Goal: Communication & Community: Answer question/provide support

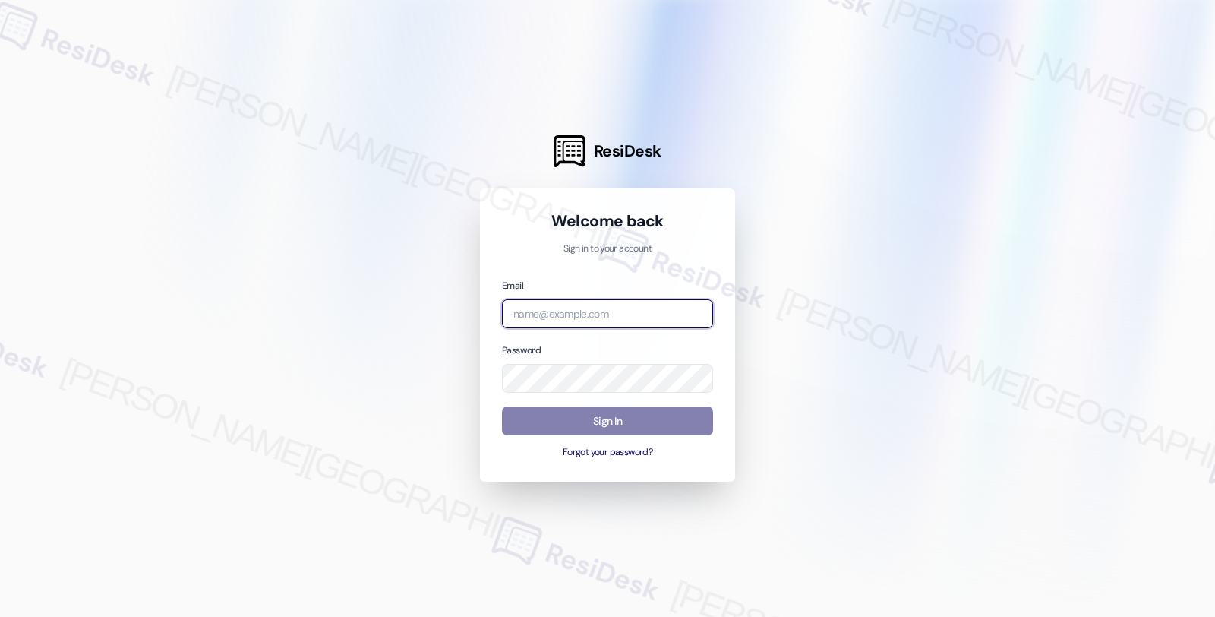
click at [572, 304] on input "email" at bounding box center [607, 314] width 211 height 30
click at [0, 616] on com-1password-button at bounding box center [0, 617] width 0 height 0
type input "automated-surveys-balfour_beatty_communities-fides.ochoa@balfour_beatty_communi…"
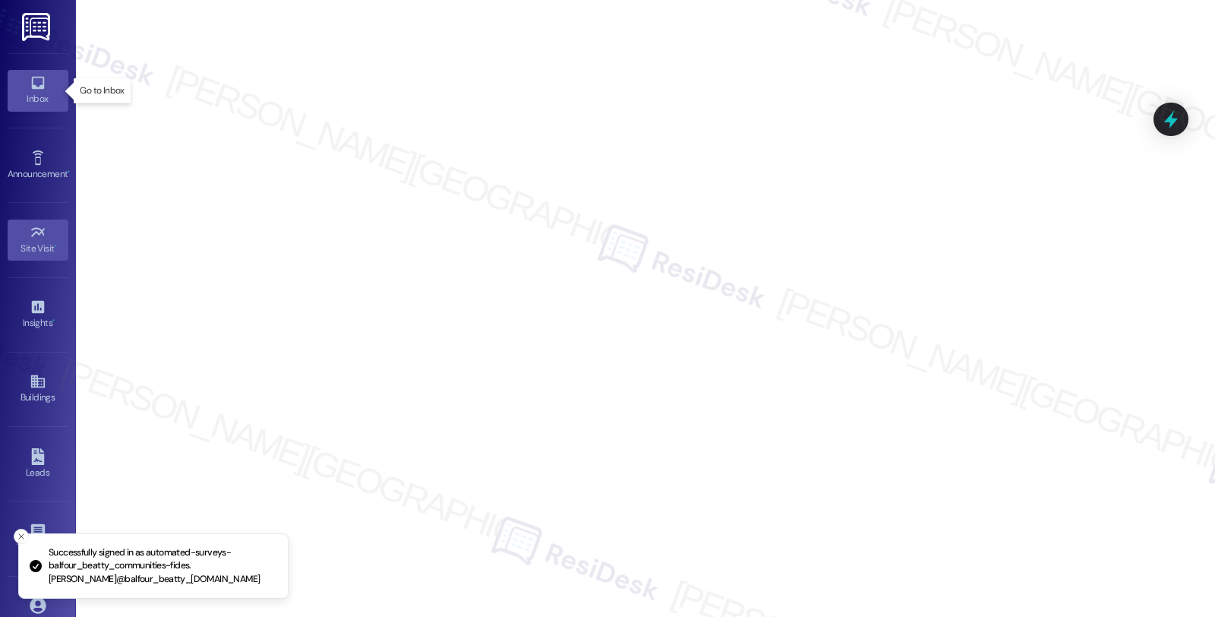
click at [33, 93] on div "Inbox" at bounding box center [38, 98] width 76 height 15
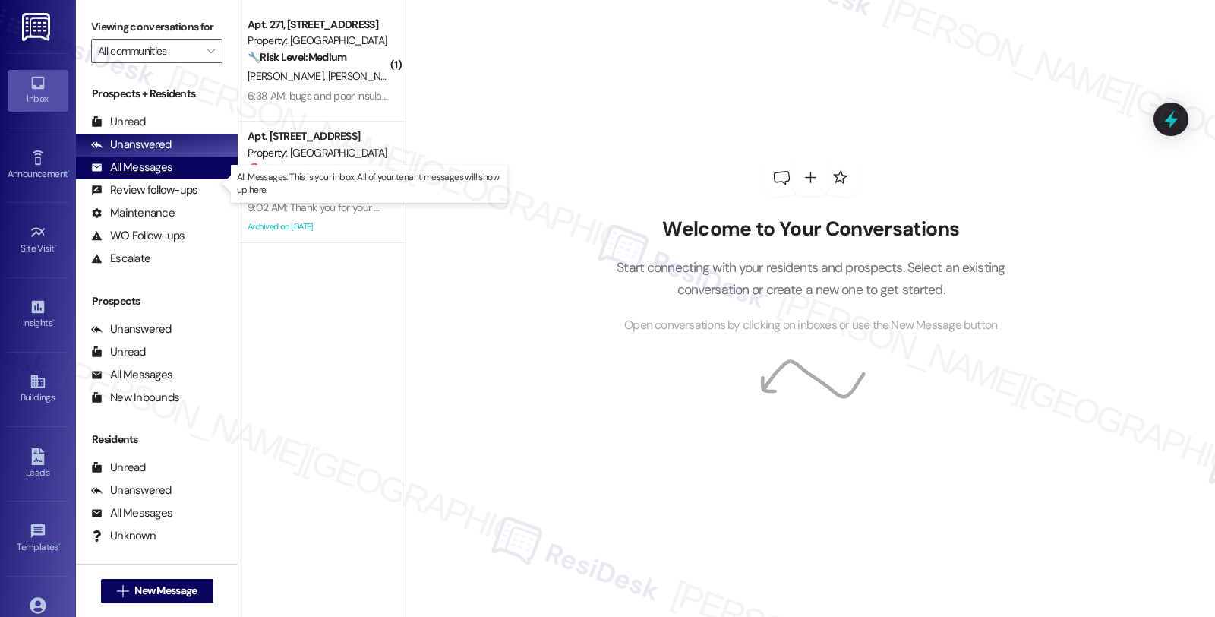
click at [165, 175] on div "All Messages" at bounding box center [131, 167] width 81 height 16
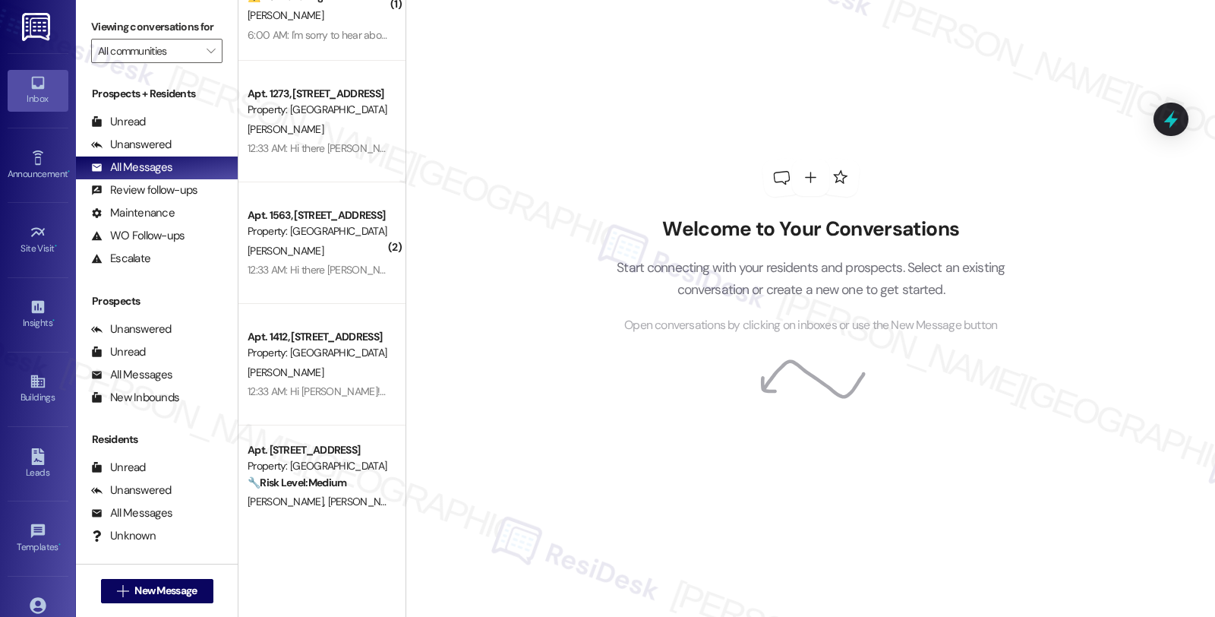
scroll to position [759, 0]
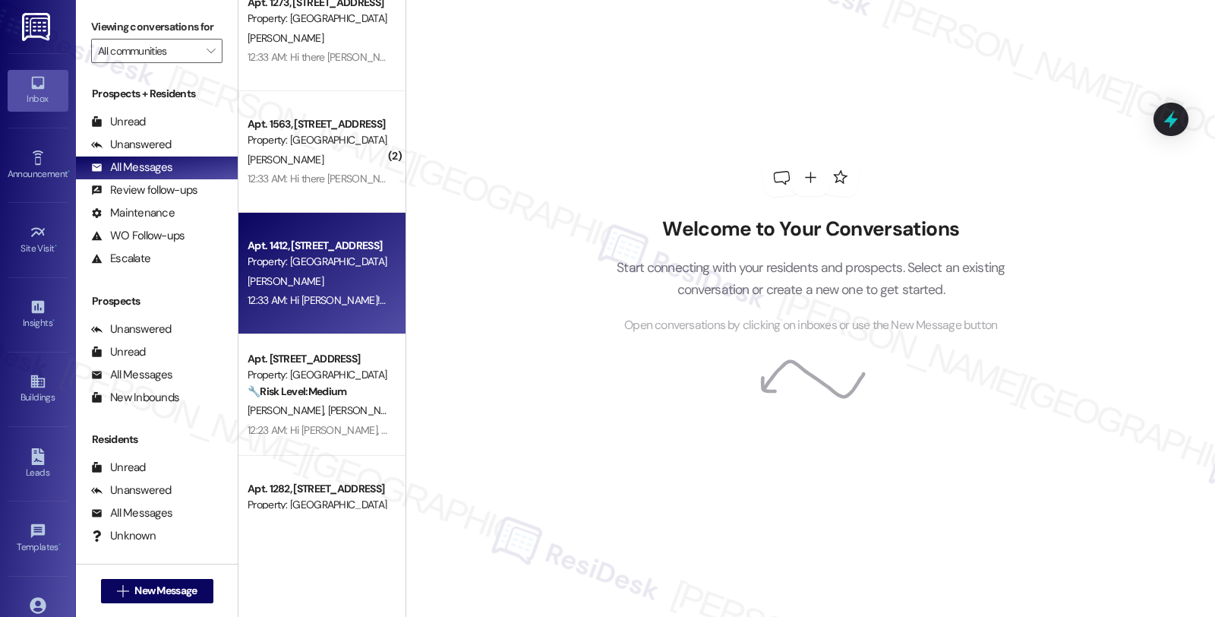
click at [352, 279] on div "E. Chiles" at bounding box center [318, 281] width 144 height 19
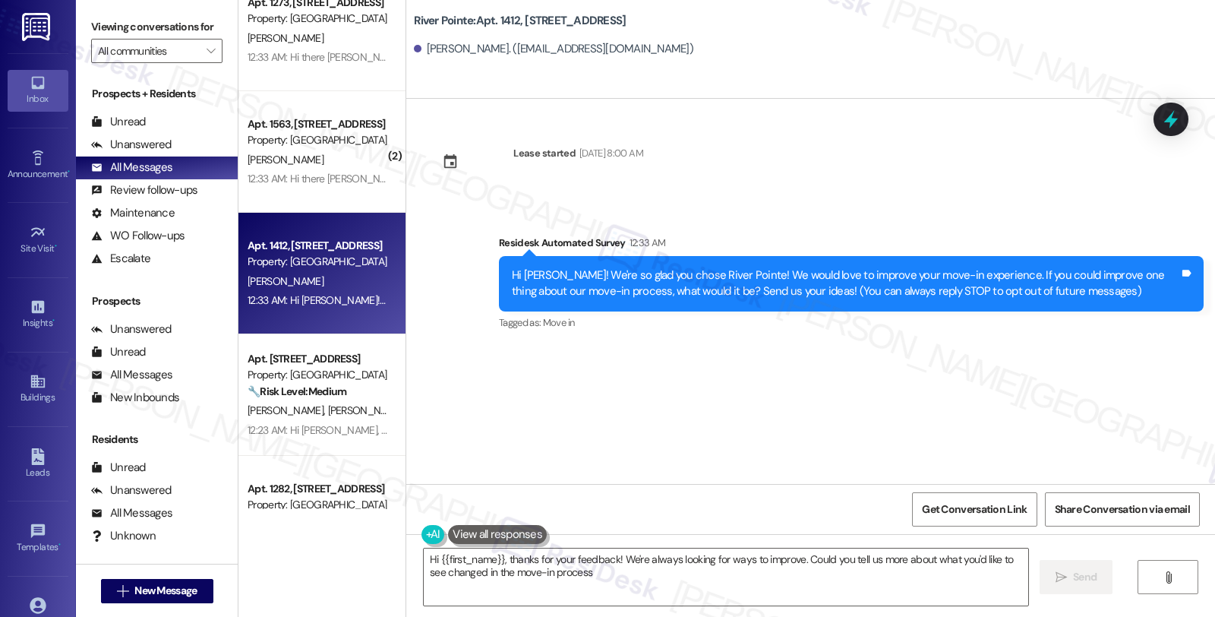
type textarea "Hi {{first_name}}, thanks for your feedback! We're always looking for ways to i…"
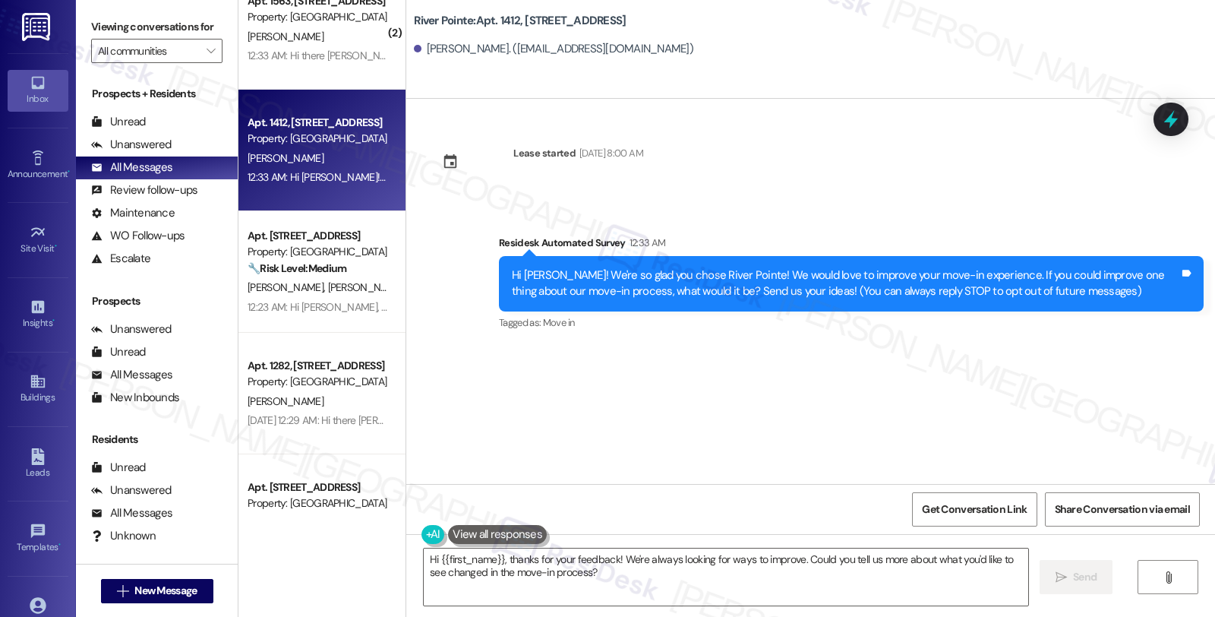
scroll to position [928, 0]
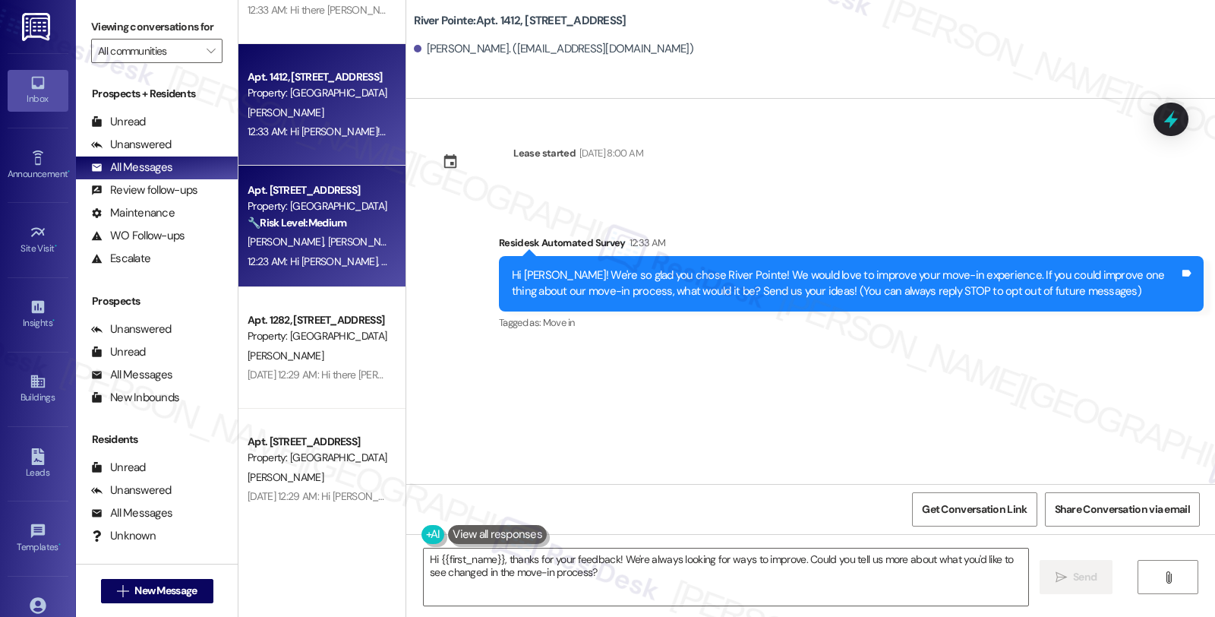
click at [336, 230] on div "🔧 Risk Level: Medium The resident is asking a question about paying their water…" at bounding box center [318, 223] width 140 height 16
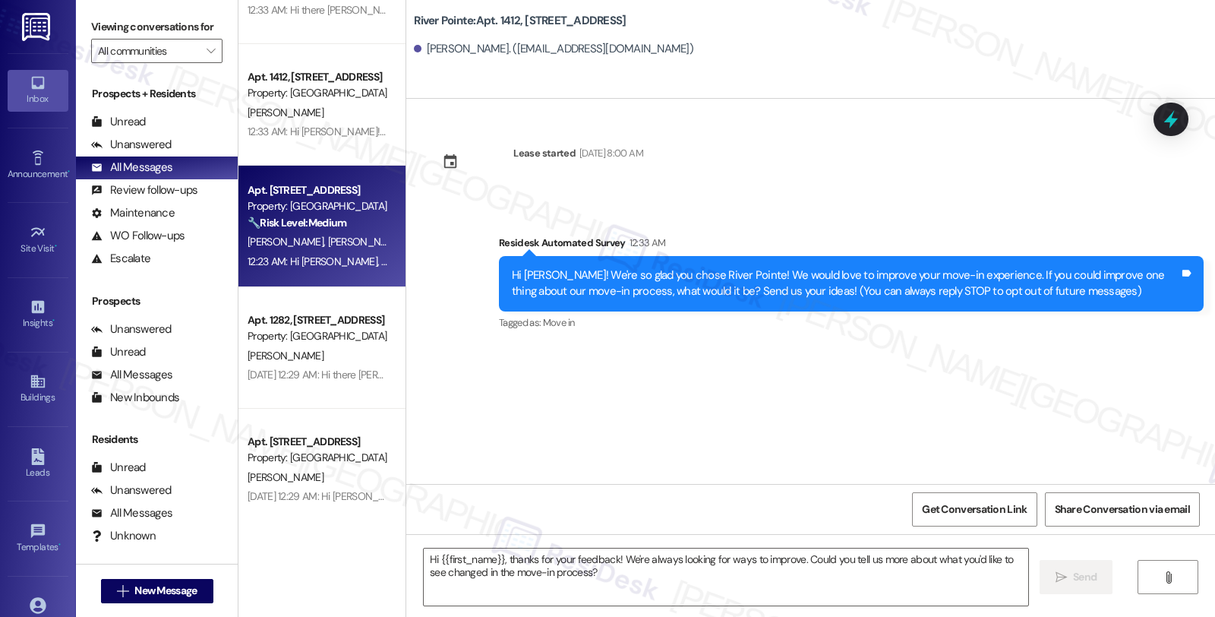
type textarea "Fetching suggested responses. Please feel free to read through the conversation…"
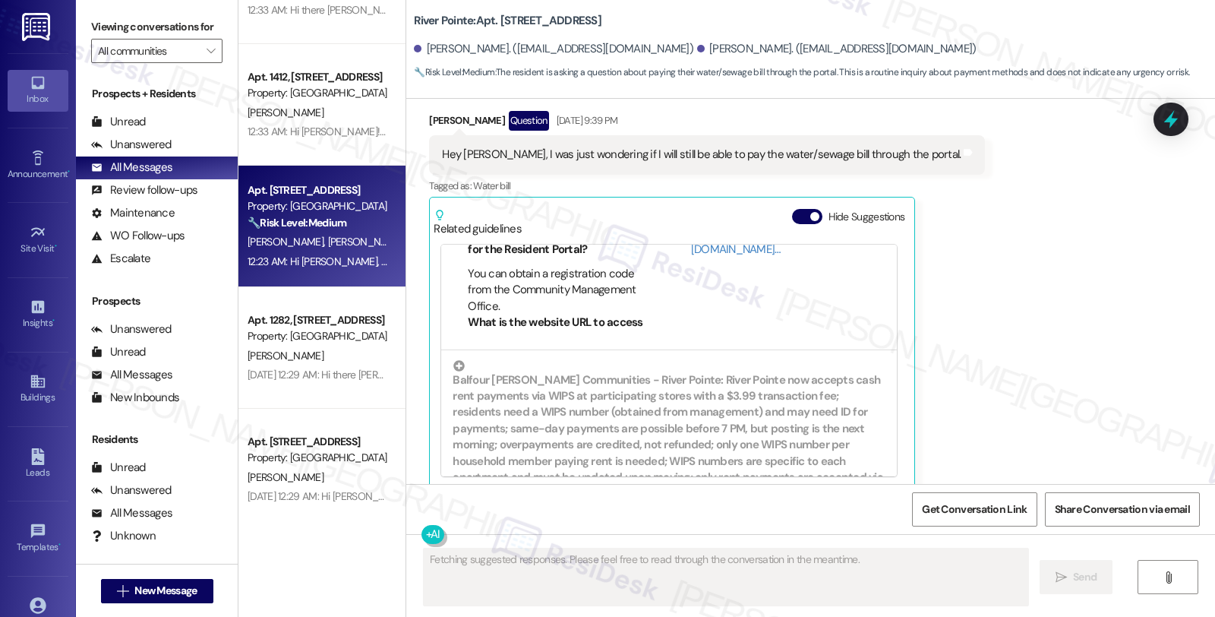
scroll to position [456, 0]
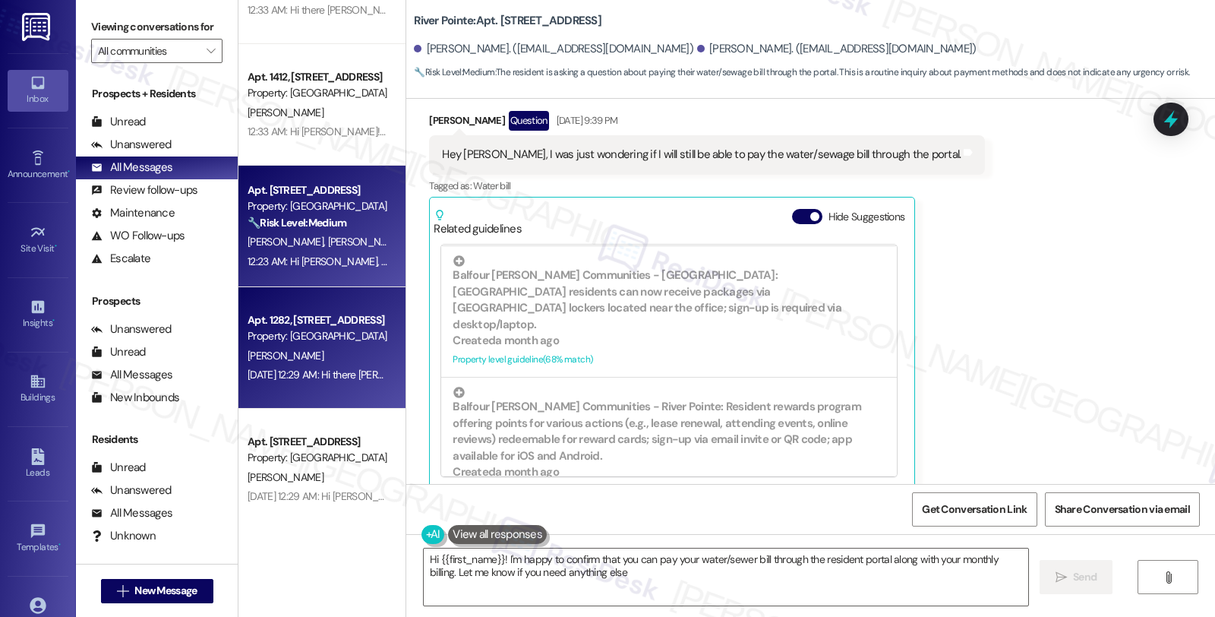
type textarea "Hi {{first_name}}! I'm happy to confirm that you can pay your water/sewer bill …"
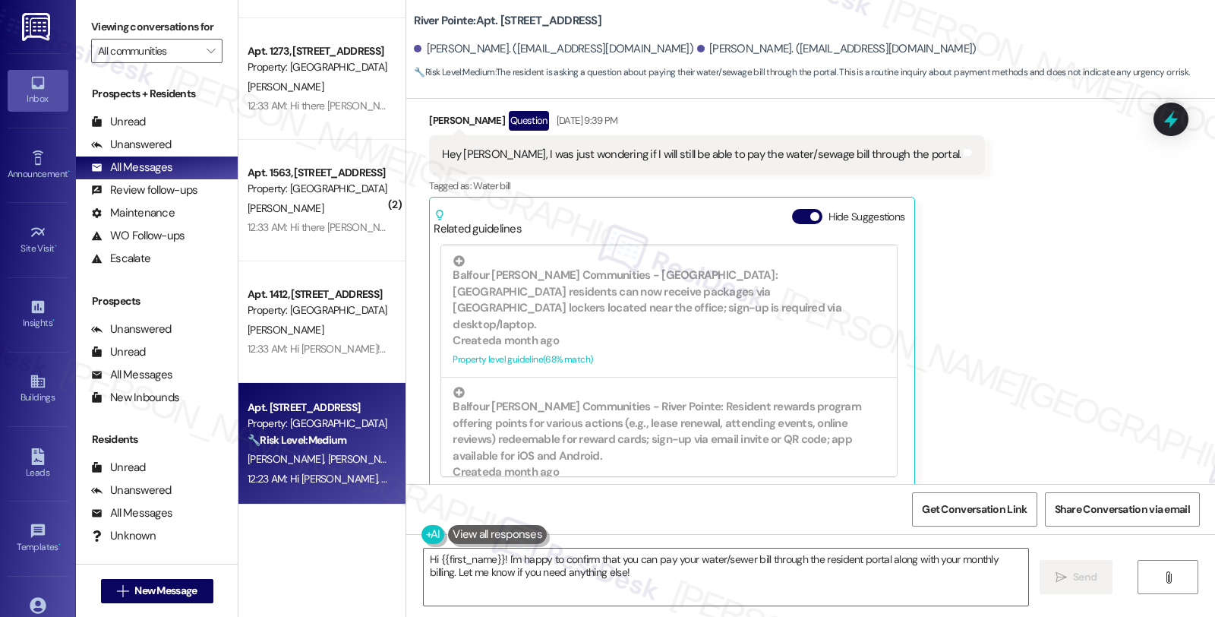
scroll to position [674, 0]
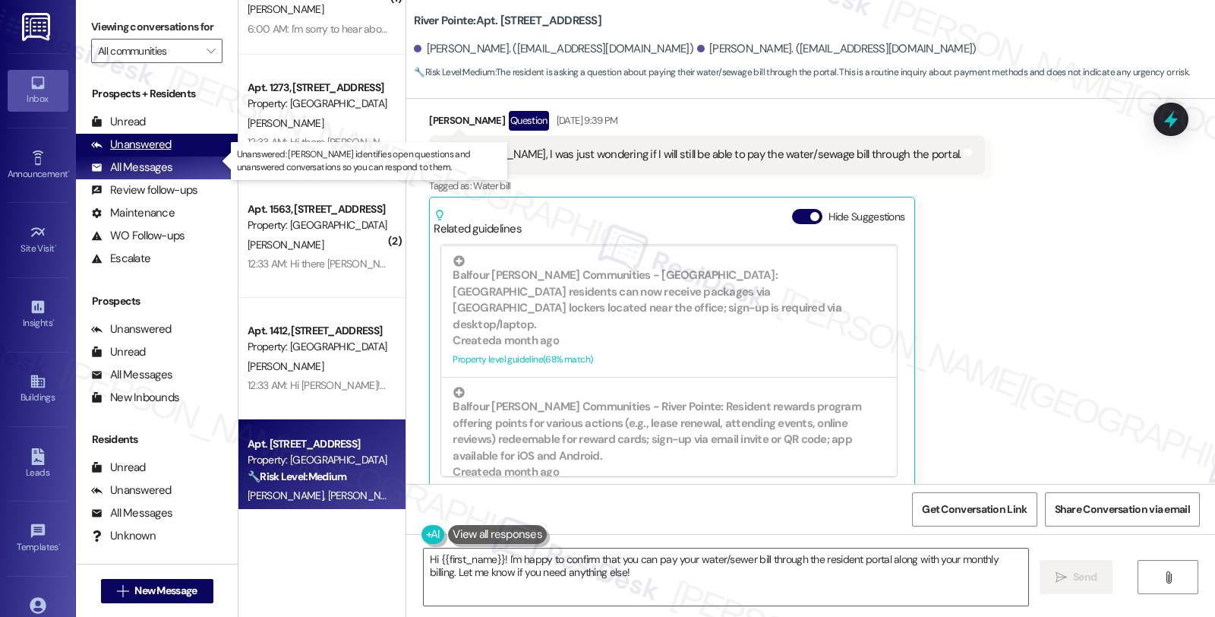
click at [149, 150] on div "Unanswered (0)" at bounding box center [157, 145] width 162 height 23
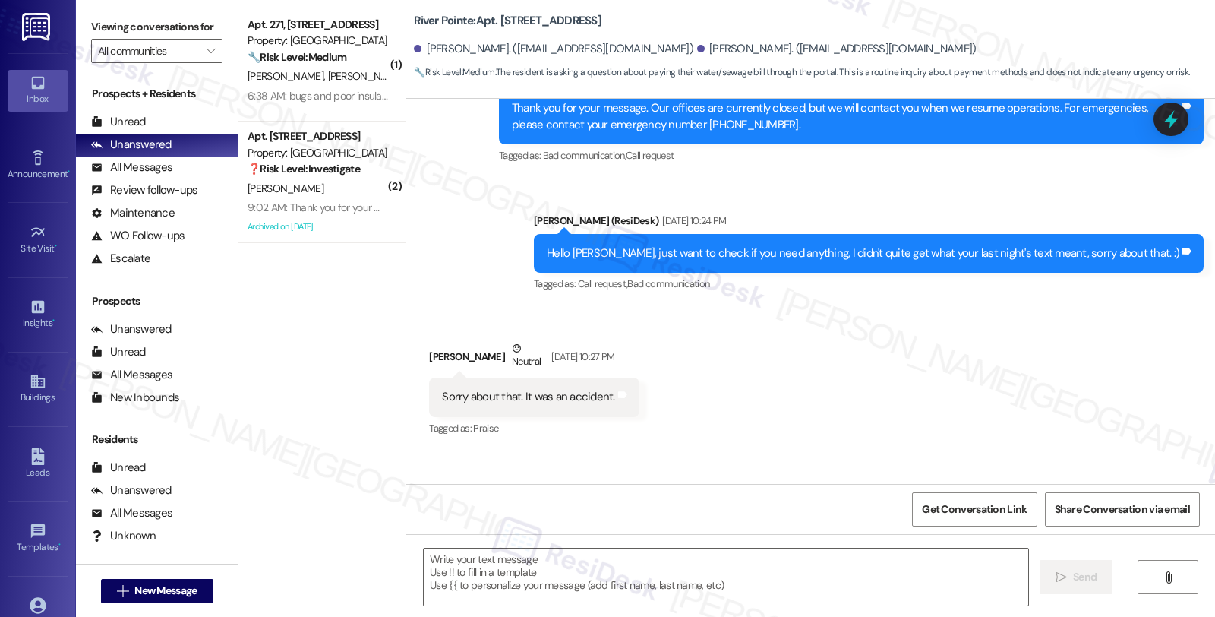
type textarea "Fetching suggested responses. Please feel free to read through the conversation…"
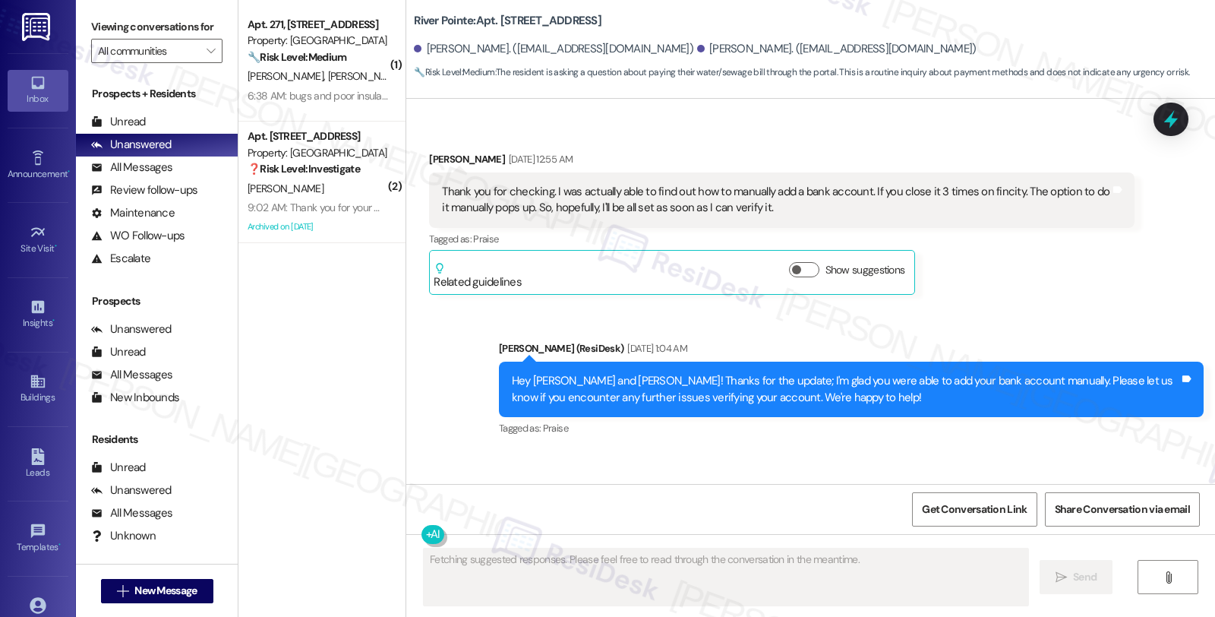
scroll to position [3311, 0]
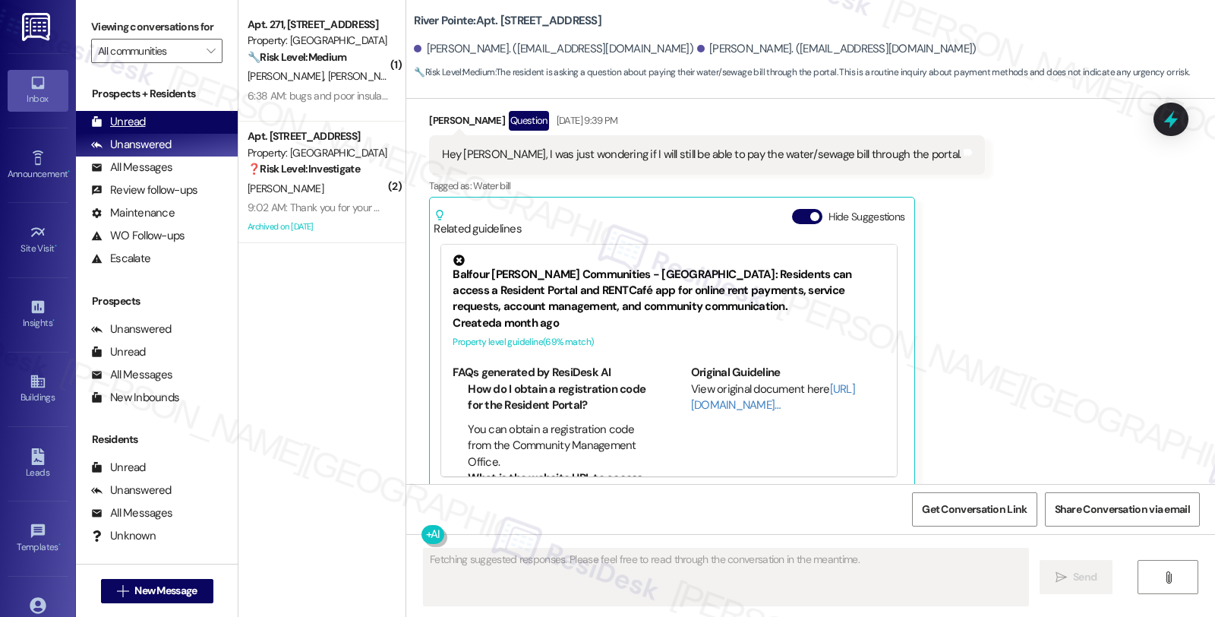
click at [145, 134] on div "Unread (0)" at bounding box center [157, 122] width 162 height 23
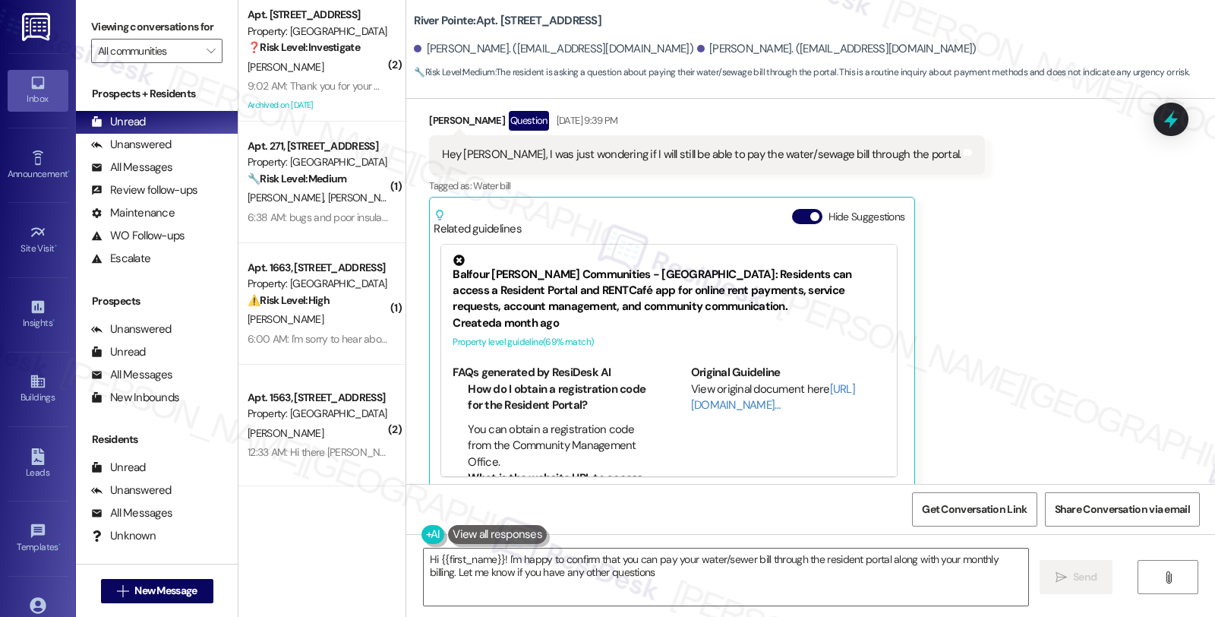
type textarea "Hi {{first_name}}! I'm happy to confirm that you can pay your water/sewer bill …"
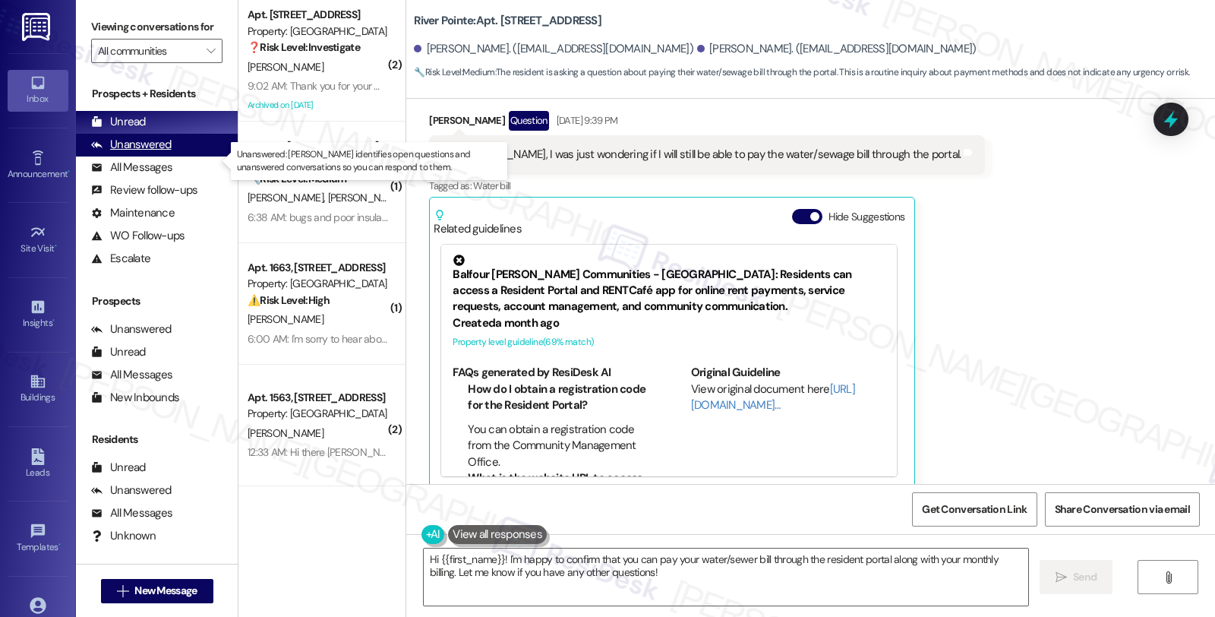
click at [143, 153] on div "Unanswered" at bounding box center [131, 145] width 80 height 16
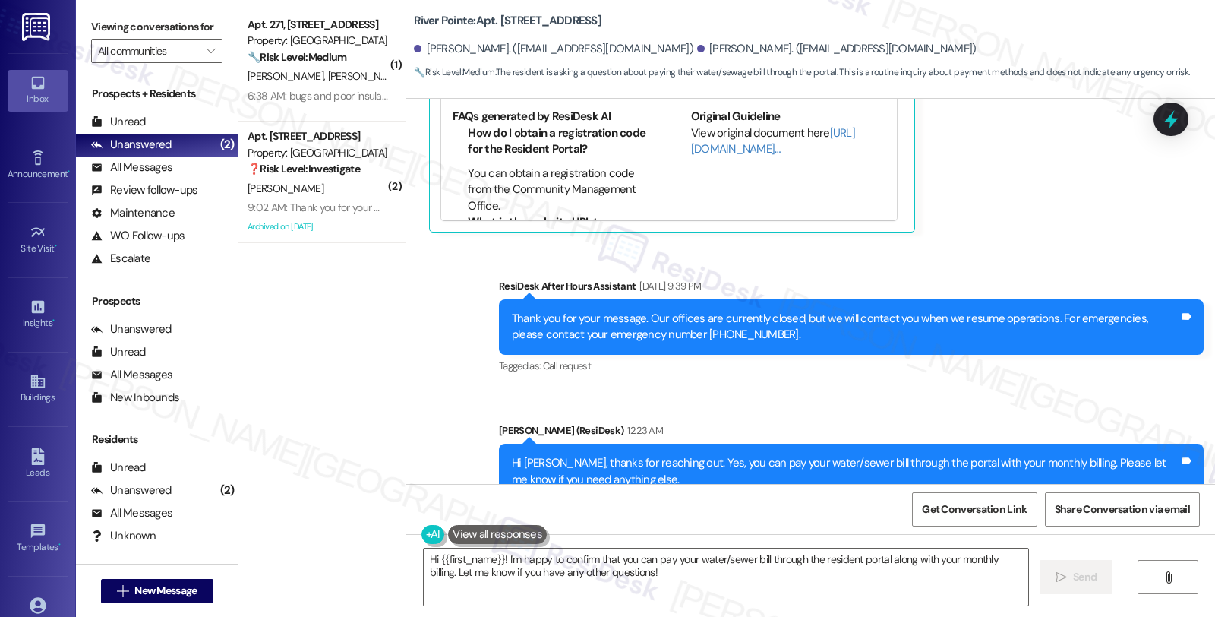
scroll to position [3600, 0]
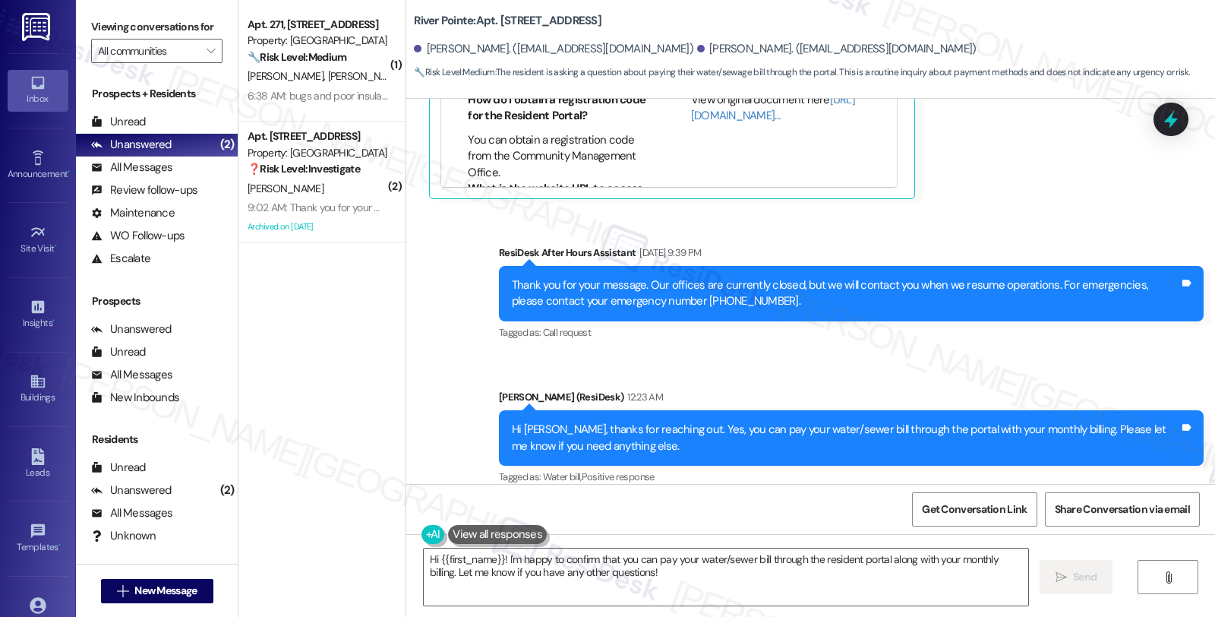
drag, startPoint x: 647, startPoint y: 24, endPoint x: 401, endPoint y: 28, distance: 246.1
click at [406, 28] on div "River Pointe: Apt. 512, 1600 River Pointe Dr Robert Aho. (oharobby@gmail.com) P…" at bounding box center [810, 42] width 809 height 77
copy b "River Pointe: Apt. 512, 1600 River Pointe Dr"
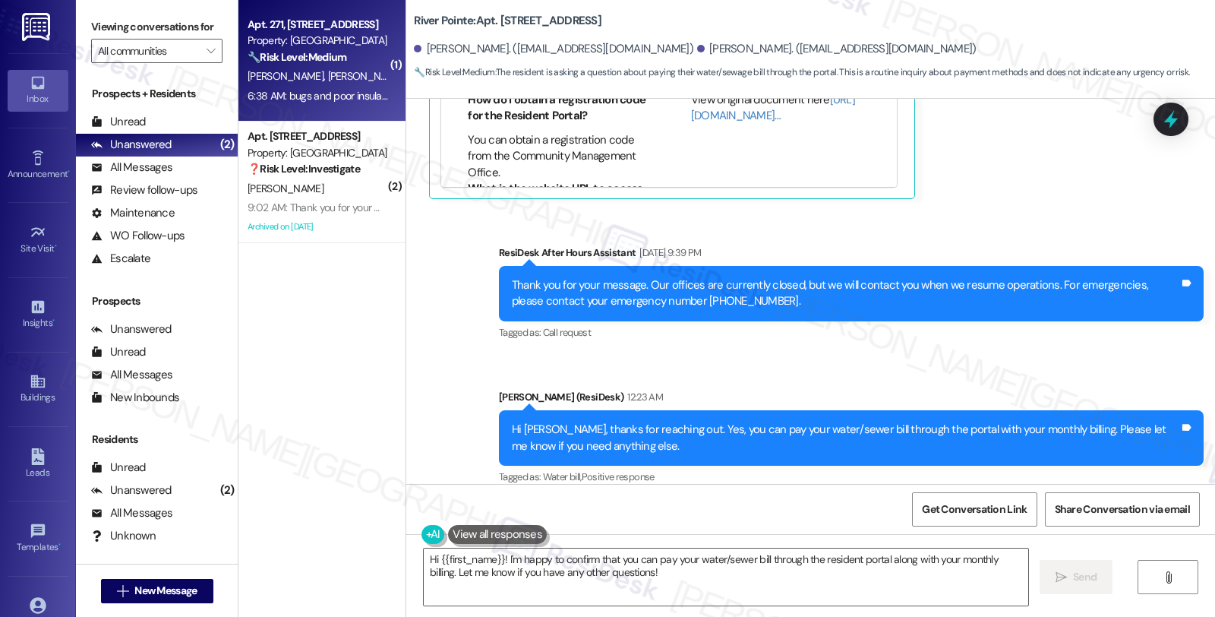
click at [364, 32] on div "Apt. 271, [STREET_ADDRESS]" at bounding box center [318, 25] width 140 height 16
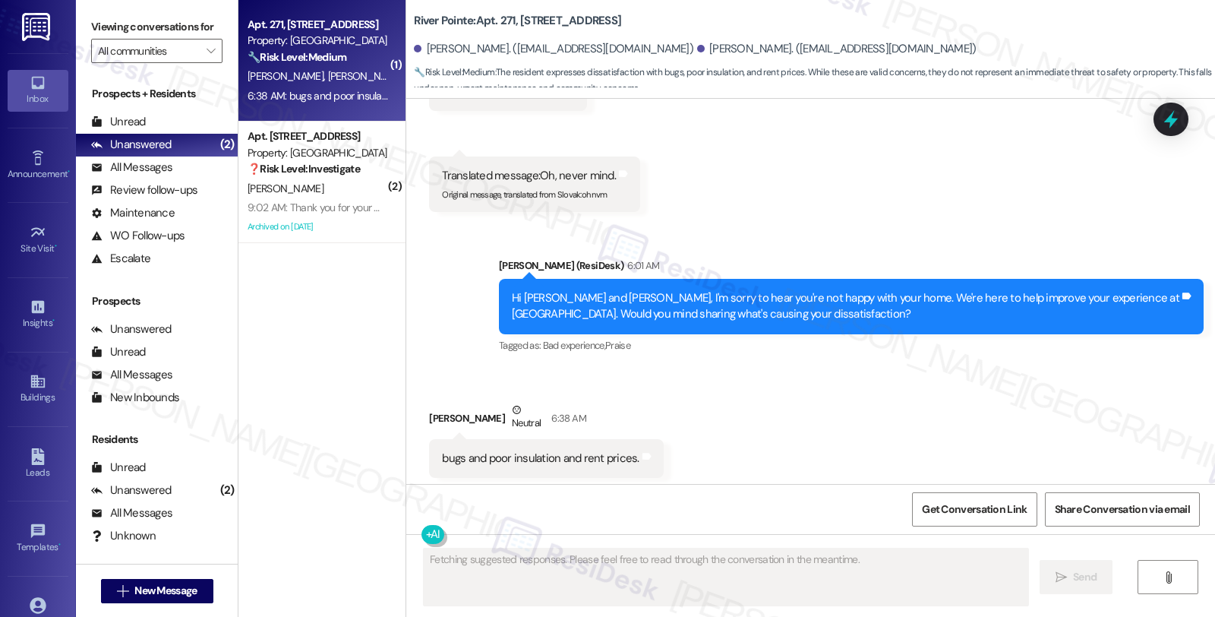
scroll to position [3563, 0]
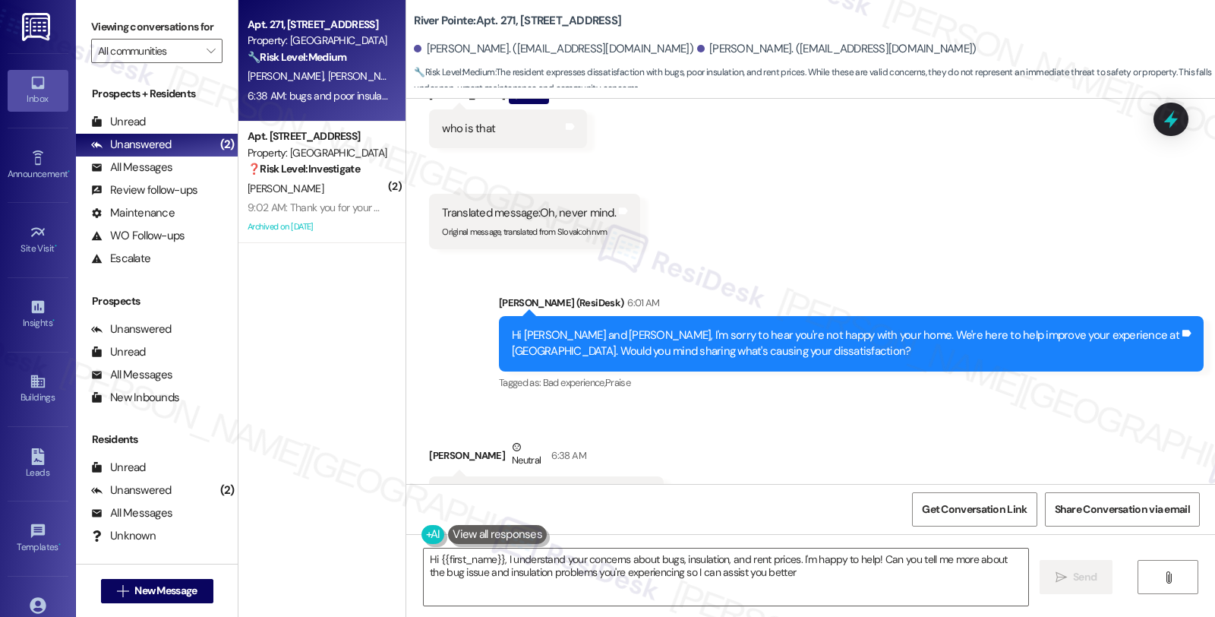
type textarea "Hi {{first_name}}, I understand your concerns about bugs, insulation, and rent …"
click at [429, 439] on div "Nelson Davila Flores Neutral 6:38 AM" at bounding box center [546, 457] width 234 height 37
copy div "Nelson"
click at [1175, 127] on icon at bounding box center [1171, 119] width 26 height 26
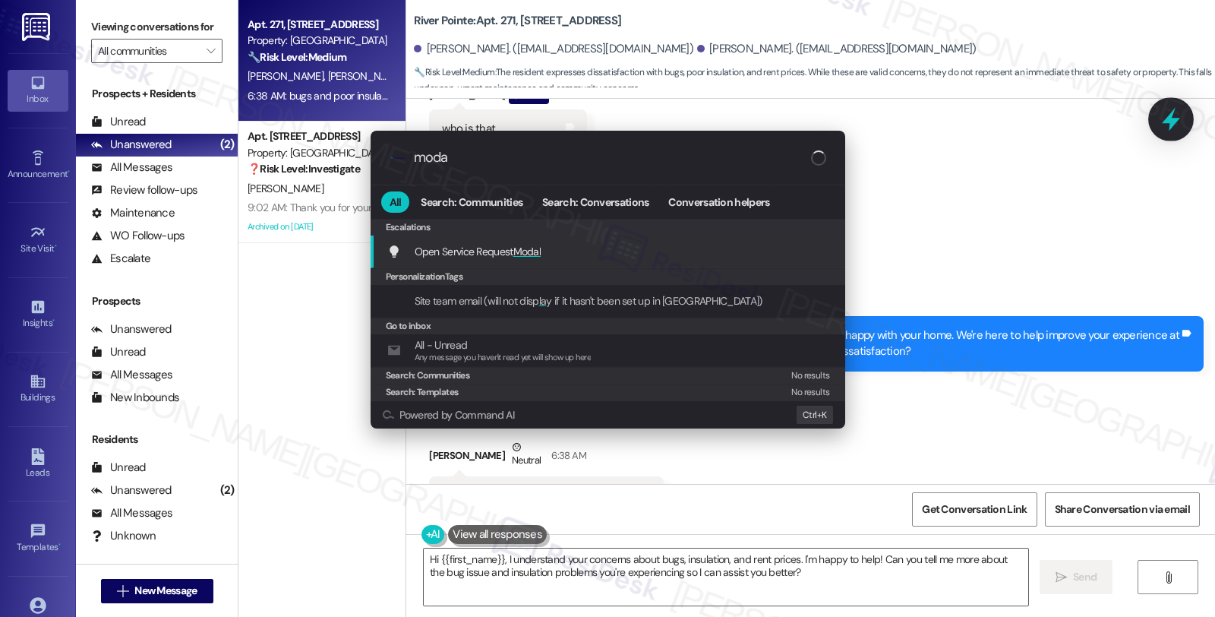
type input "modal"
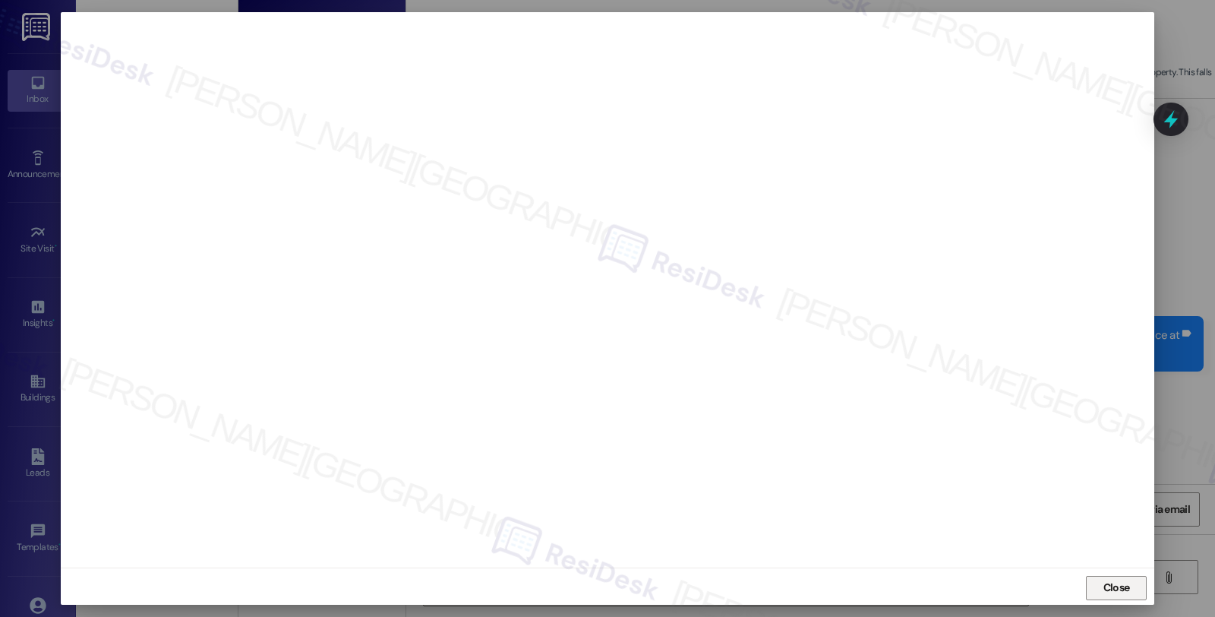
click at [1103, 588] on span "Close" at bounding box center [1116, 587] width 27 height 16
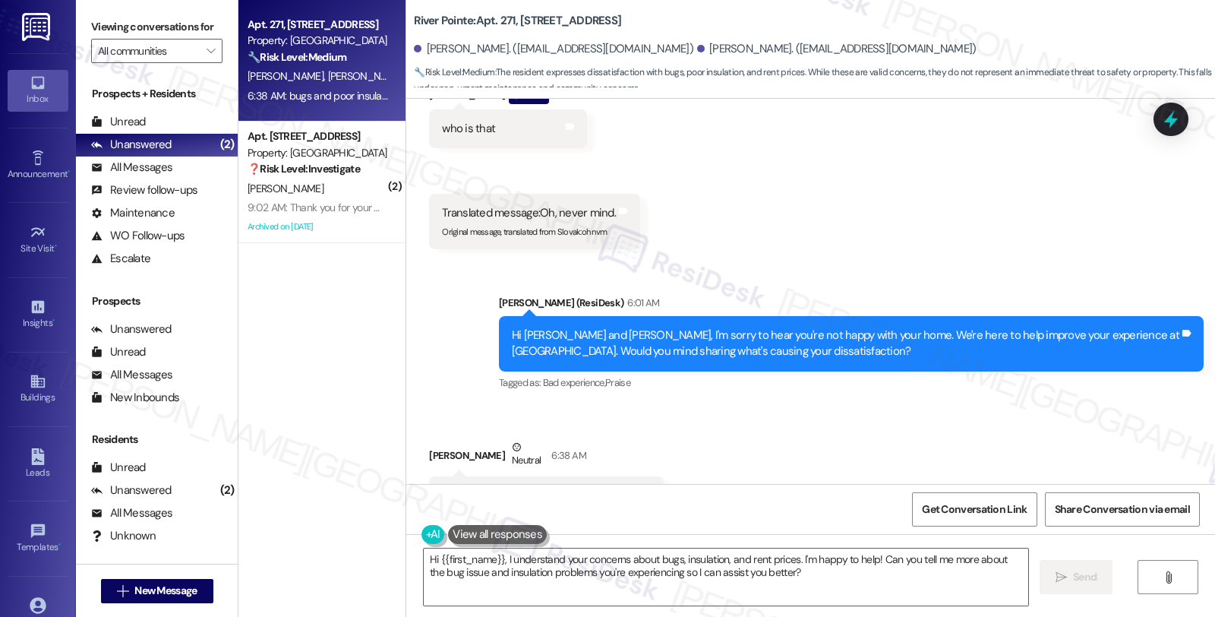
click at [429, 439] on div "Nelson Davila Flores Neutral 6:38 AM" at bounding box center [546, 457] width 234 height 37
copy div "Nelson"
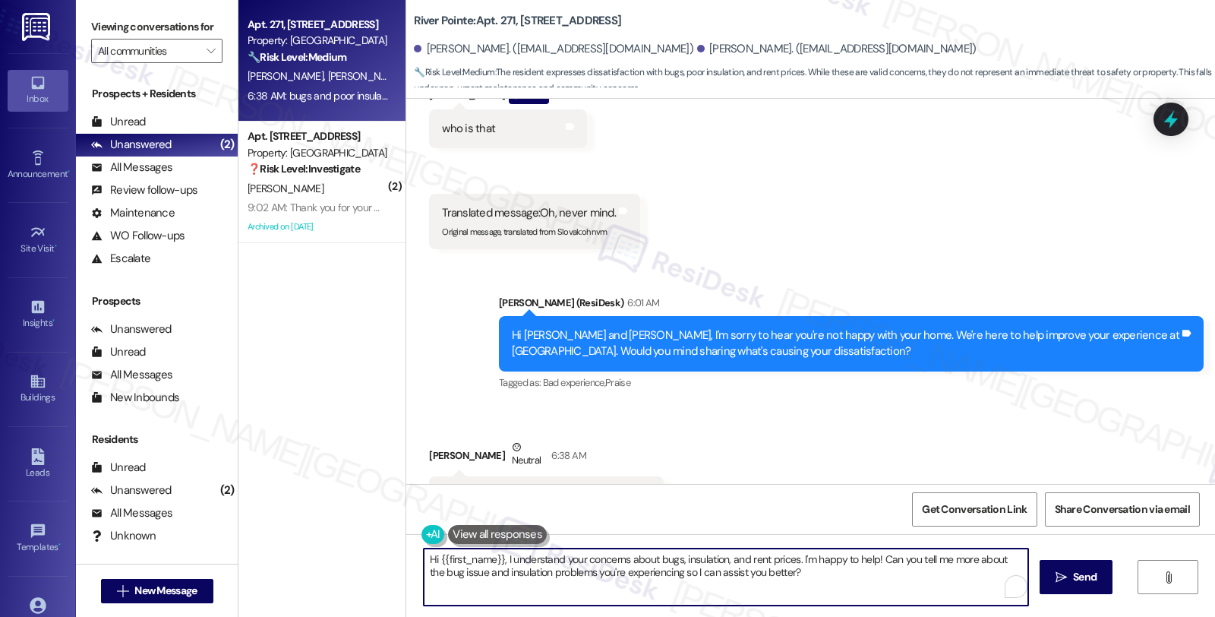
drag, startPoint x: 429, startPoint y: 559, endPoint x: 496, endPoint y: 559, distance: 66.8
click at [496, 559] on textarea "Hi {{first_name}}, I understand your concerns about bugs, insulation, and rent …" at bounding box center [726, 576] width 604 height 57
paste textarea "Nelson"
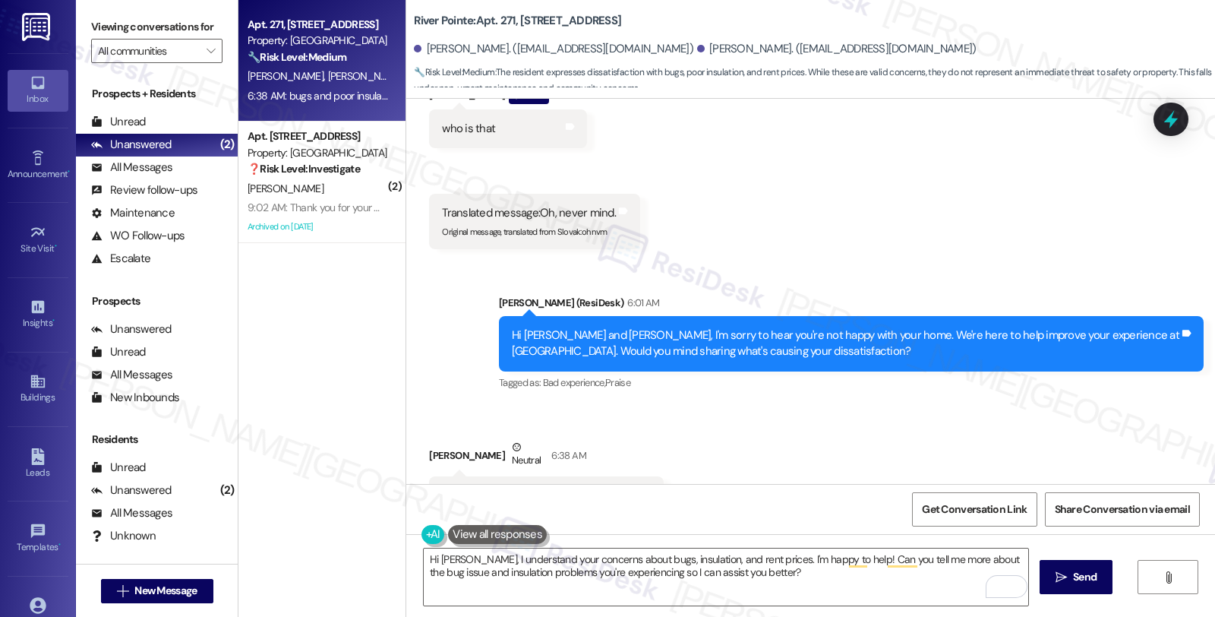
drag, startPoint x: 434, startPoint y: 426, endPoint x: 626, endPoint y: 433, distance: 193.0
click at [626, 476] on div "bugs and poor insulation and rent prices. Tags and notes" at bounding box center [546, 495] width 234 height 39
copy div "bugs and poor insulation and rent prices. Tags and notes"
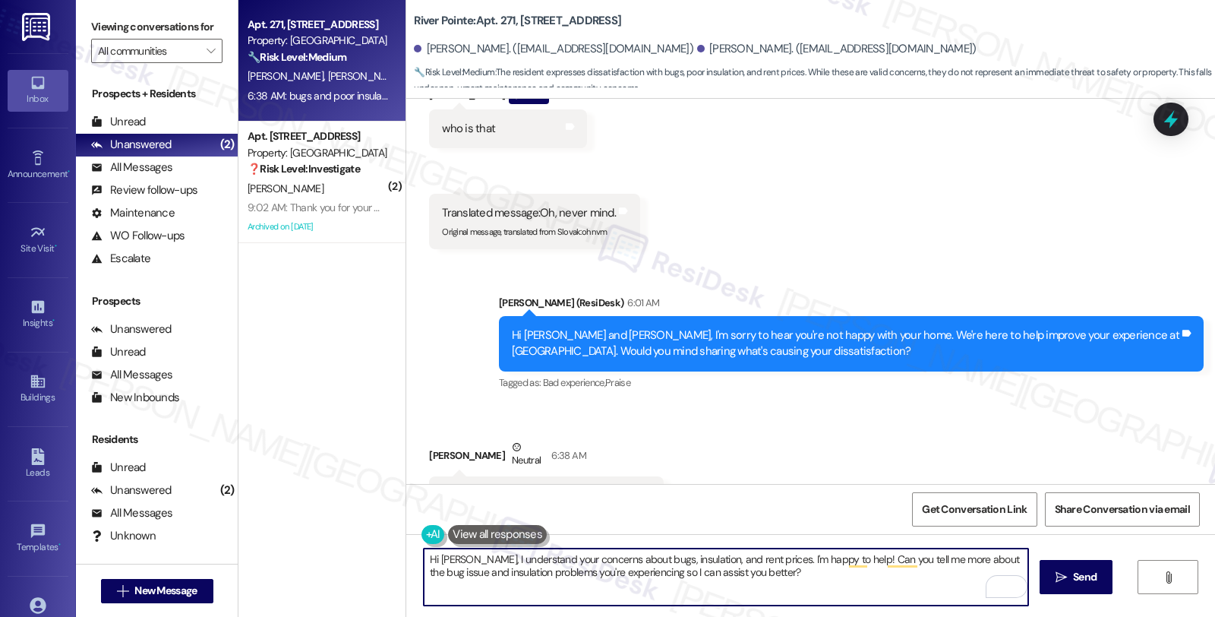
drag, startPoint x: 814, startPoint y: 558, endPoint x: 831, endPoint y: 573, distance: 22.7
click at [831, 573] on textarea "Hi Nelson, I understand your concerns about bugs, insulation, and rent prices. …" at bounding box center [726, 576] width 604 height 57
click at [767, 407] on div "Received via SMS Nelson Davila Flores Neutral 6:38 AM bugs and poor insulation …" at bounding box center [810, 477] width 809 height 144
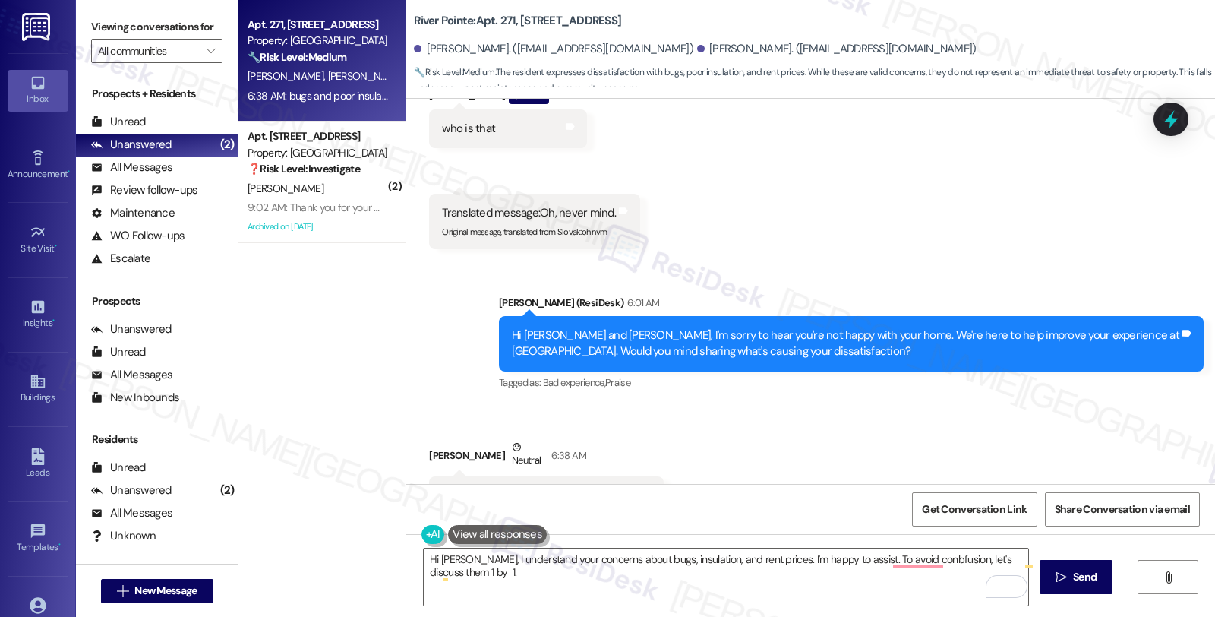
click at [975, 405] on div "Received via SMS Nelson Davila Flores Neutral 6:38 AM bugs and poor insulation …" at bounding box center [810, 477] width 809 height 144
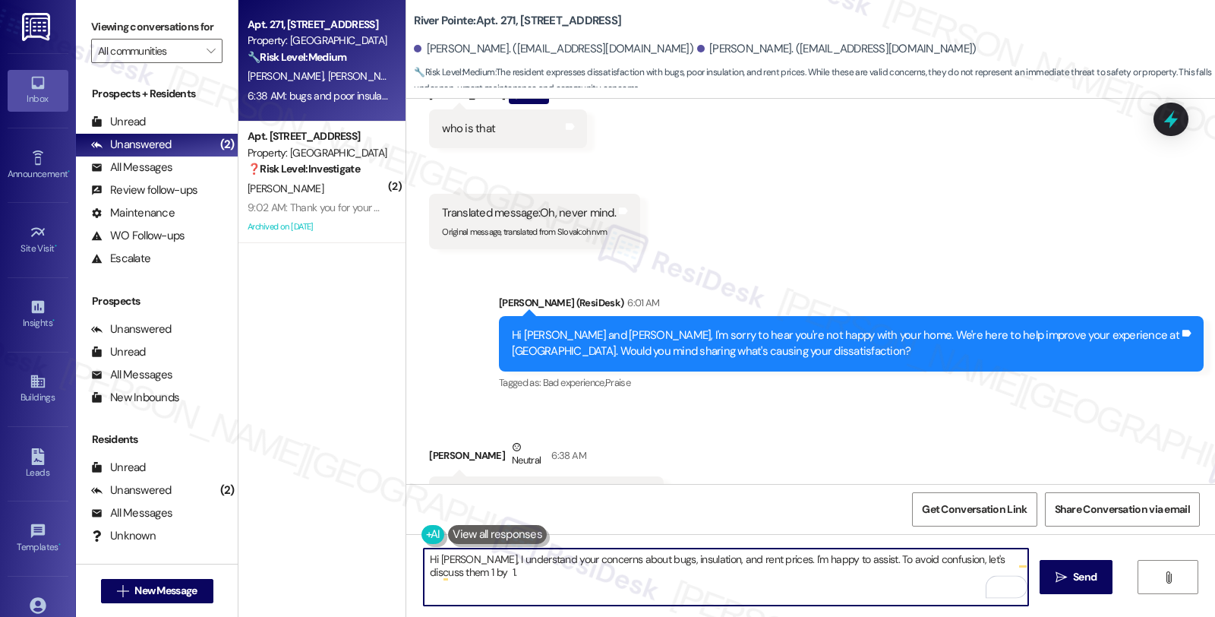
click at [511, 582] on textarea "Hi Nelson, I understand your concerns about bugs, insulation, and rent prices. …" at bounding box center [726, 576] width 604 height 57
paste textarea "Can you describe what kind of bugs you've been seeing (e.g., ants, roaches, spi…"
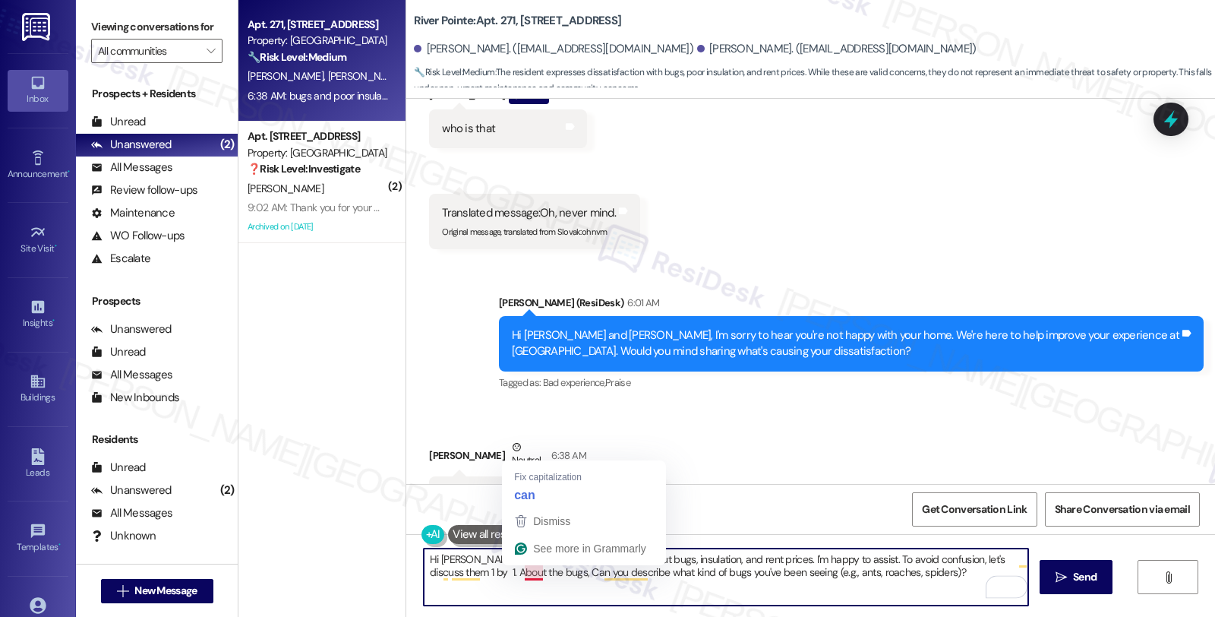
click at [516, 570] on textarea "Hi Nelson, I understand your concerns about bugs, insulation, and rent prices. …" at bounding box center [726, 576] width 604 height 57
click at [845, 579] on textarea "Hi Nelson, I understand your concerns about bugs, insulation, and rent prices. …" at bounding box center [726, 576] width 604 height 57
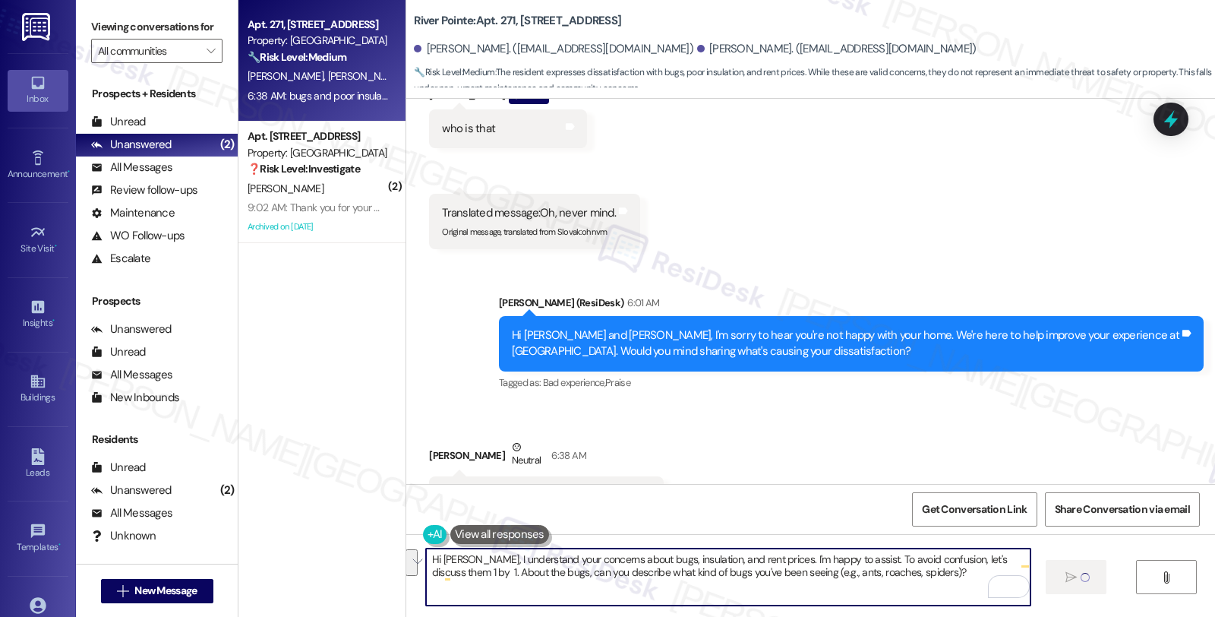
type textarea "c"
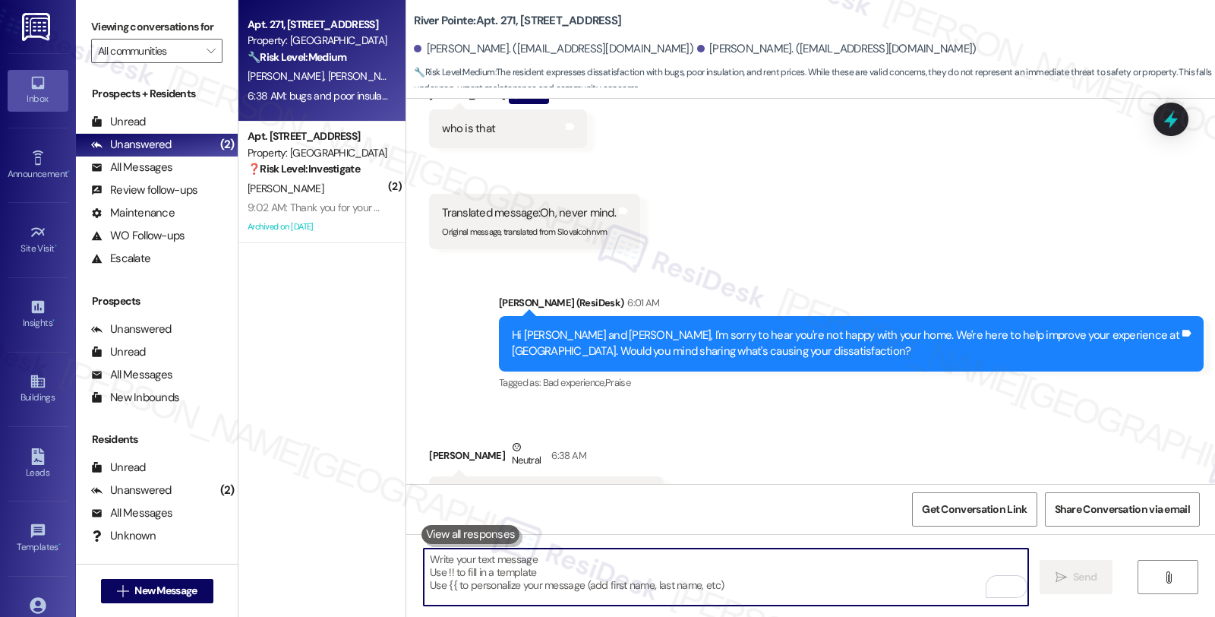
click at [755, 579] on textarea "To enrich screen reader interactions, please activate Accessibility in Grammarl…" at bounding box center [726, 576] width 604 height 57
click at [753, 563] on textarea "To enrich screen reader interactions, please activate Accessibility in Grammarl…" at bounding box center [726, 576] width 604 height 57
paste textarea "Can you describe what kind of bugs you've been seeing (e.g., ants, roaches, spi…"
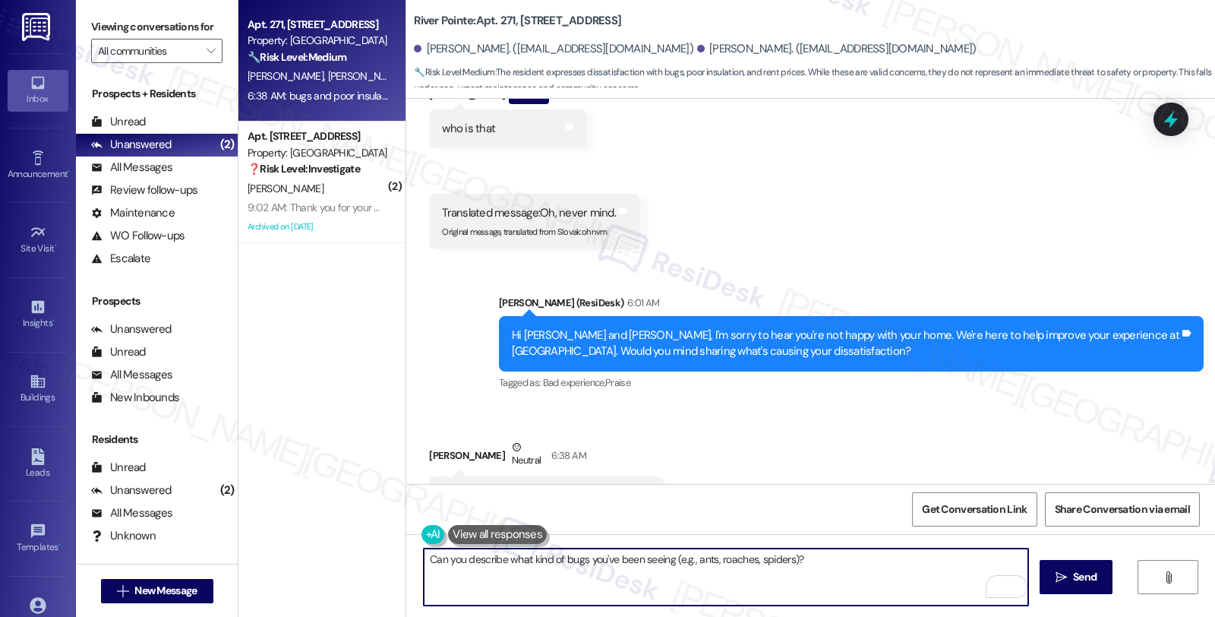
click at [424, 563] on textarea "Can you describe what kind of bugs you've been seeing (e.g., ants, roaches, spi…" at bounding box center [726, 576] width 604 height 57
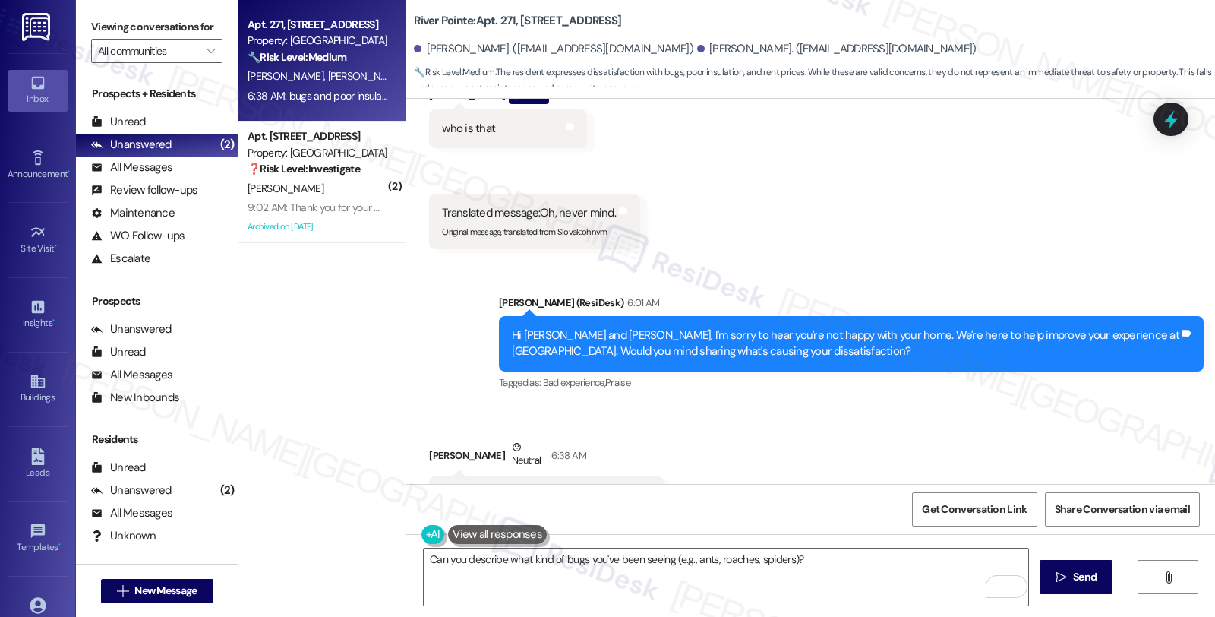
click at [438, 439] on div "Nelson Davila Flores Neutral 6:38 AM" at bounding box center [546, 457] width 234 height 37
copy div "Nelson"
click at [424, 556] on textarea "Can you describe what kind of bugs you've been seeing (e.g., ants, roaches, spi…" at bounding box center [726, 576] width 604 height 57
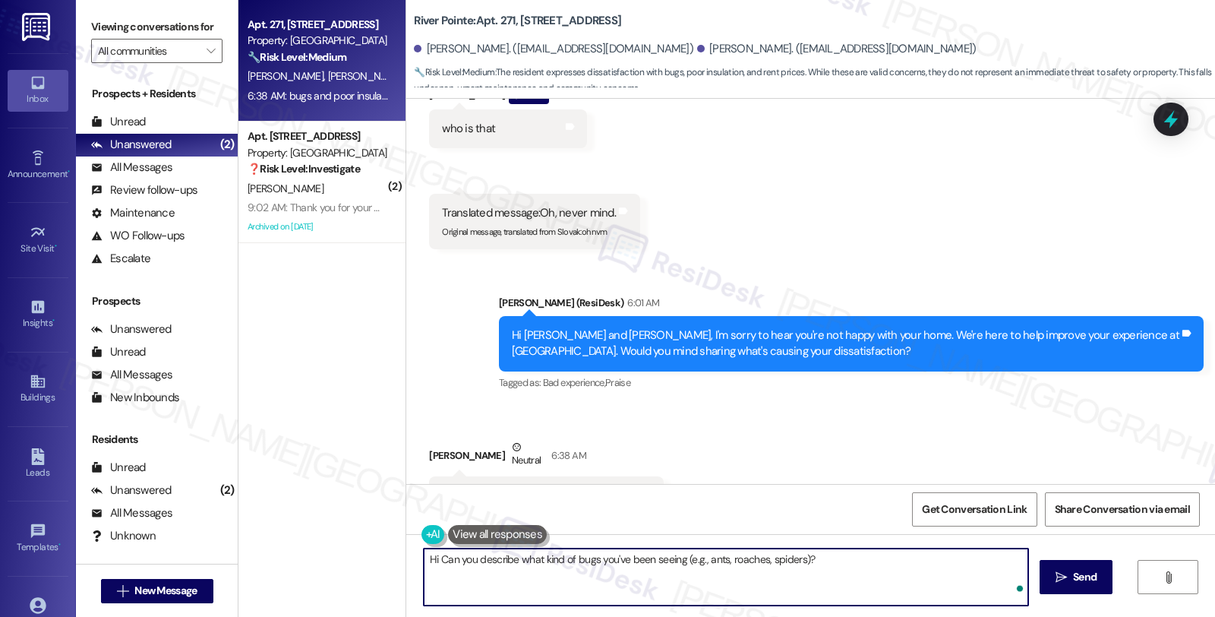
paste textarea "Nelson"
type textarea "Hi Nelson, I'm sorry to heat Can you describe what kind of bugs you've been see…"
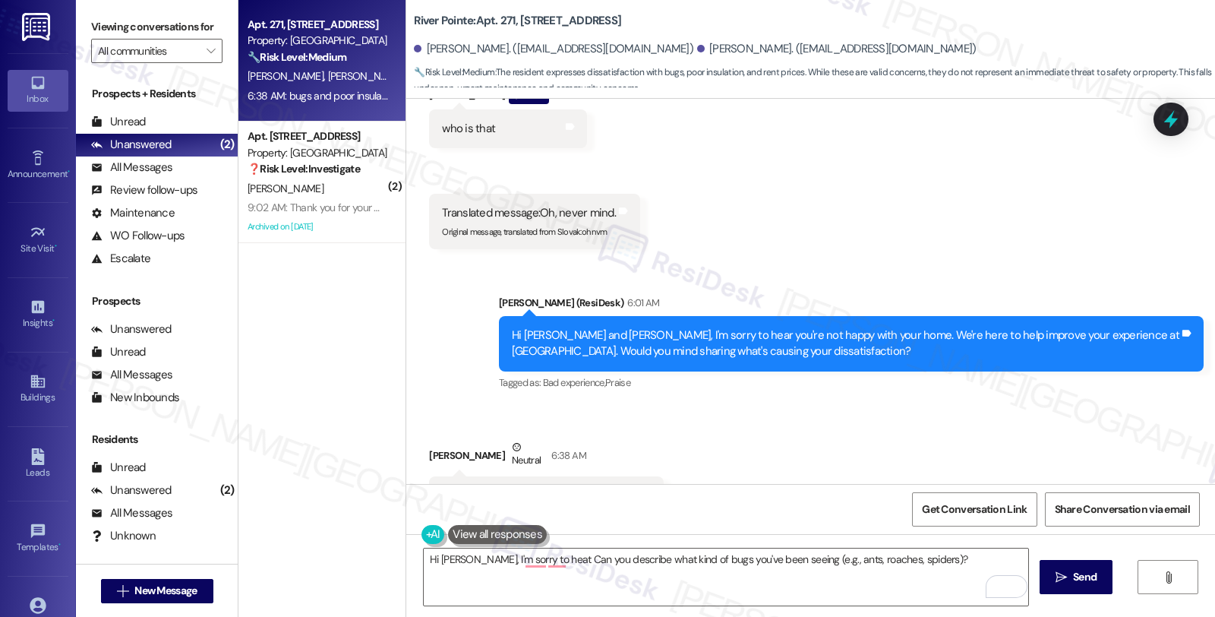
click at [490, 530] on button at bounding box center [497, 534] width 99 height 19
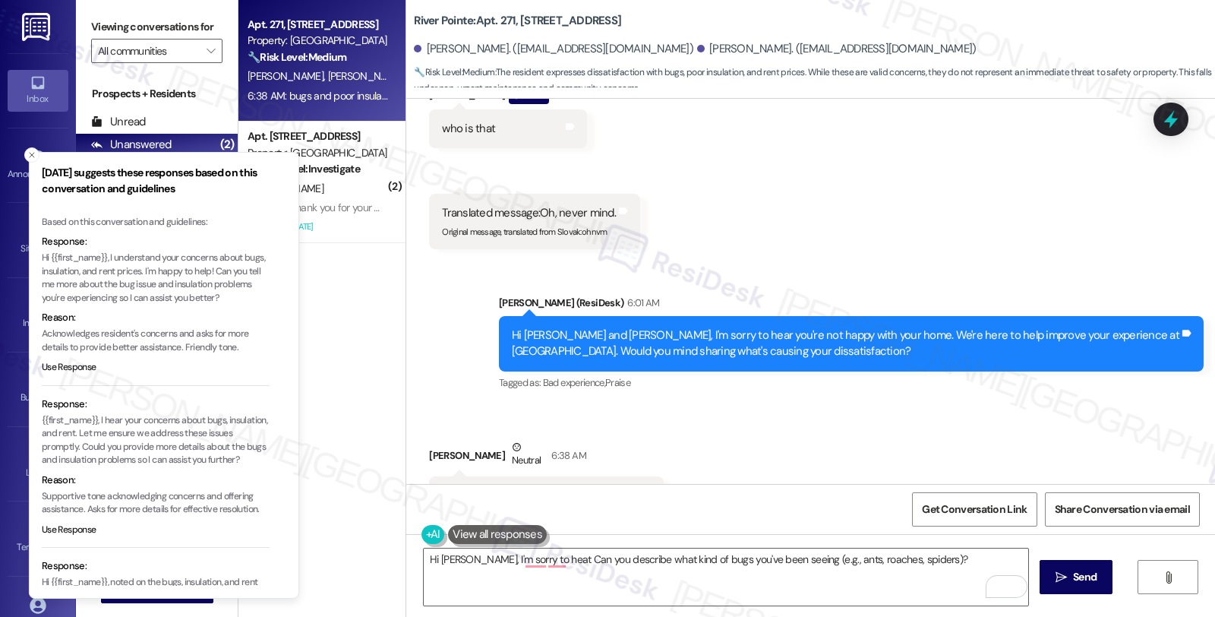
drag, startPoint x: 99, startPoint y: 255, endPoint x: 156, endPoint y: 267, distance: 57.3
click at [156, 267] on p "Hi {{first_name}}, I understand your concerns about bugs, insulation, and rent …" at bounding box center [156, 277] width 228 height 53
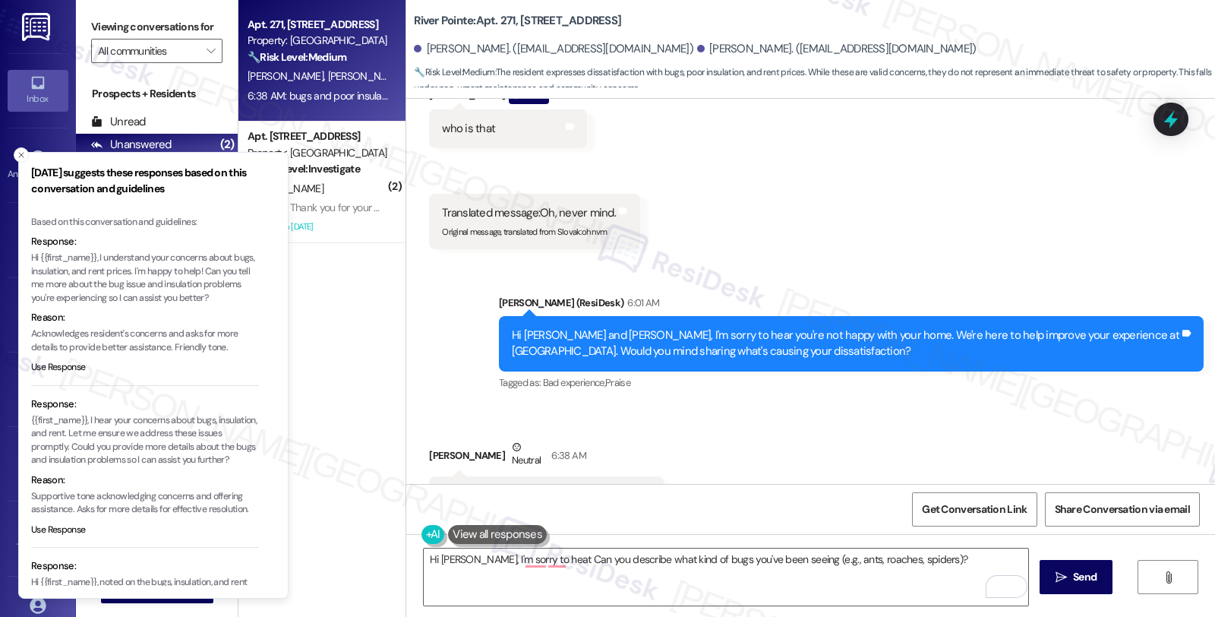
click at [100, 257] on p "Hi {{first_name}}, I understand your concerns about bugs, insulation, and rent …" at bounding box center [145, 277] width 228 height 53
click at [156, 269] on p "Hi {{first_name}}, I understand your concerns about bugs, insulation, and rent …" at bounding box center [145, 277] width 228 height 53
copy p "I understand your concerns about bugs, insulation, and rent prices."
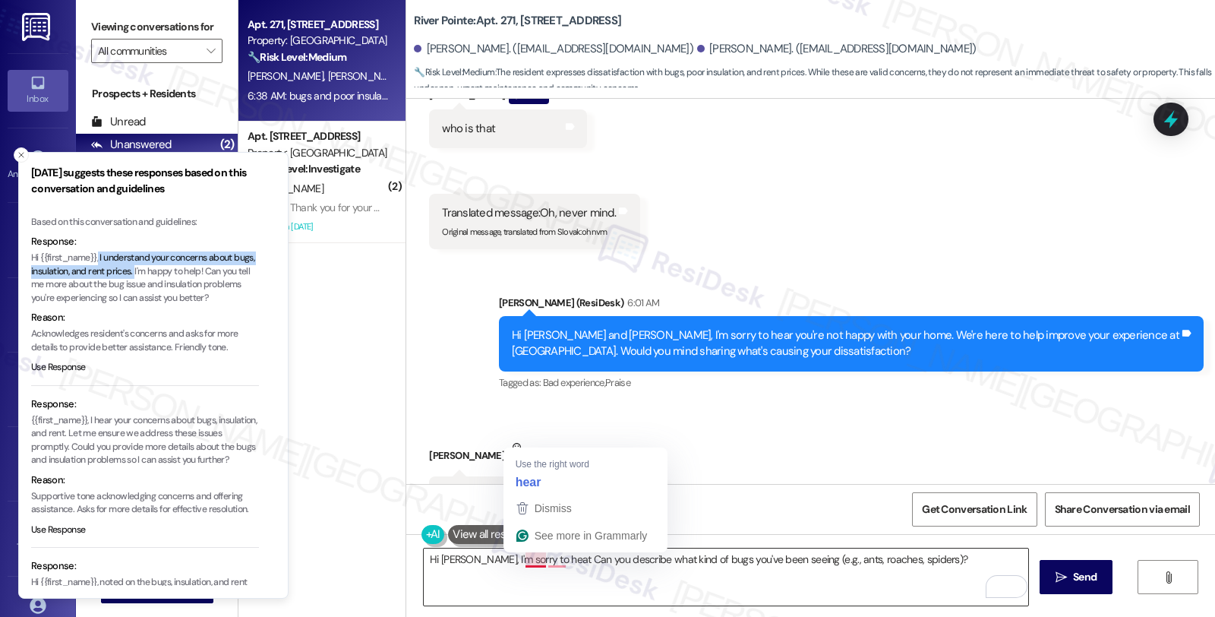
drag, startPoint x: 463, startPoint y: 559, endPoint x: 534, endPoint y: 557, distance: 70.7
click at [534, 557] on textarea "Hi Nelson, I'm sorry to heat Can you describe what kind of bugs you've been see…" at bounding box center [726, 576] width 604 height 57
click at [463, 558] on textarea "Hi Nelson, I'm sorry to heat Can you describe what kind of bugs you've been see…" at bounding box center [726, 576] width 604 height 57
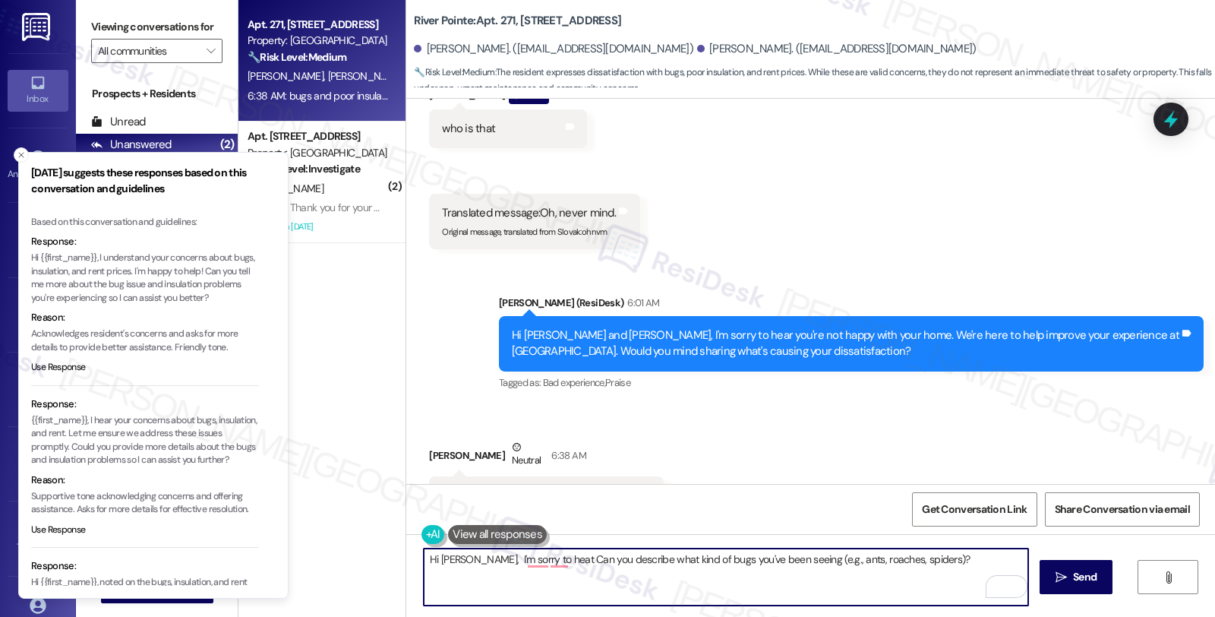
paste textarea "understand your concerns about bugs, insulation, and rent prices. I"
click at [847, 579] on textarea "Hi Nelson, I understand your concerns about bugs, insulation, and rent prices. …" at bounding box center [726, 576] width 604 height 57
click at [871, 587] on textarea "Hi Nelson, I understand your concerns about bugs, insulation, and rent prices. …" at bounding box center [726, 576] width 604 height 57
type textarea "Hi Nelson, I understand your concerns about bugs, insulation, and rent prices. …"
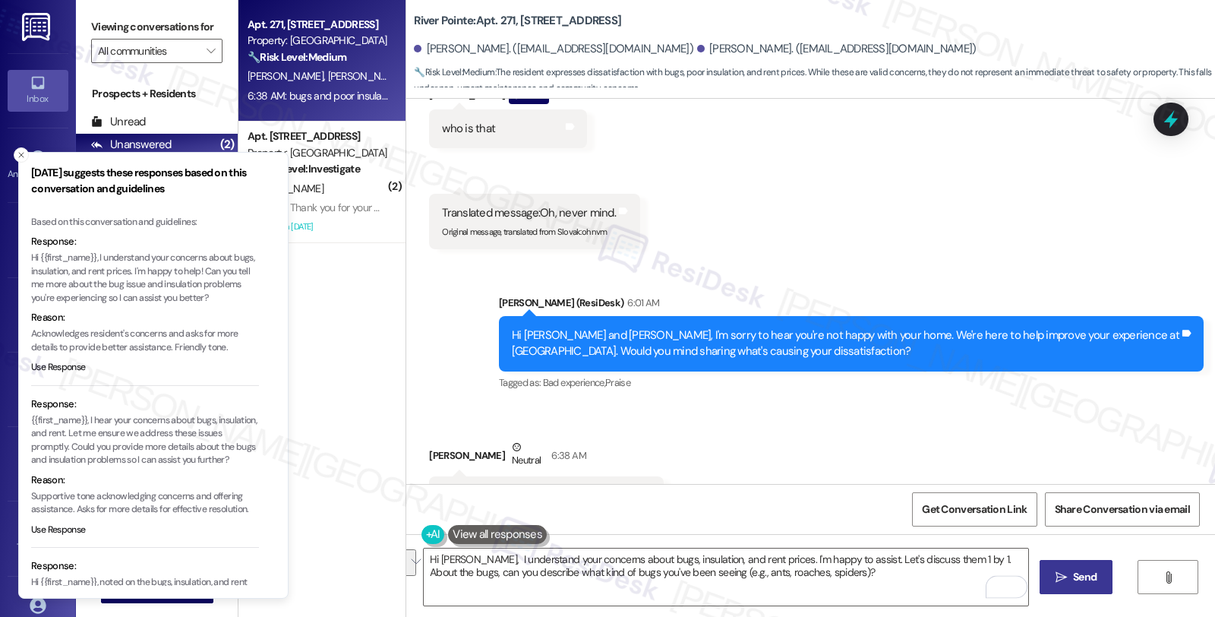
click at [1088, 577] on span "Send" at bounding box center [1085, 577] width 24 height 16
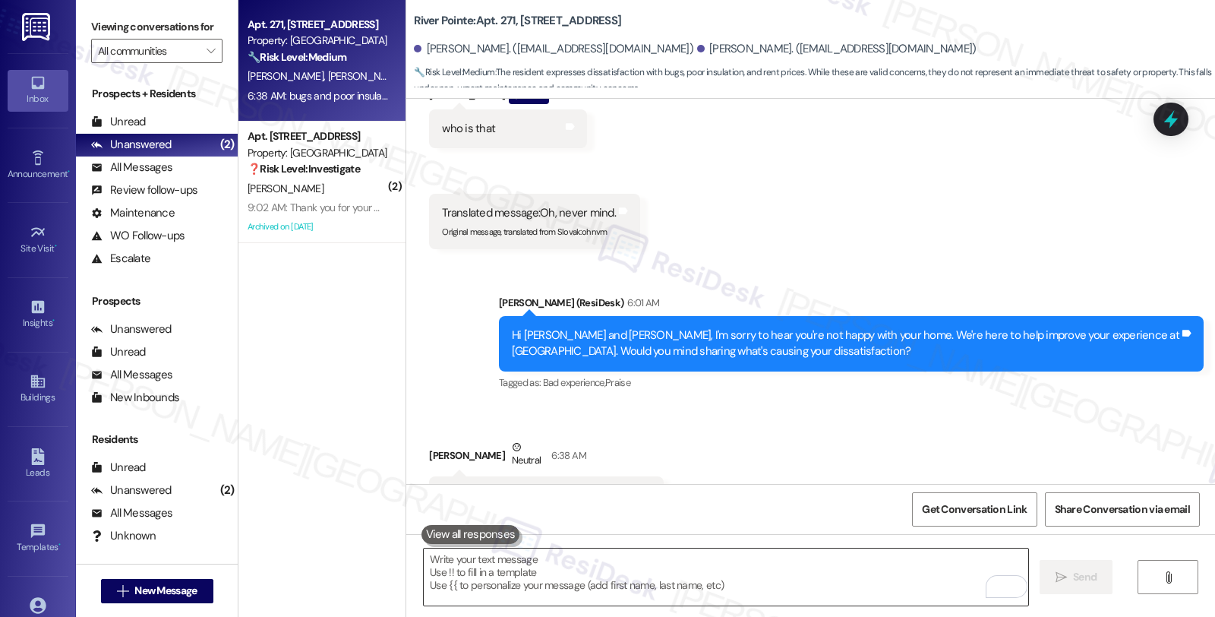
click at [517, 572] on textarea "To enrich screen reader interactions, please activate Accessibility in Grammarl…" at bounding box center [726, 576] width 604 height 57
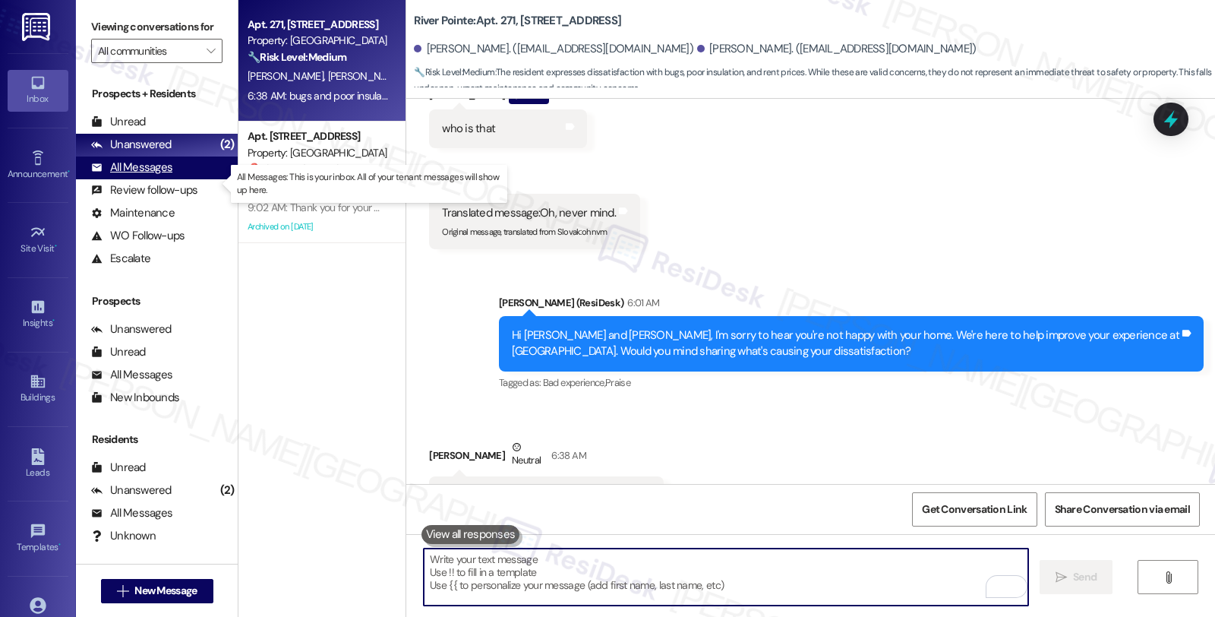
click at [153, 175] on div "All Messages" at bounding box center [131, 167] width 81 height 16
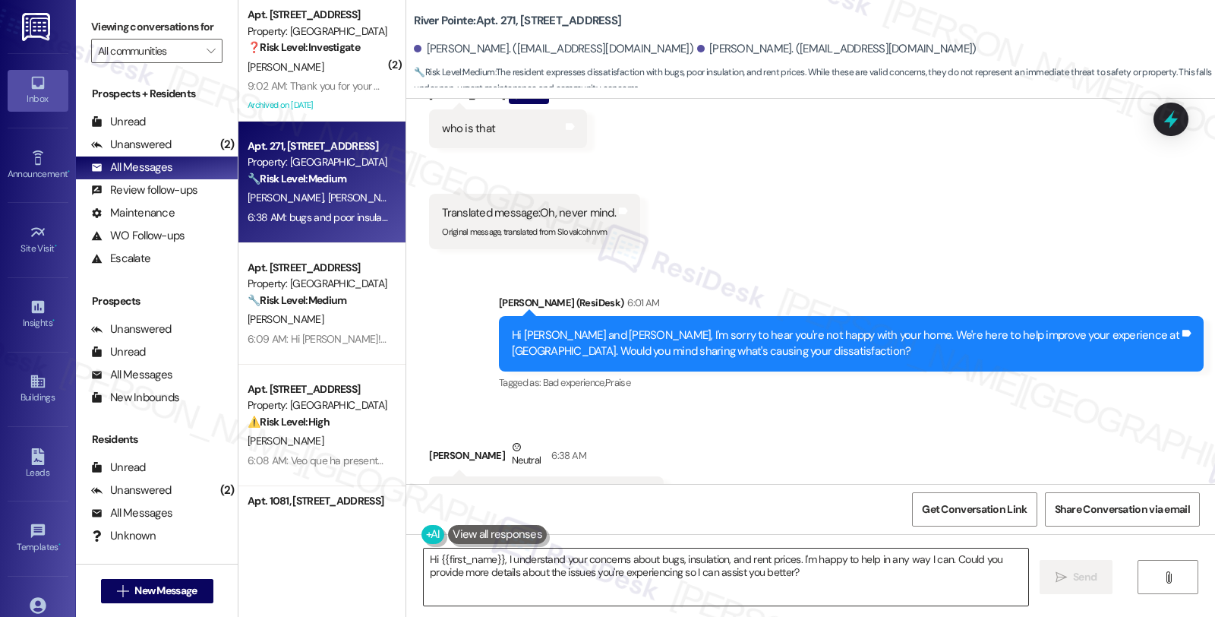
click at [598, 575] on textarea "Hi {{first_name}}, I understand your concerns about bugs, insulation, and rent …" at bounding box center [726, 576] width 604 height 57
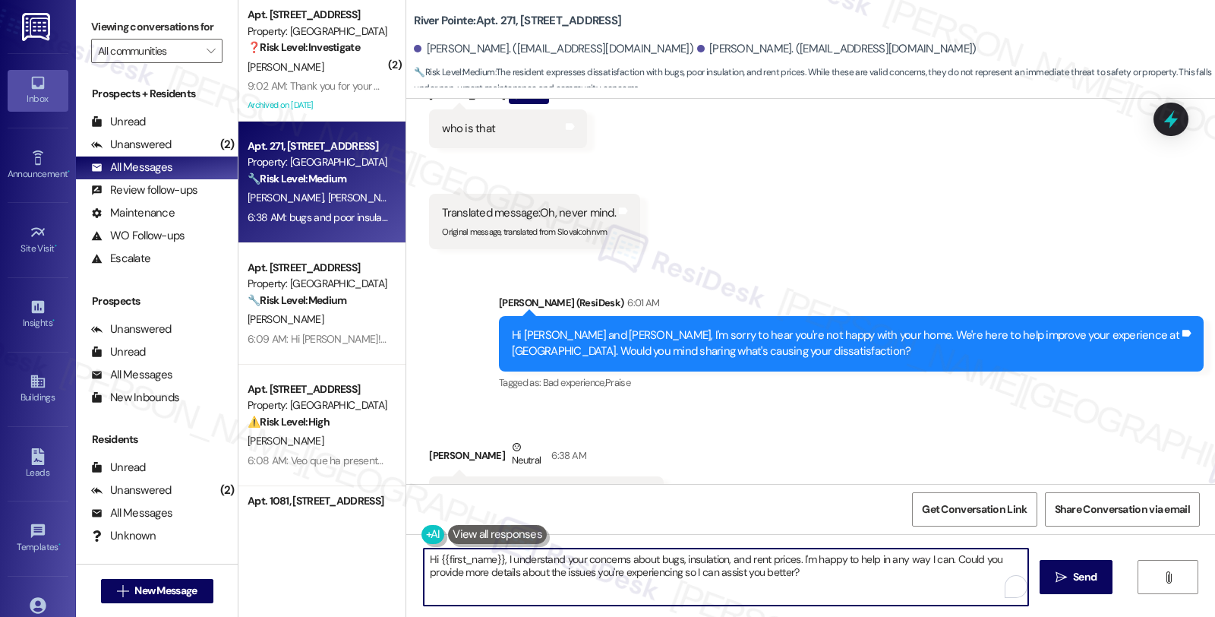
paste textarea "Nelson, I understand your concerns about bugs, insulation, and rent prices. I'm…"
type textarea "Hi Nelson, I understand your concerns about bugs, insulation, and rent prices. …"
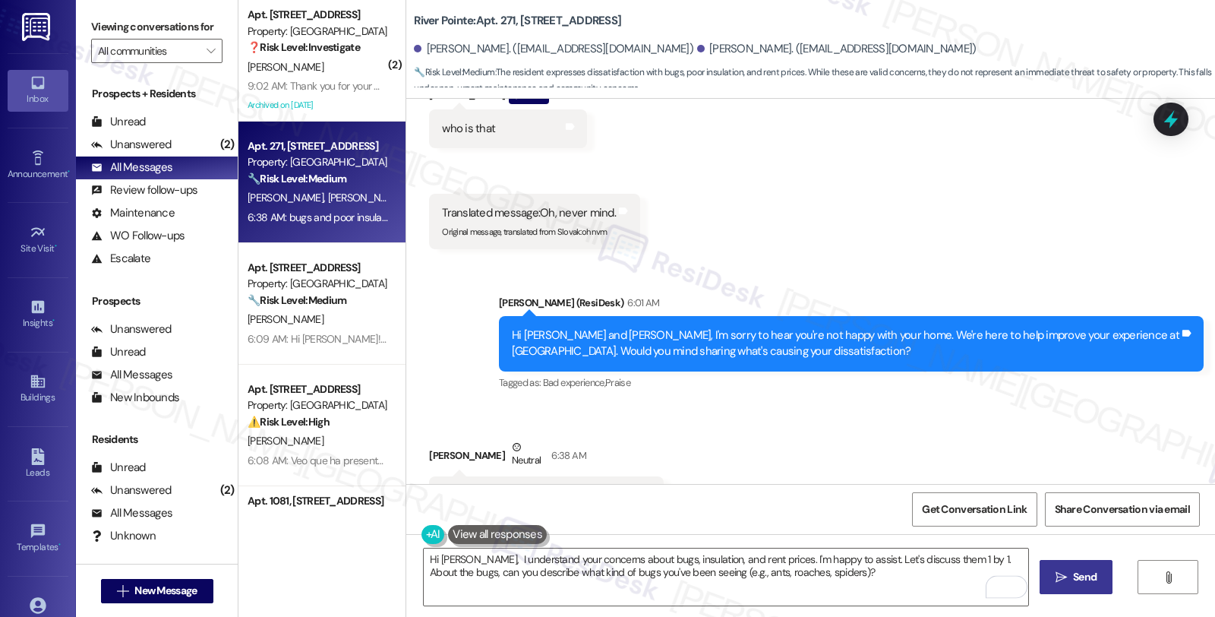
click at [1065, 577] on icon "" at bounding box center [1060, 577] width 11 height 12
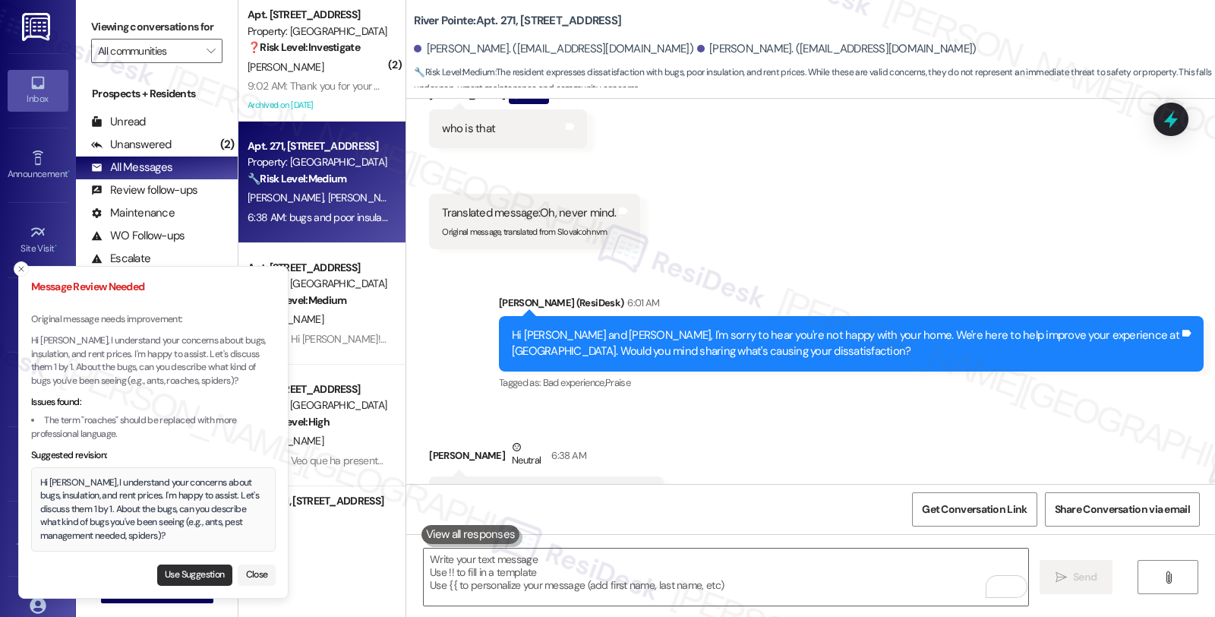
click at [190, 572] on button "Use Suggestion" at bounding box center [194, 574] width 75 height 21
type textarea "Hi Nelson, I understand your concerns about bugs, insulation, and rent prices. …"
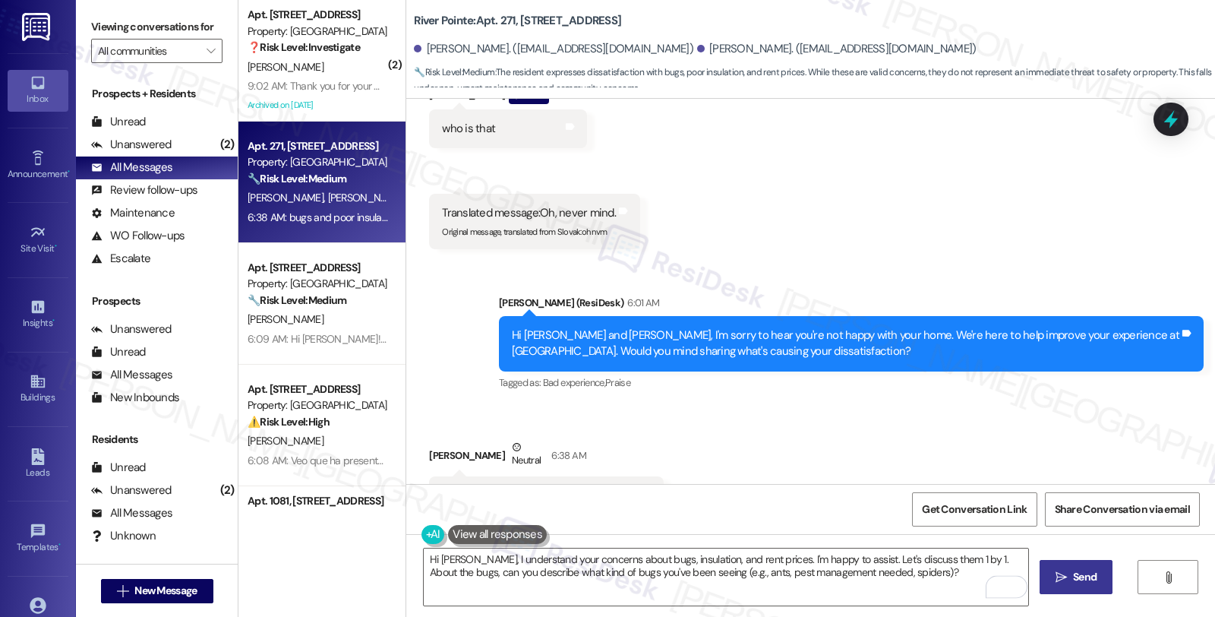
click at [1098, 581] on span "Send" at bounding box center [1085, 577] width 30 height 16
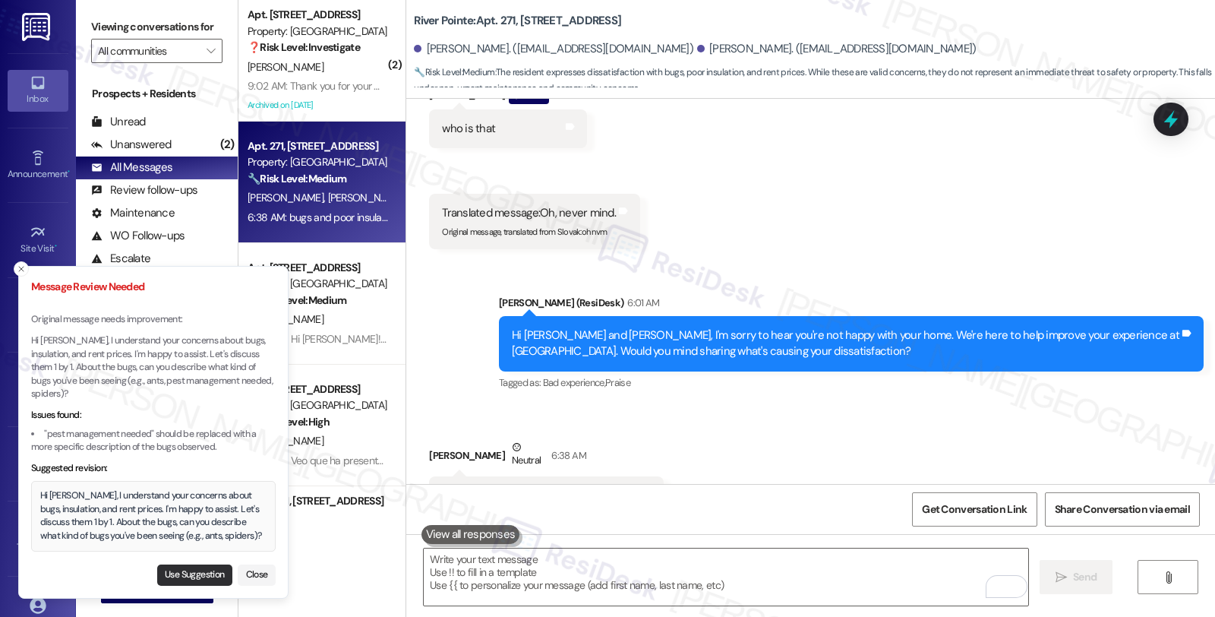
click at [207, 577] on button "Use Suggestion" at bounding box center [194, 574] width 75 height 21
type textarea "Hi Nelson, I understand your concerns about bugs, insulation, and rent prices. …"
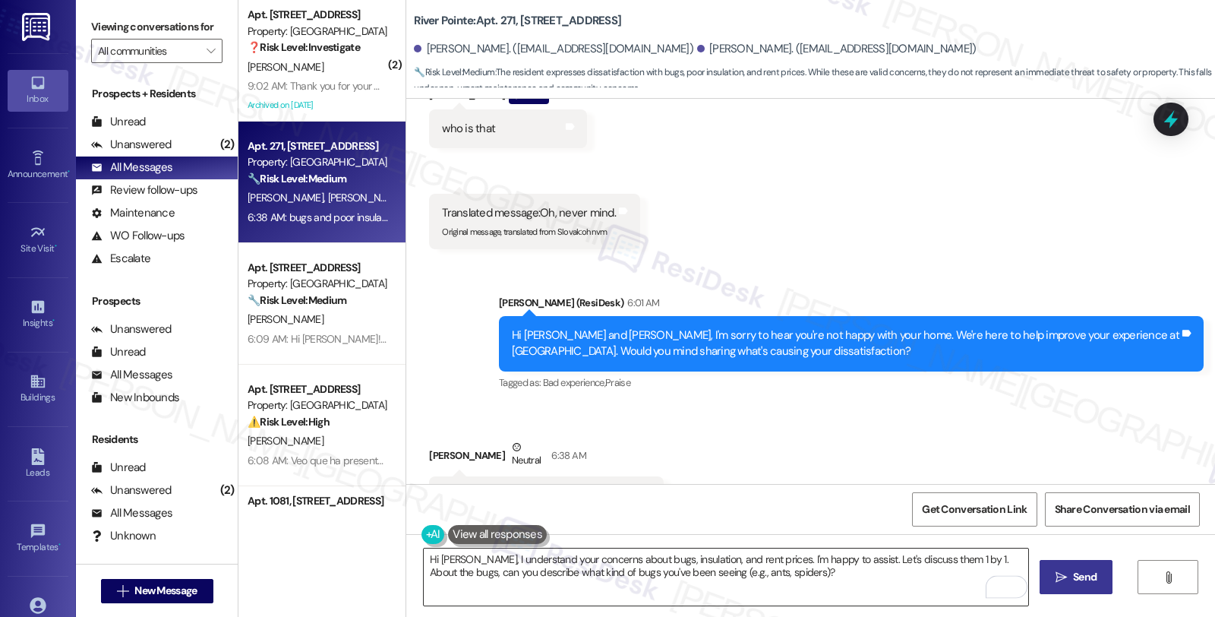
click at [809, 575] on textarea "Hi Nelson, I understand your concerns about bugs, insulation, and rent prices. …" at bounding box center [726, 576] width 604 height 57
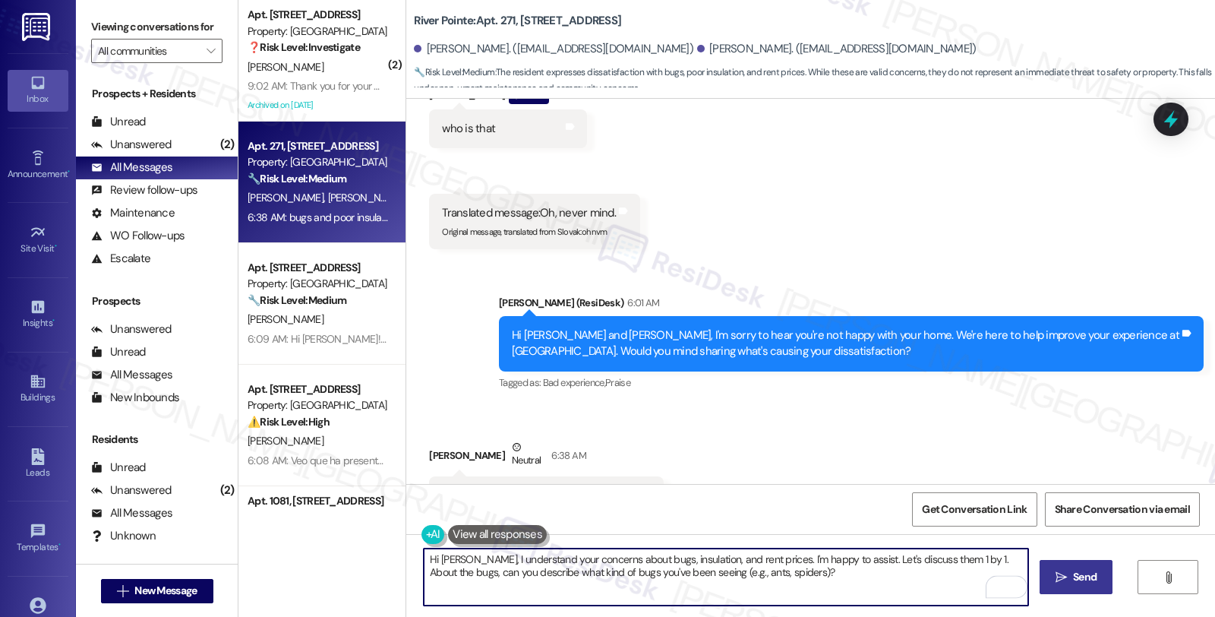
click at [851, 585] on textarea "Hi Nelson, I understand your concerns about bugs, insulation, and rent prices. …" at bounding box center [726, 576] width 604 height 57
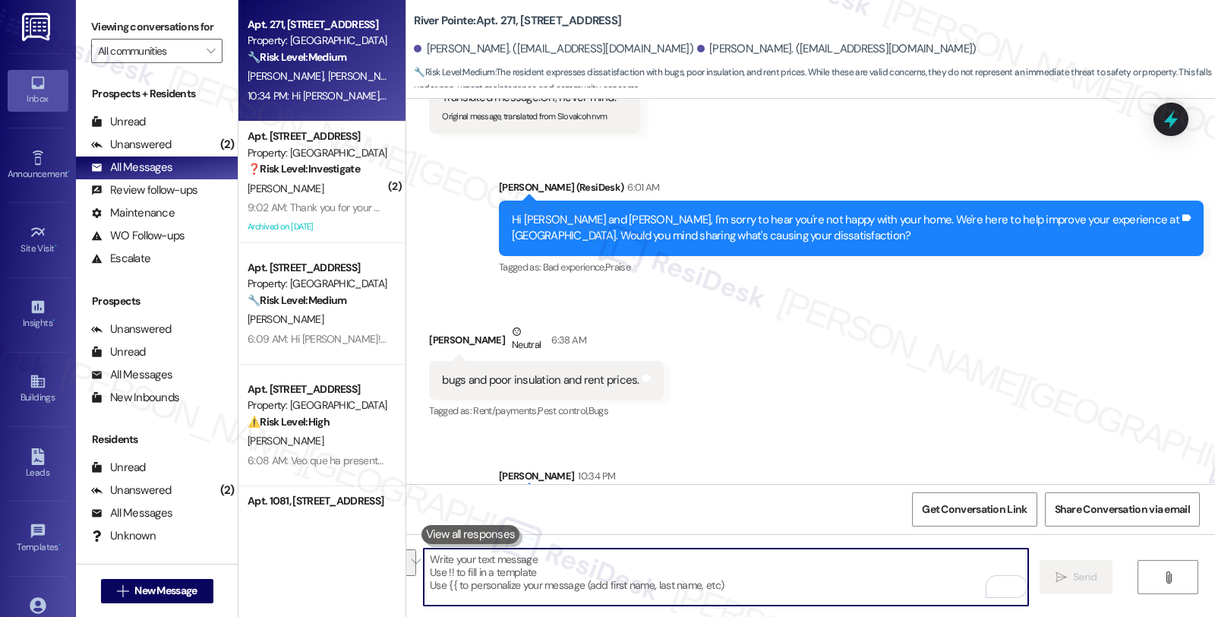
scroll to position [3685, 0]
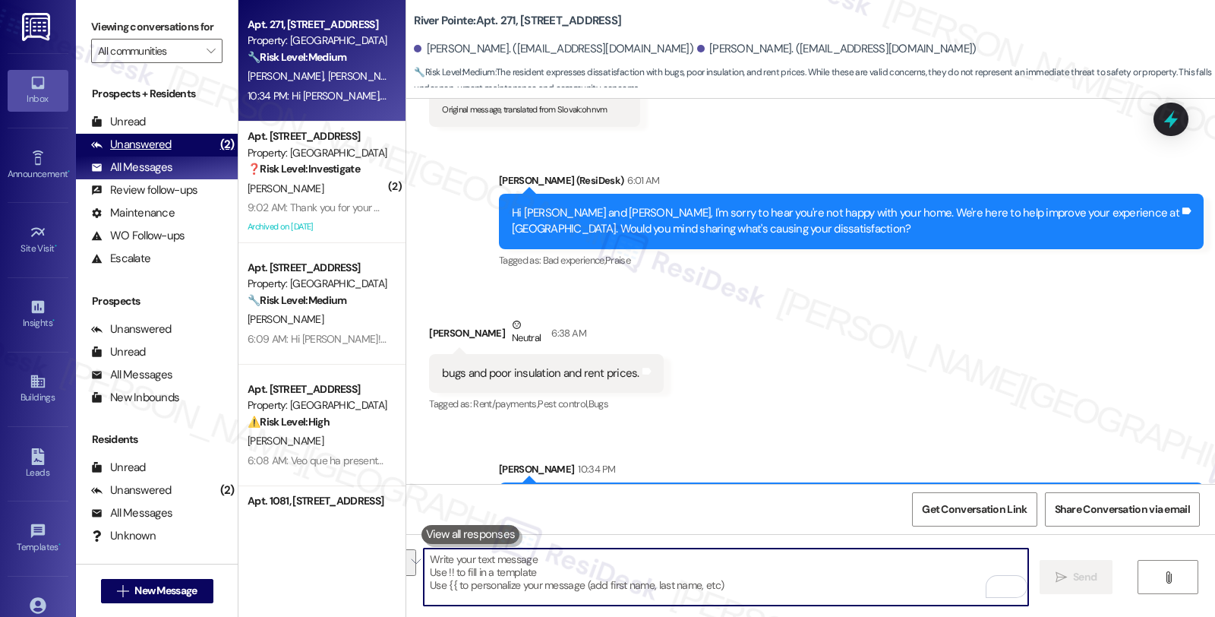
click at [177, 156] on div "Unanswered (2)" at bounding box center [157, 145] width 162 height 23
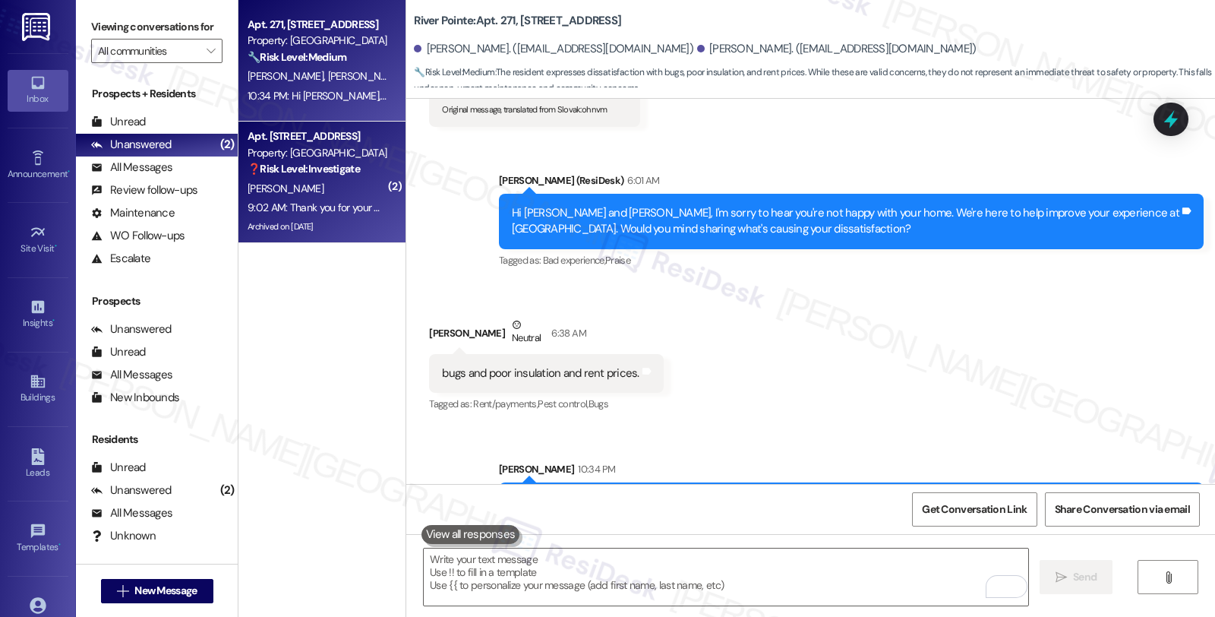
click at [320, 190] on div "[PERSON_NAME]" at bounding box center [318, 188] width 144 height 19
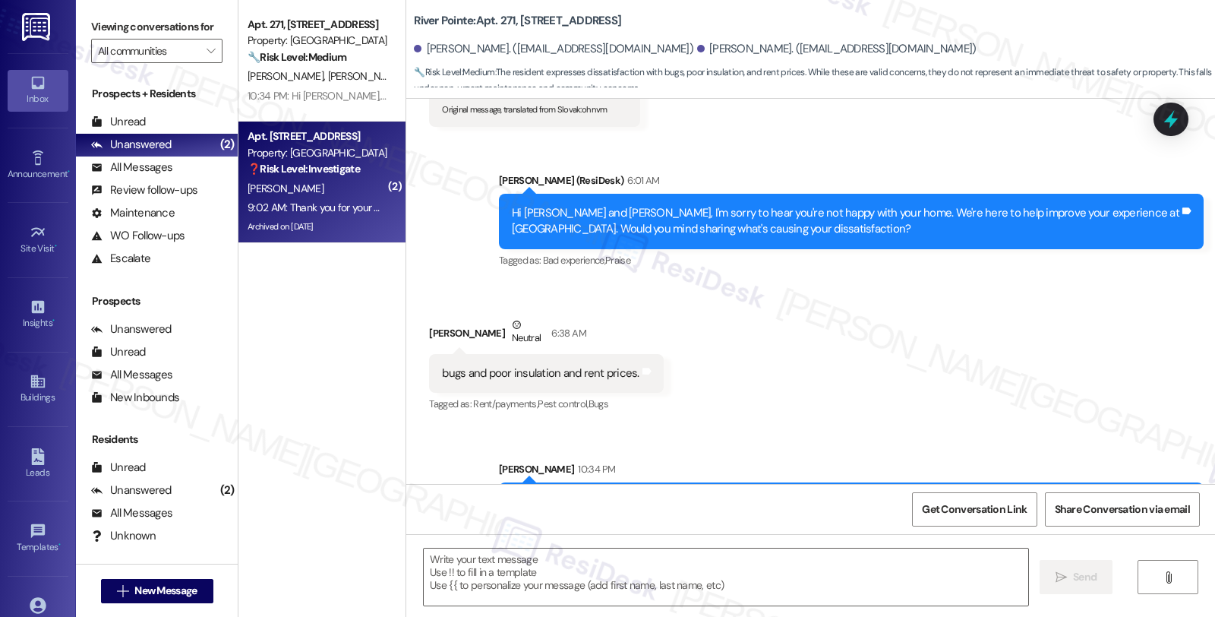
type textarea "Fetching suggested responses. Please feel free to read through the conversation…"
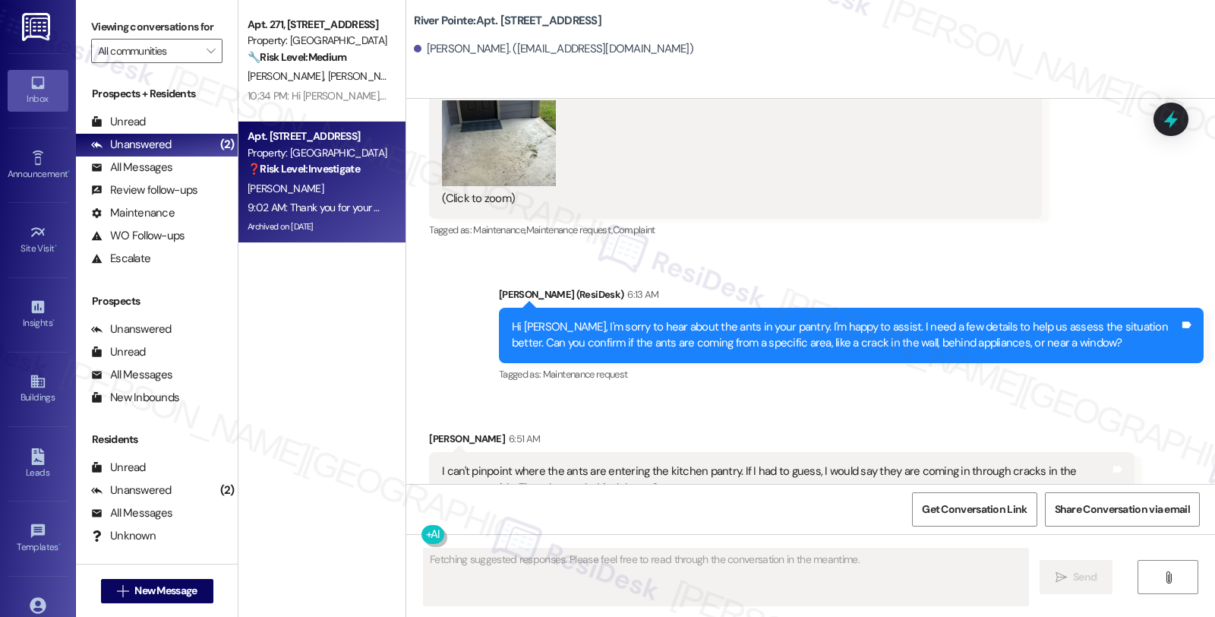
scroll to position [10938, 0]
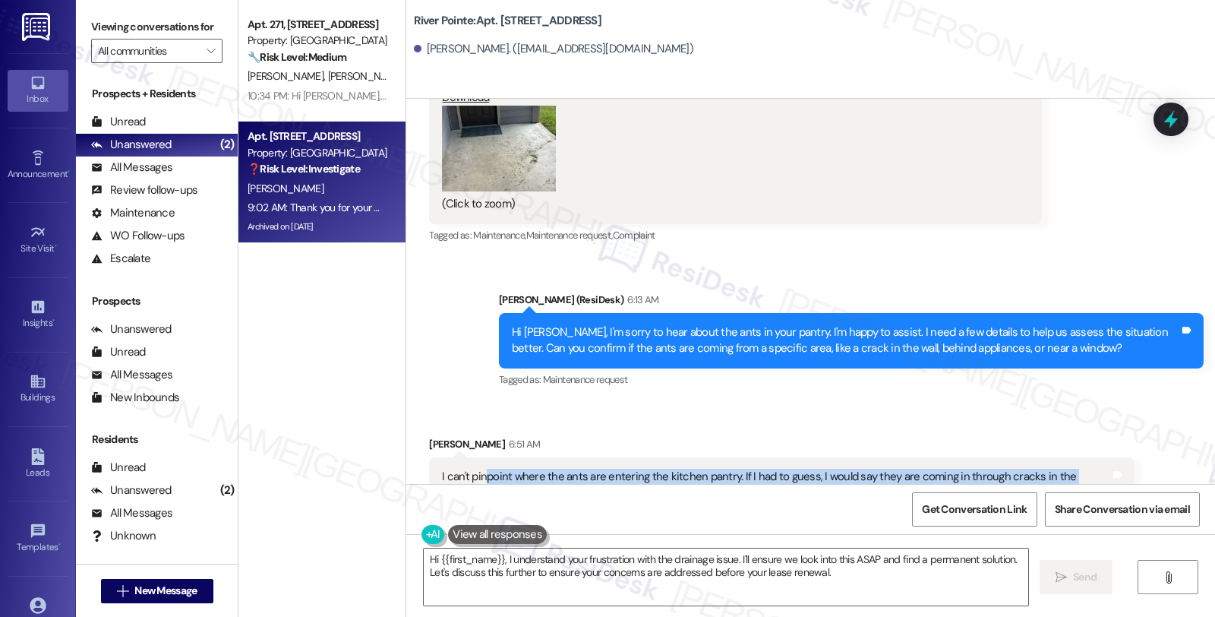
drag, startPoint x: 476, startPoint y: 360, endPoint x: 611, endPoint y: 374, distance: 135.1
click at [611, 469] on div "I can't pinpoint where the ants are entering the kitchen pantry. If I had to gu…" at bounding box center [775, 501] width 667 height 65
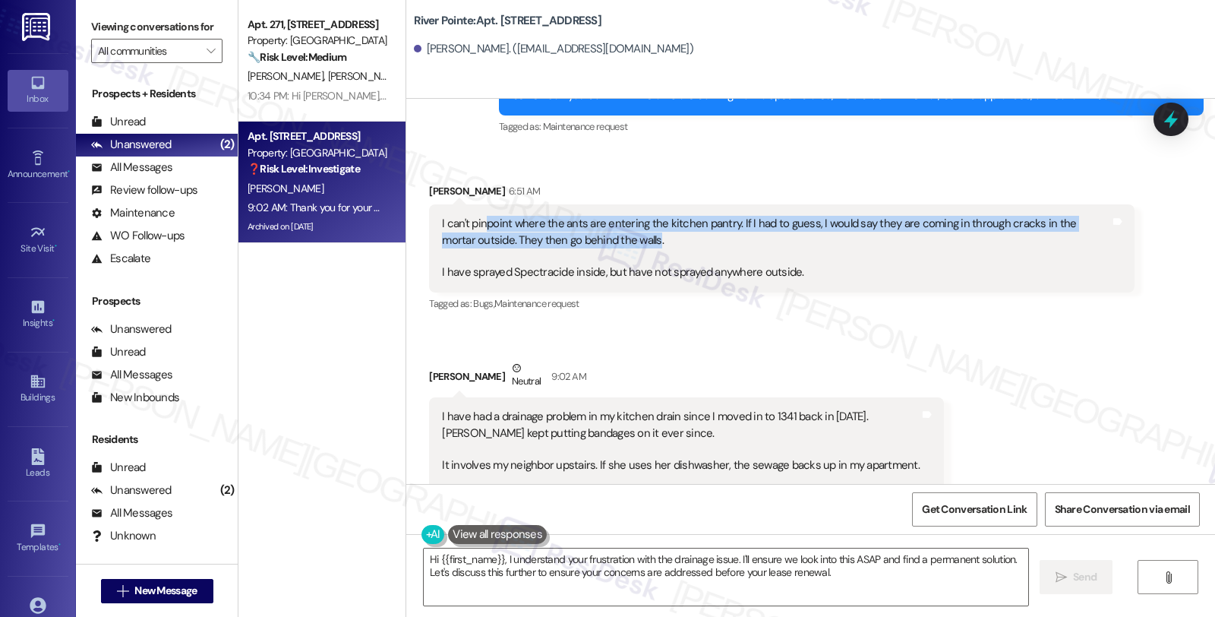
scroll to position [11106, 0]
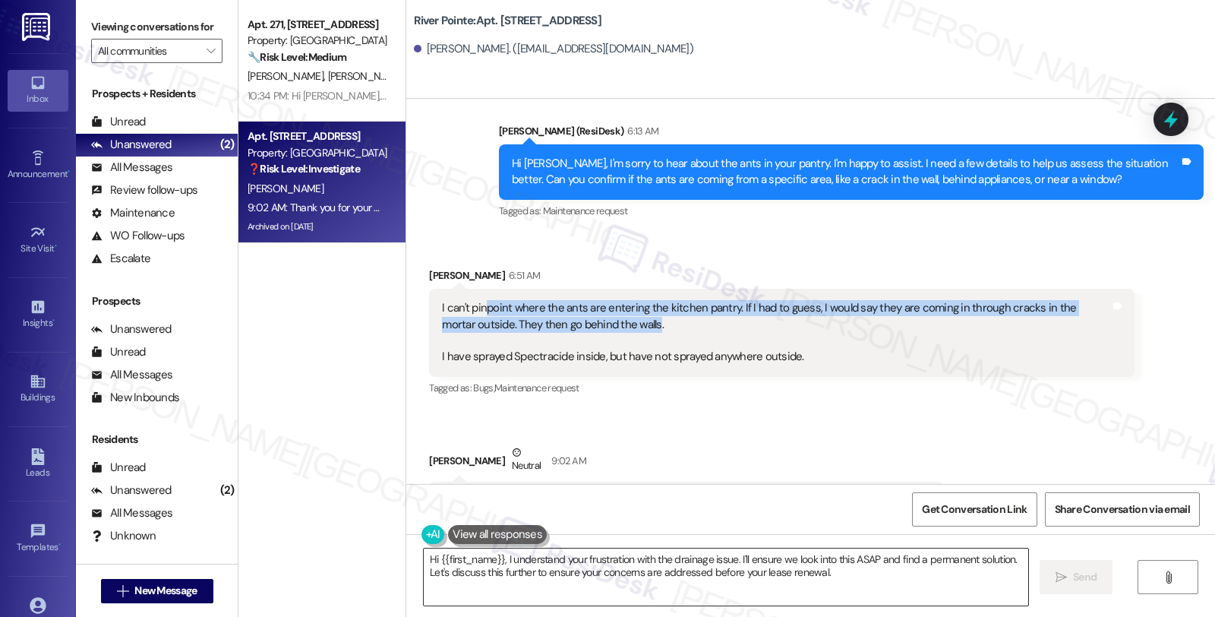
click at [730, 557] on textarea "Hi {{first_name}}, I understand your frustration with the drainage issue. I'll …" at bounding box center [726, 576] width 604 height 57
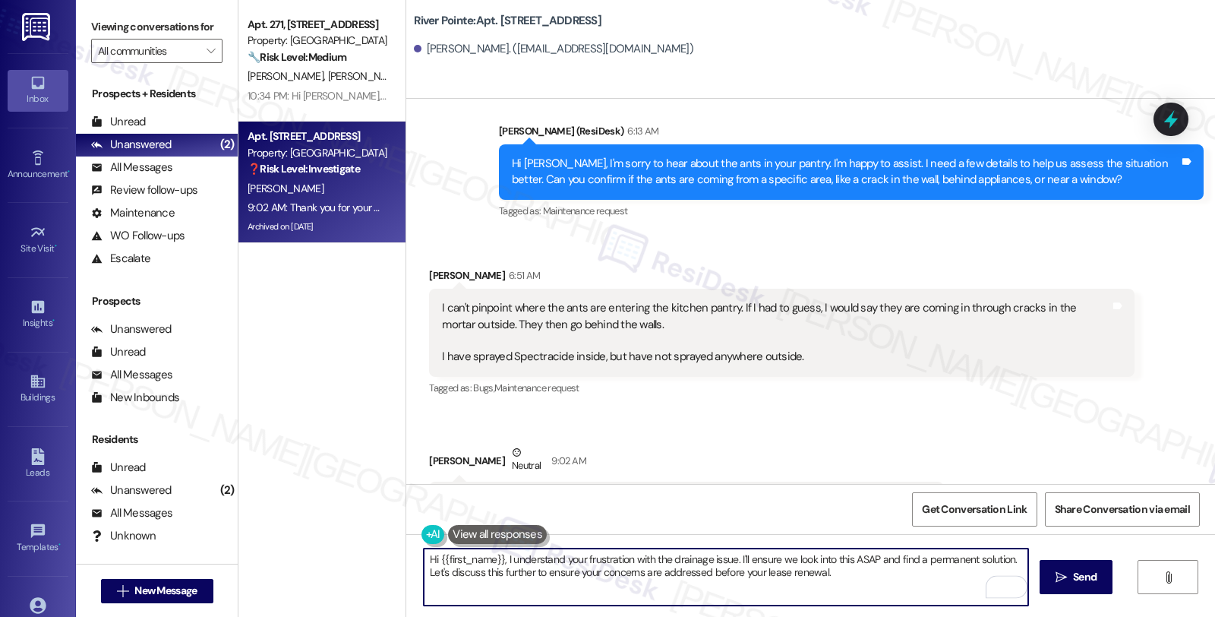
drag, startPoint x: 415, startPoint y: 560, endPoint x: 809, endPoint y: 567, distance: 394.9
click at [809, 567] on textarea "Hi {{first_name}}, I understand your frustration with the drainage issue. I'll …" at bounding box center [726, 576] width 604 height 57
click at [778, 567] on textarea "Hi {{first_name}}, I understand your frustration with the drainage issue. I'll …" at bounding box center [726, 576] width 604 height 57
drag, startPoint x: 418, startPoint y: 558, endPoint x: 879, endPoint y: 589, distance: 461.2
click at [879, 589] on textarea "Hi {{first_name}}, I understand your frustration with the drainage issue. I'll …" at bounding box center [726, 576] width 604 height 57
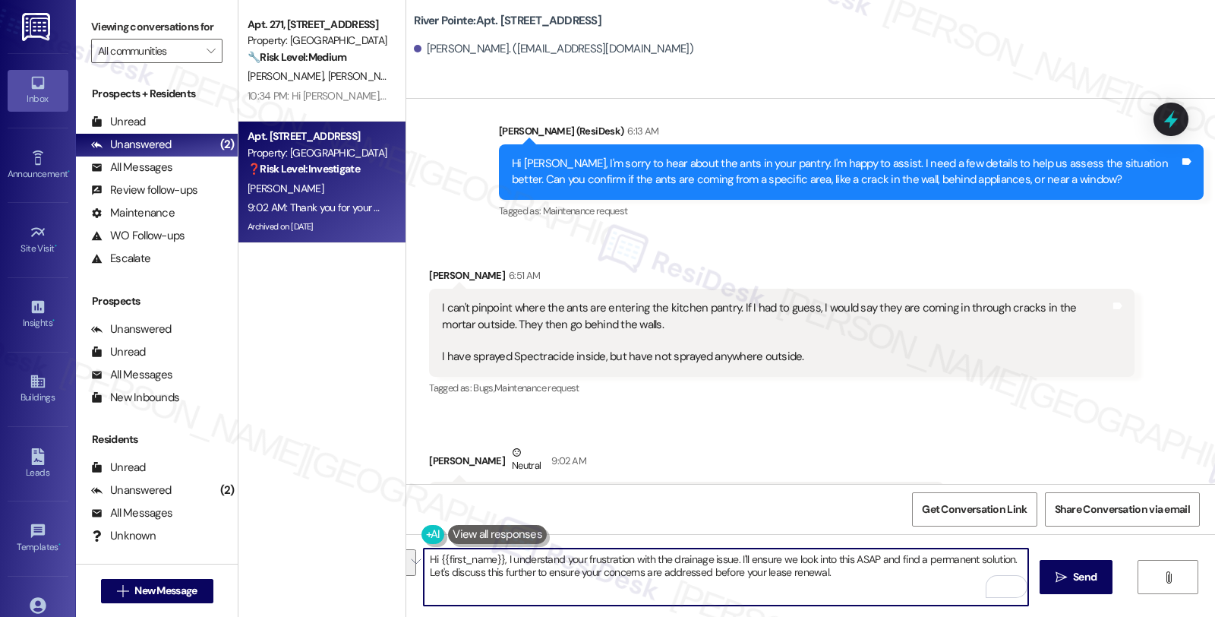
paste textarea "ave you noticed them elsewhere in the unit, or is it just limited to the pantry…"
click at [424, 560] on textarea "Have you noticed them elsewhere in the unit, or is it just limited to the pantr…" at bounding box center [726, 576] width 604 height 57
click at [909, 554] on textarea "About the ants, have you noticed them elsewhere in the unit, or is it just limi…" at bounding box center [726, 576] width 604 height 57
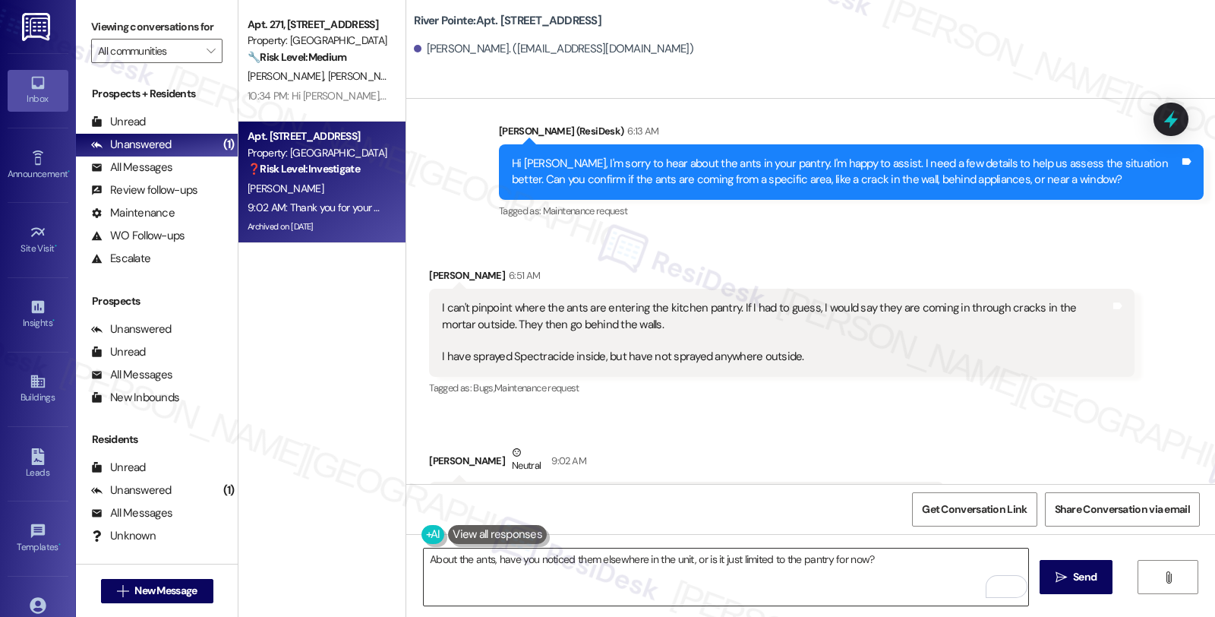
click at [866, 556] on textarea "About the ants, have you noticed them elsewhere in the unit, or is it just limi…" at bounding box center [726, 576] width 604 height 57
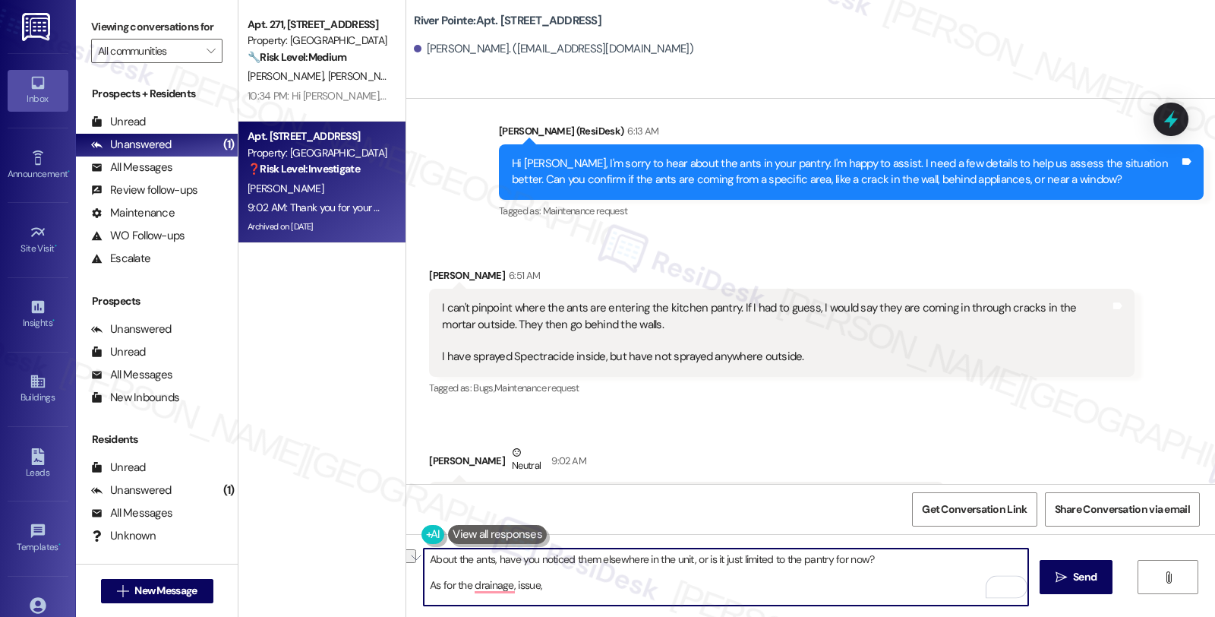
drag, startPoint x: 579, startPoint y: 588, endPoint x: 418, endPoint y: 588, distance: 160.2
click at [418, 588] on div "About the ants, have you noticed them elsewhere in the unit, or is it just limi…" at bounding box center [810, 591] width 809 height 114
click at [424, 560] on textarea "About the ants, have you noticed them elsewhere in the unit, or is it just limi…" at bounding box center [726, 576] width 604 height 57
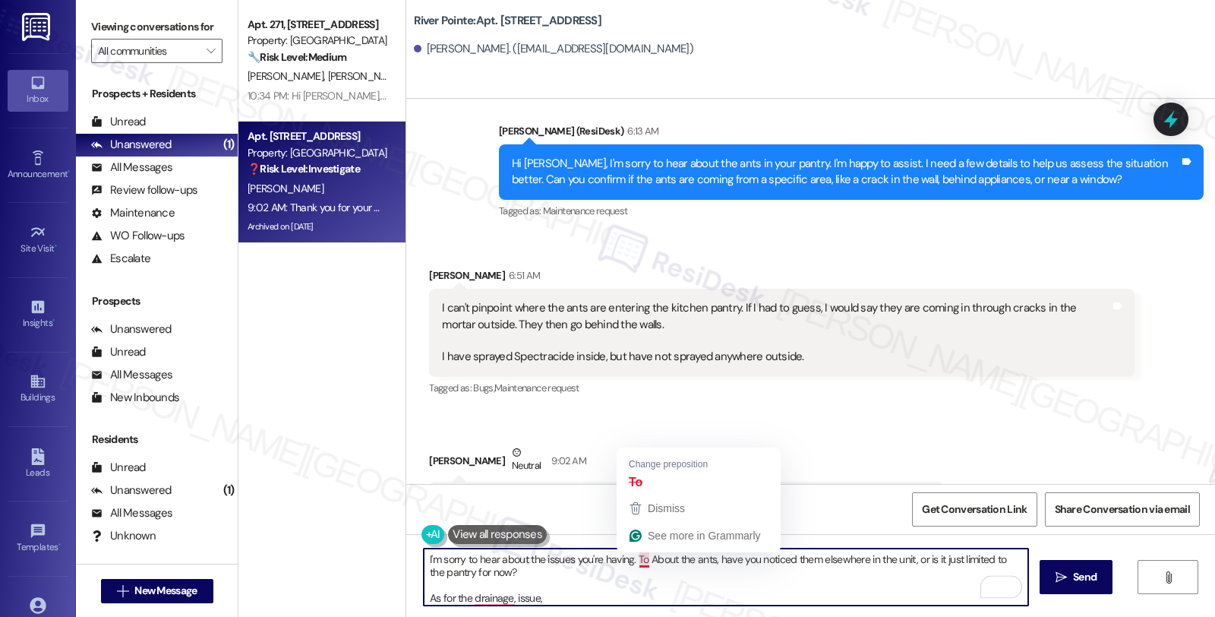
click at [638, 560] on textarea "I'm sorry to hear about the issues you're having. To About the ants, have you n…" at bounding box center [726, 576] width 604 height 57
drag, startPoint x: 570, startPoint y: 601, endPoint x: 387, endPoint y: 601, distance: 183.0
click at [387, 601] on div "Apt. 271, 1600 River Pointe Dr Property: River Pointe 🔧 Risk Level: Medium The …" at bounding box center [726, 308] width 977 height 617
type textarea "I'm sorry to hear about the issues you're having. To avoid confusion, let's dis…"
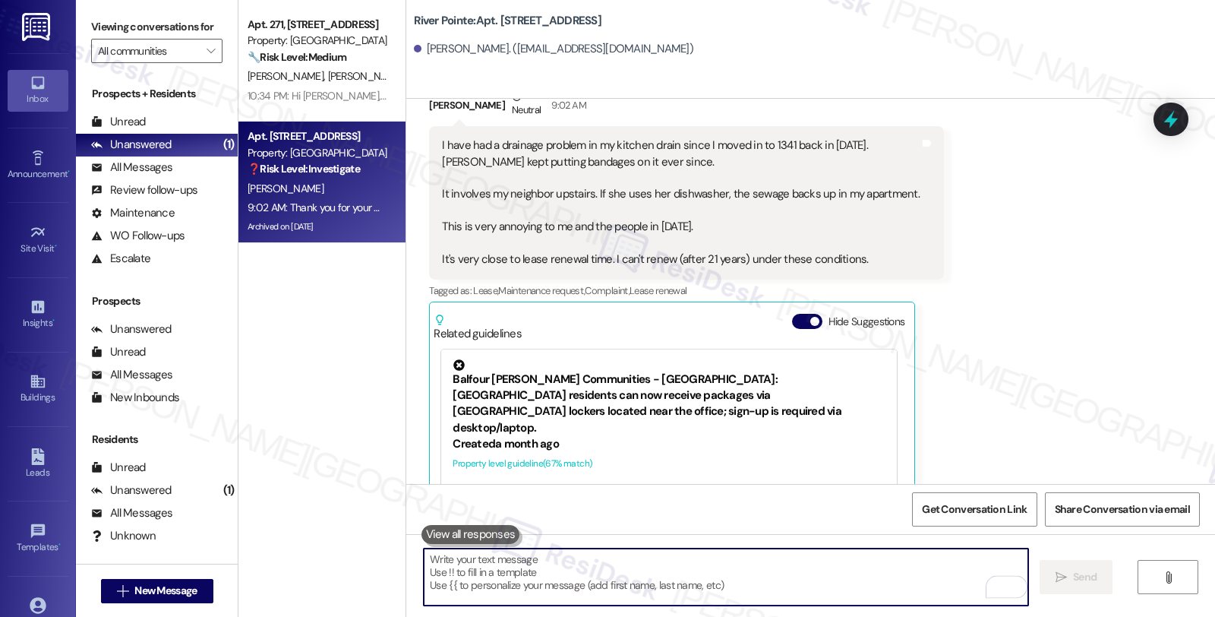
scroll to position [11468, 0]
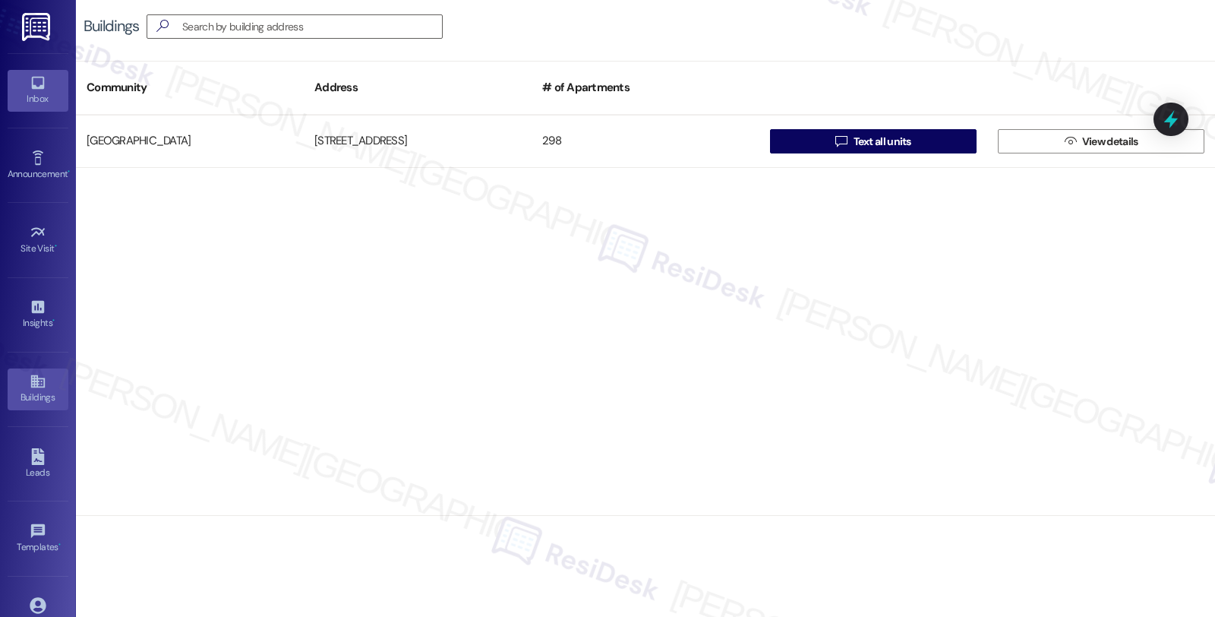
click at [35, 87] on icon at bounding box center [37, 83] width 13 height 13
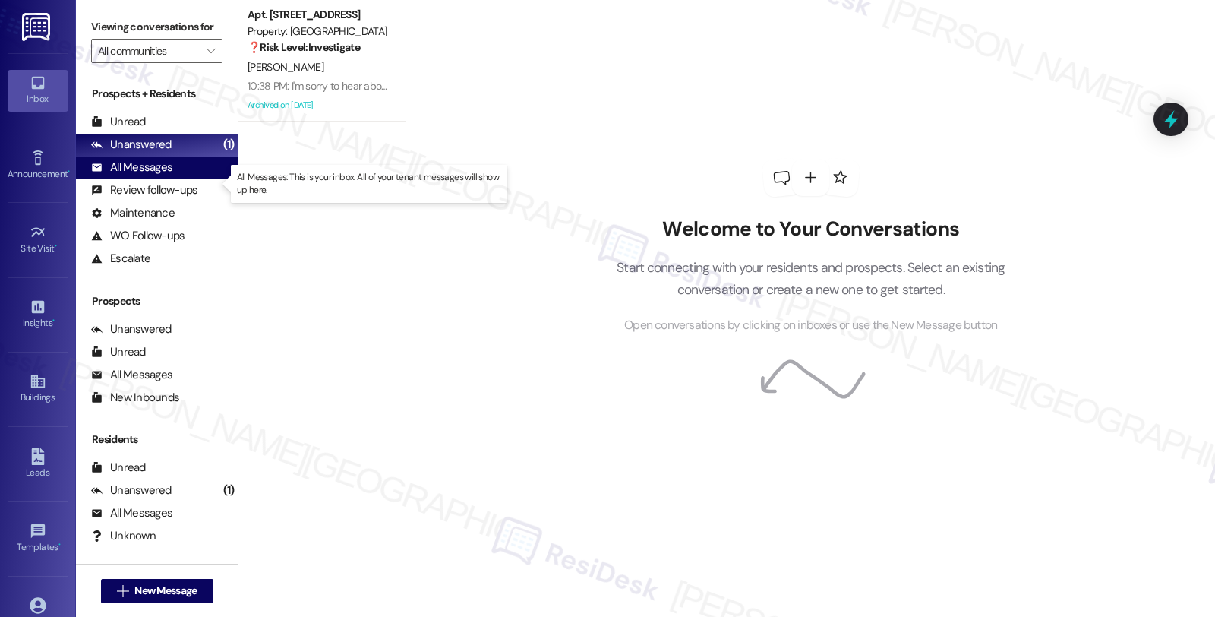
click at [182, 179] on div "All Messages (undefined)" at bounding box center [157, 167] width 162 height 23
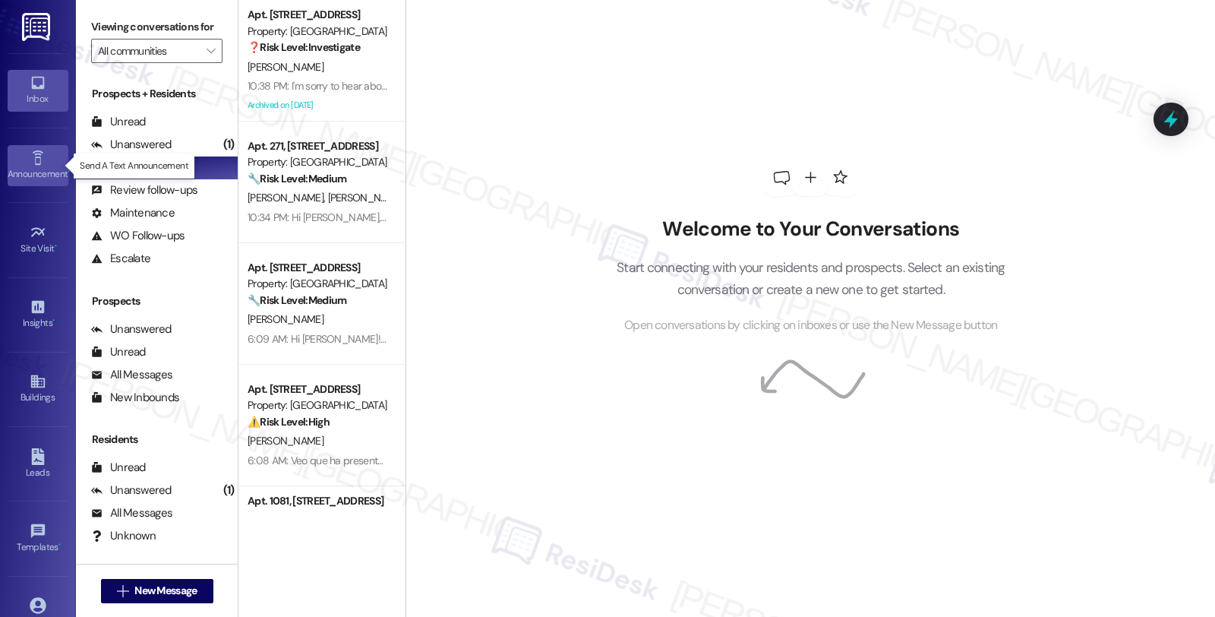
click at [41, 161] on icon at bounding box center [38, 158] width 17 height 17
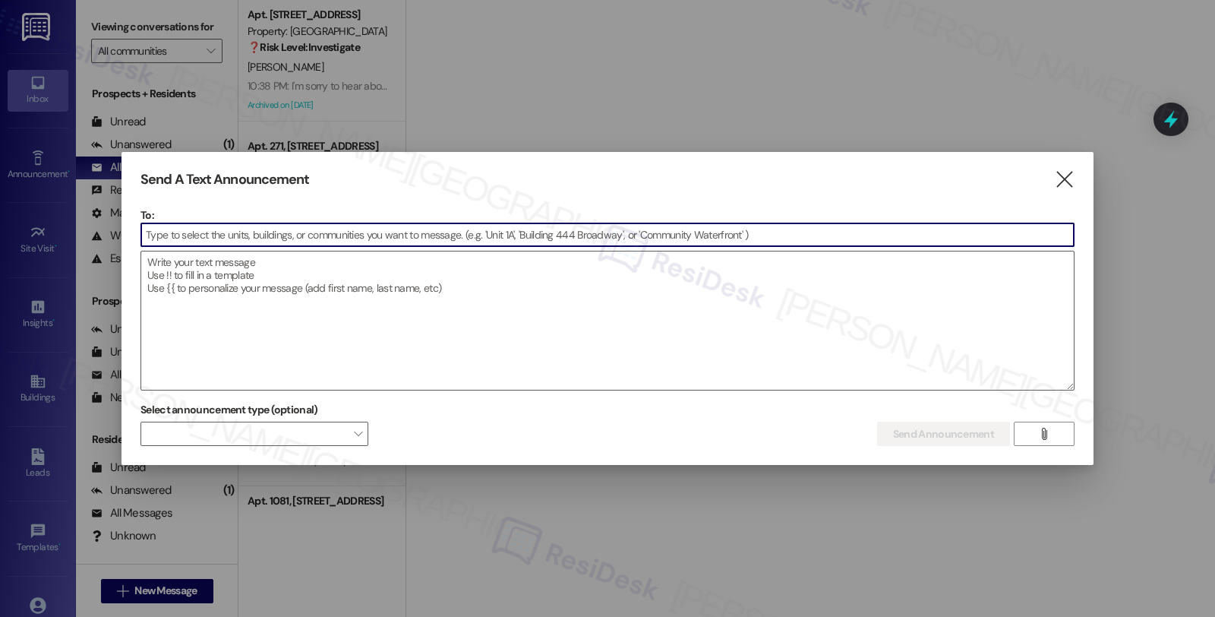
click at [399, 229] on input at bounding box center [607, 234] width 932 height 23
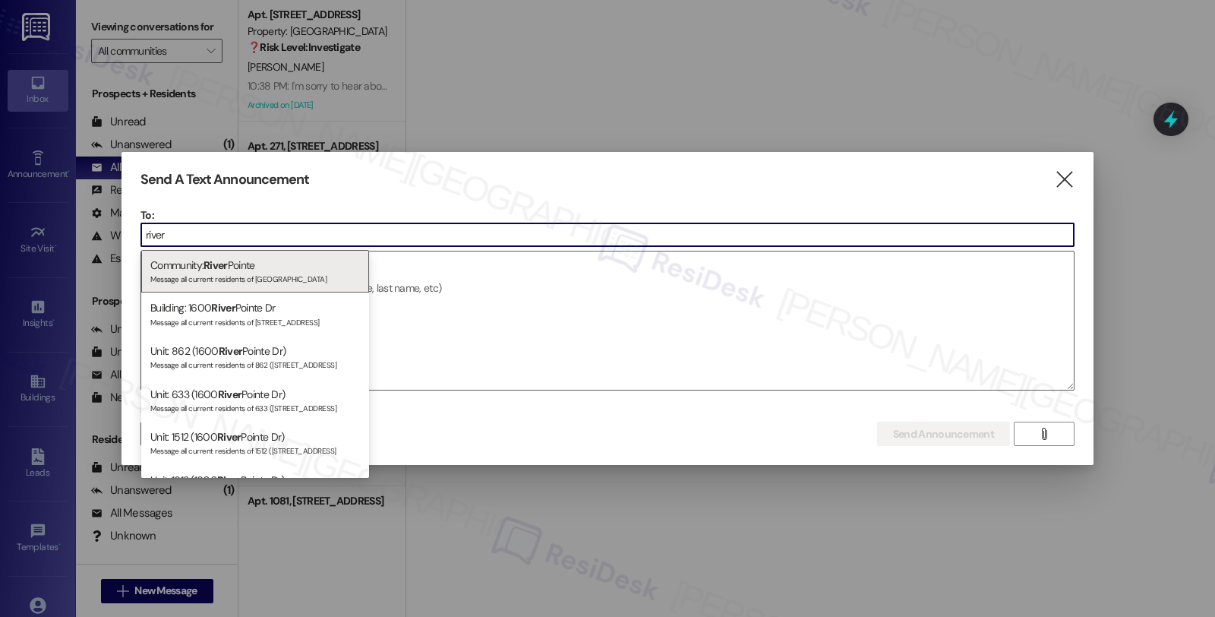
type input "river"
click at [237, 207] on p "To:" at bounding box center [607, 214] width 934 height 15
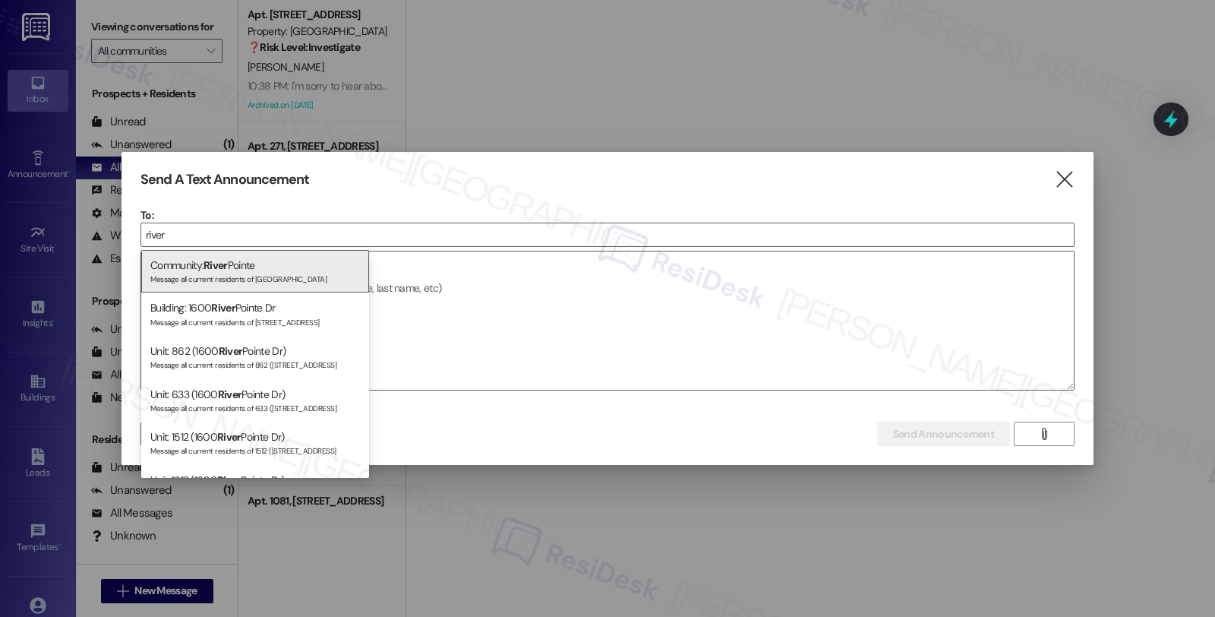
click at [237, 207] on p "To:" at bounding box center [607, 214] width 934 height 15
click at [213, 223] on input "river" at bounding box center [607, 234] width 932 height 23
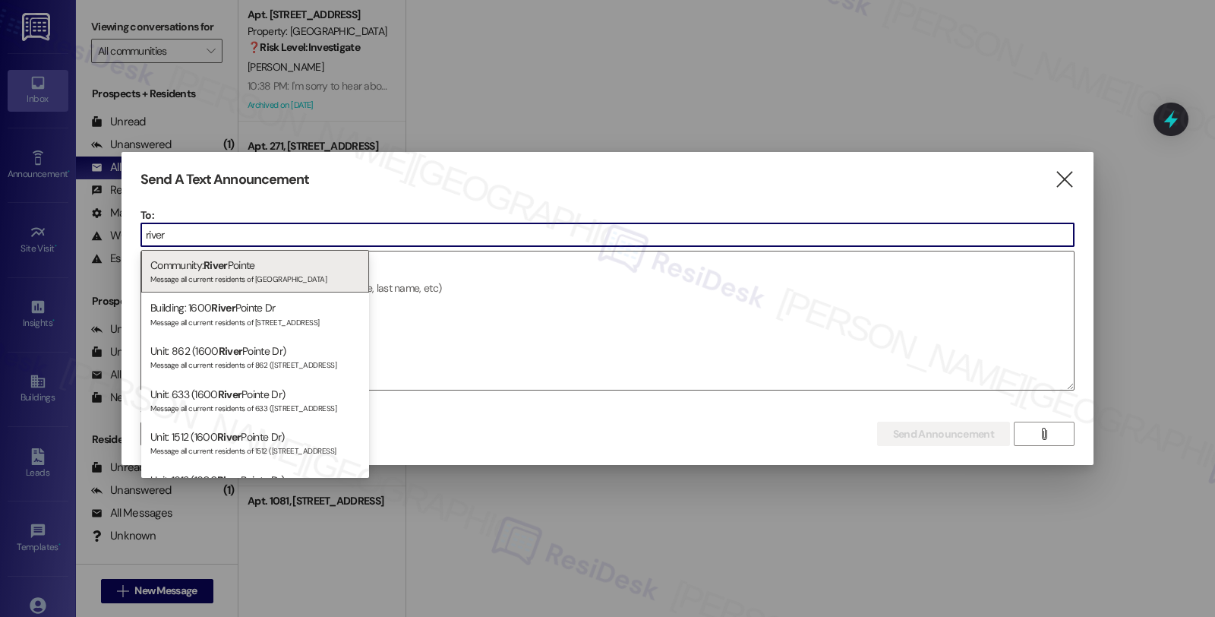
click at [213, 223] on input "river" at bounding box center [607, 234] width 932 height 23
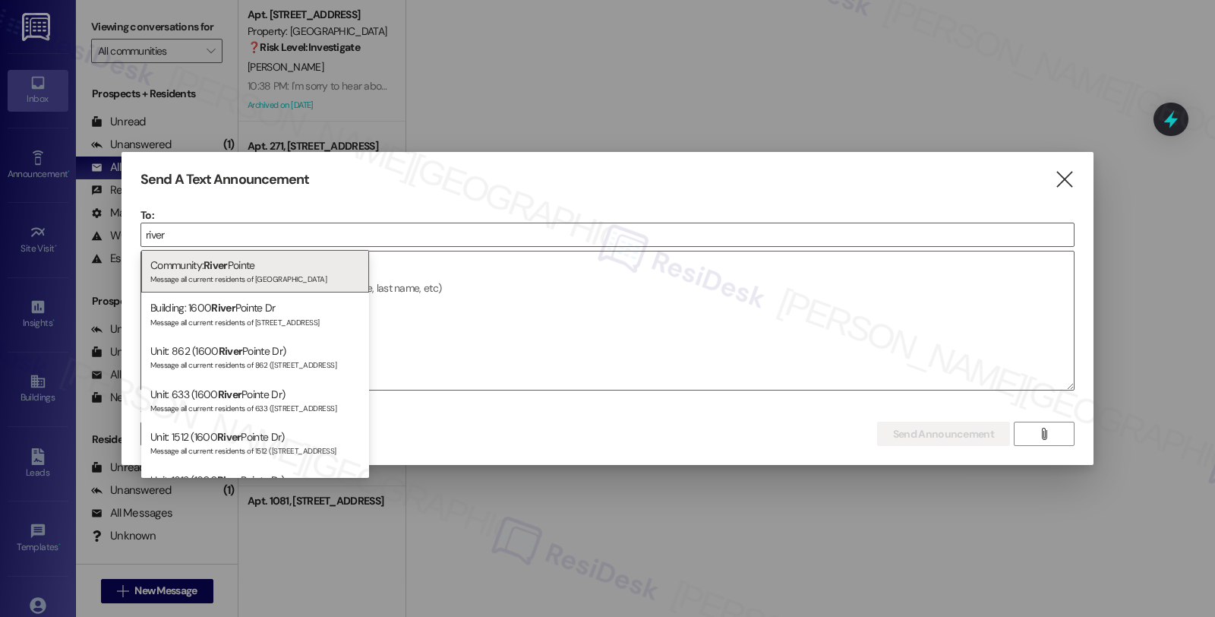
click at [34, 153] on div at bounding box center [607, 308] width 1215 height 617
click at [1064, 175] on icon "" at bounding box center [1064, 180] width 21 height 16
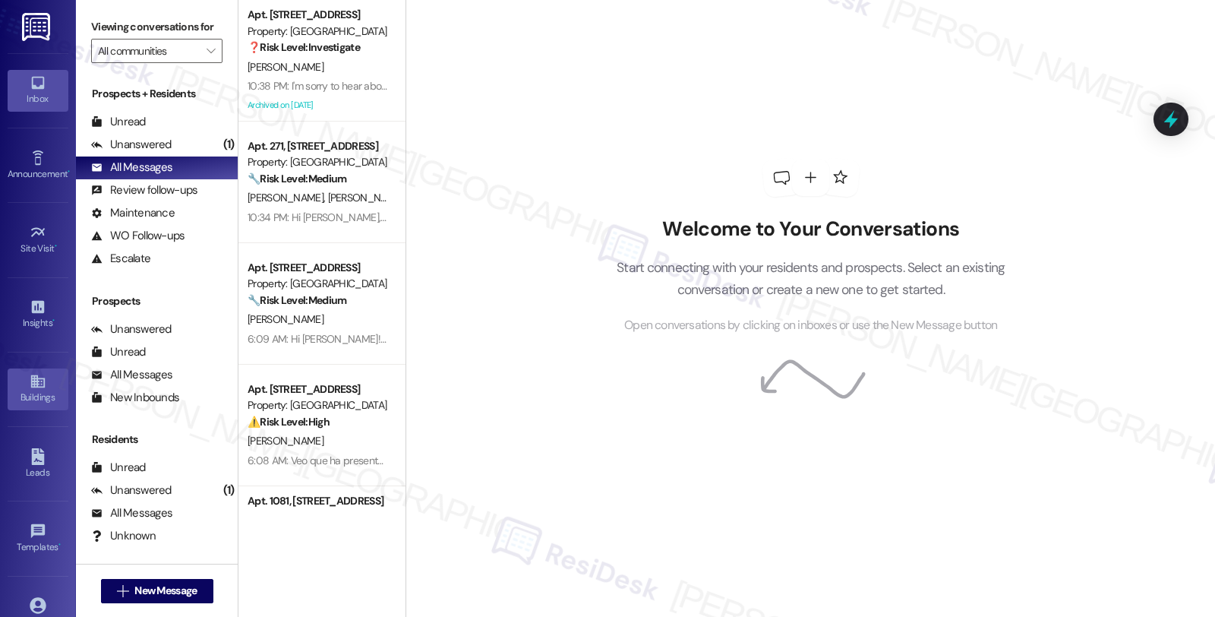
click at [34, 388] on icon at bounding box center [37, 381] width 14 height 13
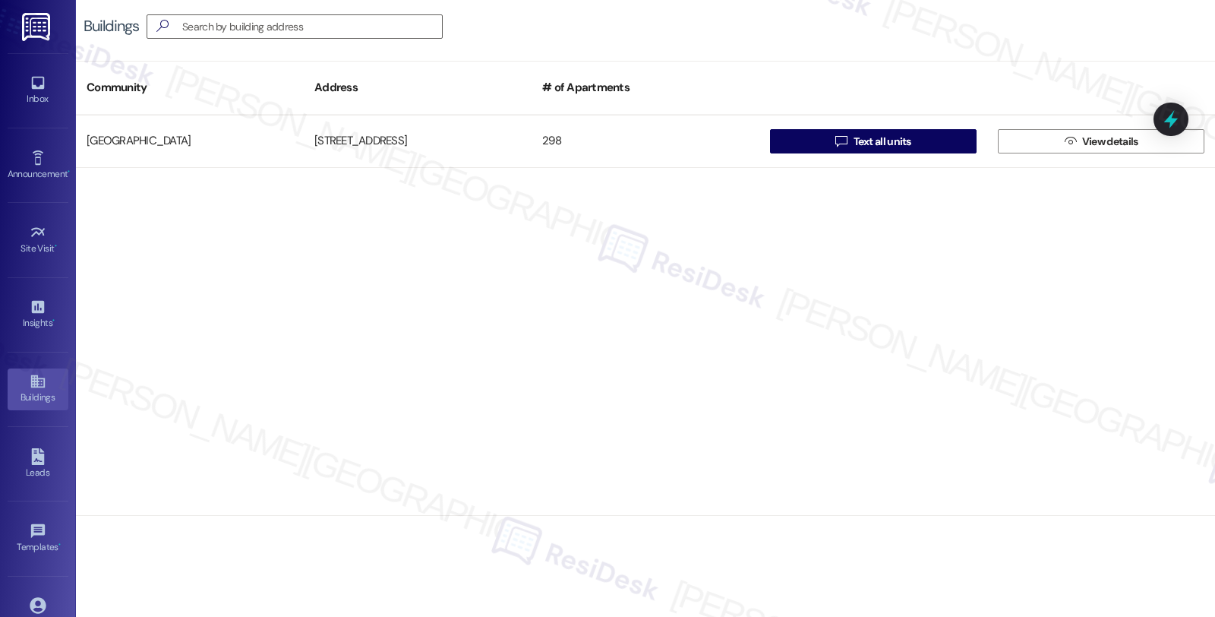
click at [1027, 279] on div "River Pointe 1600 River Pointe Dr 298  Text all units  View details" at bounding box center [645, 315] width 1139 height 401
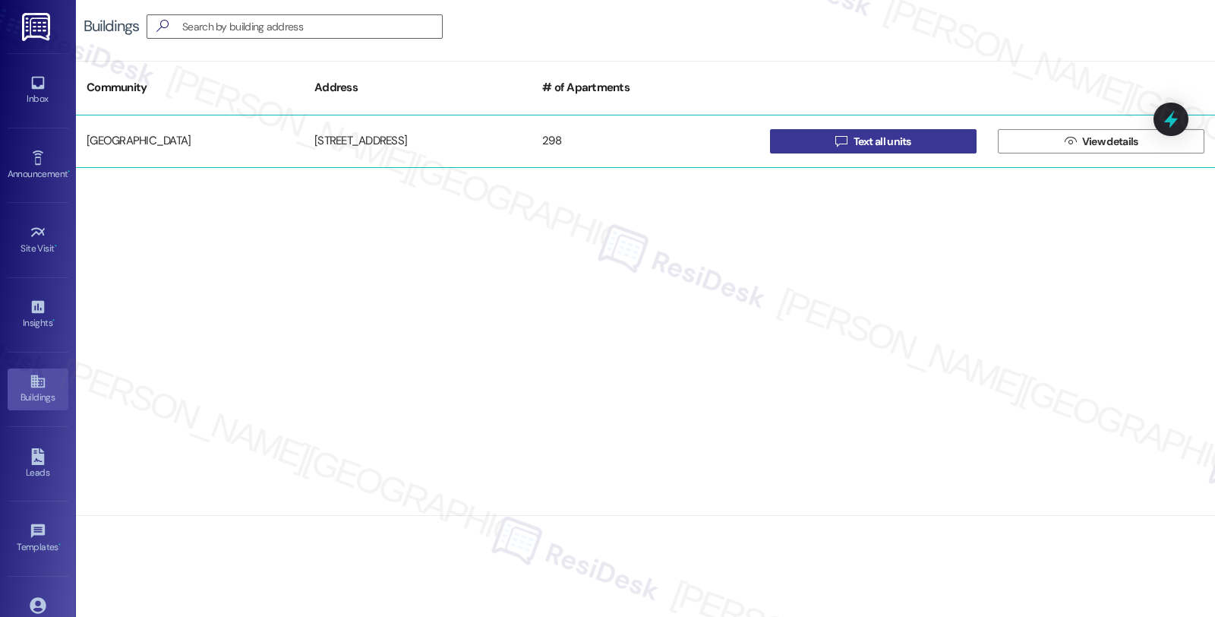
click at [893, 140] on span "Text all units" at bounding box center [883, 142] width 58 height 16
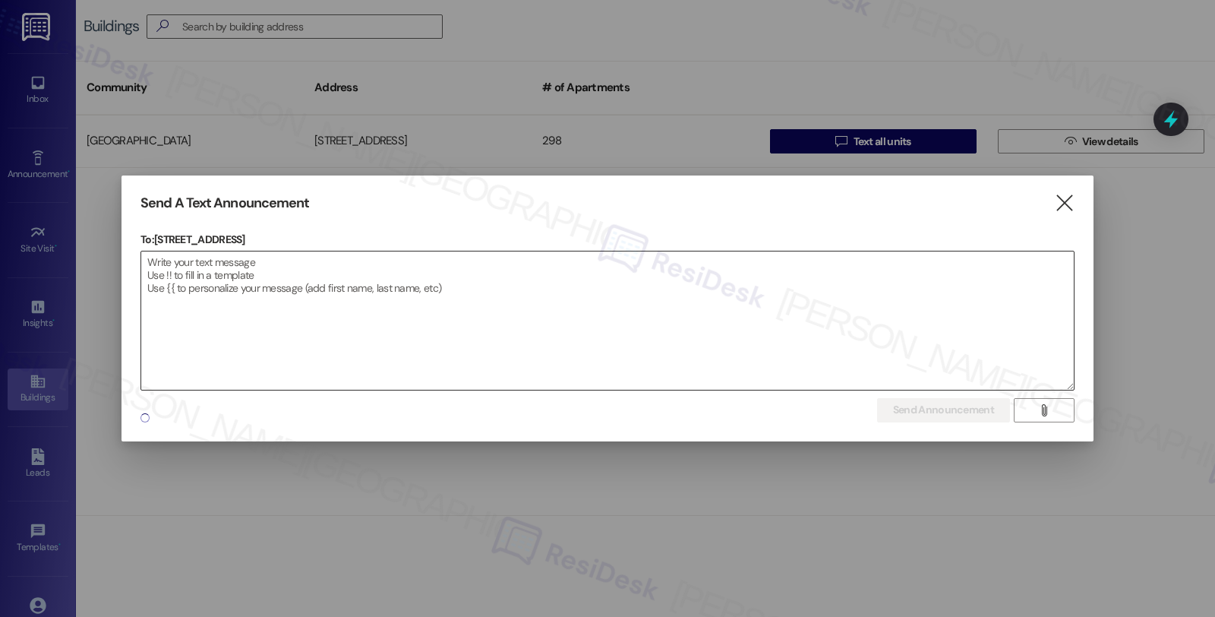
click at [559, 273] on textarea at bounding box center [607, 320] width 932 height 138
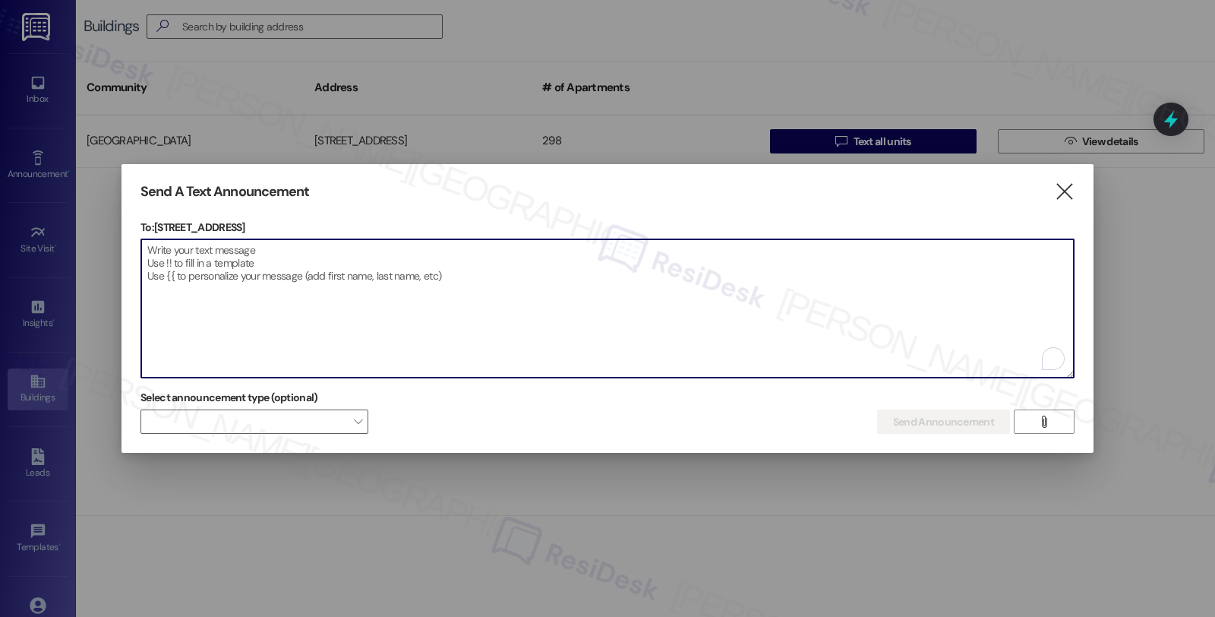
paste textarea ""Hey {{first_name}}, we'd love to know more about your experience at {{property…"
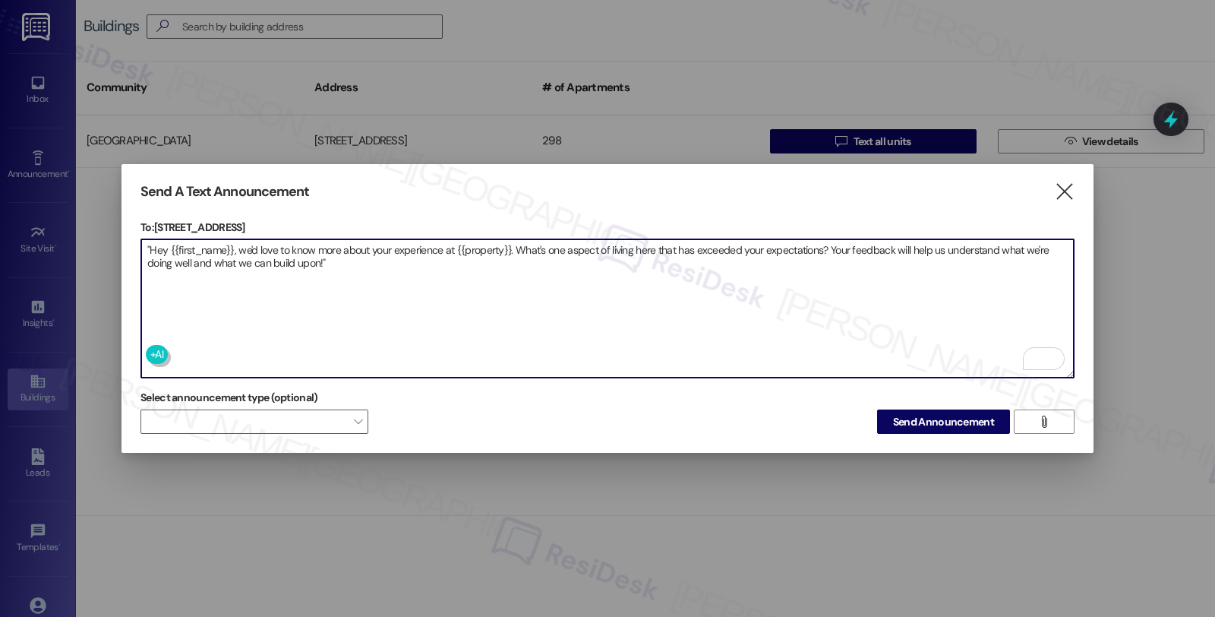
type textarea ""Hey {{first_name}}, we'd love to know more about your experience at {{property…"
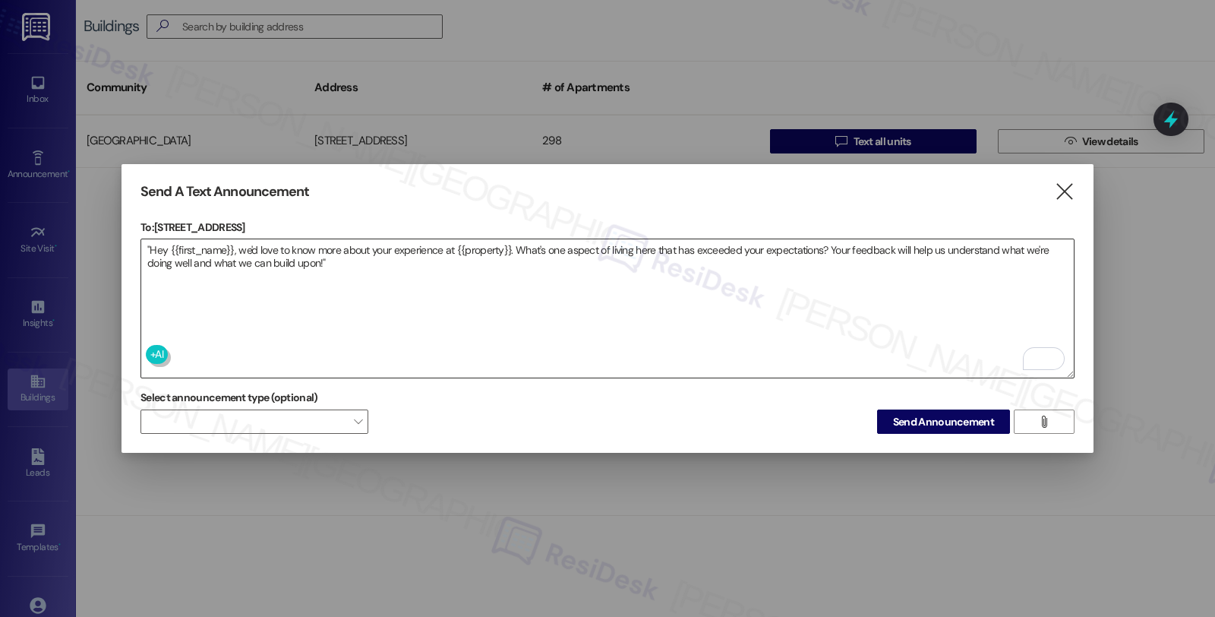
click at [982, 301] on textarea ""Hey {{first_name}}, we'd love to know more about your experience at {{property…" at bounding box center [607, 308] width 932 height 138
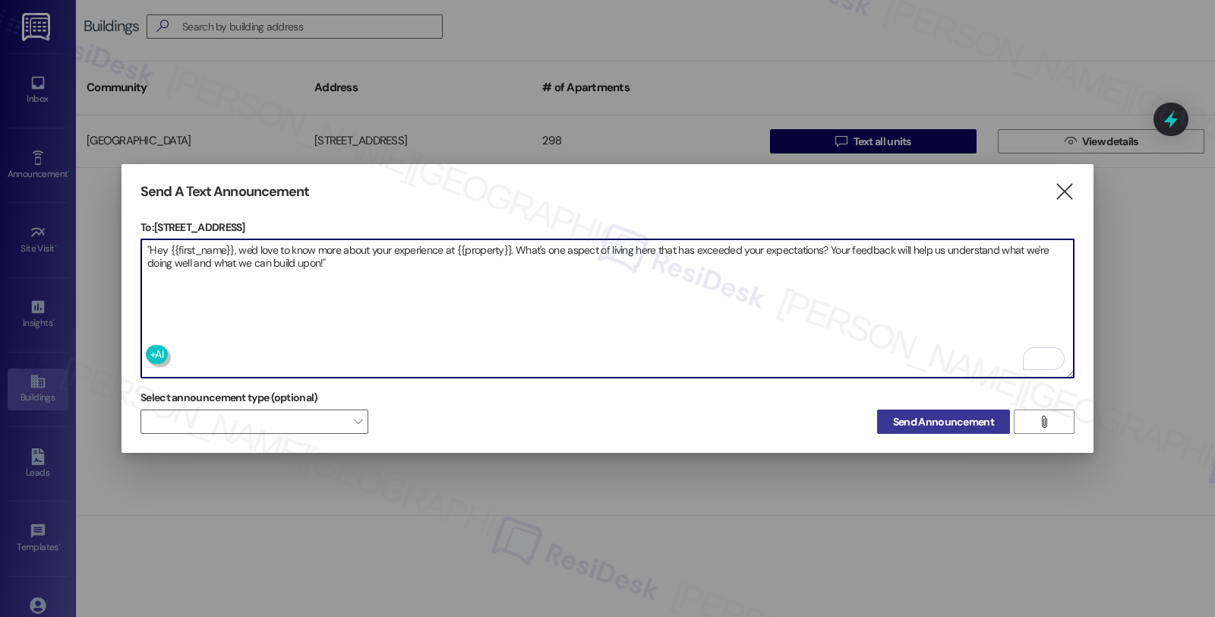
click at [948, 424] on span "Send Announcement" at bounding box center [943, 422] width 101 height 16
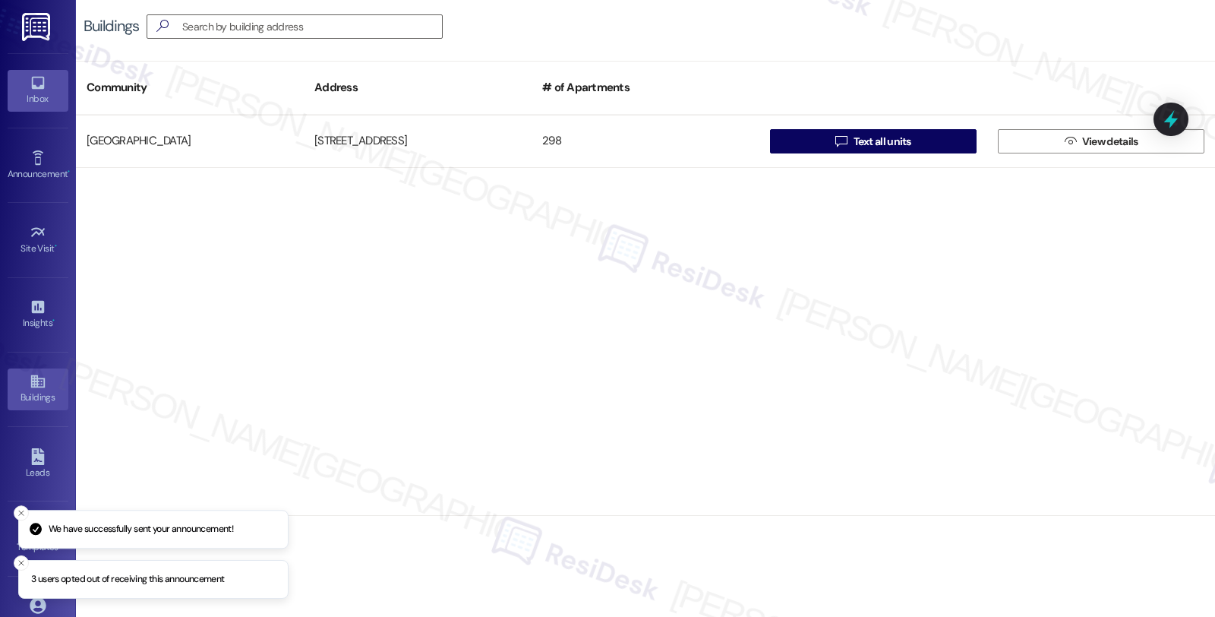
click at [35, 87] on icon at bounding box center [38, 82] width 17 height 17
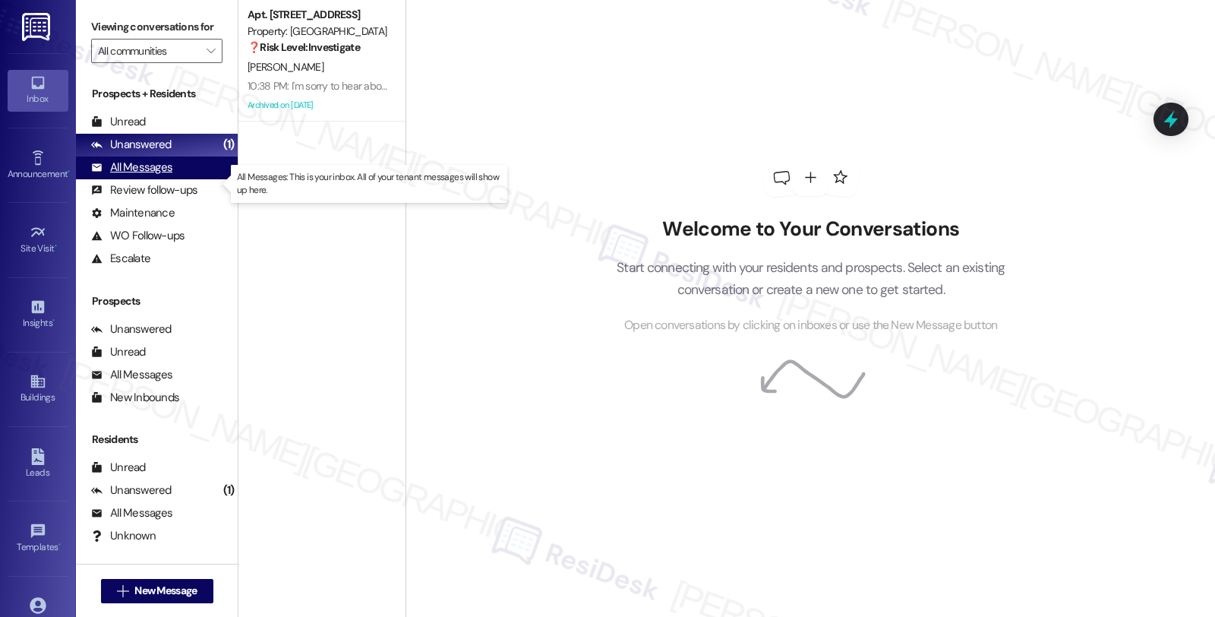
click at [150, 175] on div "All Messages" at bounding box center [131, 167] width 81 height 16
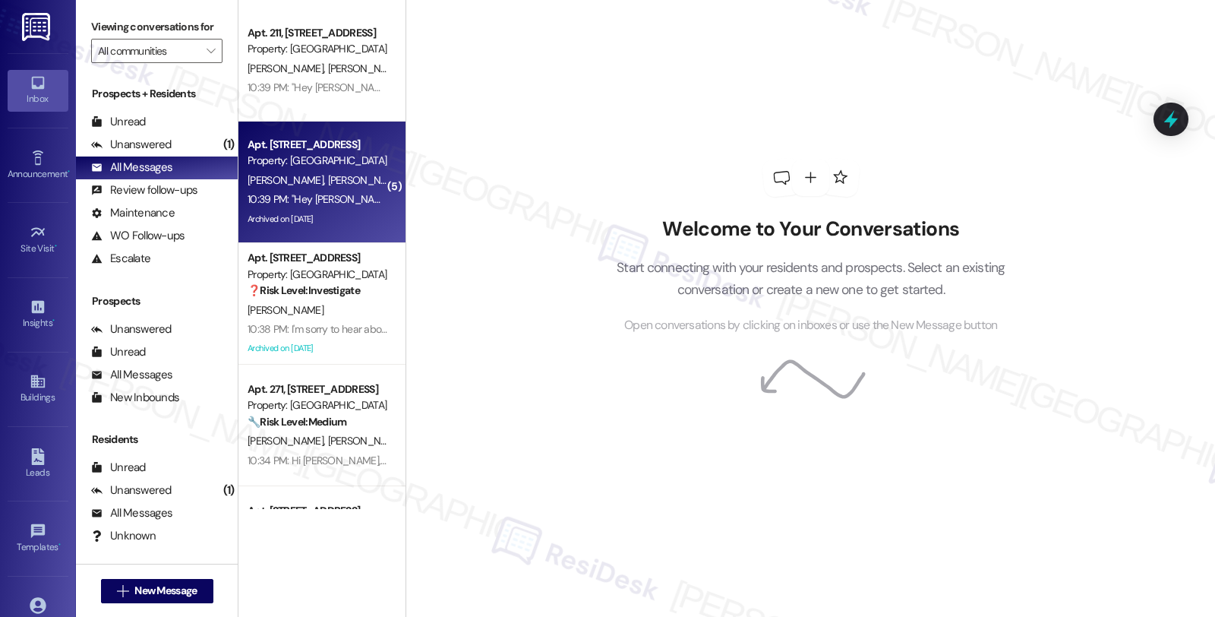
click at [337, 205] on div "10:39 PM: "Hey Monica and Jhonatan, we'd love to know more about your experienc…" at bounding box center [887, 199] width 1279 height 14
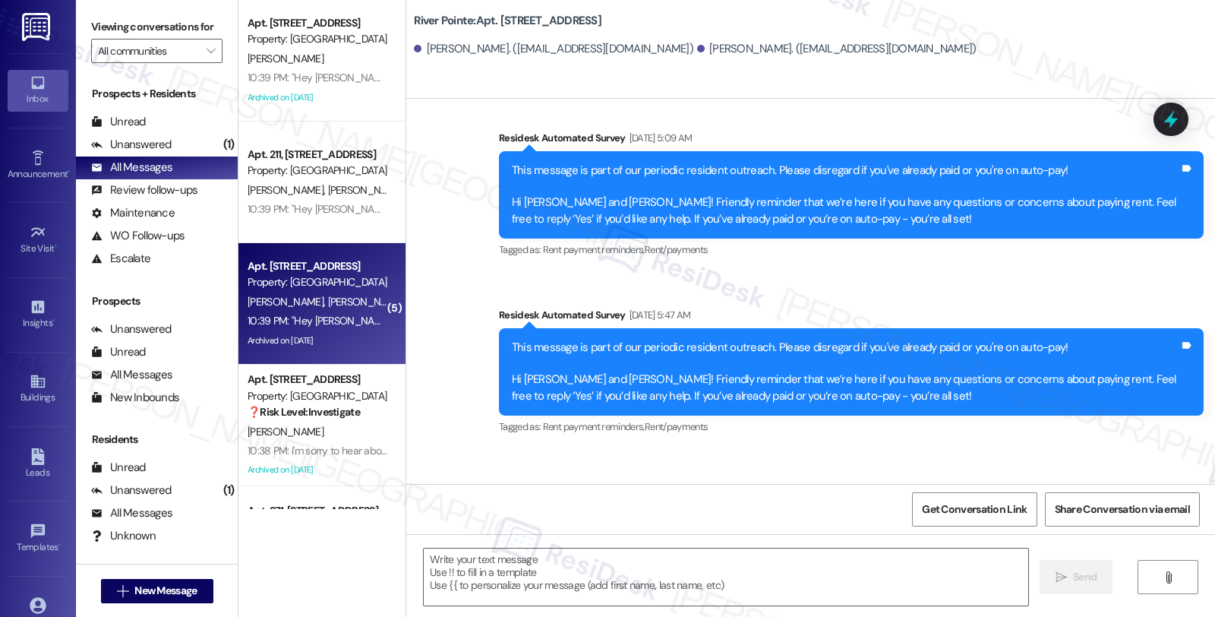
type textarea "Fetching suggested responses. Please feel free to read through the conversation…"
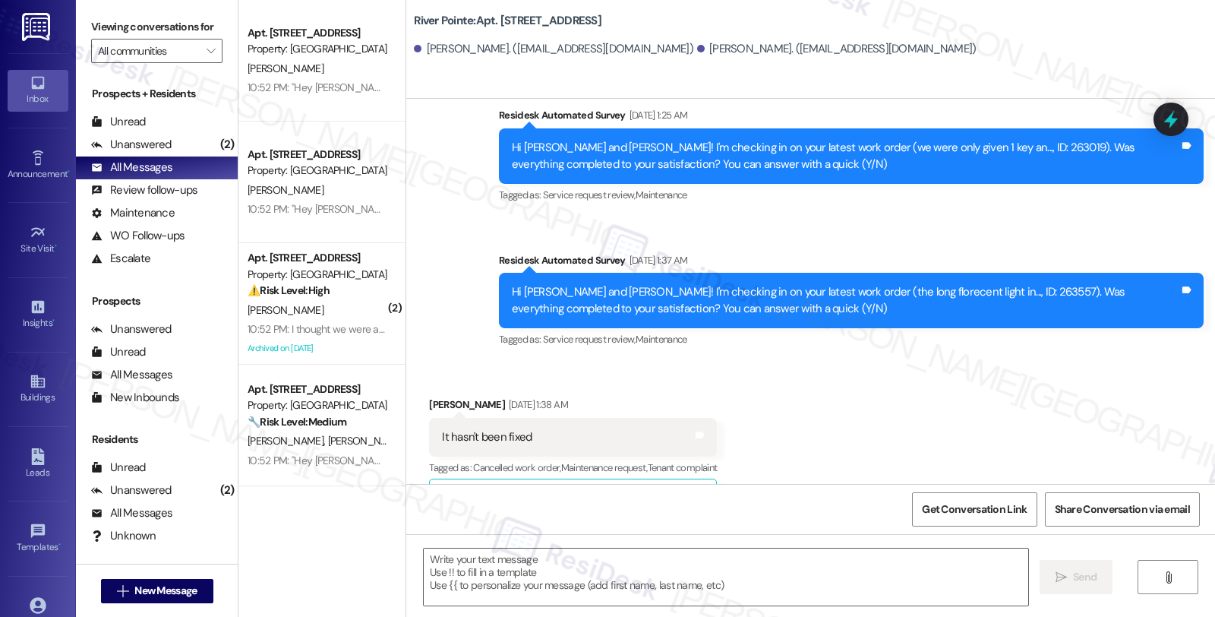
scroll to position [2514, 0]
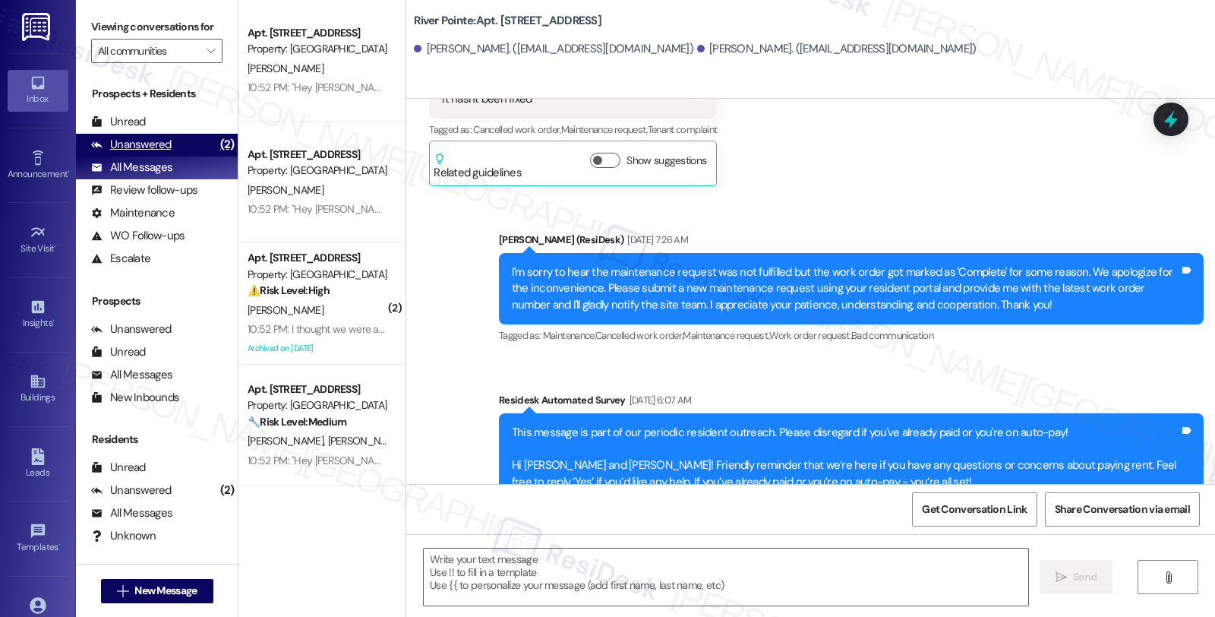
click at [173, 156] on div "Unanswered (2)" at bounding box center [157, 145] width 162 height 23
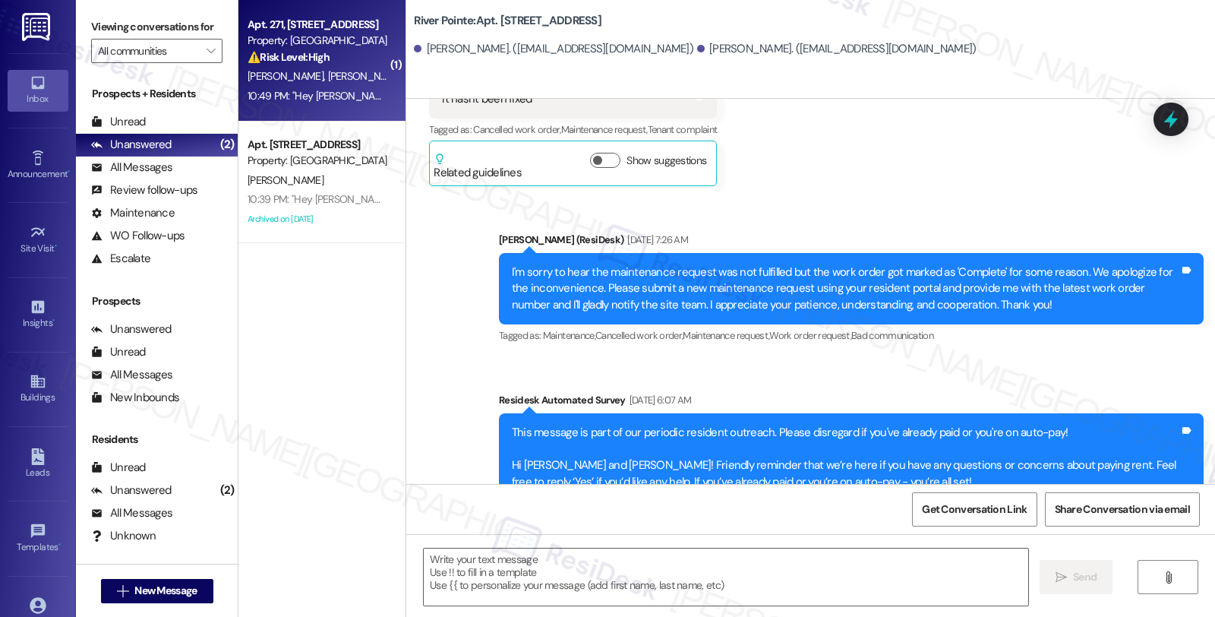
click at [350, 67] on div "K. Rasmussen N. Davila Flores" at bounding box center [318, 76] width 144 height 19
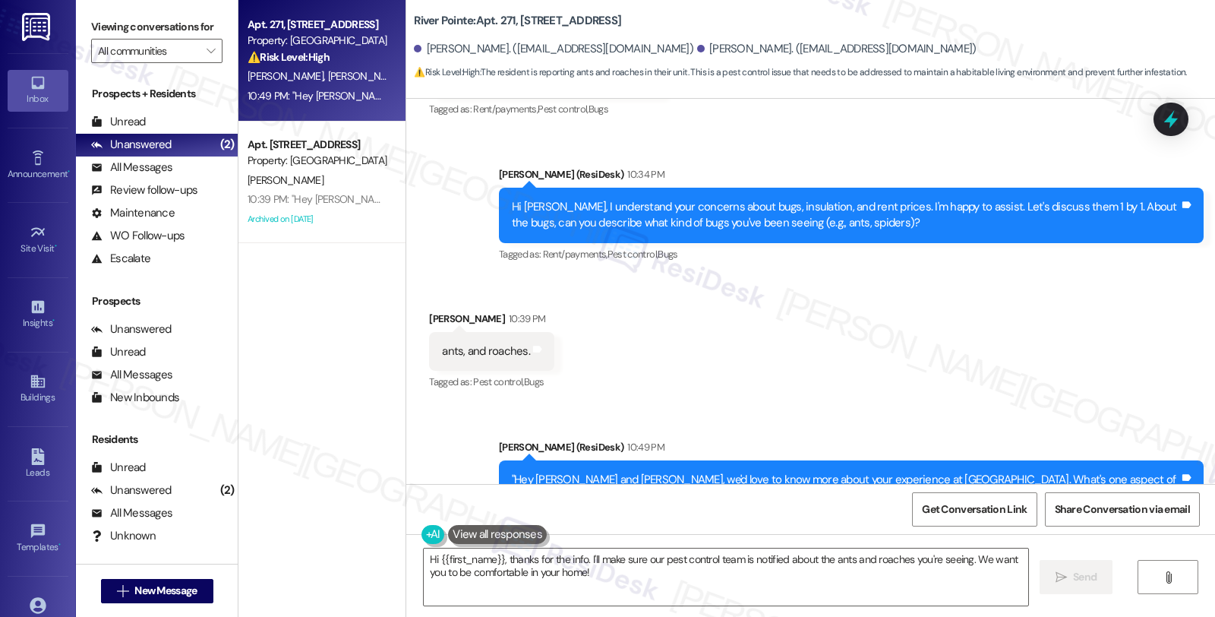
scroll to position [3895, 0]
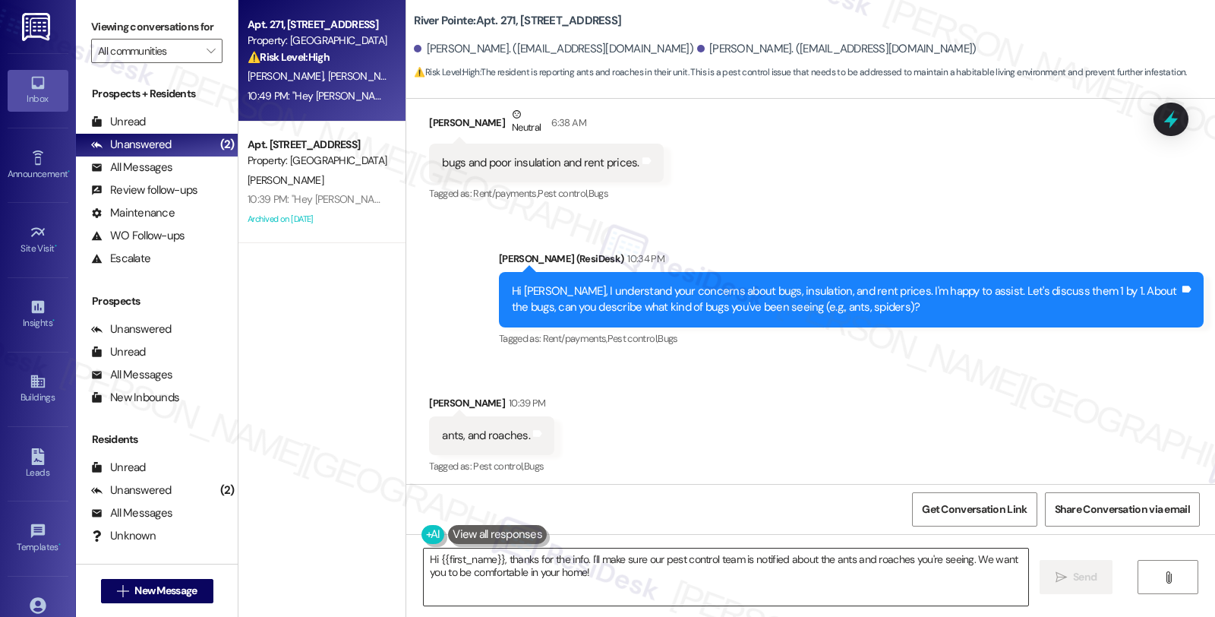
click at [604, 573] on textarea "Hi {{first_name}}, thanks for the info. I'll make sure our pest control team is…" at bounding box center [726, 576] width 604 height 57
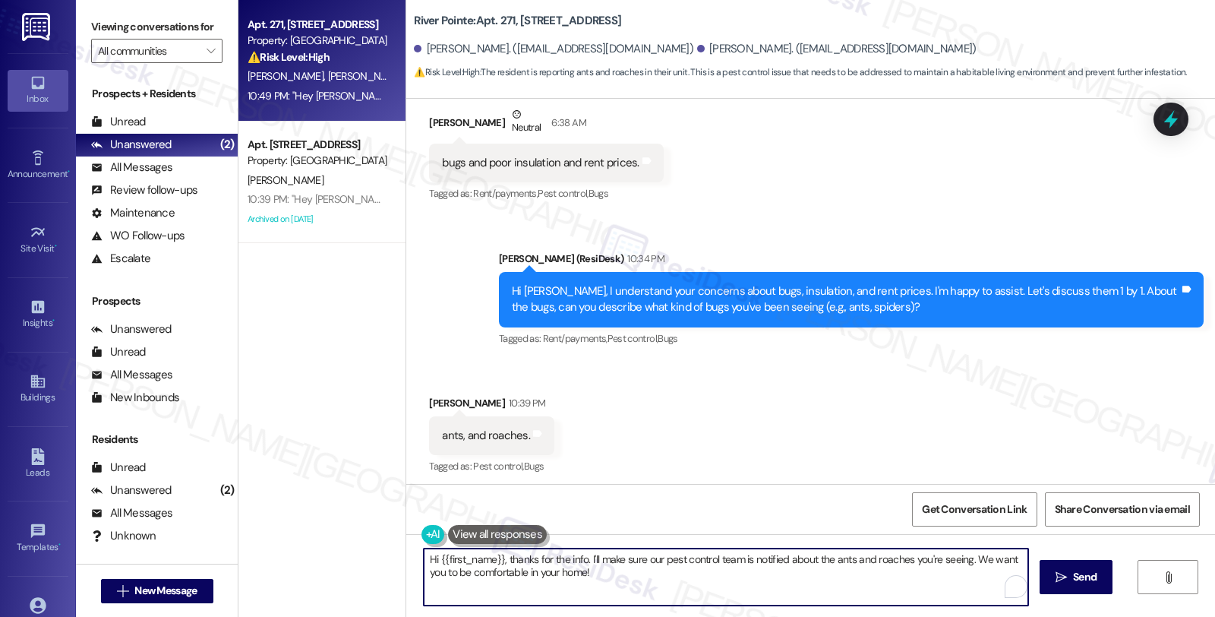
paste textarea "Where in your unit are you noticing them most frequently (e.g., kitchen, bathro…"
type textarea "Where in your unit are you noticing them most frequently (e.g., kitchen, bathro…"
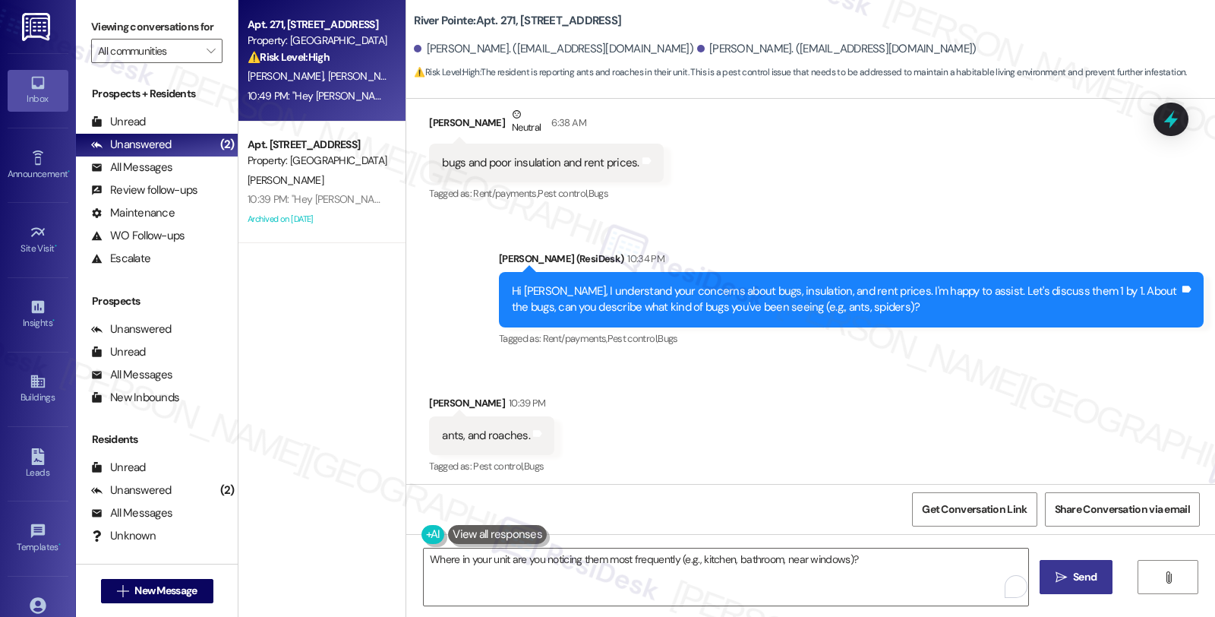
click at [1079, 567] on button " Send" at bounding box center [1077, 577] width 74 height 34
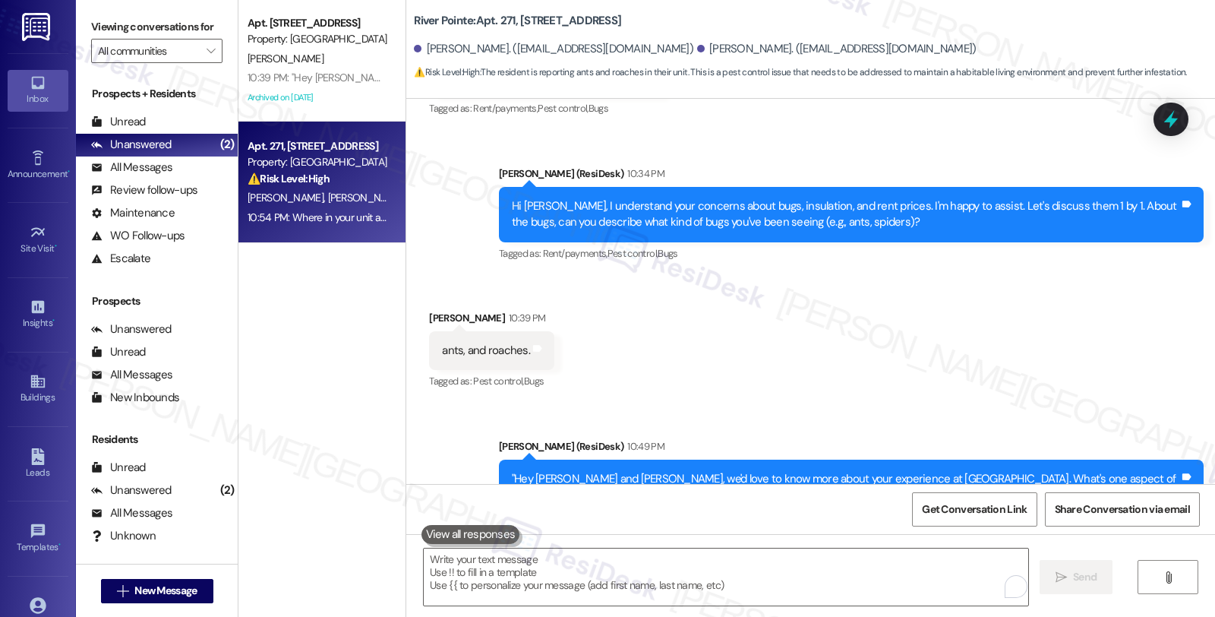
scroll to position [4086, 0]
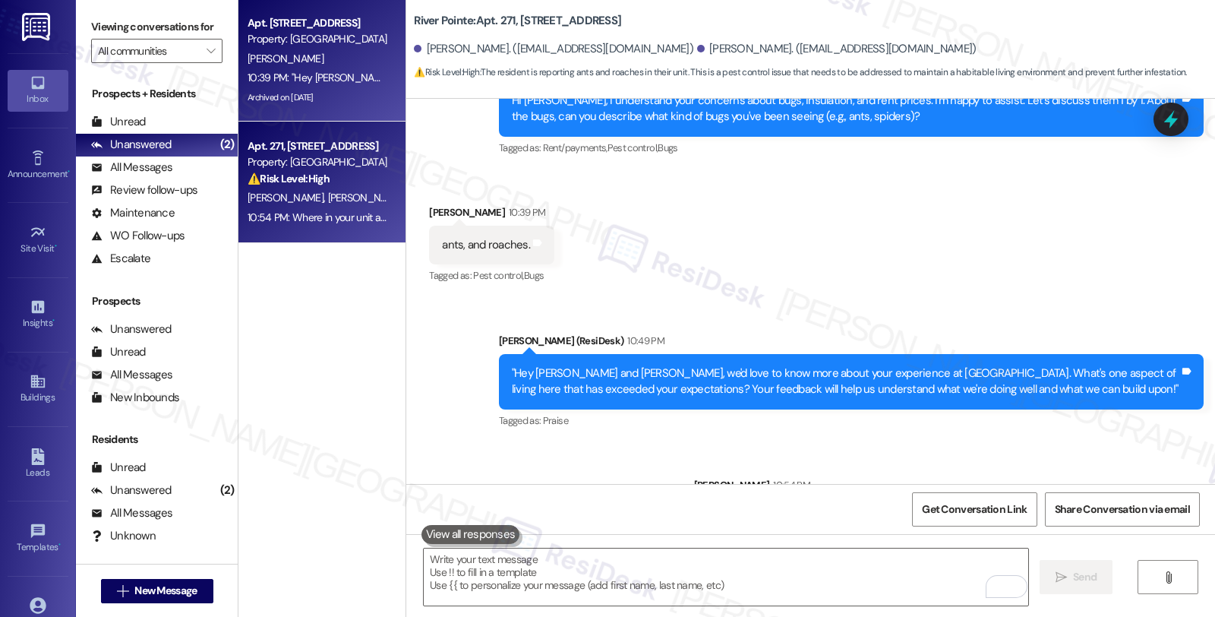
click at [331, 56] on div "S. Haidry" at bounding box center [318, 58] width 144 height 19
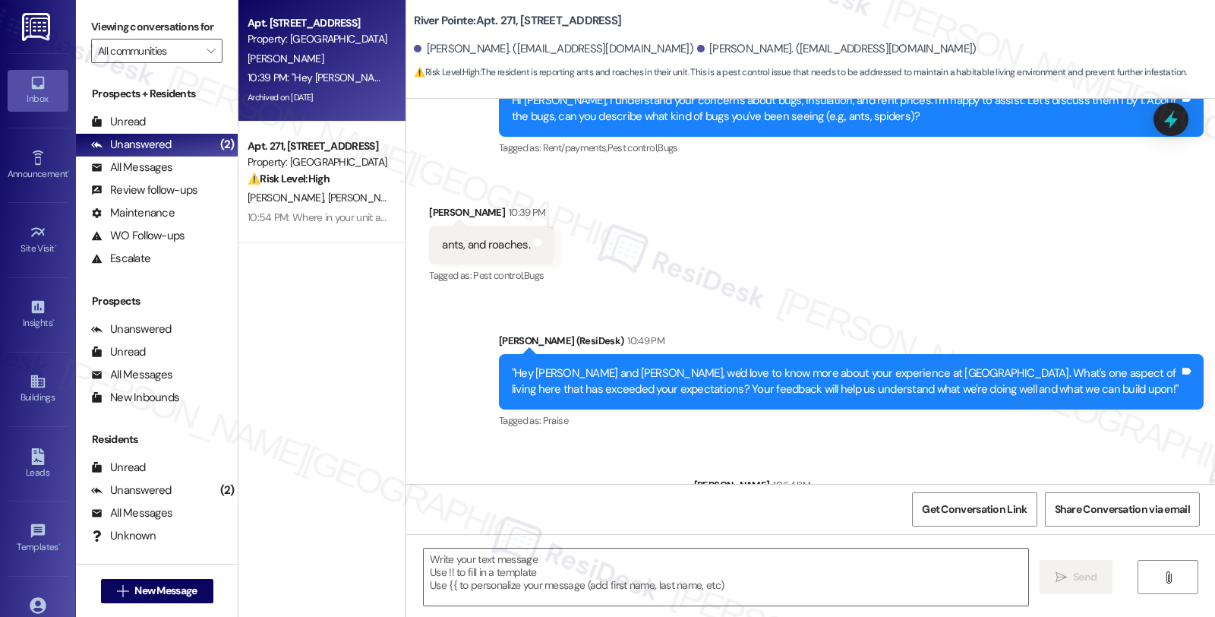
type textarea "Fetching suggested responses. Please feel free to read through the conversation…"
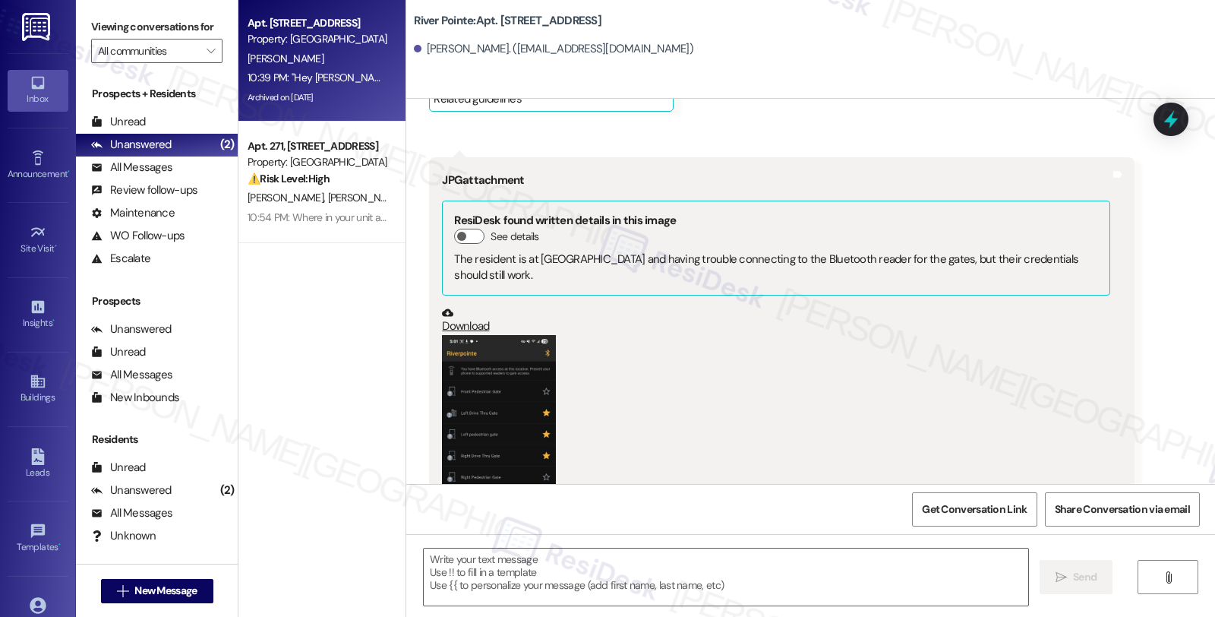
type textarea "Fetching suggested responses. Please feel free to read through the conversation…"
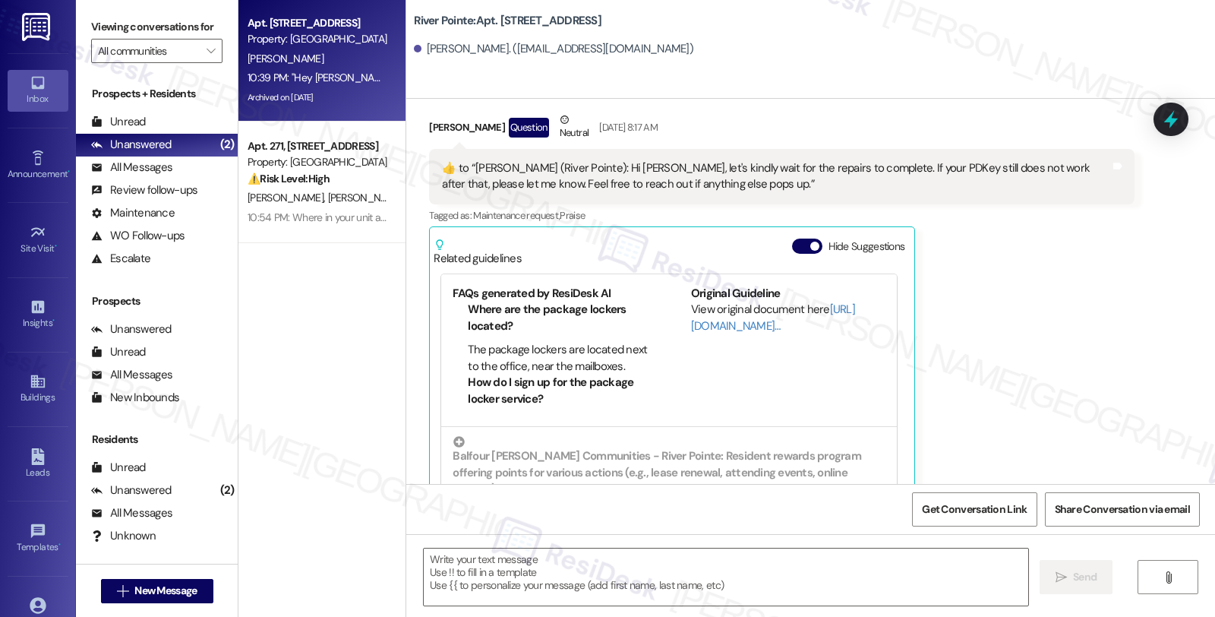
scroll to position [0, 0]
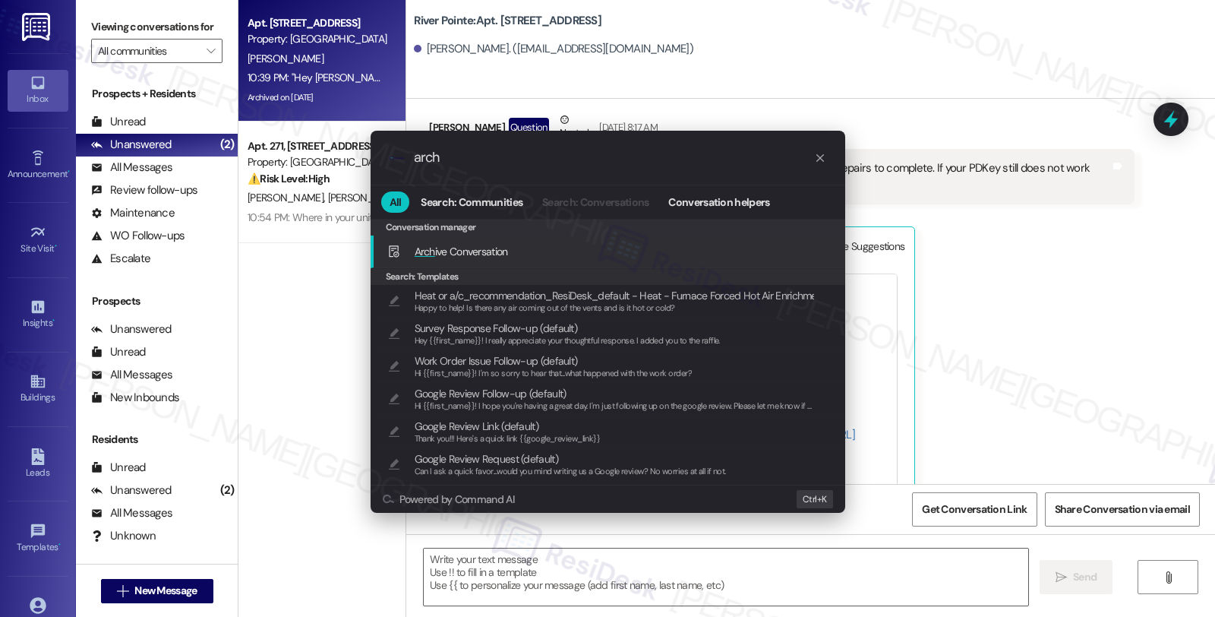
type input "arch"
click at [438, 248] on span "Arch ive Conversation" at bounding box center [461, 252] width 93 height 14
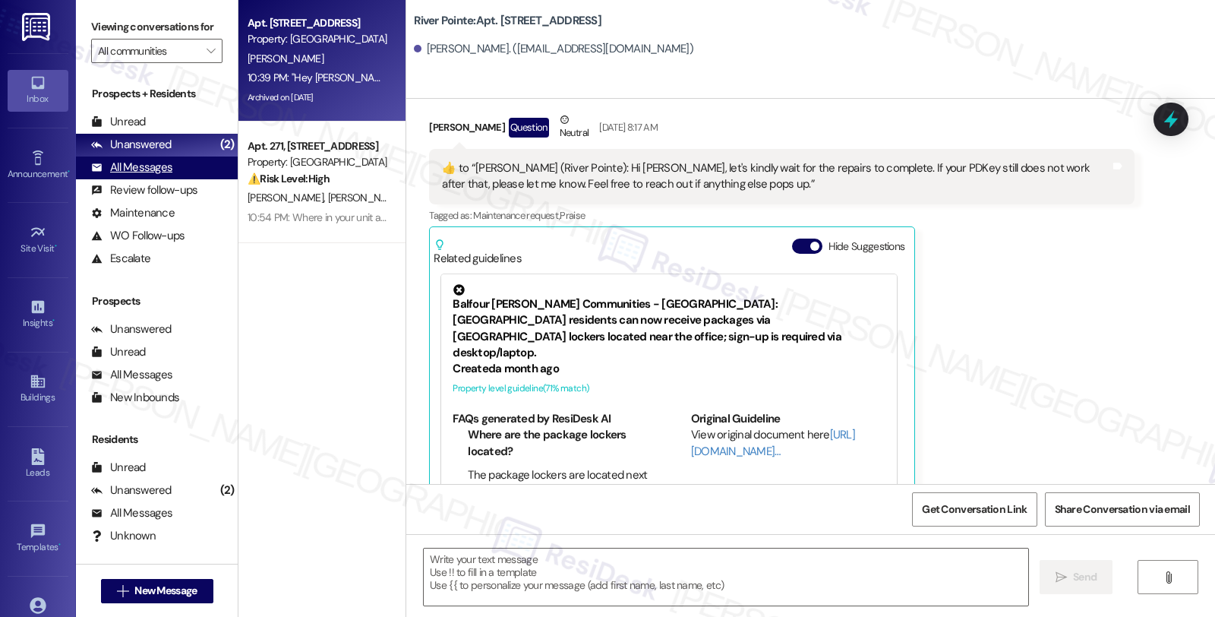
click at [170, 175] on div "All Messages" at bounding box center [131, 167] width 81 height 16
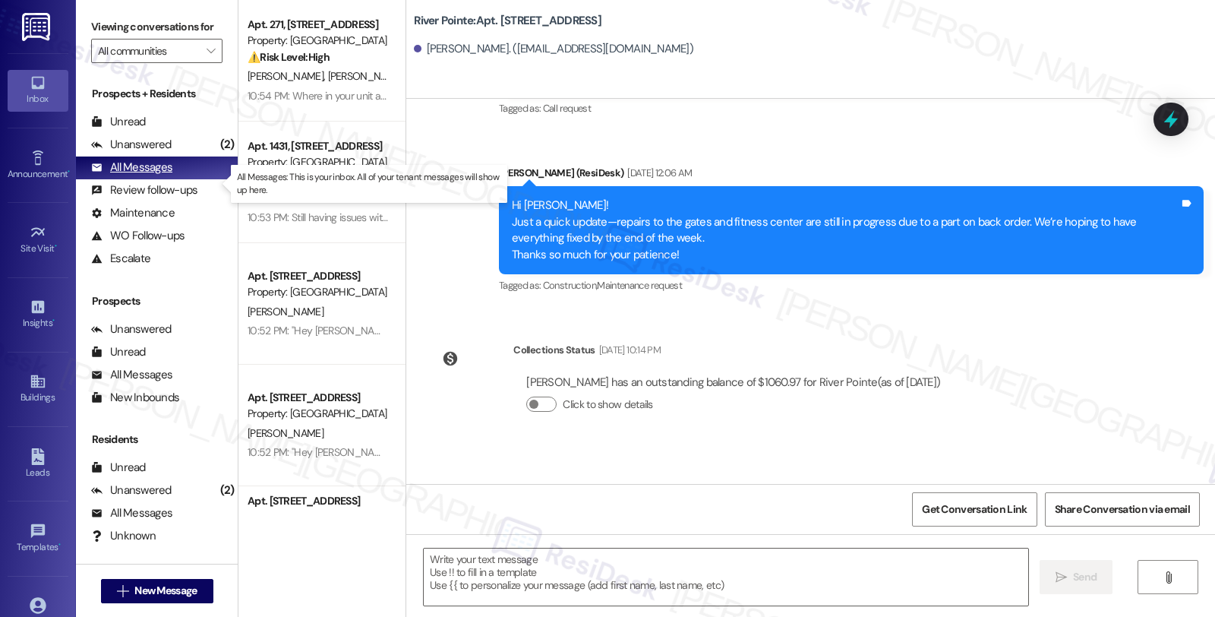
type textarea "Fetching suggested responses. Please feel free to read through the conversation…"
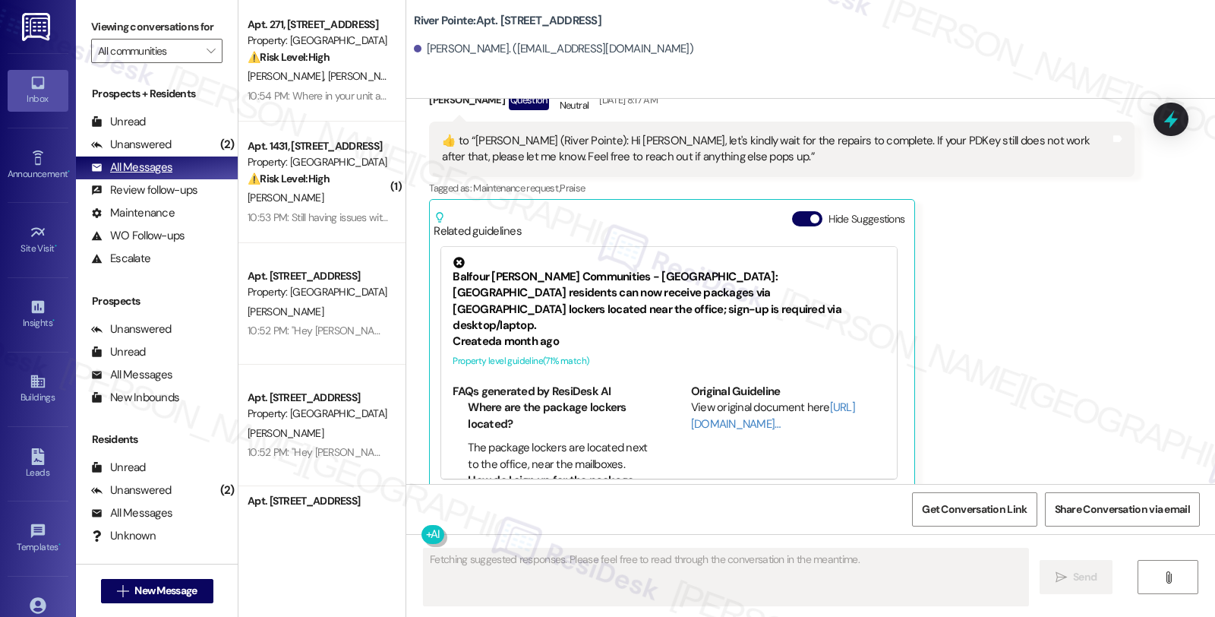
scroll to position [3574, 0]
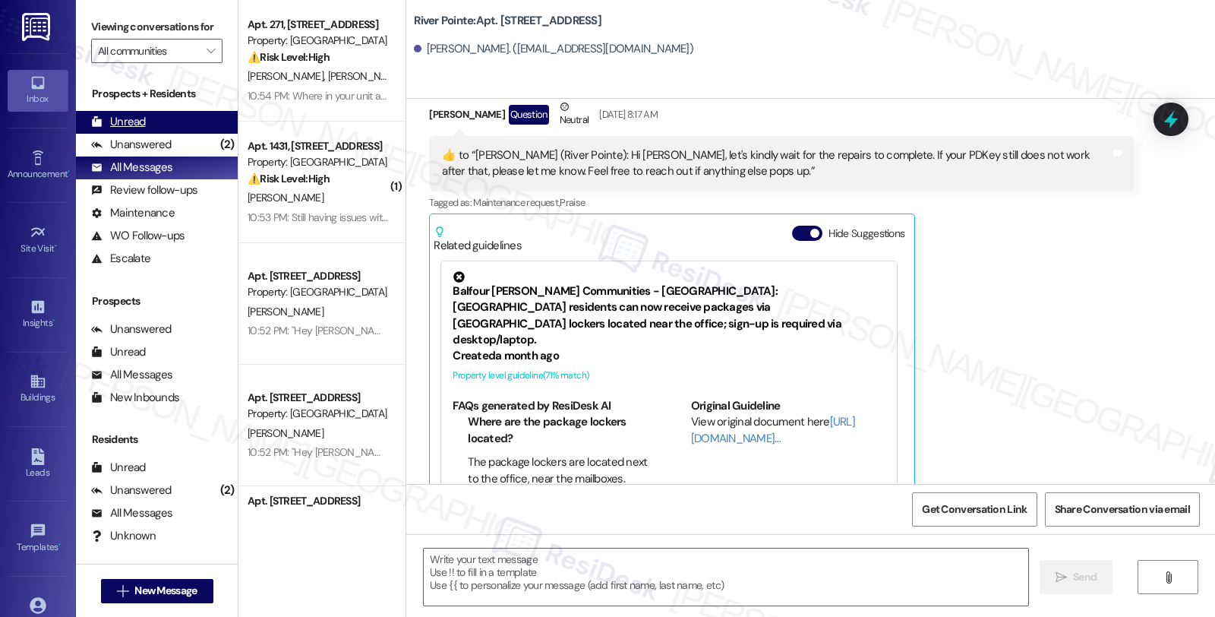
click at [148, 134] on div "Unread (0)" at bounding box center [157, 122] width 162 height 23
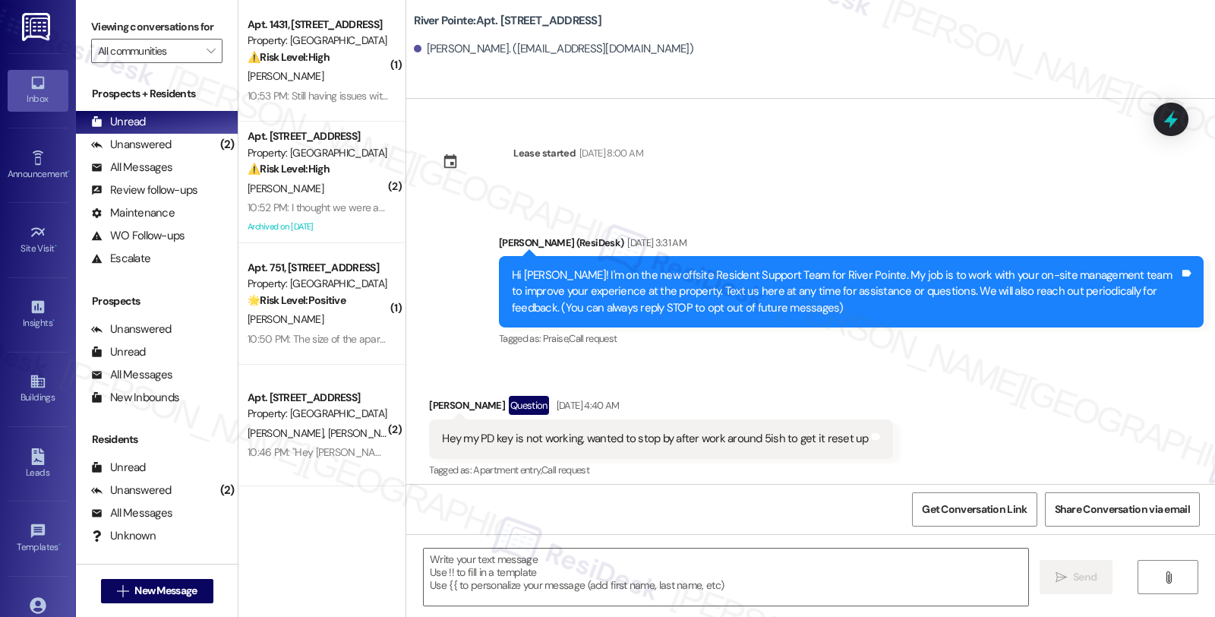
type textarea "Fetching suggested responses. Please feel free to read through the conversation…"
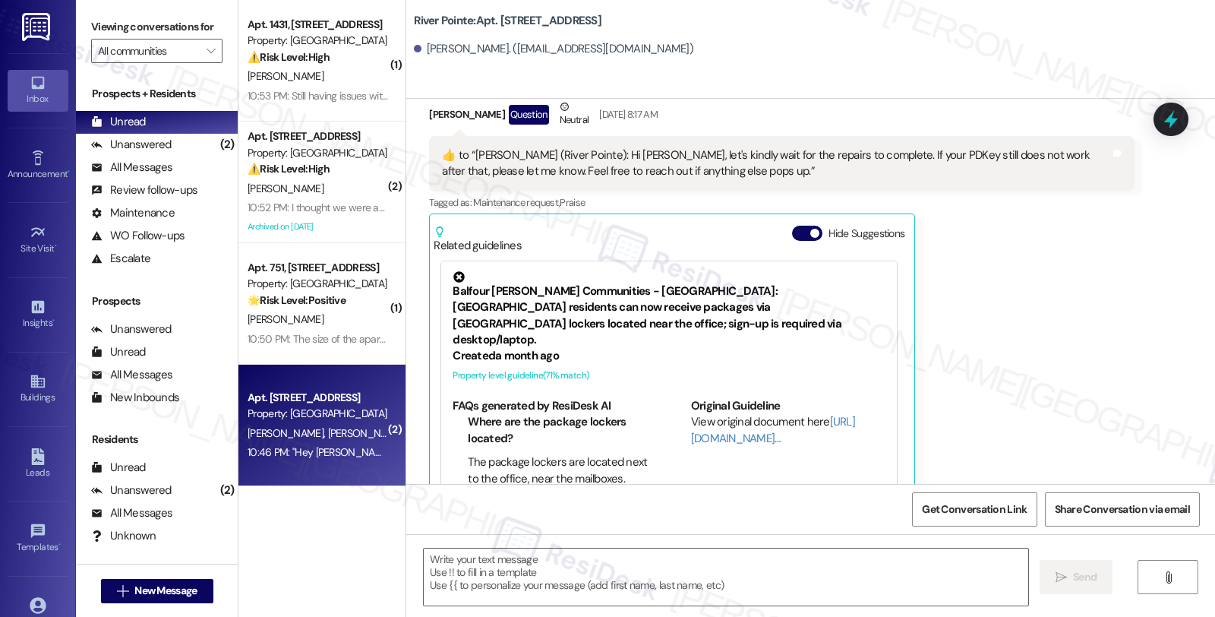
click at [348, 424] on div "R. Wolfe E. Echevarria" at bounding box center [318, 433] width 144 height 19
type textarea "Fetching suggested responses. Please feel free to read through the conversation…"
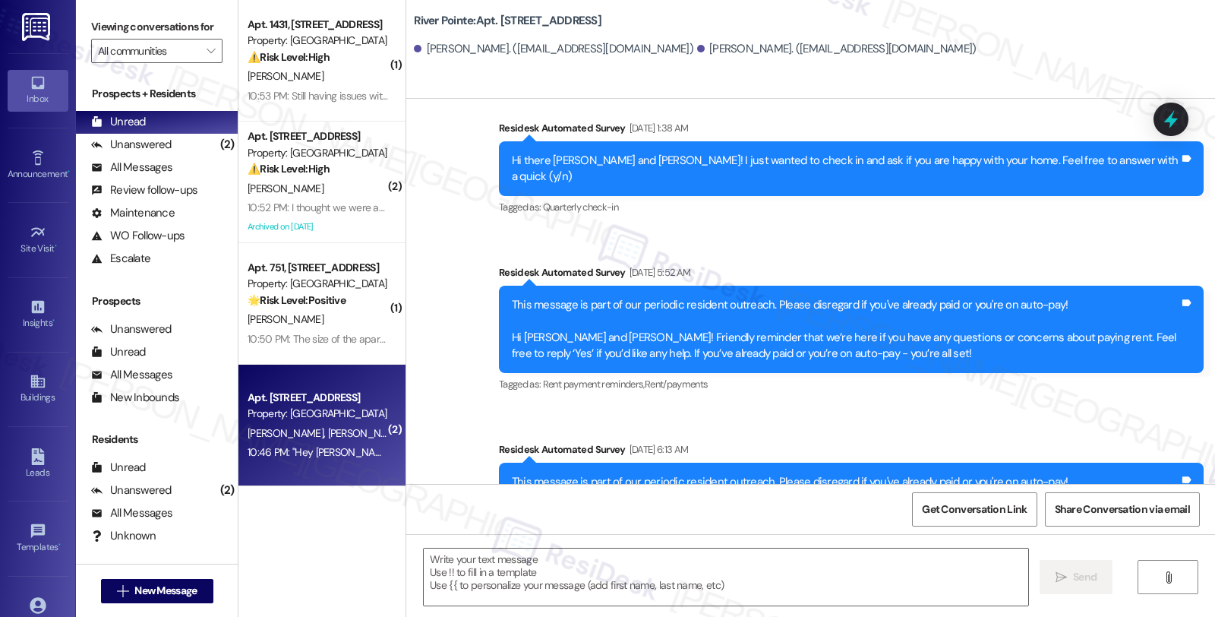
type textarea "Fetching suggested responses. Please feel free to read through the conversation…"
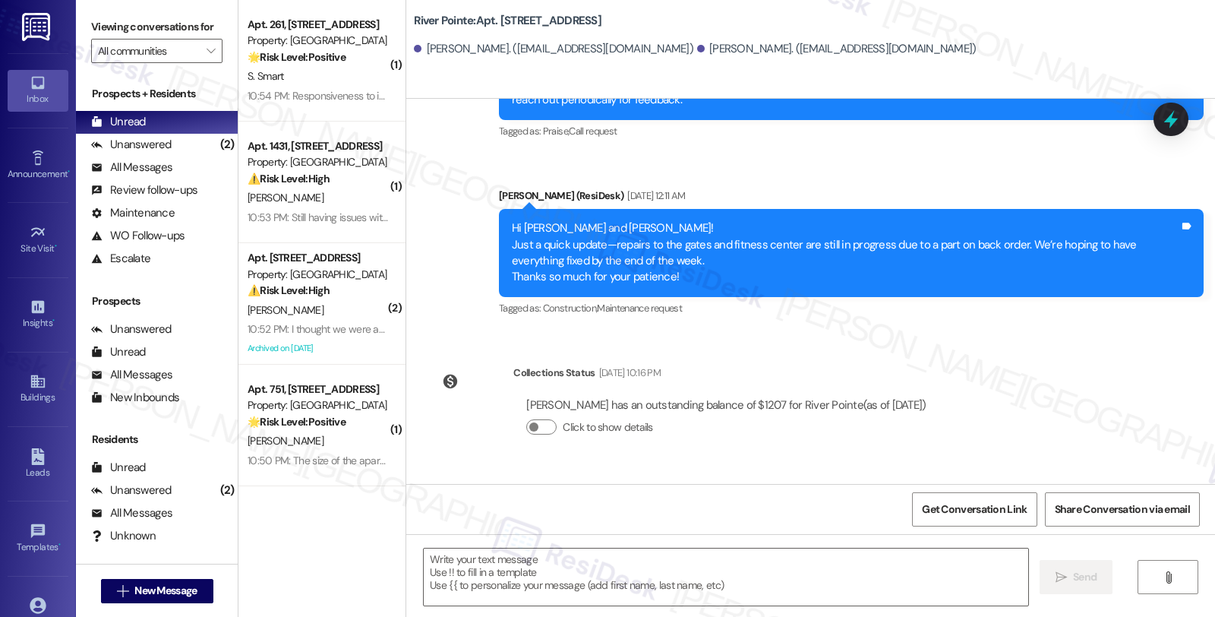
scroll to position [1899, 0]
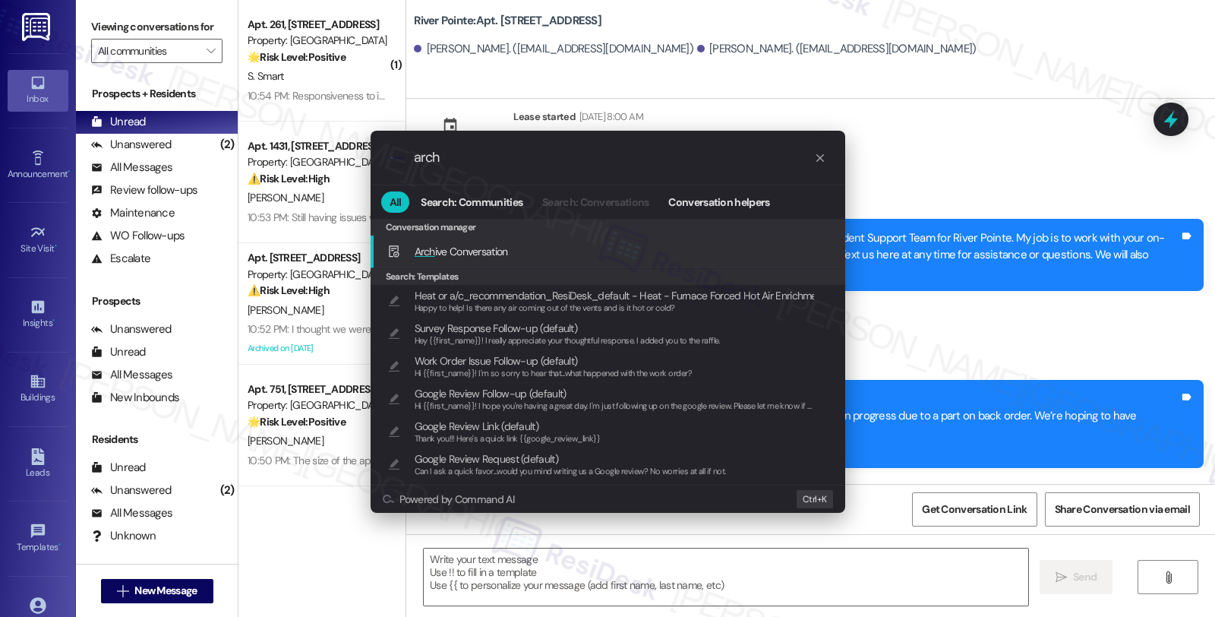
type input "arch"
click at [540, 254] on div "Arch ive Conversation Add shortcut" at bounding box center [609, 251] width 444 height 17
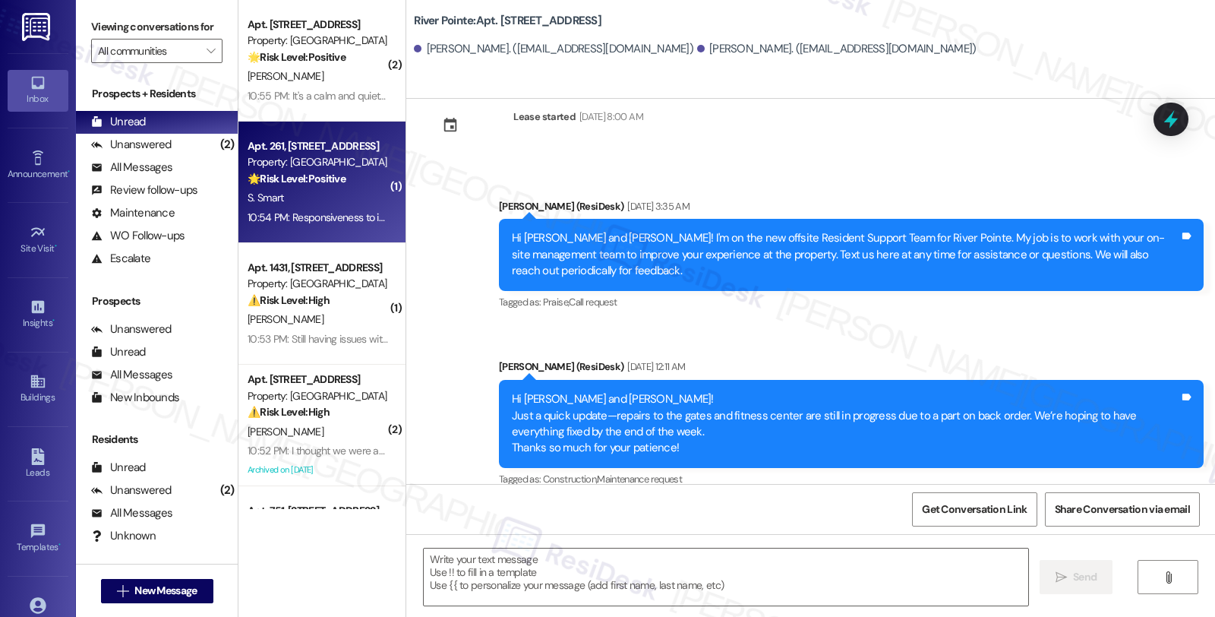
click at [323, 183] on strong "🌟 Risk Level: Positive" at bounding box center [297, 179] width 98 height 14
type textarea "Fetching suggested responses. Please feel free to read through the conversation…"
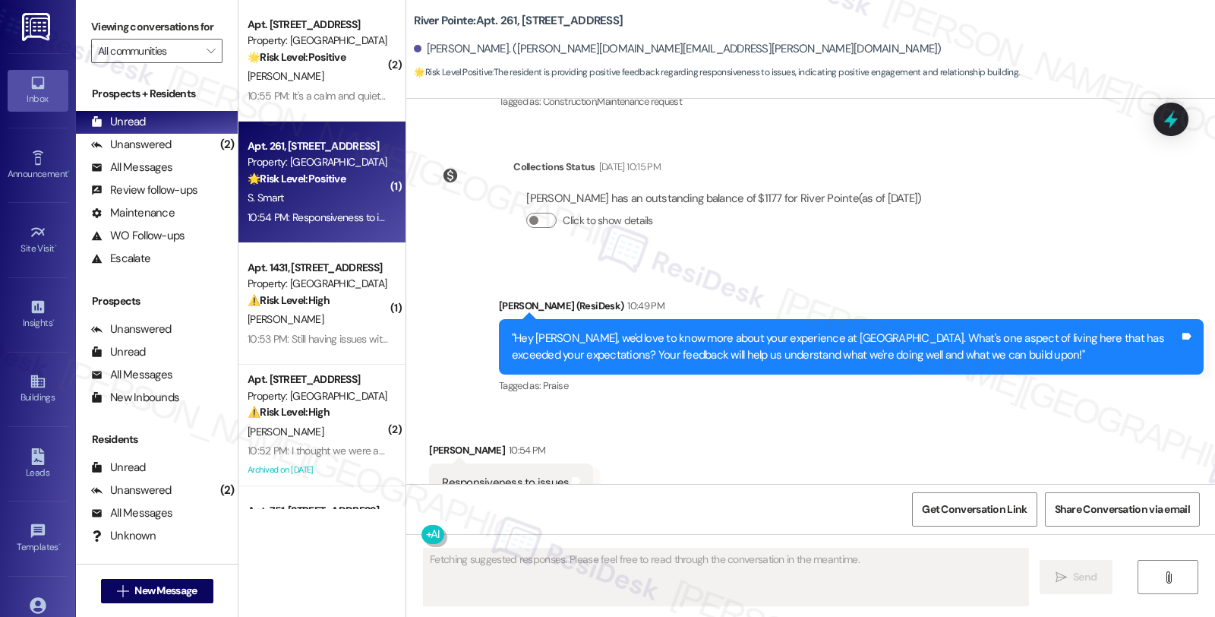
scroll to position [2477, 0]
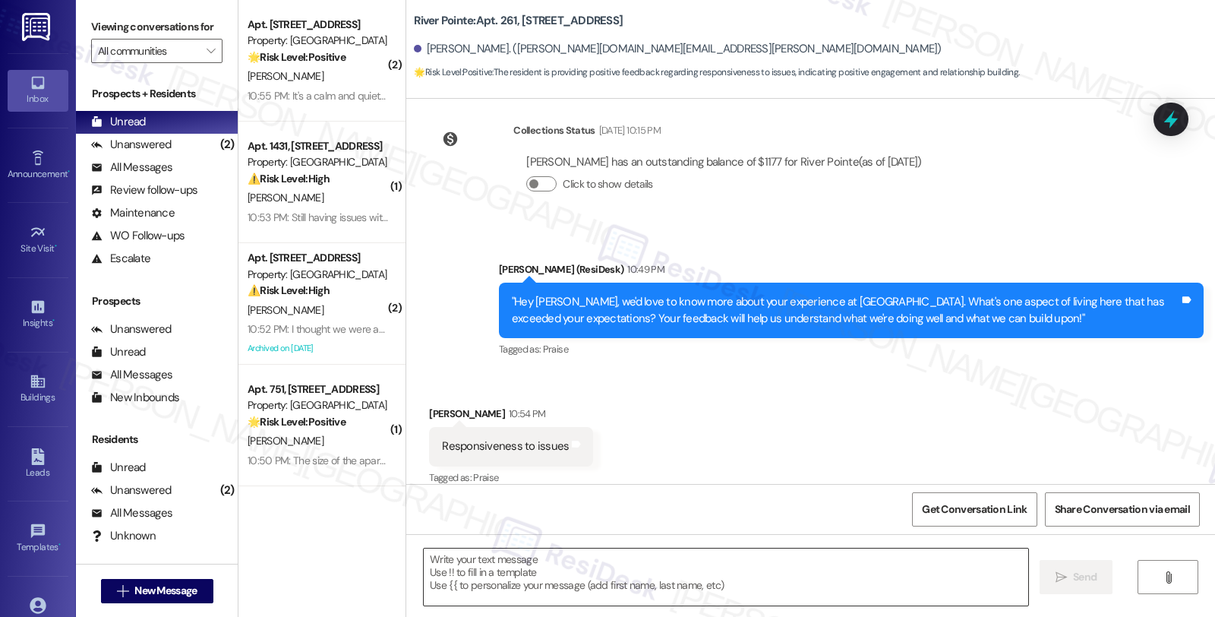
click at [553, 571] on textarea at bounding box center [726, 576] width 604 height 57
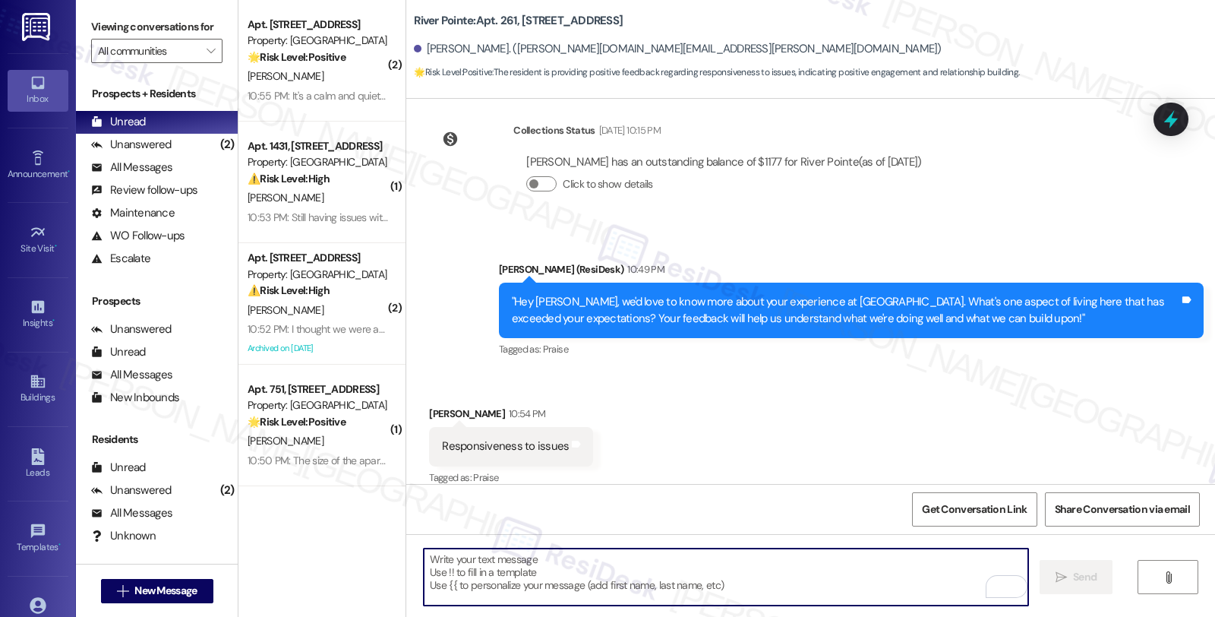
click at [431, 405] on div "Sharon Smart 10:54 PM" at bounding box center [511, 415] width 164 height 21
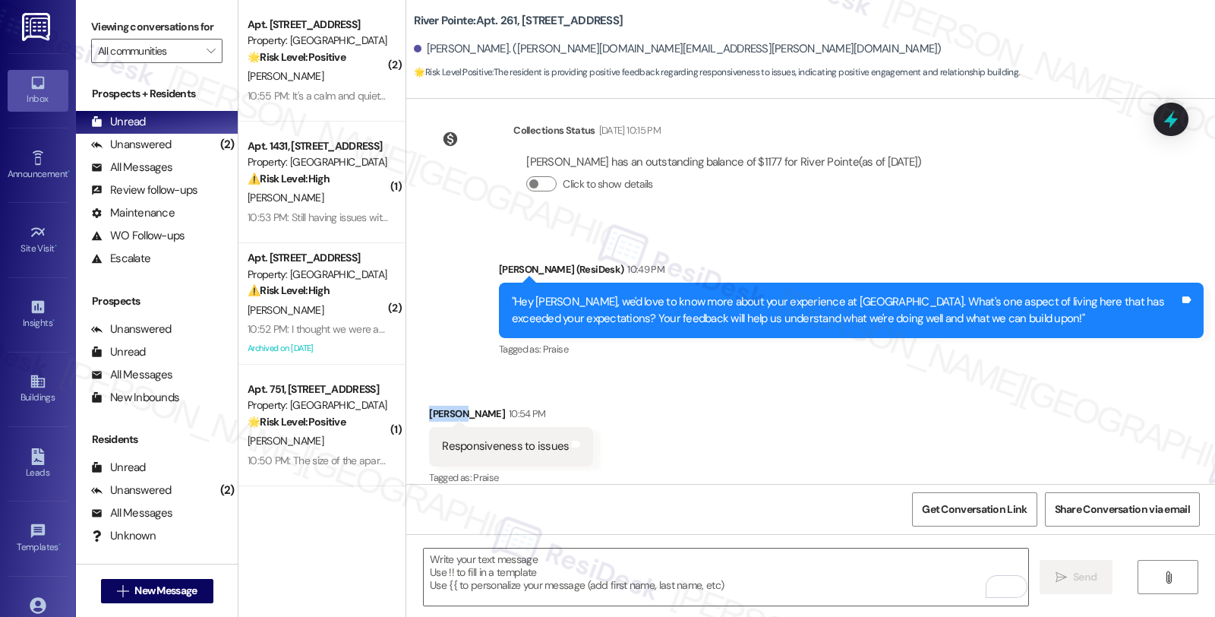
click at [431, 405] on div "Sharon Smart 10:54 PM" at bounding box center [511, 415] width 164 height 21
copy div "Sharon"
click at [496, 582] on textarea "To enrich screen reader interactions, please activate Accessibility in Grammarl…" at bounding box center [726, 576] width 604 height 57
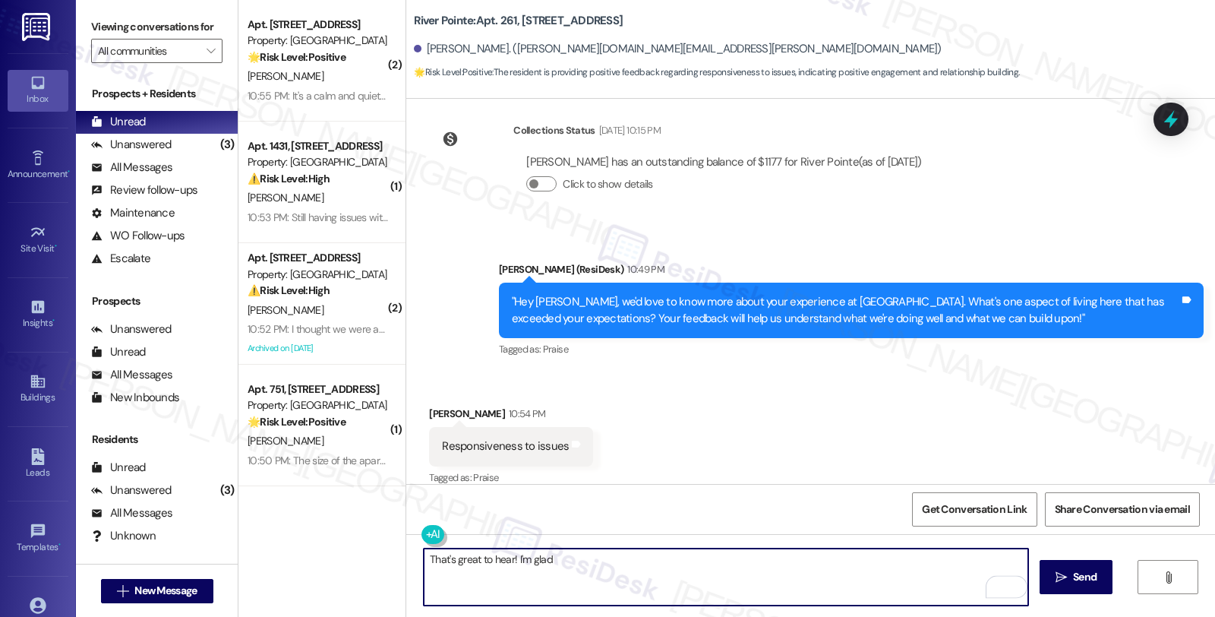
click at [565, 564] on textarea "That's great to hear! I'm glad" at bounding box center [726, 576] width 604 height 57
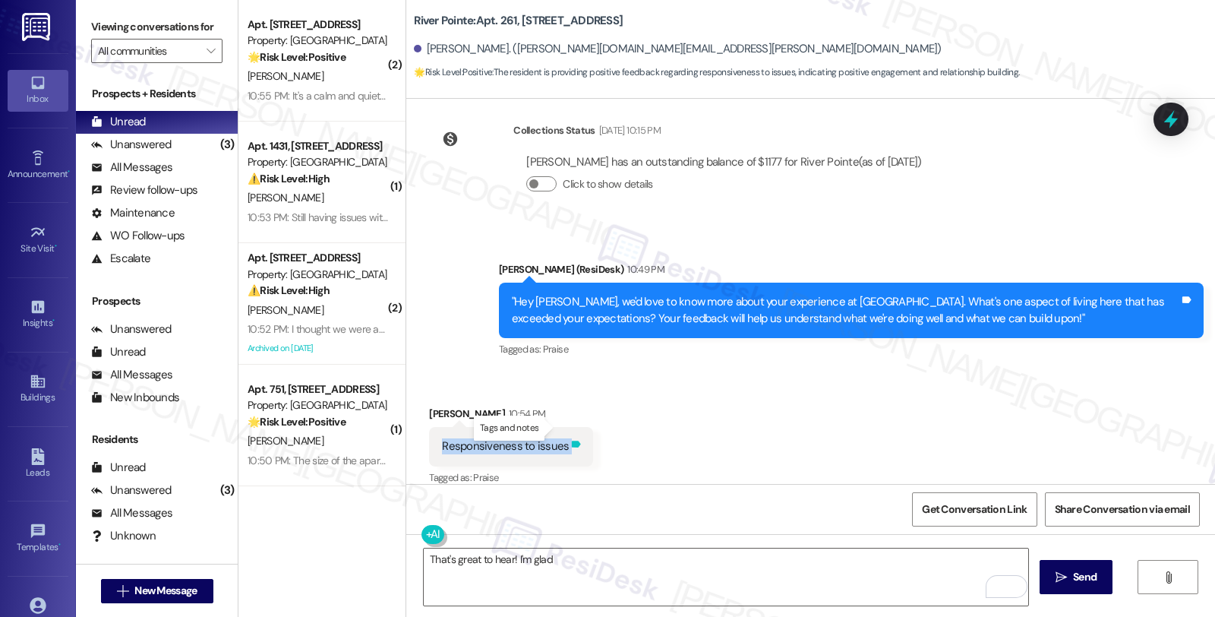
drag, startPoint x: 433, startPoint y: 431, endPoint x: 556, endPoint y: 431, distance: 123.0
click at [556, 431] on div "Responsiveness to issues Tags and notes" at bounding box center [511, 446] width 164 height 39
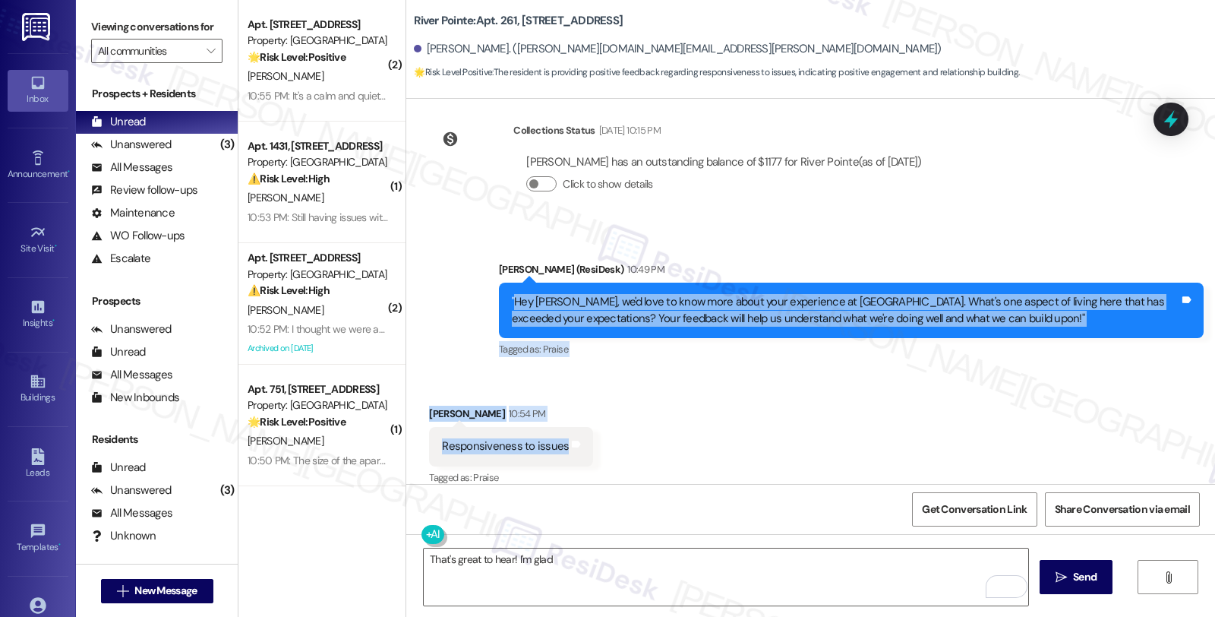
drag, startPoint x: 505, startPoint y: 283, endPoint x: 551, endPoint y: 422, distance: 146.5
click at [551, 422] on div "Survey, sent via SMS Residesk Automated Survey Oct 11, 2024 at 12:50 AM Hi Shar…" at bounding box center [810, 291] width 809 height 385
copy div "Hey Sharon, we'd love to know more about your experience at River Pointe. What'…"
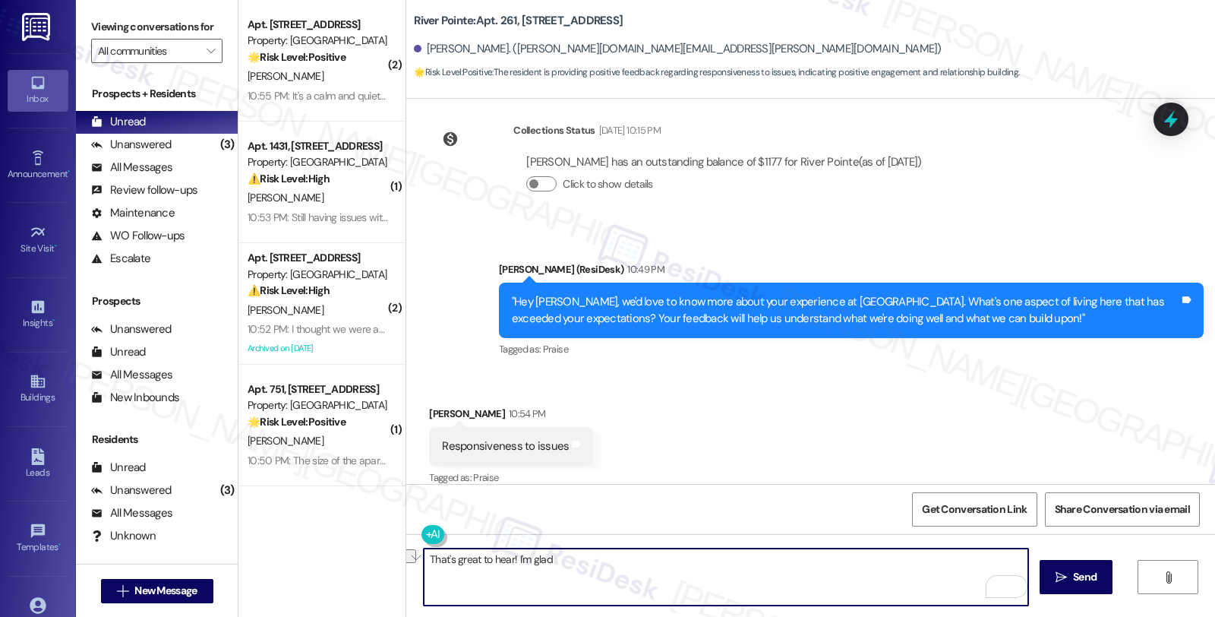
drag, startPoint x: 506, startPoint y: 557, endPoint x: 604, endPoint y: 557, distance: 98.0
click at [604, 557] on textarea "That's great to hear! I'm glad" at bounding box center [726, 576] width 604 height 57
click at [662, 566] on textarea "That's great to hear! I'm glad" at bounding box center [726, 576] width 604 height 57
paste textarea "We're thrilled to hear that our responsiveness has exceeded your expectations—t…"
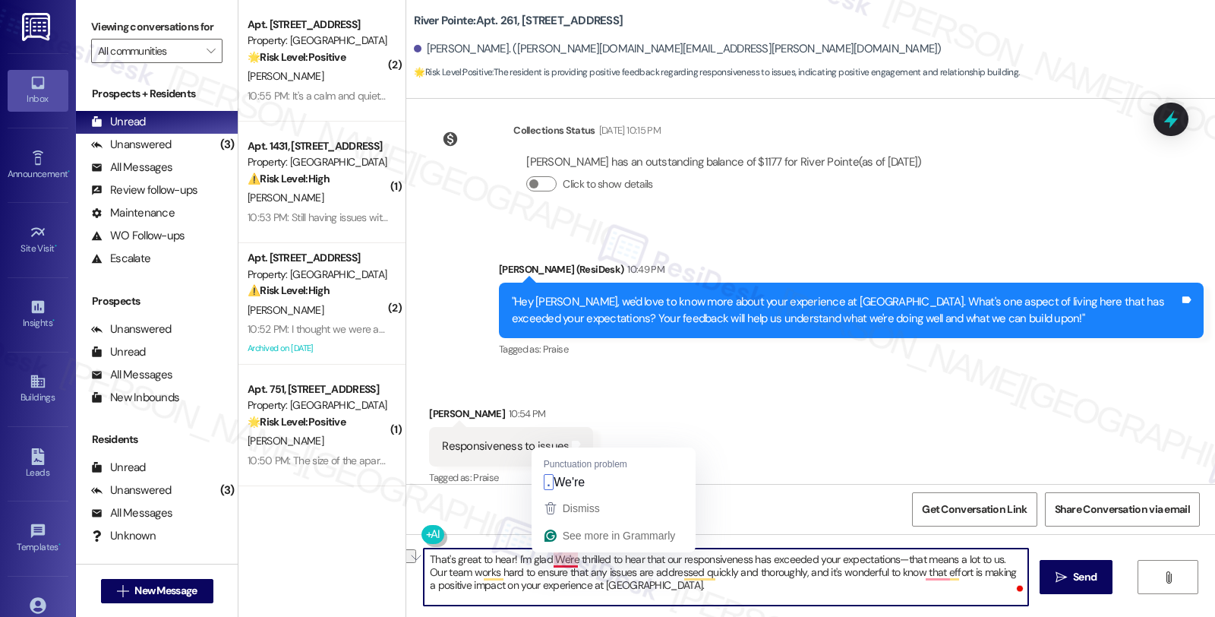
drag, startPoint x: 509, startPoint y: 559, endPoint x: 549, endPoint y: 556, distance: 40.4
click at [549, 556] on textarea "That's great to hear! I'm glad We're thrilled to hear that our responsiveness h…" at bounding box center [726, 576] width 604 height 57
drag, startPoint x: 547, startPoint y: 557, endPoint x: 507, endPoint y: 557, distance: 40.3
click at [507, 557] on textarea "That's great to hear! I'm glad. We're thrilled to hear that our responsiveness …" at bounding box center [726, 576] width 604 height 57
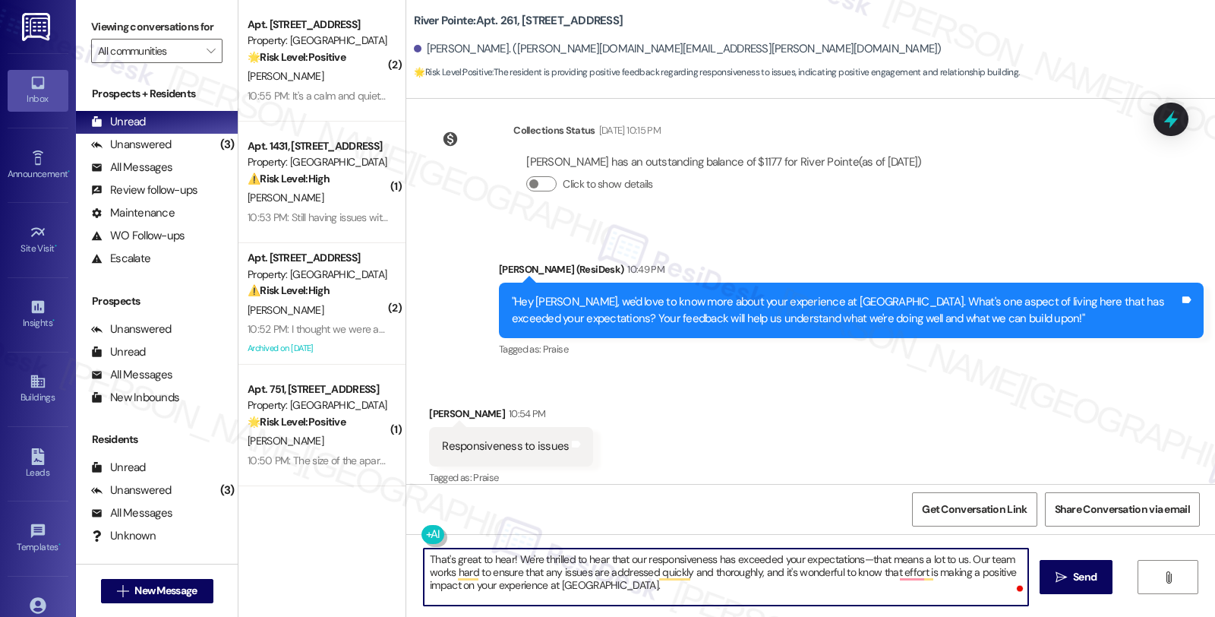
click at [668, 595] on textarea "That's great to hear! We're thrilled to hear that our responsiveness has exceed…" at bounding box center [726, 576] width 604 height 57
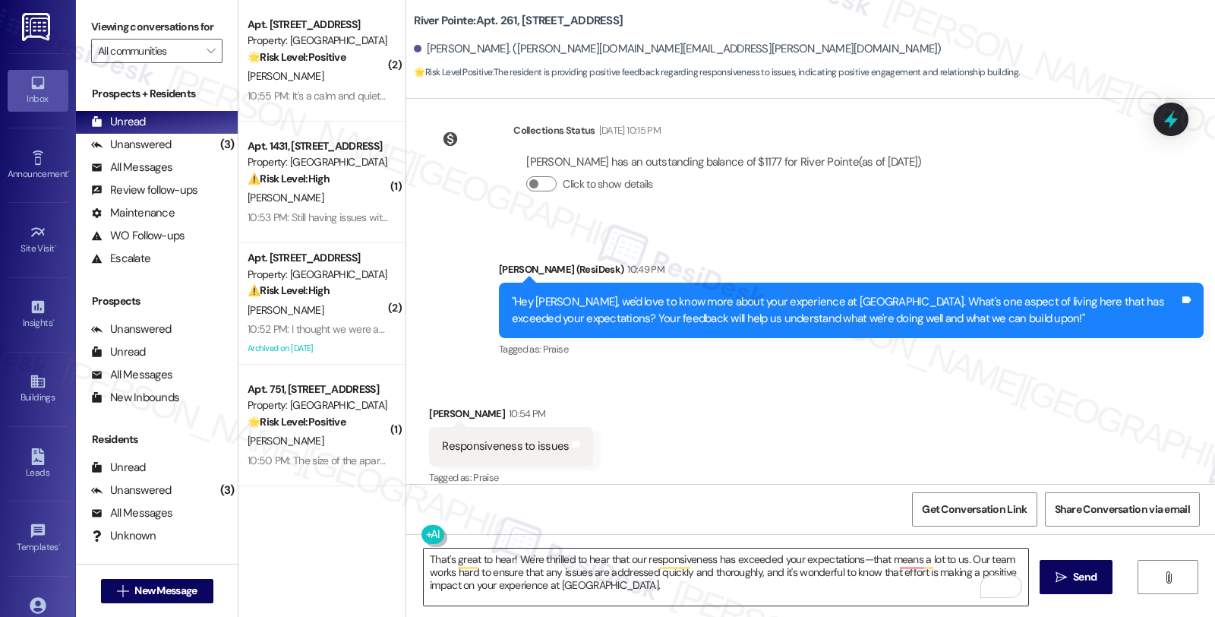
click at [649, 593] on textarea "That's great to hear! We're thrilled to hear that our responsiveness has exceed…" at bounding box center [726, 576] width 604 height 57
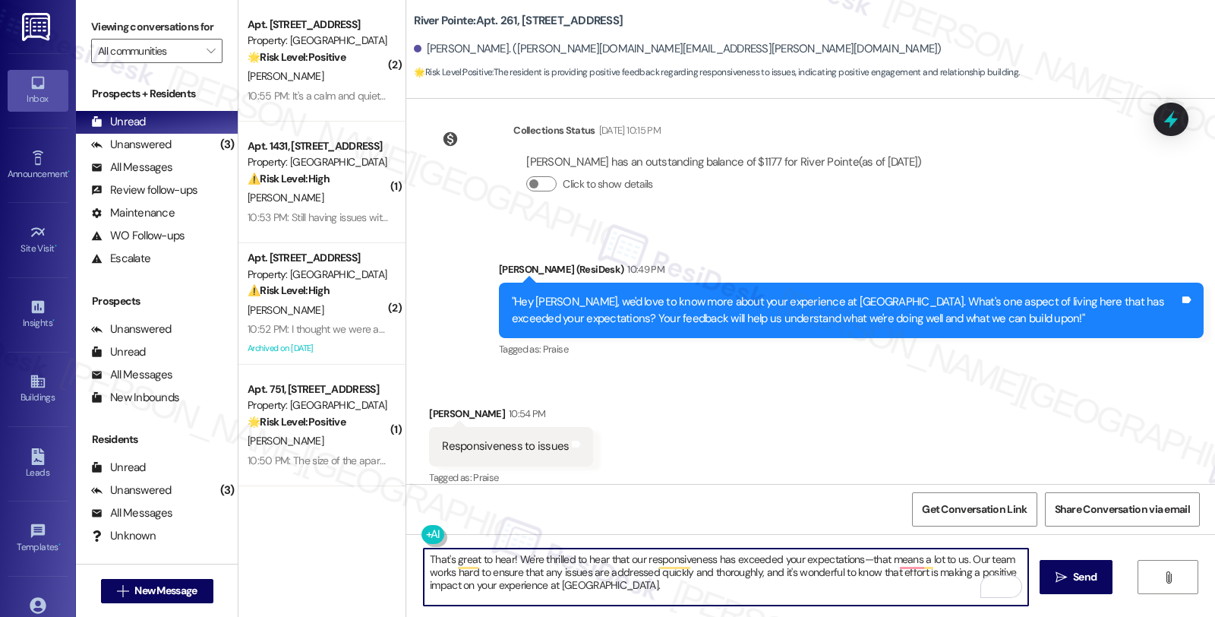
paste textarea "Can I ask a quick favor...would you mind sharing your positive experience by wr…"
type textarea "That's great to hear! We're thrilled to hear that our responsiveness has exceed…"
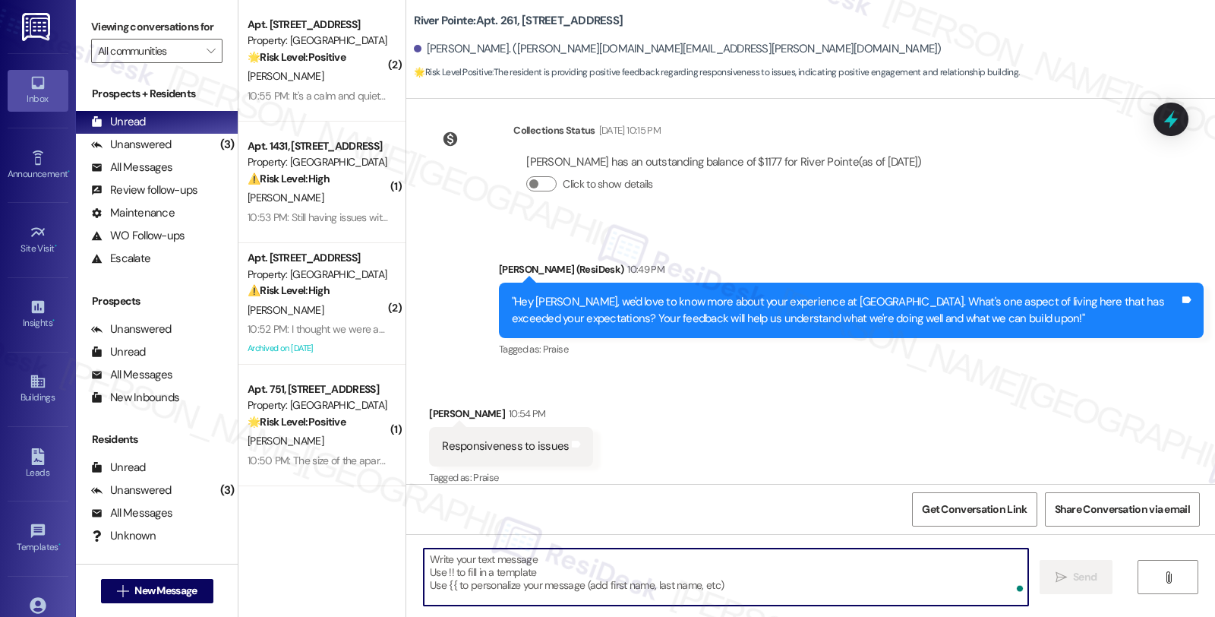
scroll to position [2664, 0]
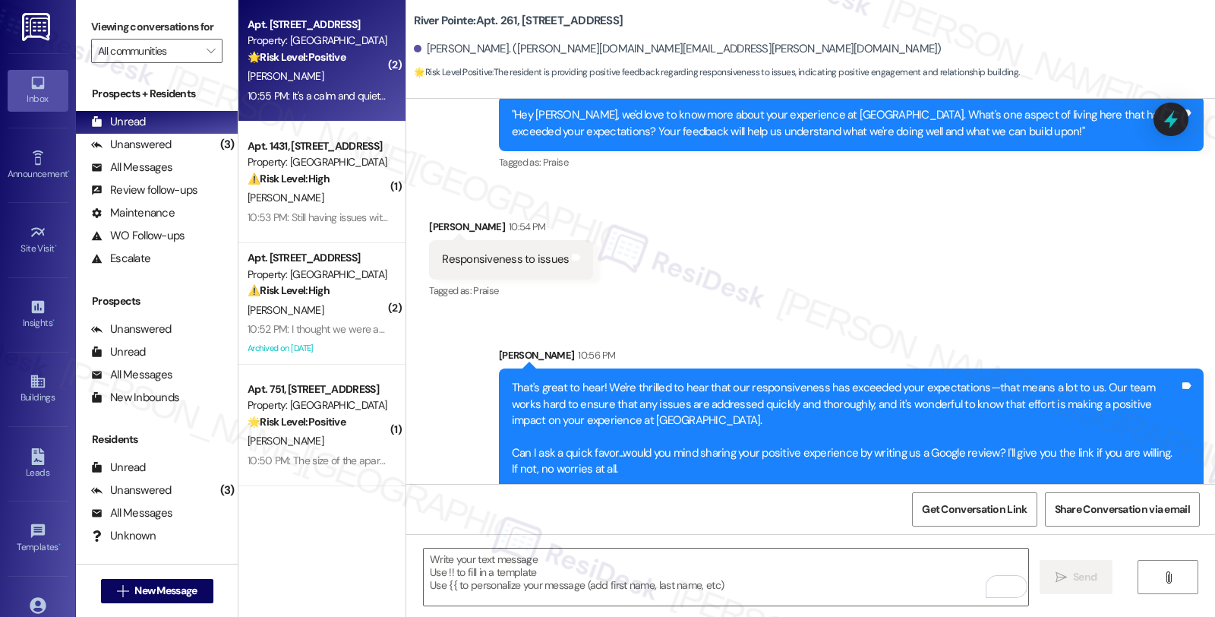
click at [363, 80] on div "[PERSON_NAME]" at bounding box center [318, 76] width 144 height 19
type textarea "Fetching suggested responses. Please feel free to read through the conversation…"
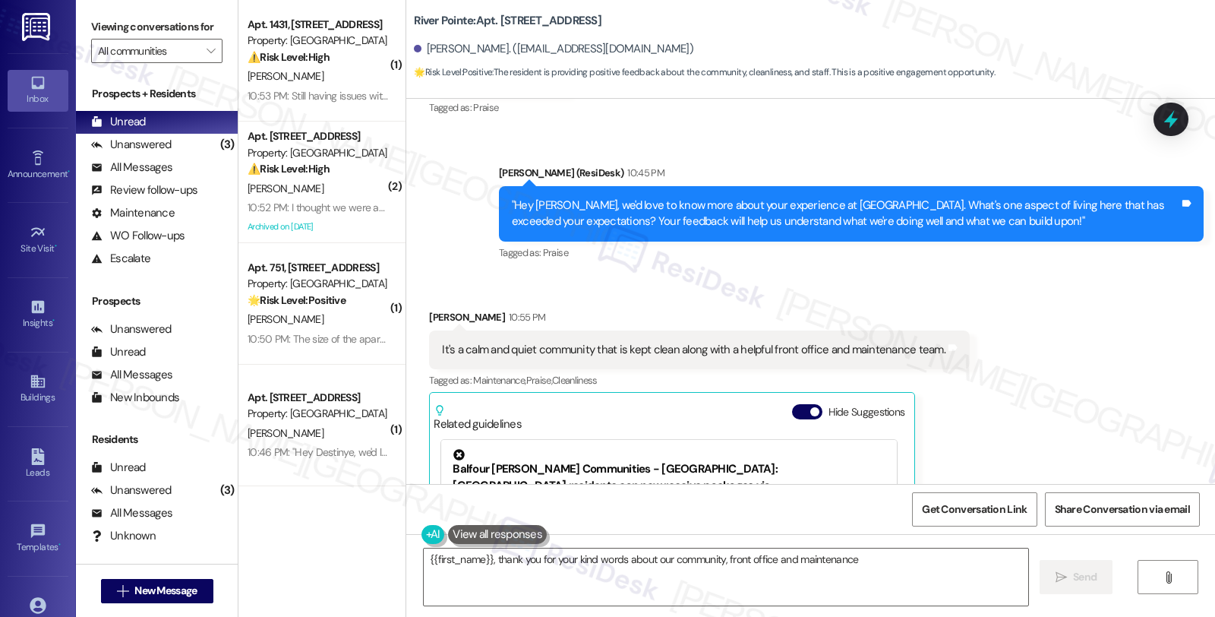
scroll to position [2157, 0]
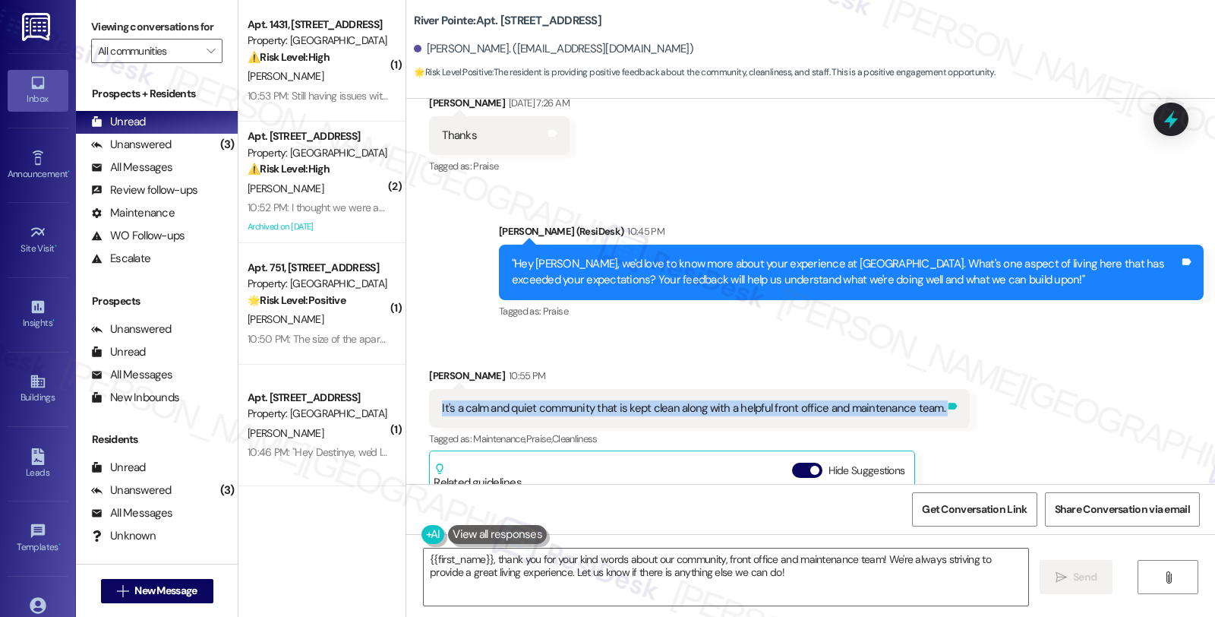
drag, startPoint x: 423, startPoint y: 393, endPoint x: 929, endPoint y: 393, distance: 505.7
click at [929, 393] on div "It's a calm and quiet community that is kept clean along with a helpful front o…" at bounding box center [699, 408] width 541 height 39
copy div "It's a calm and quiet community that is kept clean along with a helpful front o…"
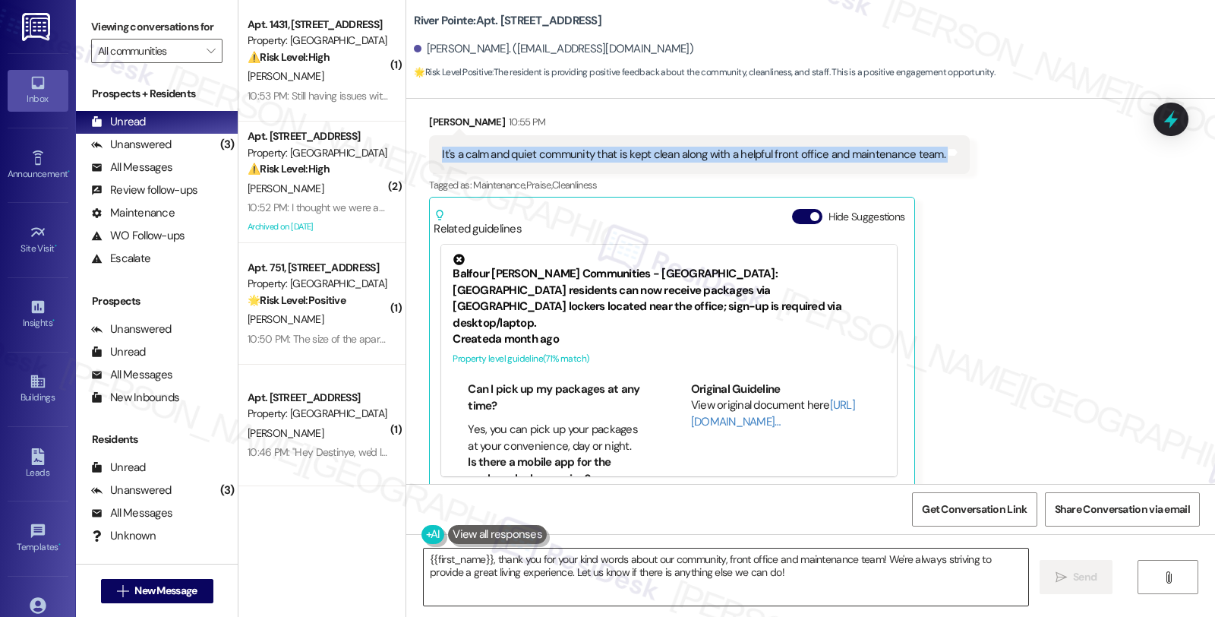
scroll to position [506, 0]
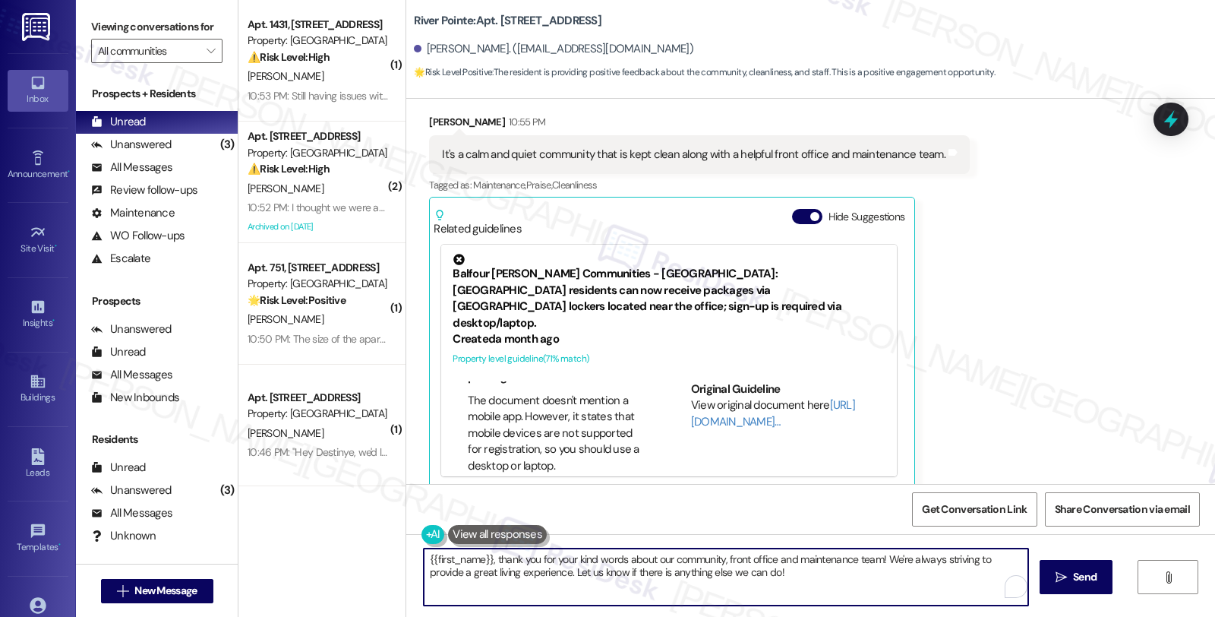
drag, startPoint x: 790, startPoint y: 576, endPoint x: 392, endPoint y: 522, distance: 402.3
click at [392, 522] on div "( 1 ) Apt. 1431, 1600 River Pointe Dr Property: River Pointe ⚠️ Risk Level: Hig…" at bounding box center [726, 308] width 977 height 617
paste textarea "We're so glad to hear you're enjoying the calm, quiet atmosphere and the cleanl…"
click at [424, 557] on textarea "We're so glad to hear you're enjoying the calm, quiet atmosphere and the cleanl…" at bounding box center [726, 576] width 604 height 57
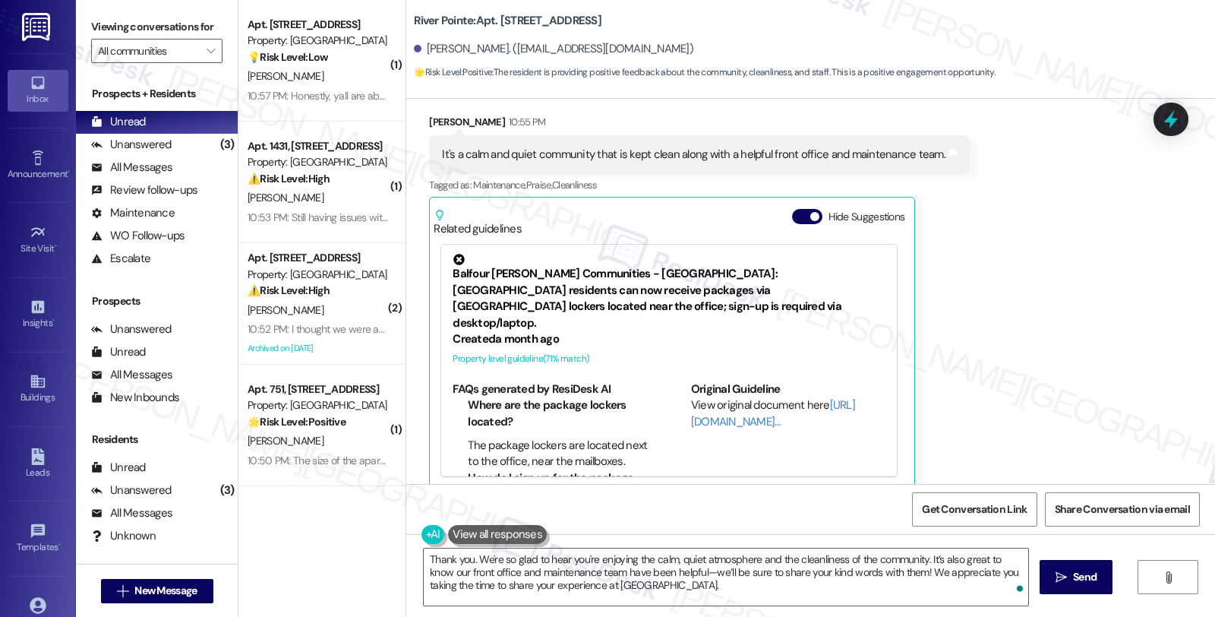
click at [431, 49] on div "[PERSON_NAME]. ([EMAIL_ADDRESS][DOMAIN_NAME])" at bounding box center [553, 49] width 279 height 16
copy div "[PERSON_NAME]"
click at [472, 554] on textarea "Thank you. We're so glad to hear you're enjoying the calm, quiet atmosphere and…" at bounding box center [726, 576] width 604 height 57
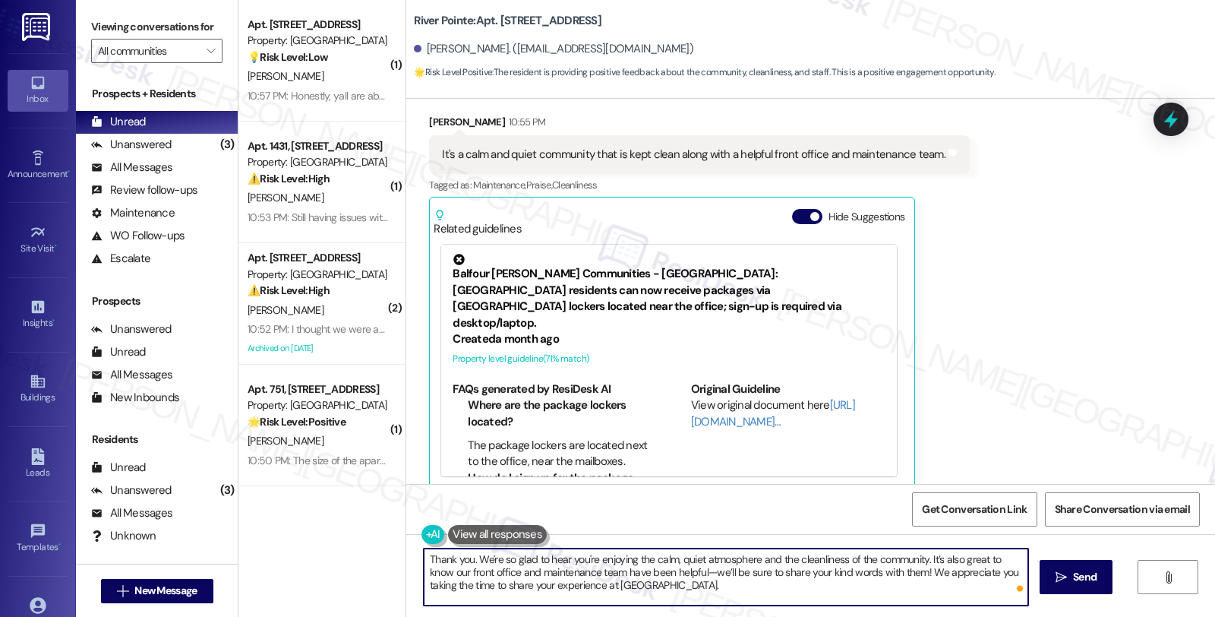
paste textarea "[PERSON_NAME]"
click at [700, 586] on textarea "Thank you. Taylor! We're so glad to hear you're enjoying the calm, quiet atmosp…" at bounding box center [726, 576] width 604 height 57
drag, startPoint x: 708, startPoint y: 573, endPoint x: 727, endPoint y: 595, distance: 29.1
click at [727, 595] on textarea "Thank you. Taylor! We're so glad to hear you're enjoying the calm, quiet atmosp…" at bounding box center [726, 576] width 604 height 57
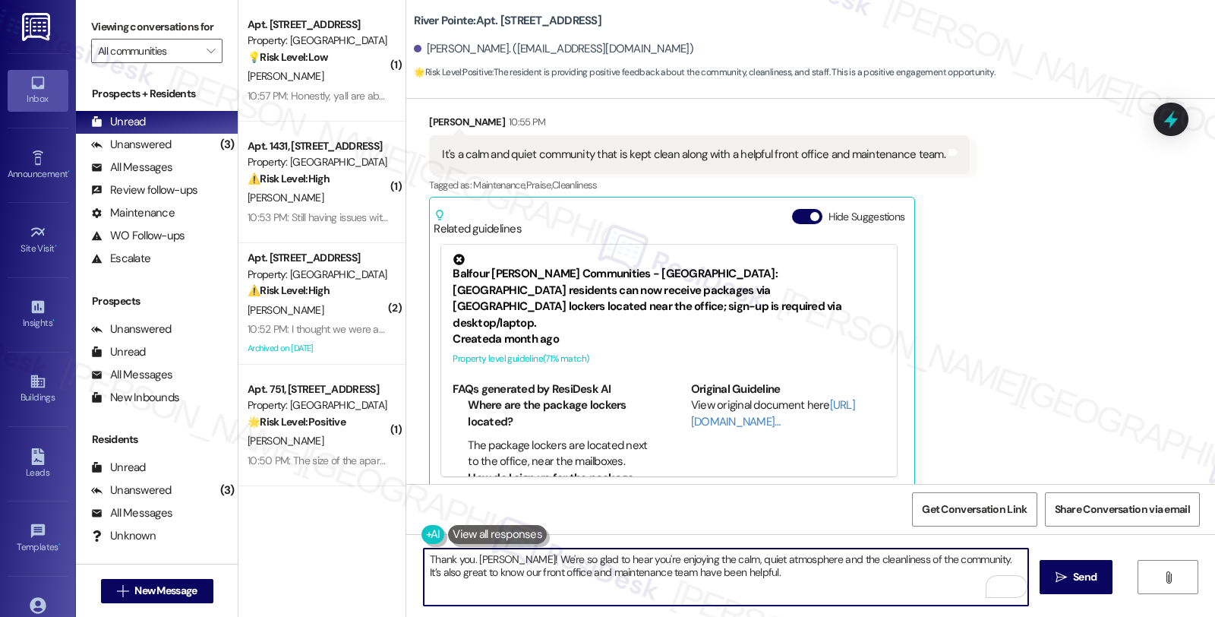
scroll to position [0, 0]
click at [579, 579] on textarea "Thank you. [PERSON_NAME]! We're so glad to hear you're enjoying the calm, quiet…" at bounding box center [726, 576] width 604 height 57
paste textarea "Can I ask a quick favor...would you mind sharing your positive experience by wr…"
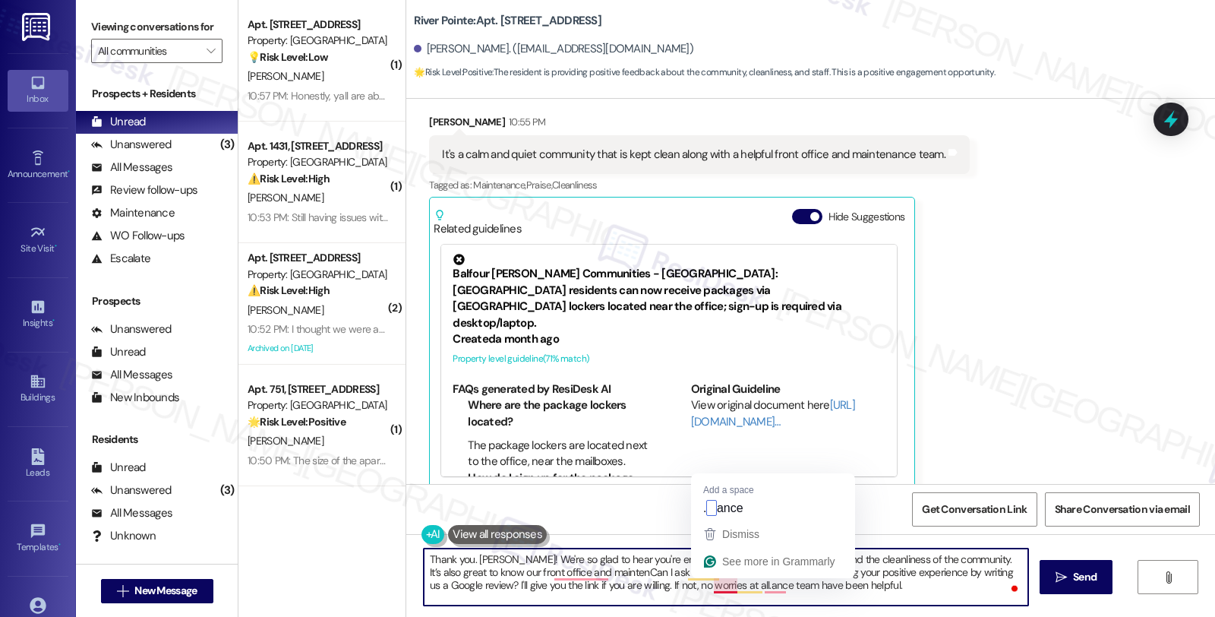
click at [709, 587] on textarea "Thank you. Taylor! We're so glad to hear you're enjoying the calm, quiet atmosp…" at bounding box center [726, 576] width 604 height 57
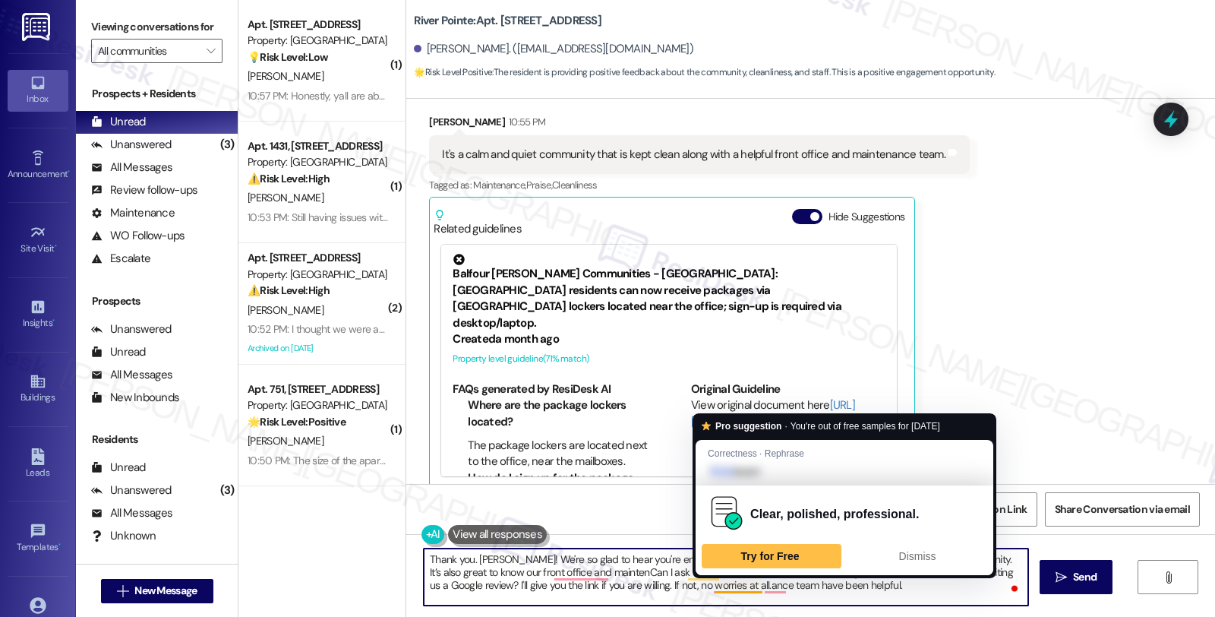
click at [893, 592] on textarea "Thank you. Taylor! We're so glad to hear you're enjoying the calm, quiet atmosp…" at bounding box center [726, 576] width 604 height 57
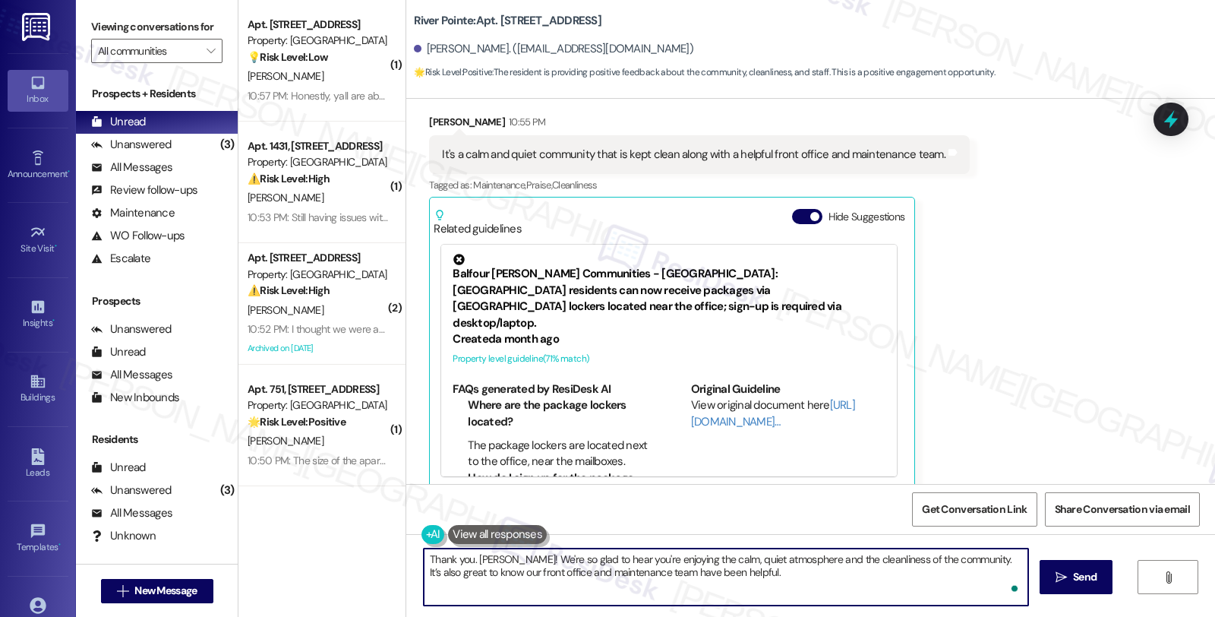
click at [754, 573] on textarea "Thank you. [PERSON_NAME]! We're so glad to hear you're enjoying the calm, quiet…" at bounding box center [726, 576] width 604 height 57
paste textarea "Can I ask a quick favor...would you mind sharing your positive experience by wr…"
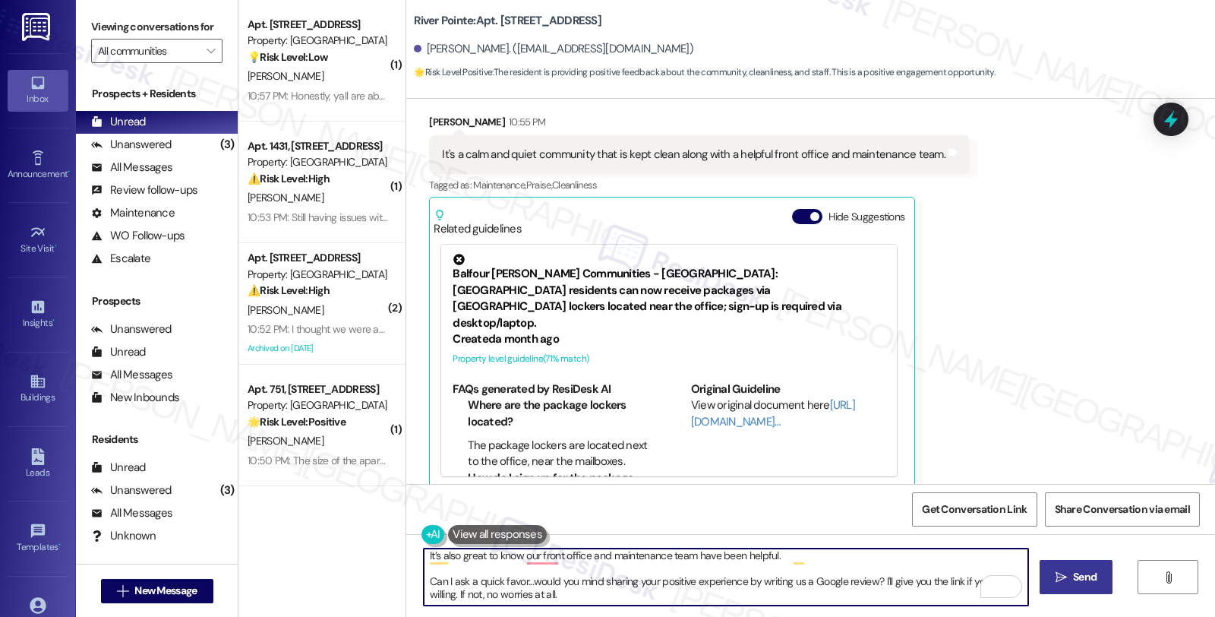
type textarea "Thank you. Taylor! We're so glad to hear you're enjoying the calm, quiet atmosp…"
click at [1048, 578] on button " Send" at bounding box center [1077, 577] width 74 height 34
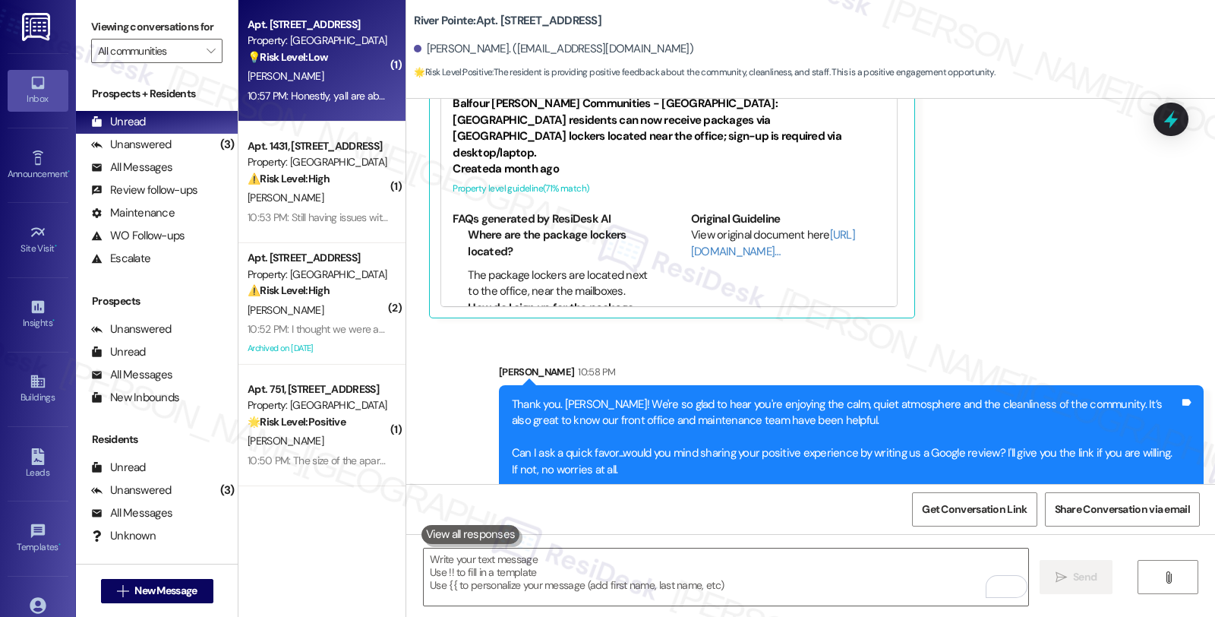
click at [370, 112] on div "Apt. 1052, 1600 River Pointe Dr Property: River Pointe 💡 Risk Level: Low The re…" at bounding box center [321, 60] width 167 height 121
type textarea "Fetching suggested responses. Please feel free to read through the conversation…"
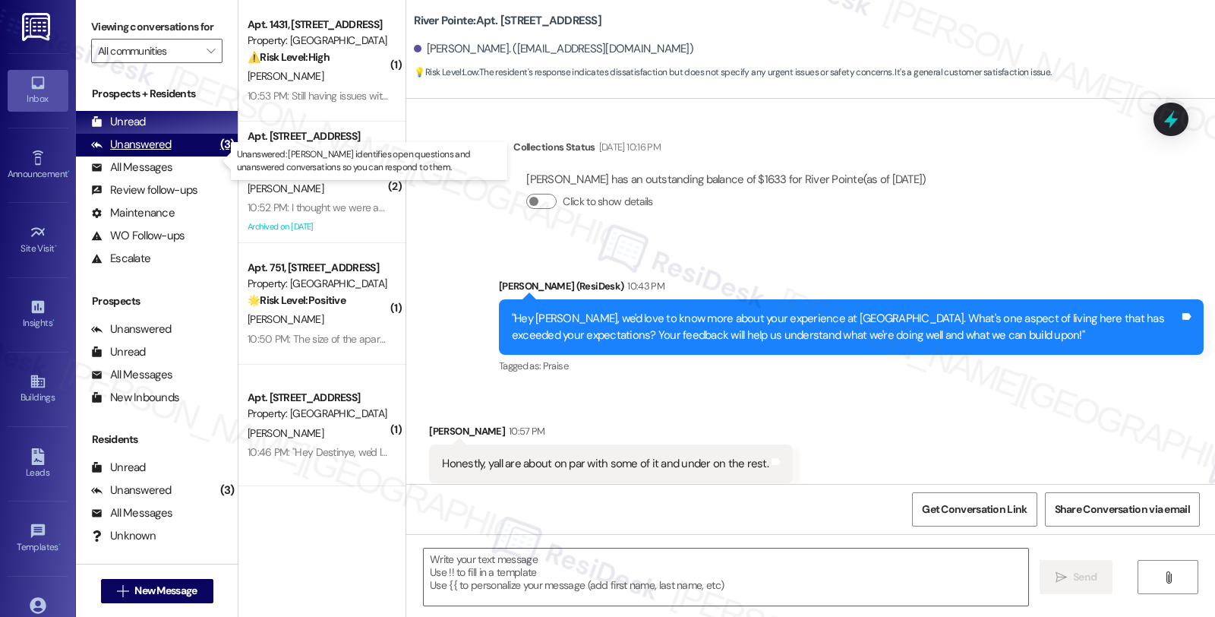
click at [172, 156] on div "Unanswered (3)" at bounding box center [157, 145] width 162 height 23
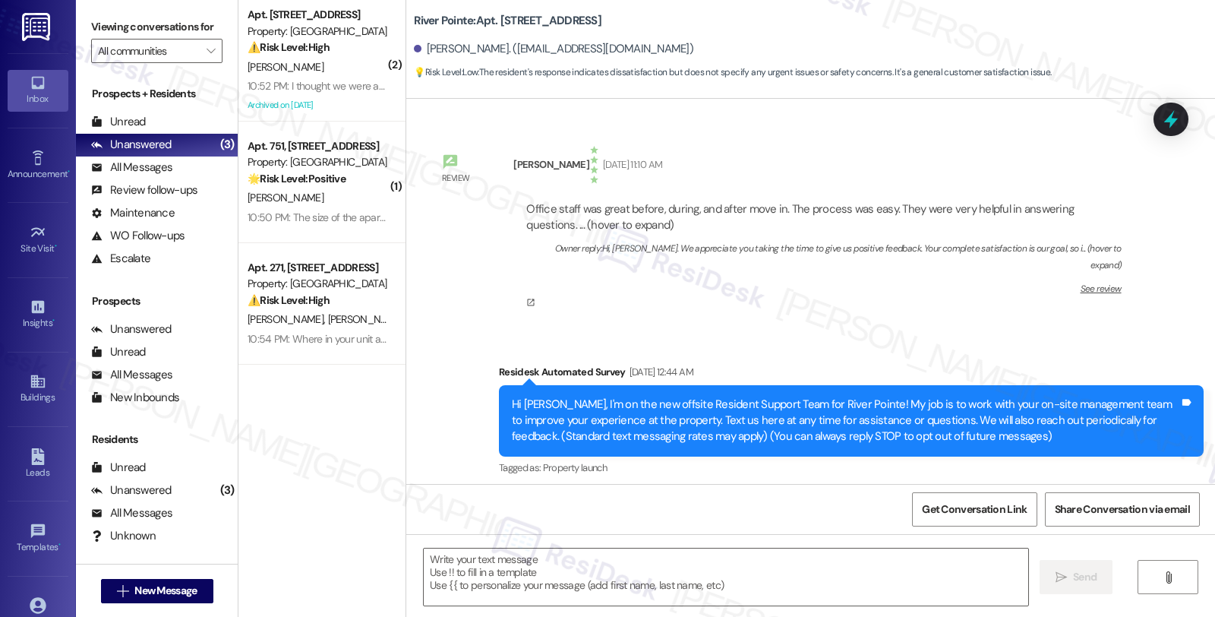
scroll to position [2393, 0]
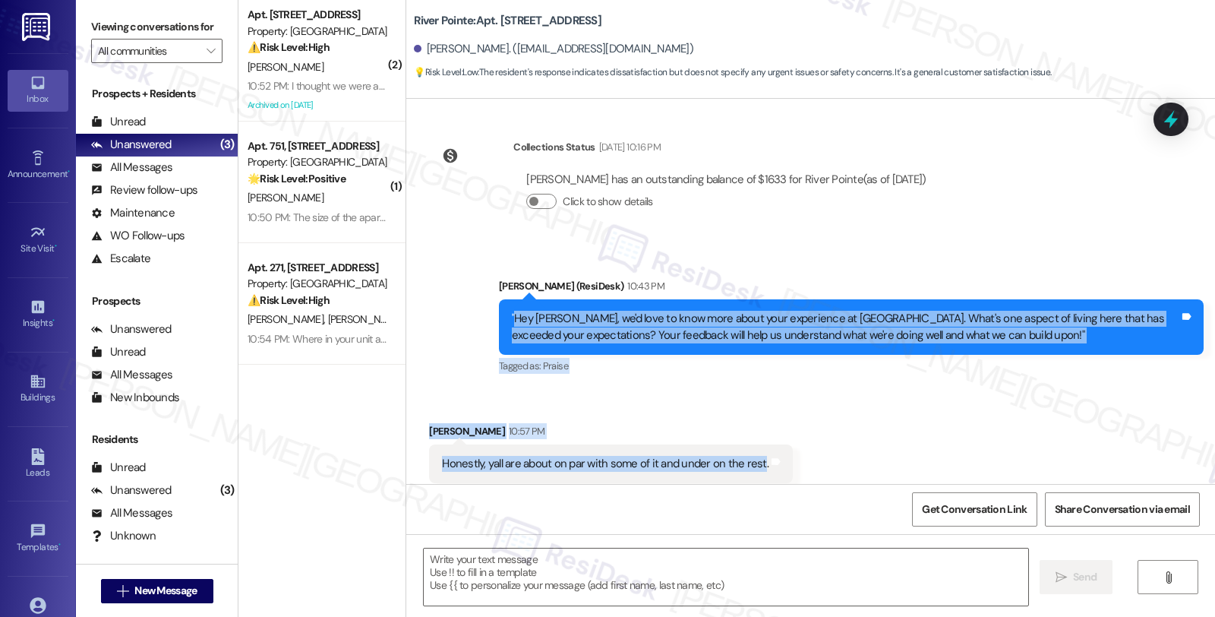
drag, startPoint x: 503, startPoint y: 286, endPoint x: 749, endPoint y: 422, distance: 280.8
click at [749, 422] on div "Review [PERSON_NAME] [DATE] 11:10 AM Office staff was great before, during, and…" at bounding box center [810, 291] width 809 height 385
copy div "Hey [PERSON_NAME], we'd love to know more about your experience at [GEOGRAPHIC_…"
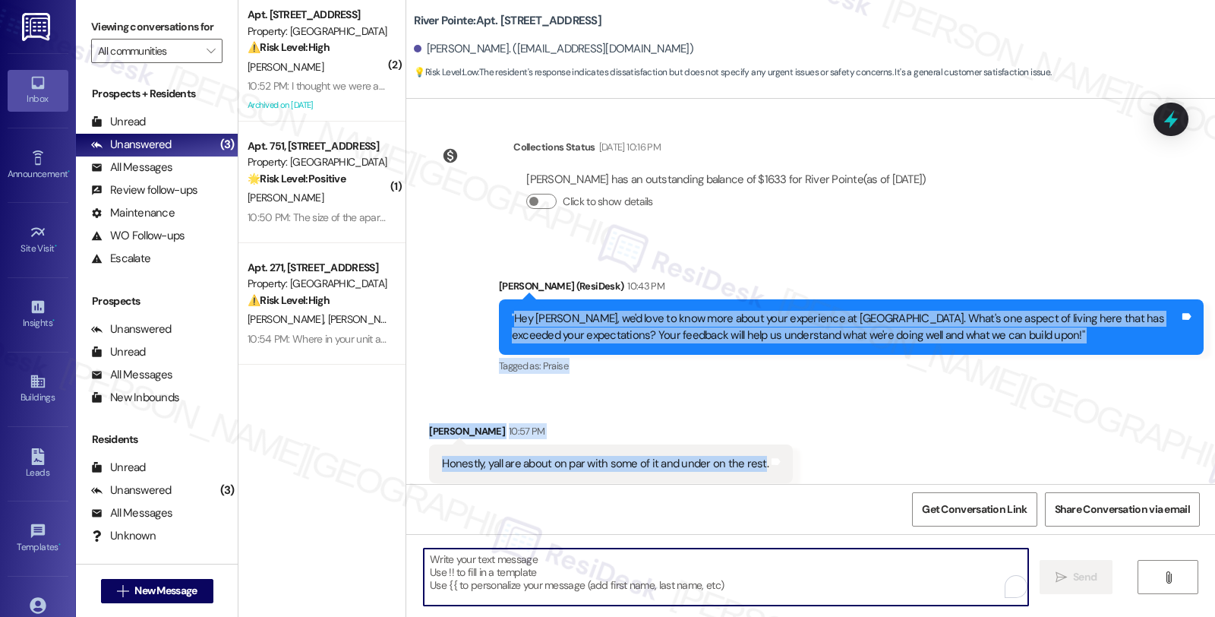
click at [522, 572] on textarea "To enrich screen reader interactions, please activate Accessibility in Grammarl…" at bounding box center [726, 576] width 604 height 57
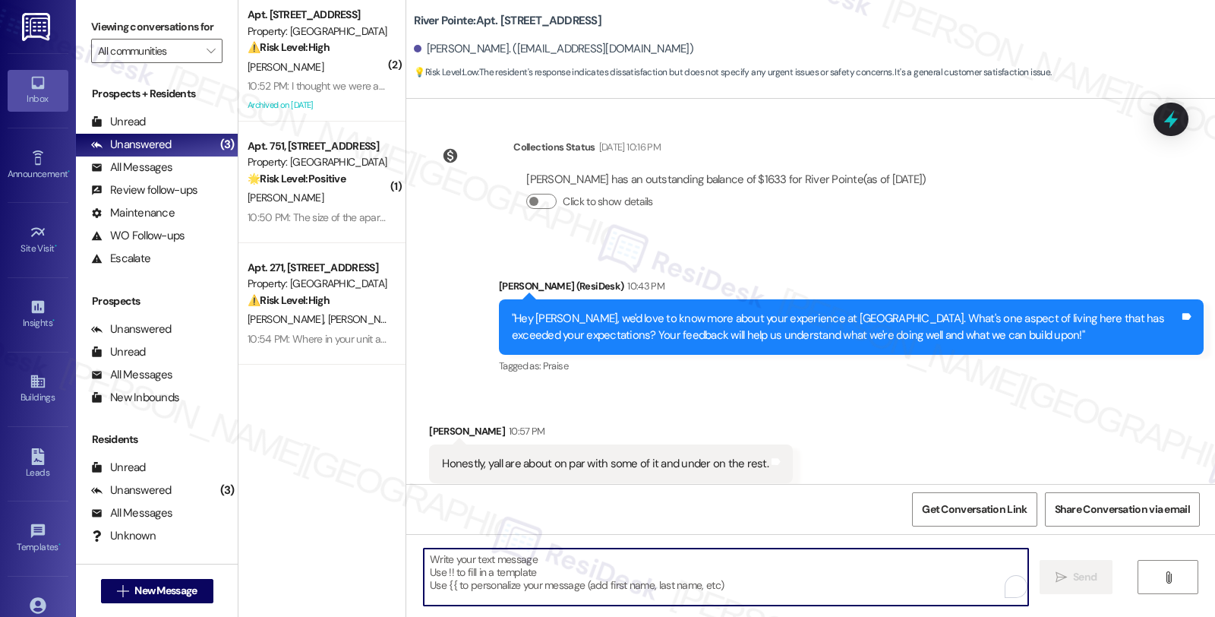
paste textarea "Thank you for your honesty, [PERSON_NAME]—we really appreciate you sharing your…"
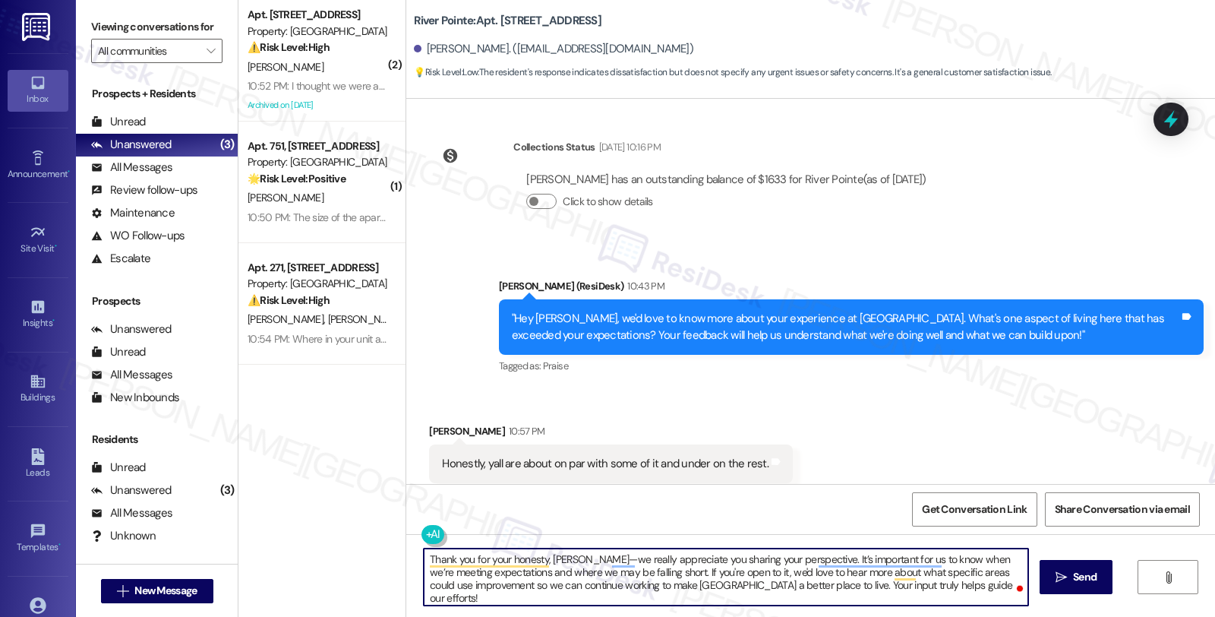
click at [693, 560] on textarea "Thank you for your honesty, [PERSON_NAME]—we really appreciate you sharing your…" at bounding box center [726, 576] width 604 height 57
drag, startPoint x: 793, startPoint y: 585, endPoint x: 990, endPoint y: 596, distance: 197.7
click at [990, 596] on textarea "Thank you for your honesty, [PERSON_NAME]—we really appreciate you sharing your…" at bounding box center [726, 576] width 604 height 57
type textarea "Thank you for your honesty, [PERSON_NAME]—we really appreciate you sharing your…"
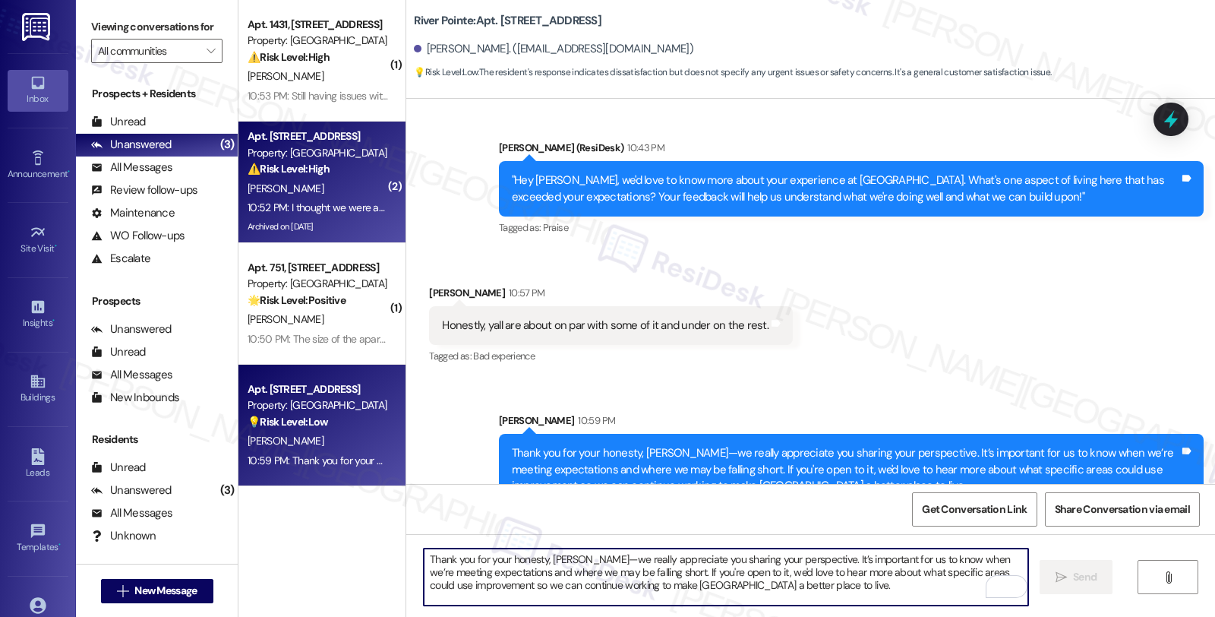
click at [361, 198] on div "10:52 PM: I thought we were addressing my ant problem!!! 10:52 PM: I thought we…" at bounding box center [318, 207] width 144 height 19
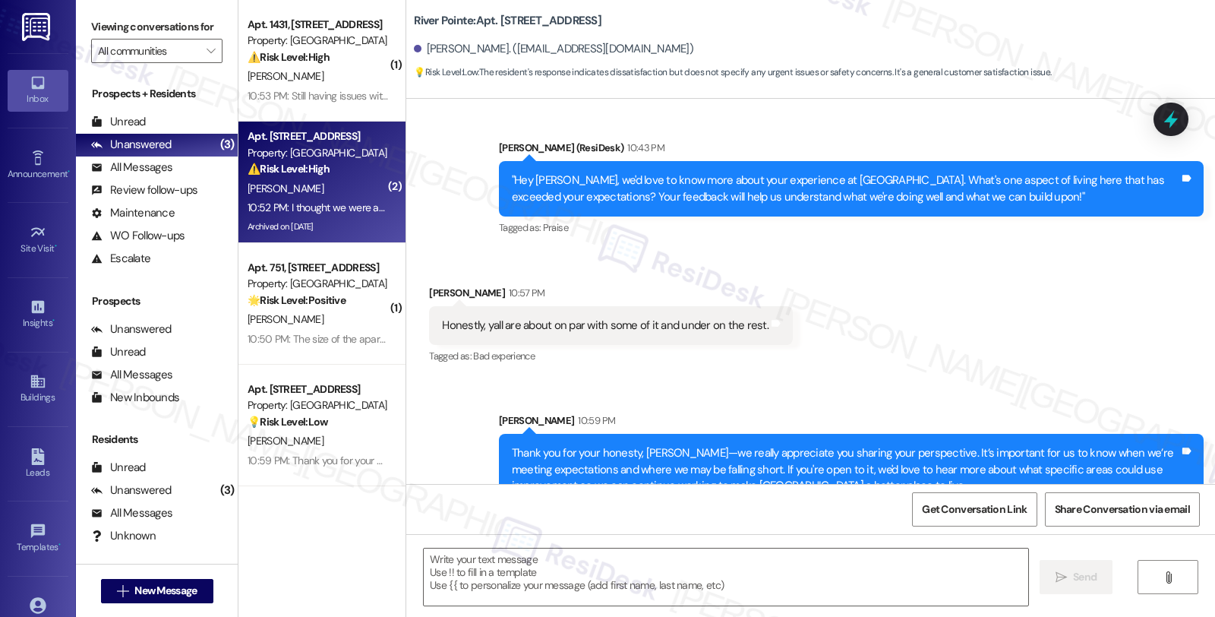
type textarea "Fetching suggested responses. Please feel free to read through the conversation…"
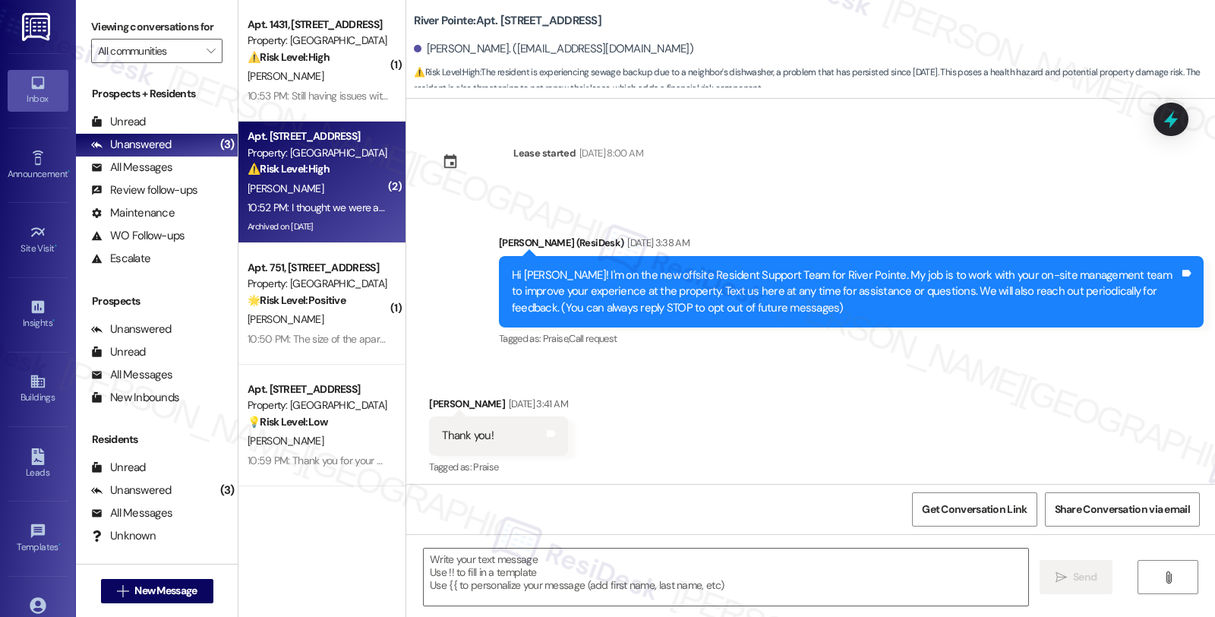
scroll to position [11927, 0]
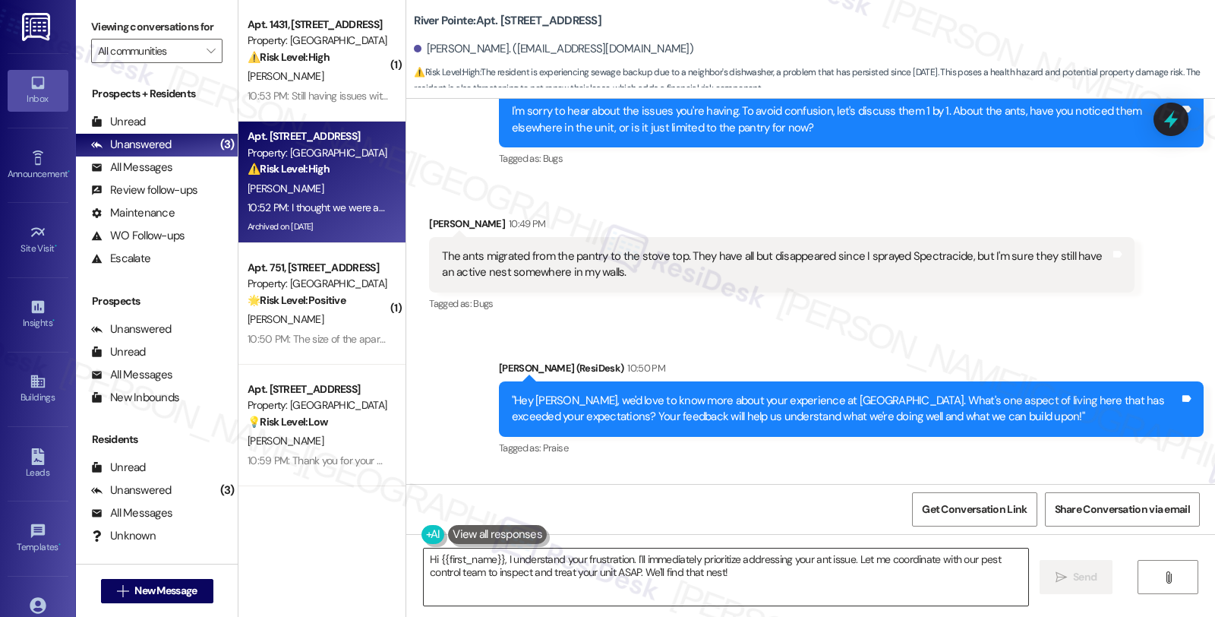
click at [424, 560] on textarea "Hi {{first_name}}, I understand your frustration. I'll immediately prioritize a…" at bounding box center [726, 576] width 604 height 57
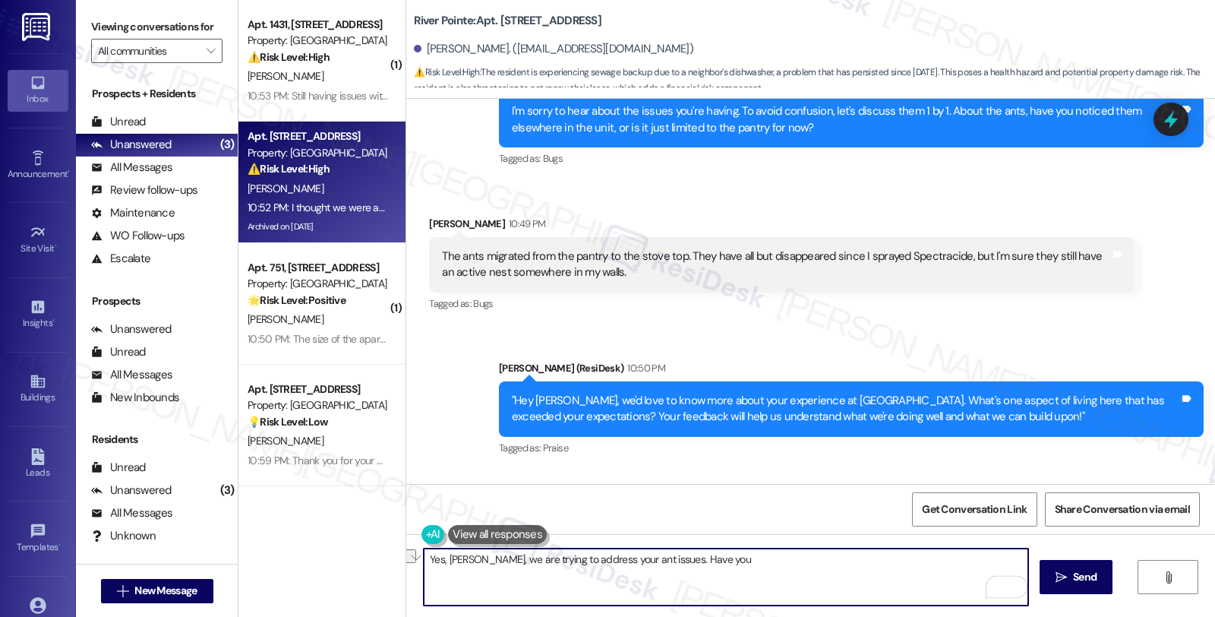
drag, startPoint x: 654, startPoint y: 560, endPoint x: 800, endPoint y: 560, distance: 146.6
click at [800, 560] on textarea "Yes, [PERSON_NAME], we are trying to address your ant issues. Have you" at bounding box center [726, 576] width 604 height 57
click at [726, 562] on textarea "Yes, [PERSON_NAME], we are trying to address your ant issues. I understand" at bounding box center [726, 576] width 604 height 57
click at [920, 248] on div "The ants migrated from the pantry to the stove top. They have all but disappear…" at bounding box center [775, 264] width 667 height 33
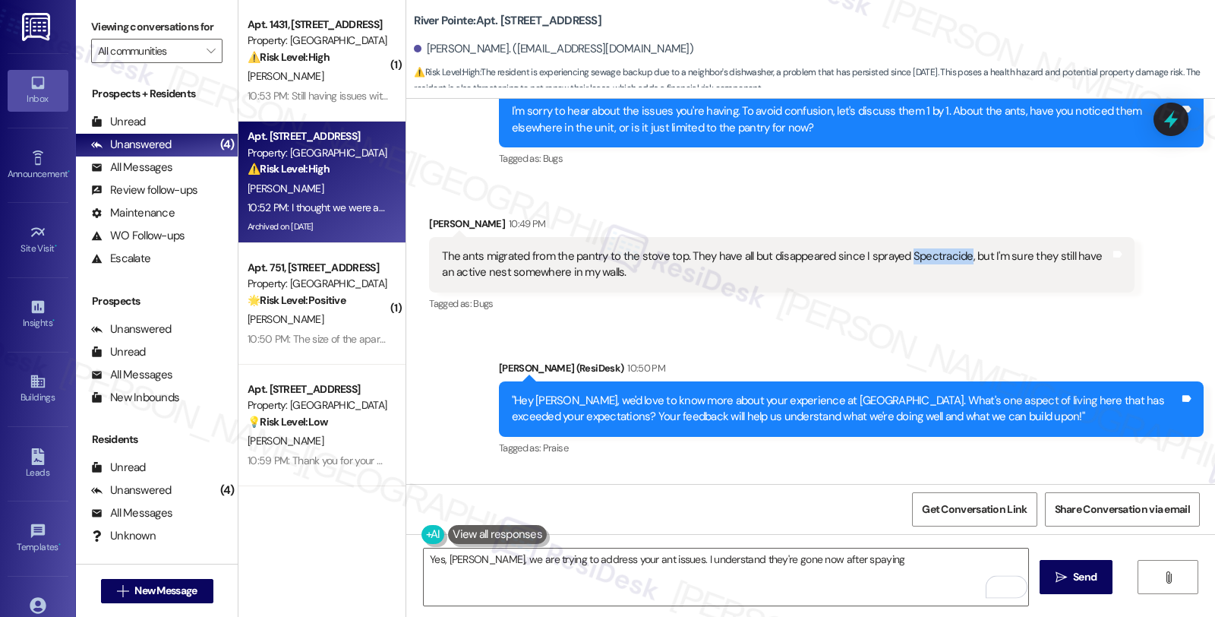
click at [920, 248] on div "The ants migrated from the pantry to the stove top. They have all but disappear…" at bounding box center [775, 264] width 667 height 33
copy div "Spectracide"
click at [897, 566] on textarea "Yes, [PERSON_NAME], we are trying to address your ant issues. I understand they…" at bounding box center [726, 576] width 604 height 57
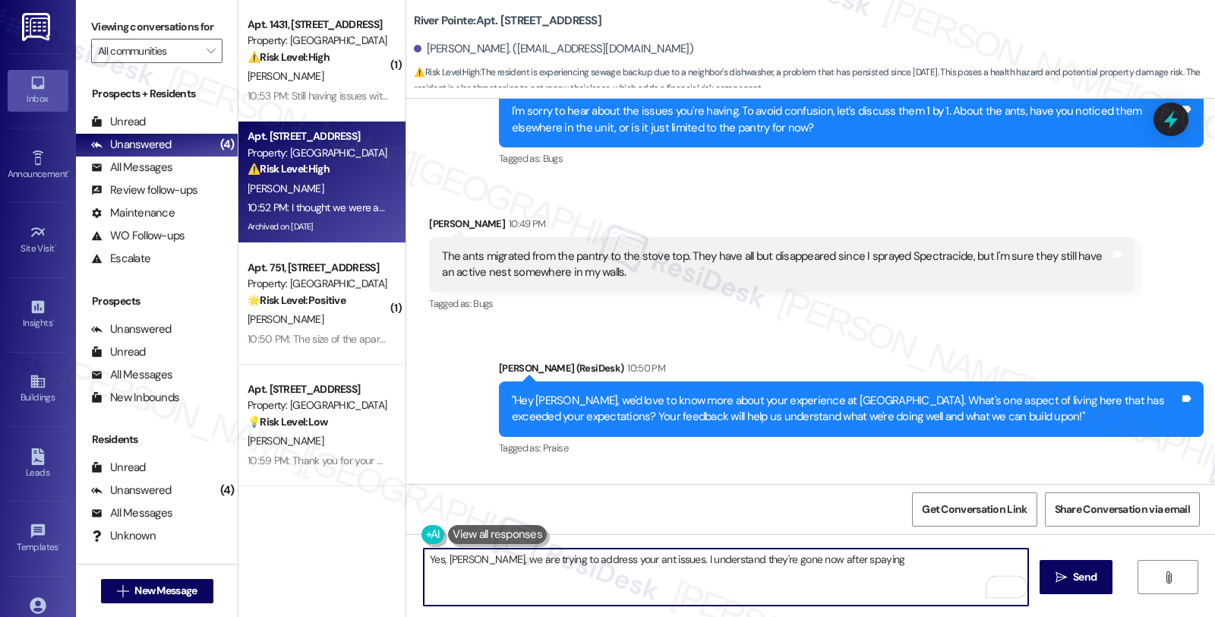
paste textarea "Spectracide"
drag, startPoint x: 708, startPoint y: 585, endPoint x: 655, endPoint y: 560, distance: 59.1
click at [655, 560] on textarea "Yes, [PERSON_NAME], we are trying to address your ant issues. I understand they…" at bounding box center [726, 576] width 604 height 57
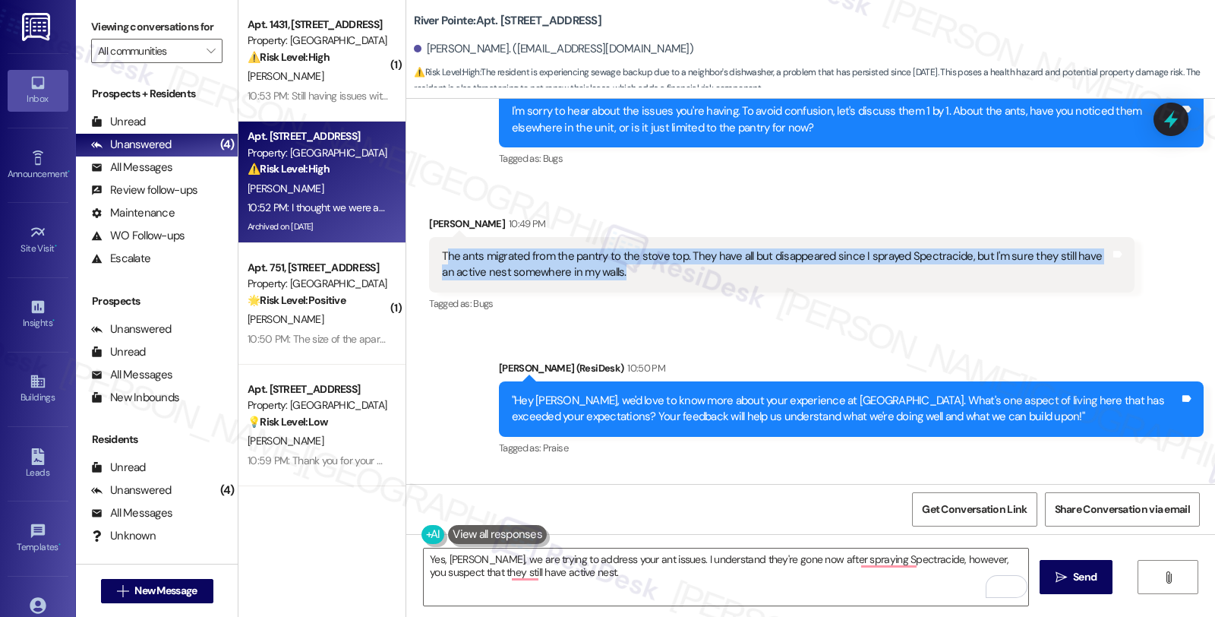
drag, startPoint x: 441, startPoint y: 142, endPoint x: 602, endPoint y: 158, distance: 161.8
click at [602, 248] on div "The ants migrated from the pantry to the stove top. They have all but disappear…" at bounding box center [775, 264] width 667 height 33
click at [484, 248] on div "The ants migrated from the pantry to the stove top. They have all but disappear…" at bounding box center [775, 264] width 667 height 33
drag, startPoint x: 610, startPoint y: 159, endPoint x: 434, endPoint y: 137, distance: 177.6
click at [442, 248] on div "The ants migrated from the pantry to the stove top. They have all but disappear…" at bounding box center [775, 264] width 667 height 33
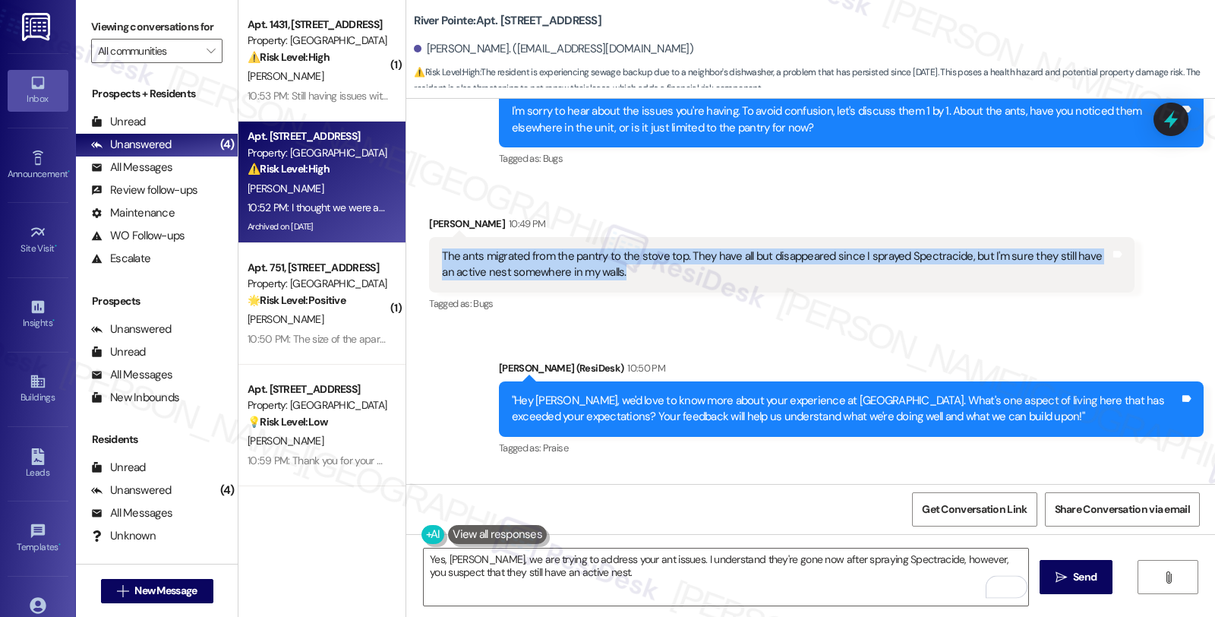
drag, startPoint x: 429, startPoint y: 140, endPoint x: 624, endPoint y: 159, distance: 196.1
click at [624, 248] on div "The ants migrated from the pantry to the stove top. They have all but disappear…" at bounding box center [775, 264] width 671 height 33
copy div "The ants migrated from the pantry to the stove top. They have all but disappear…"
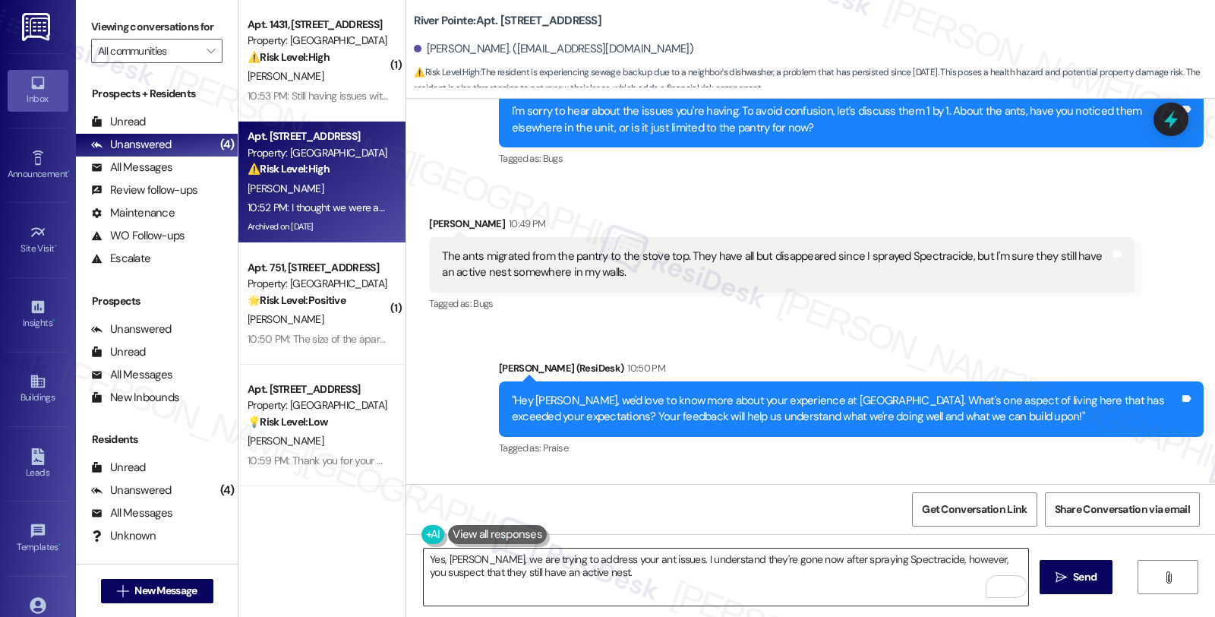
click at [689, 580] on textarea "Yes, [PERSON_NAME], we are trying to address your ant issues. I understand they…" at bounding box center [726, 576] width 604 height 57
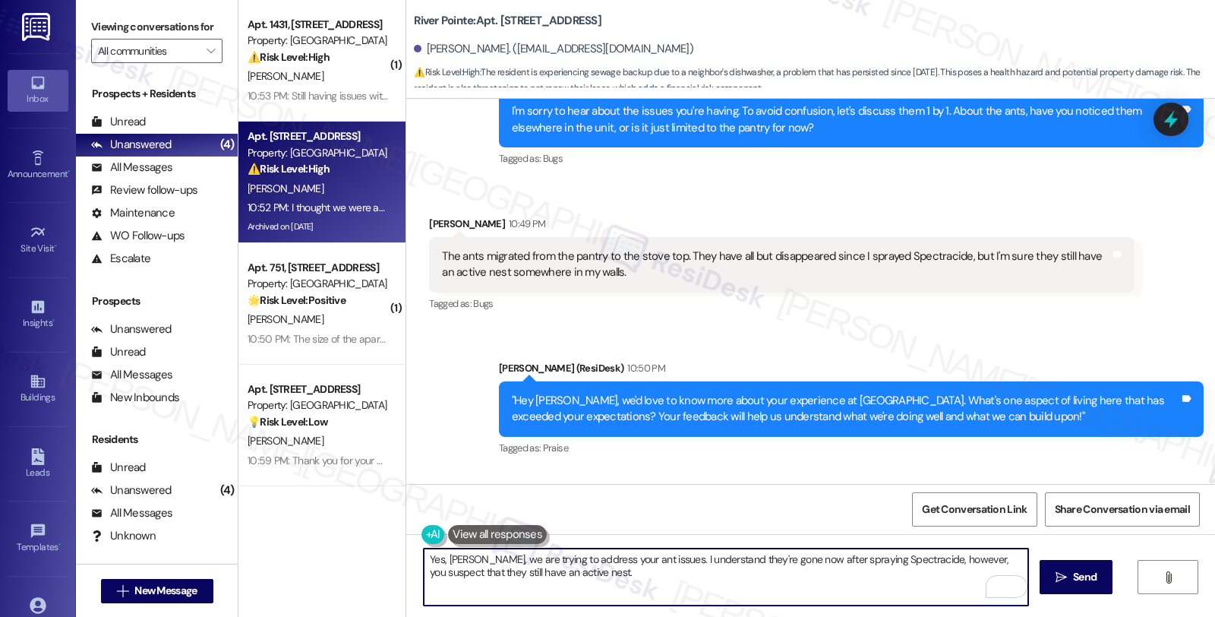
paste textarea "Have you seen any trails leading to or from the pantry or stove area that might…"
type textarea "Yes, [PERSON_NAME], we are trying to address your ant issues. I understand they…"
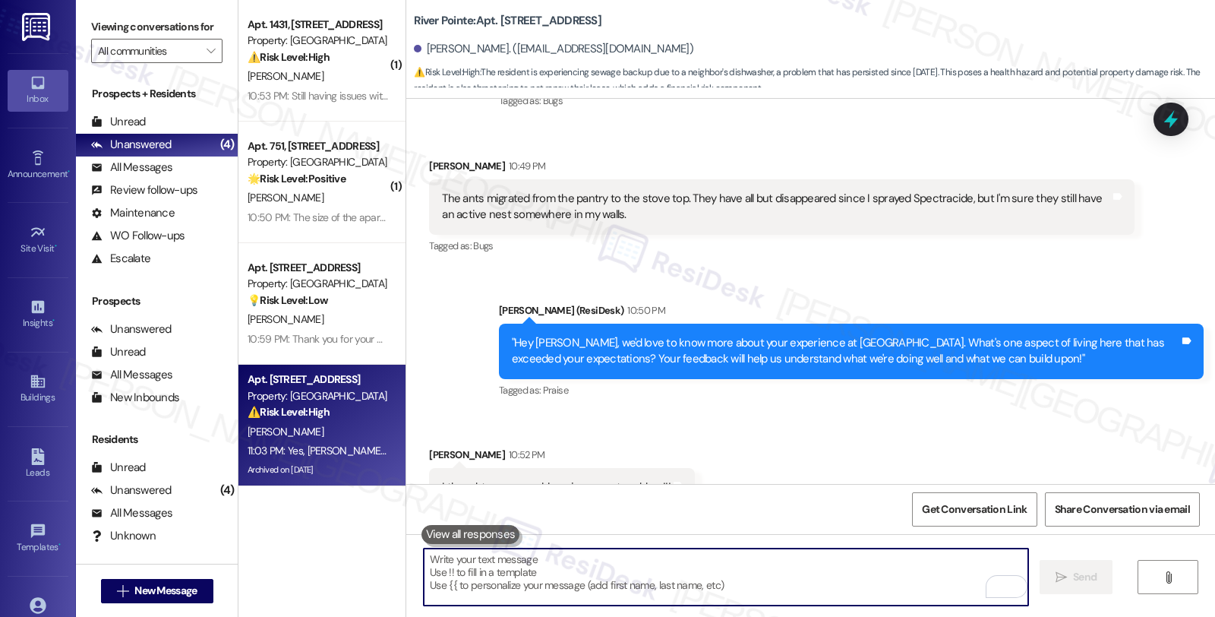
scroll to position [12066, 0]
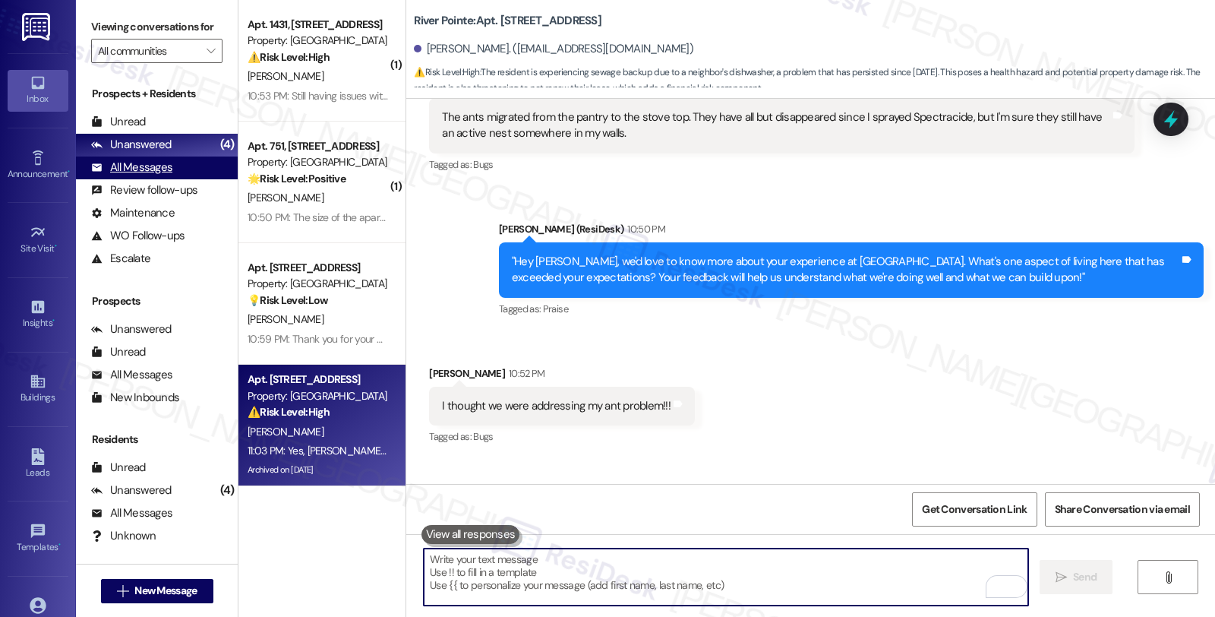
click at [148, 175] on div "All Messages" at bounding box center [131, 167] width 81 height 16
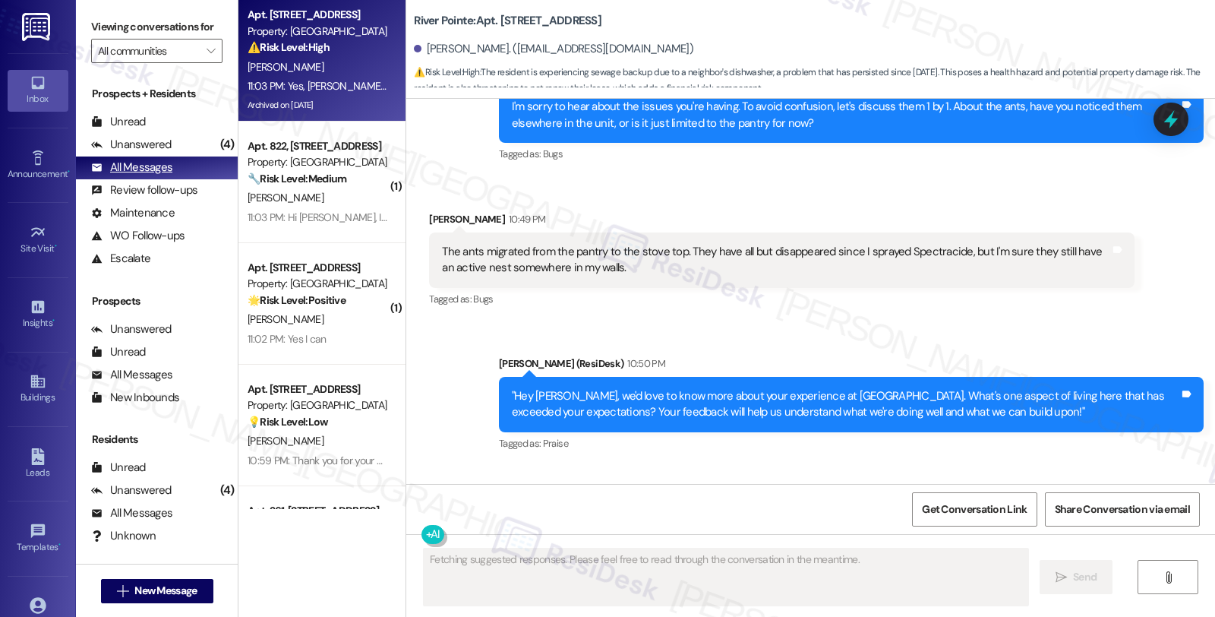
scroll to position [11927, 0]
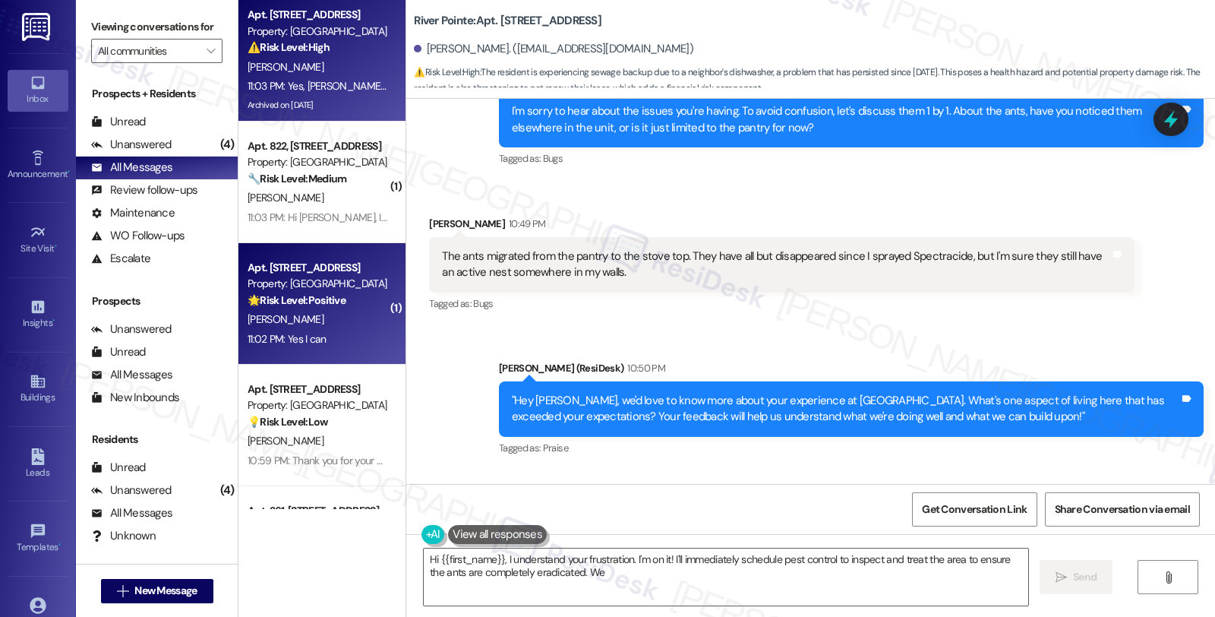
type textarea "Hi {{first_name}}, I understand your frustration. I'm on it! I'll immediately s…"
click at [339, 322] on div "[PERSON_NAME]" at bounding box center [318, 319] width 144 height 19
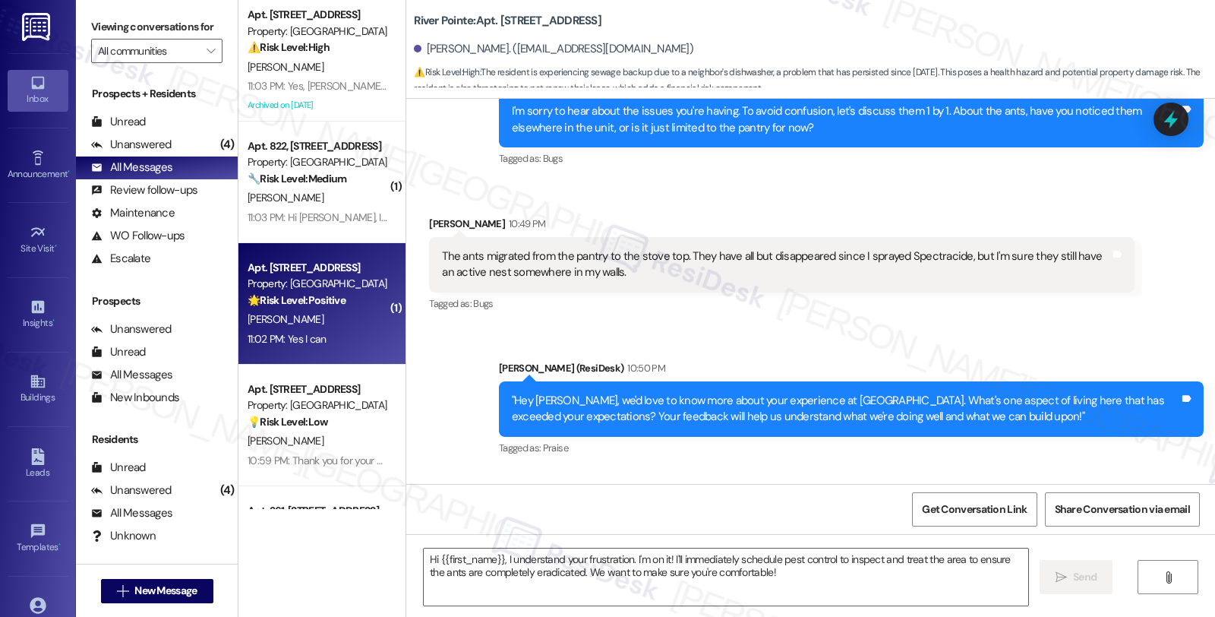
type textarea "Fetching suggested responses. Please feel free to read through the conversation…"
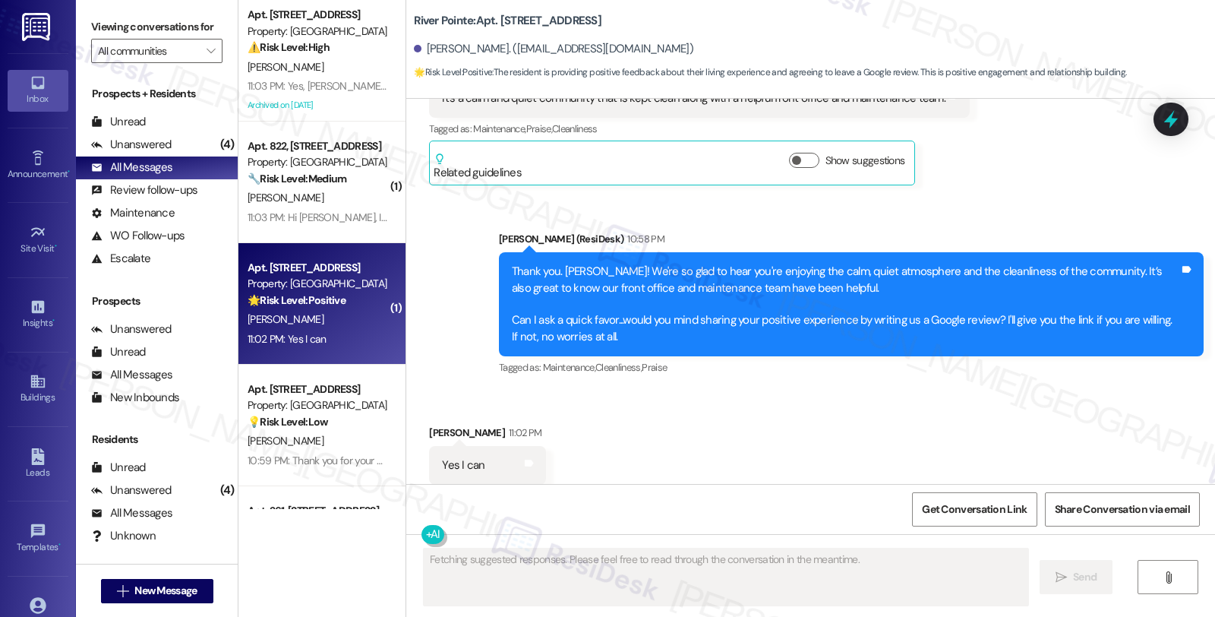
scroll to position [2485, 0]
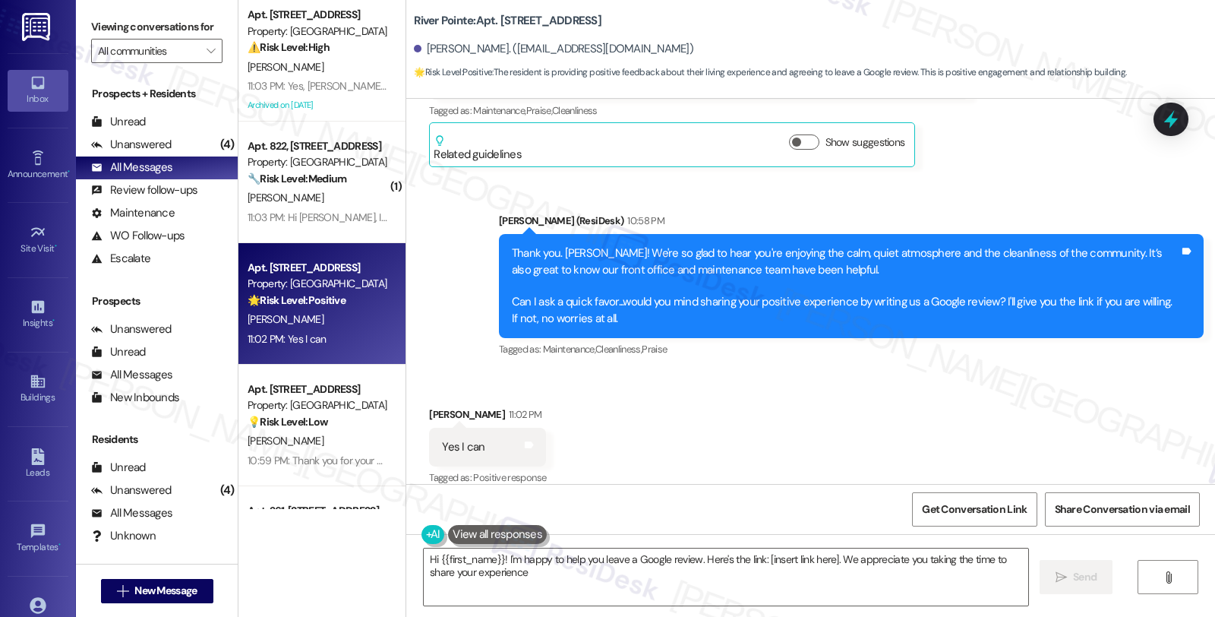
type textarea "Hi {{first_name}}! I'm happy to help you leave a Google review. Here's the link…"
click at [725, 397] on div "Received via SMS [PERSON_NAME] 11:02 PM Yes I can Tags and notes Tagged as: Pos…" at bounding box center [810, 436] width 809 height 128
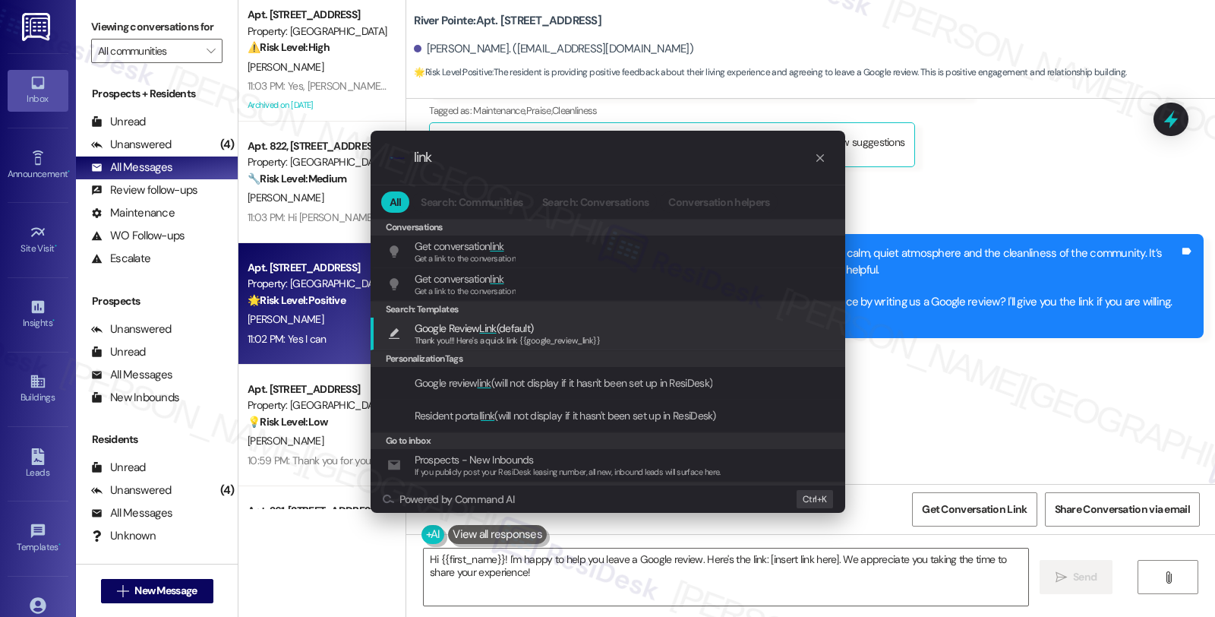
type input "link"
click at [581, 330] on span "Google Review Link (default)" at bounding box center [508, 328] width 186 height 17
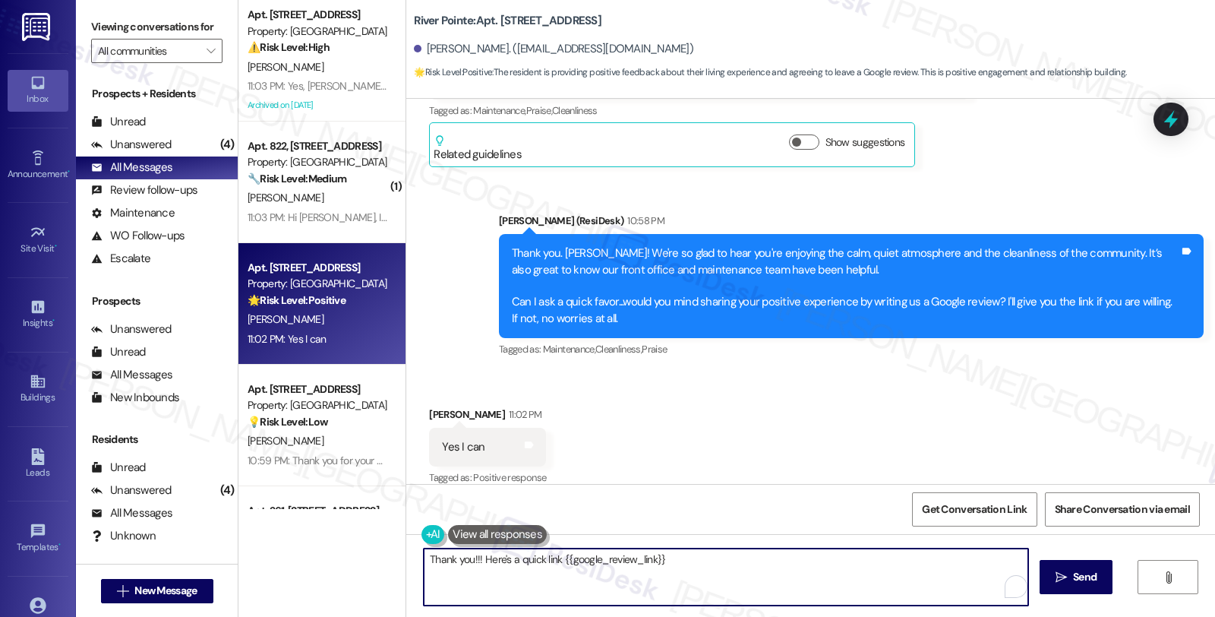
click at [424, 560] on textarea "Thank you!!! Here's a quick link {{google_review_link}}" at bounding box center [726, 576] width 604 height 57
type textarea "Awesome! Here's a quick link {{google_review_link}}"
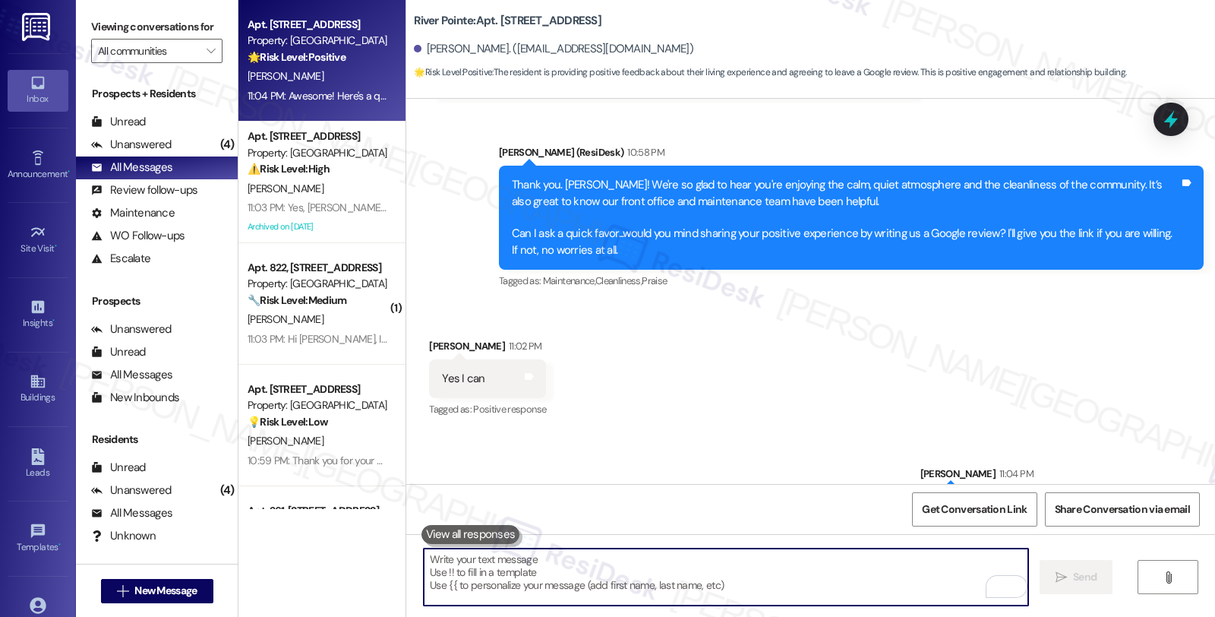
scroll to position [2591, 0]
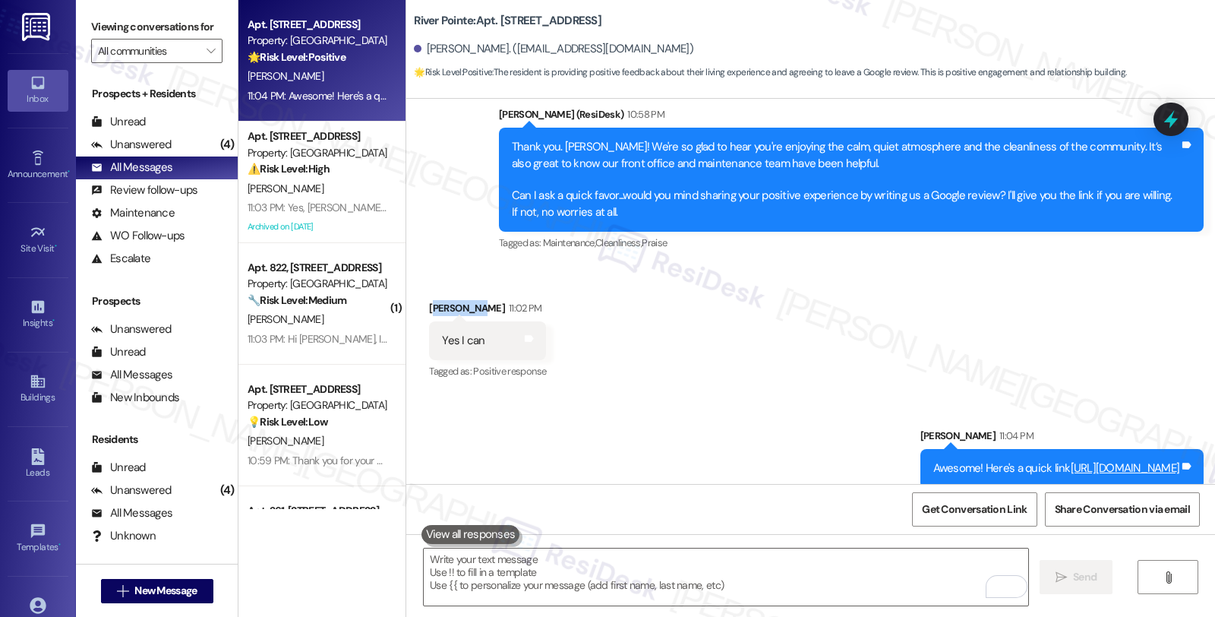
drag, startPoint x: 421, startPoint y: 289, endPoint x: 451, endPoint y: 292, distance: 30.6
click at [460, 300] on div "[PERSON_NAME] 11:02 PM" at bounding box center [487, 310] width 117 height 21
click at [429, 300] on div "[PERSON_NAME] 11:02 PM" at bounding box center [487, 310] width 117 height 21
drag, startPoint x: 419, startPoint y: 292, endPoint x: 465, endPoint y: 292, distance: 45.6
click at [465, 300] on div "[PERSON_NAME] 11:02 PM" at bounding box center [487, 310] width 117 height 21
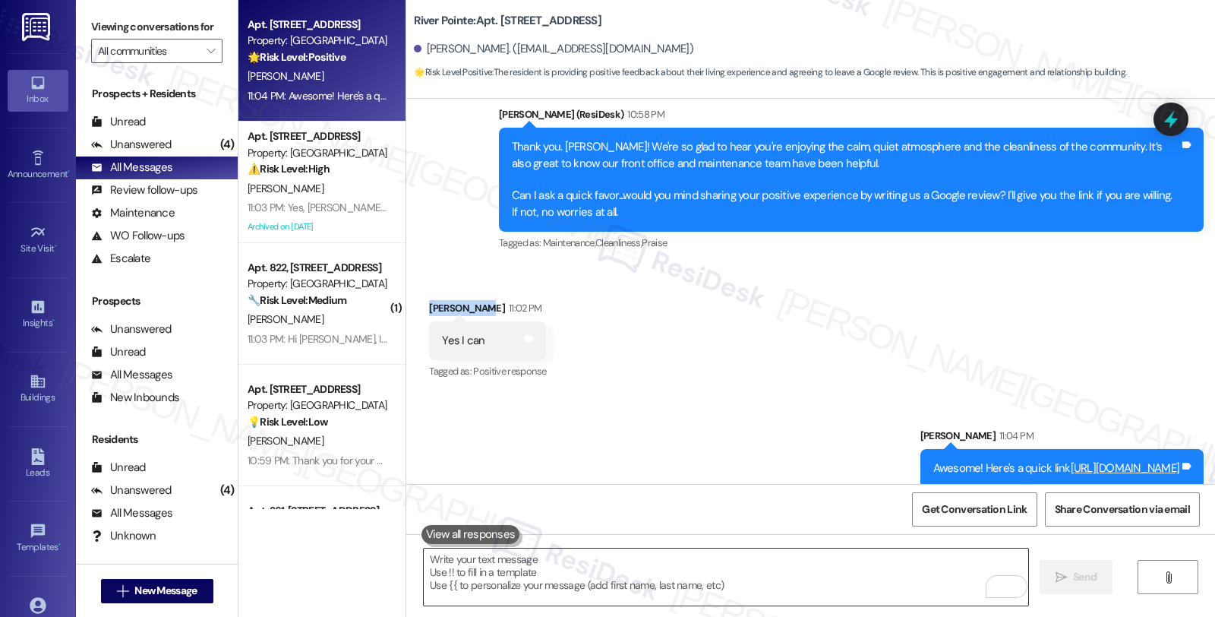
copy div "[PERSON_NAME]"
click at [972, 512] on span "Get Conversation Link" at bounding box center [974, 509] width 105 height 16
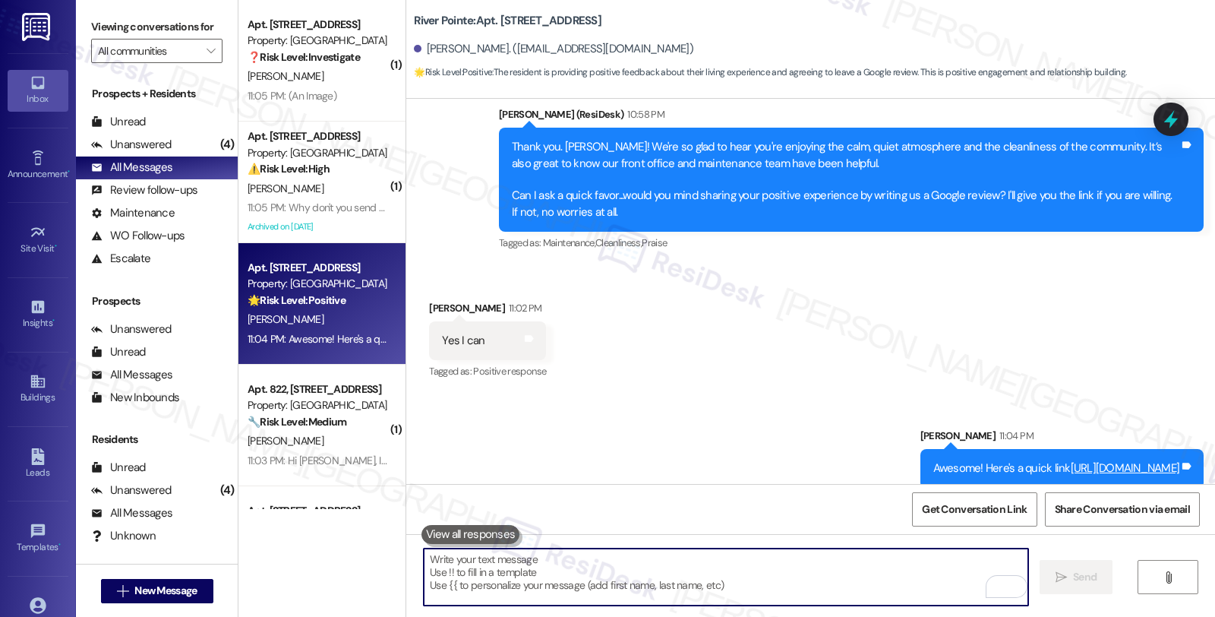
click at [654, 583] on textarea "To enrich screen reader interactions, please activate Accessibility in Grammarl…" at bounding box center [726, 576] width 604 height 57
paste textarea "You may leave your review at your convenience. I would also appreciate if you c…"
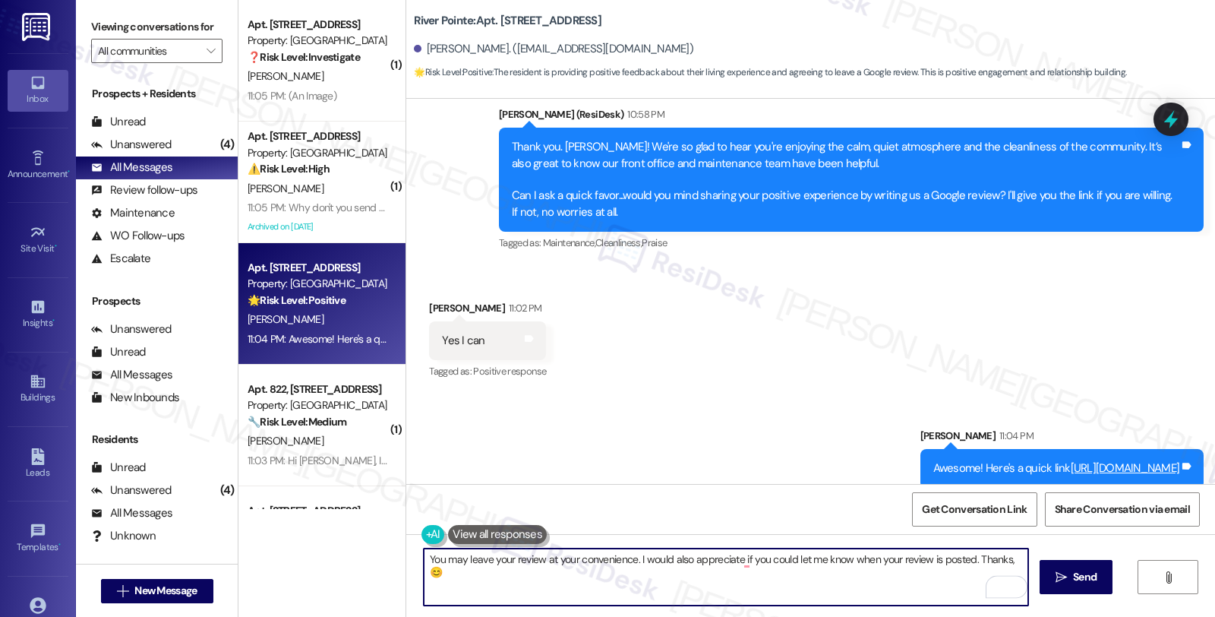
click at [434, 300] on div "[PERSON_NAME] 11:02 PM" at bounding box center [487, 310] width 117 height 21
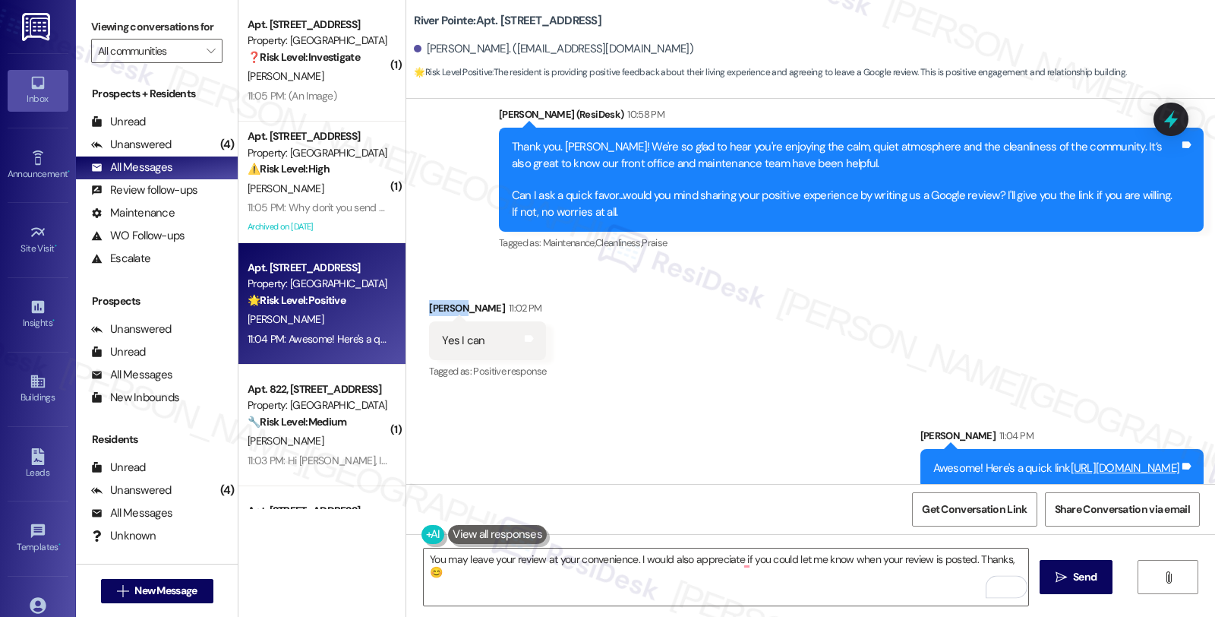
click at [434, 300] on div "[PERSON_NAME] 11:02 PM" at bounding box center [487, 310] width 117 height 21
copy div "[PERSON_NAME]"
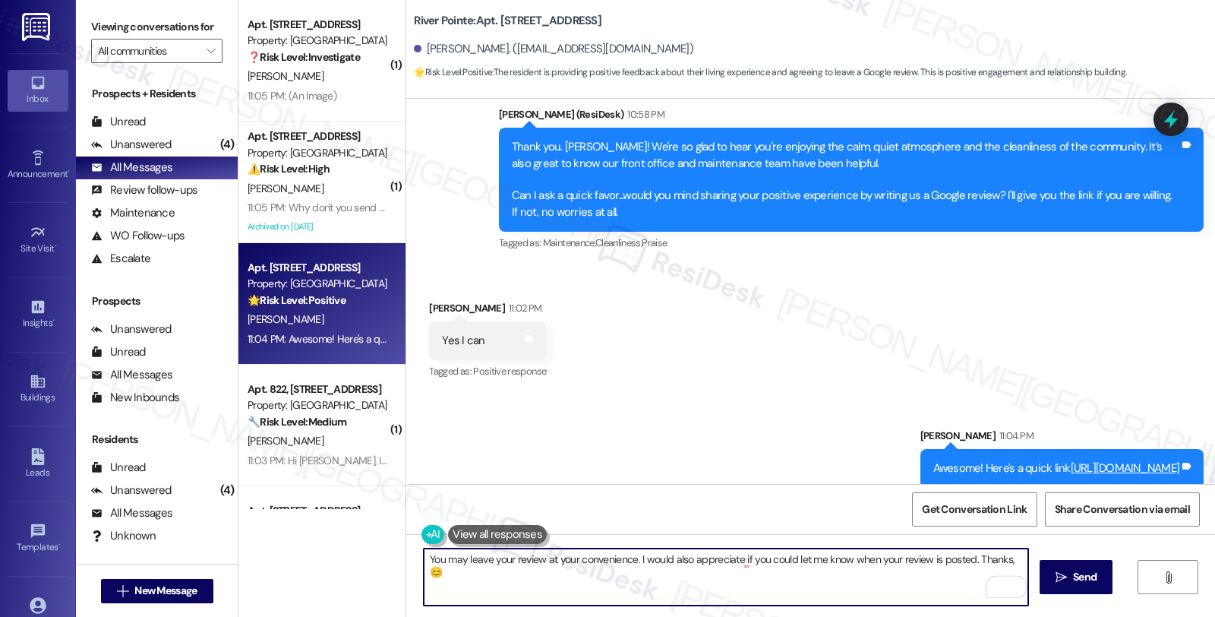
click at [1005, 557] on textarea "You may leave your review at your convenience. I would also appreciate if you c…" at bounding box center [726, 576] width 604 height 57
paste textarea "[PERSON_NAME]"
type textarea "You may leave your review at your convenience. I would also appreciate if you c…"
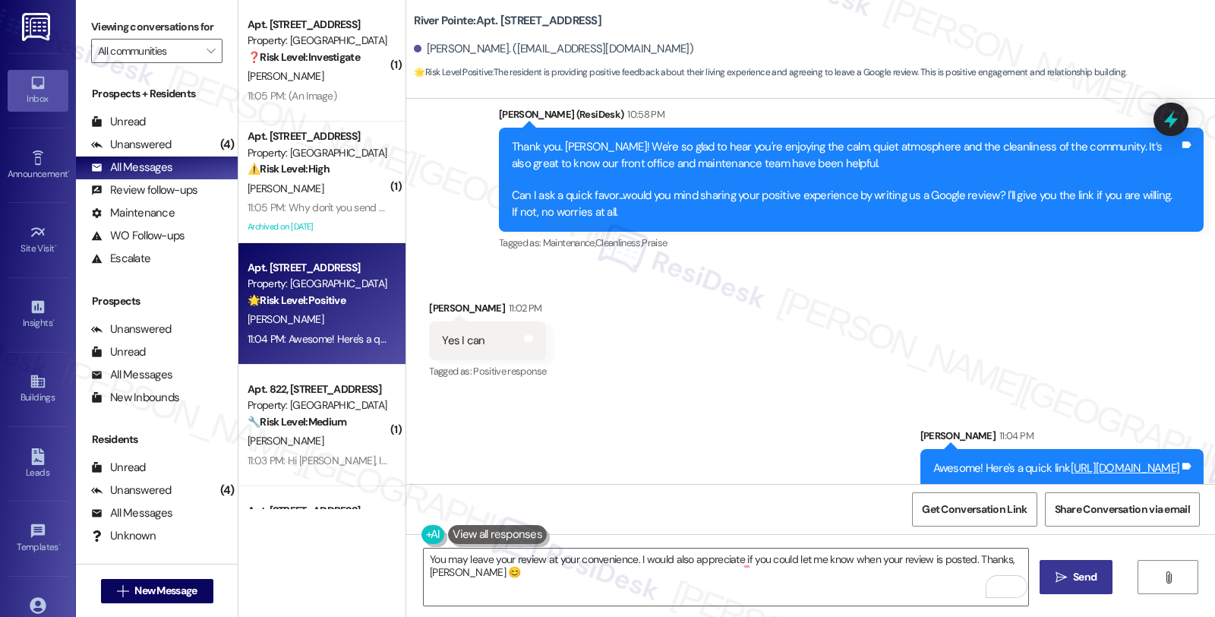
click at [1110, 578] on button " Send" at bounding box center [1077, 577] width 74 height 34
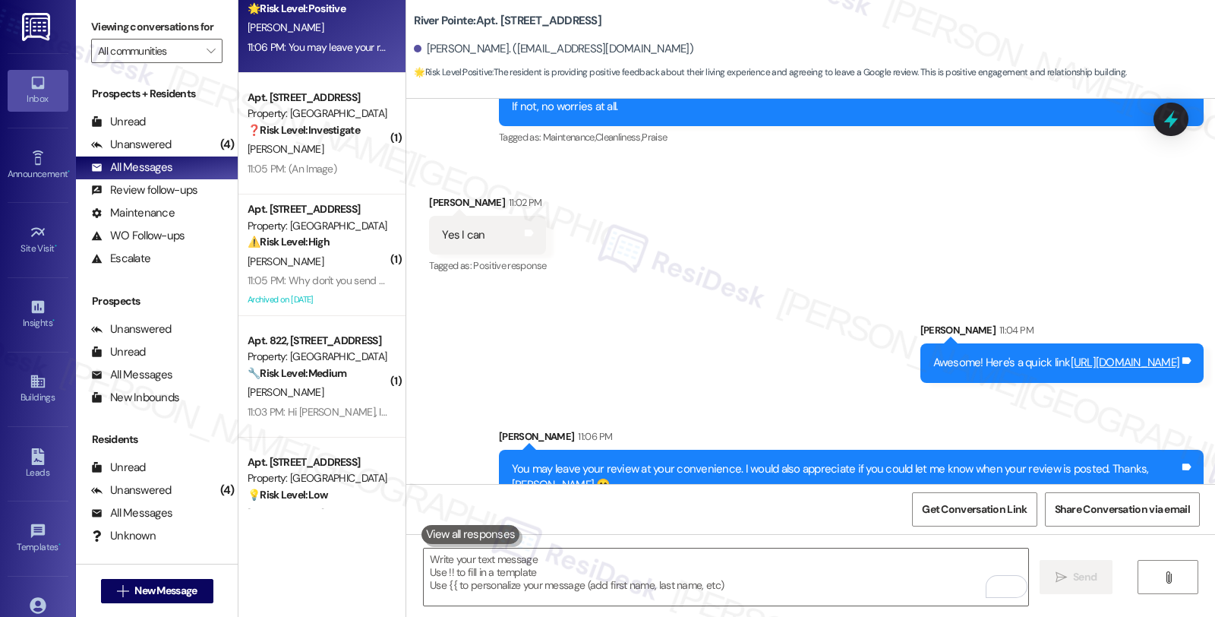
scroll to position [84, 0]
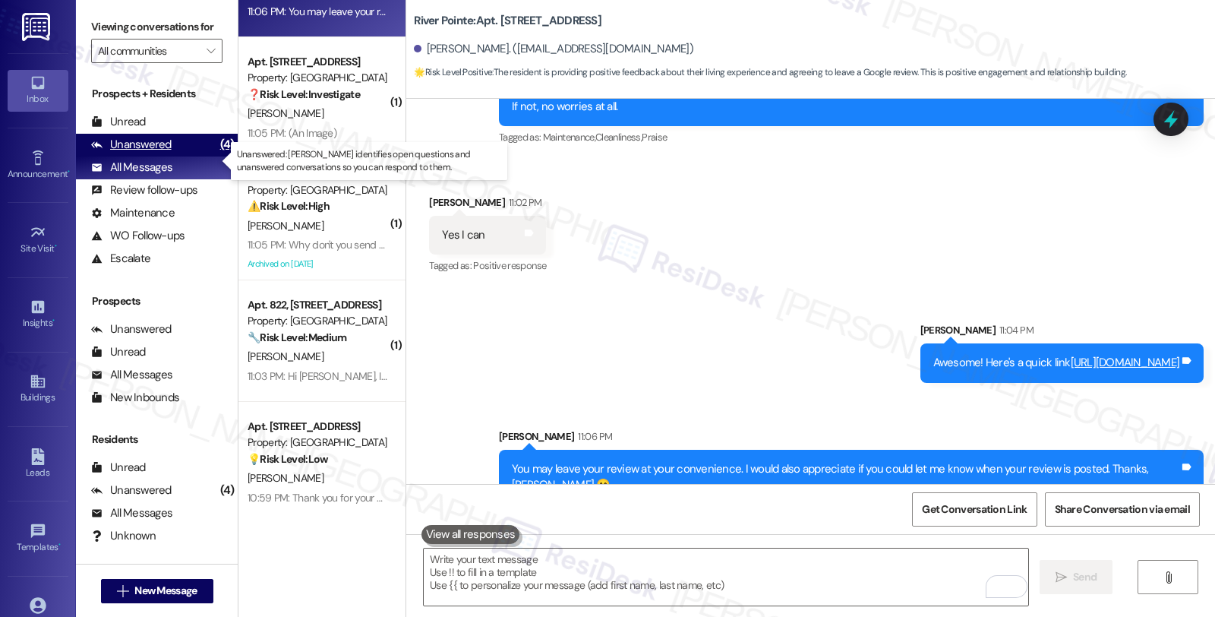
click at [117, 153] on div "Unanswered" at bounding box center [131, 145] width 80 height 16
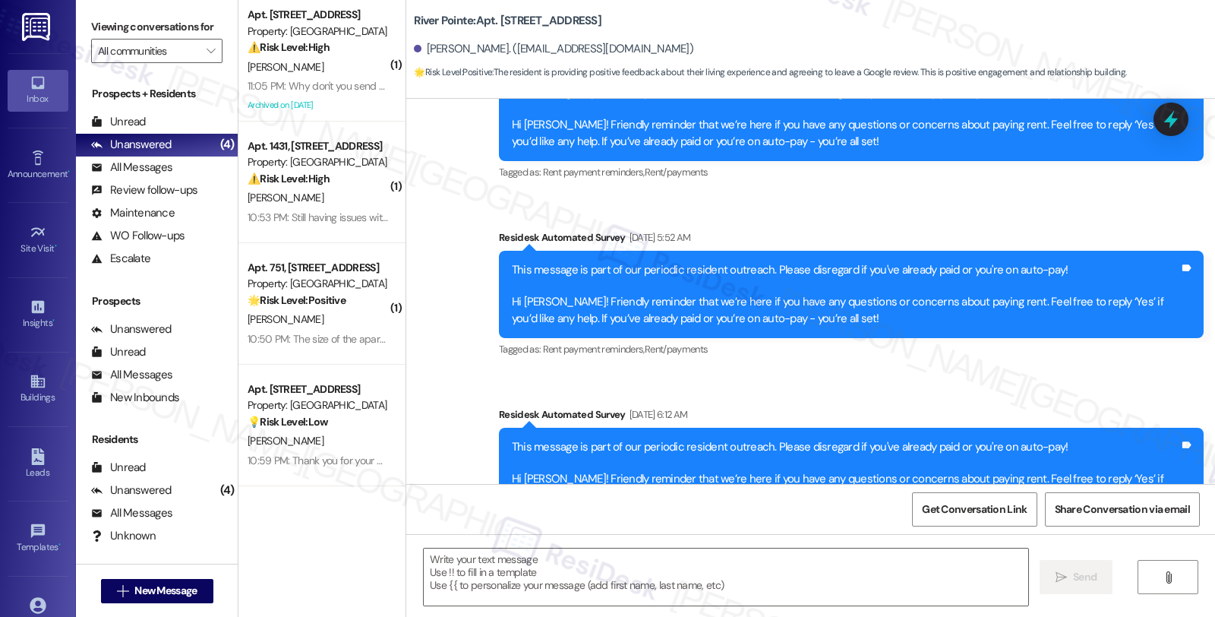
type textarea "Fetching suggested responses. Please feel free to read through the conversation…"
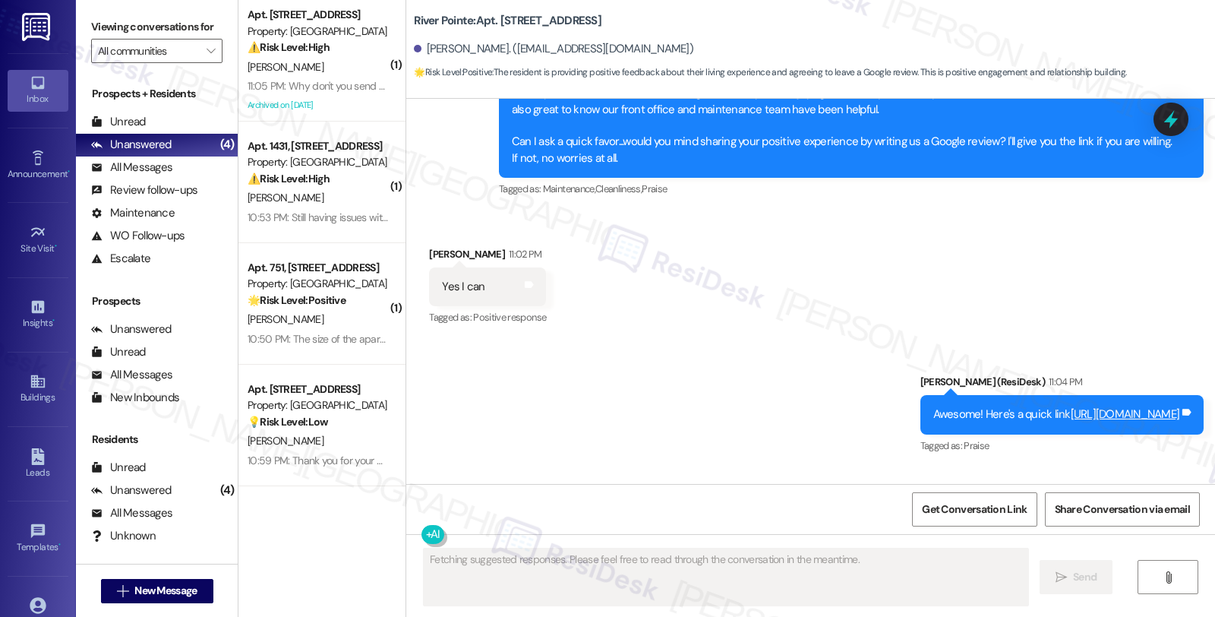
scroll to position [2720, 0]
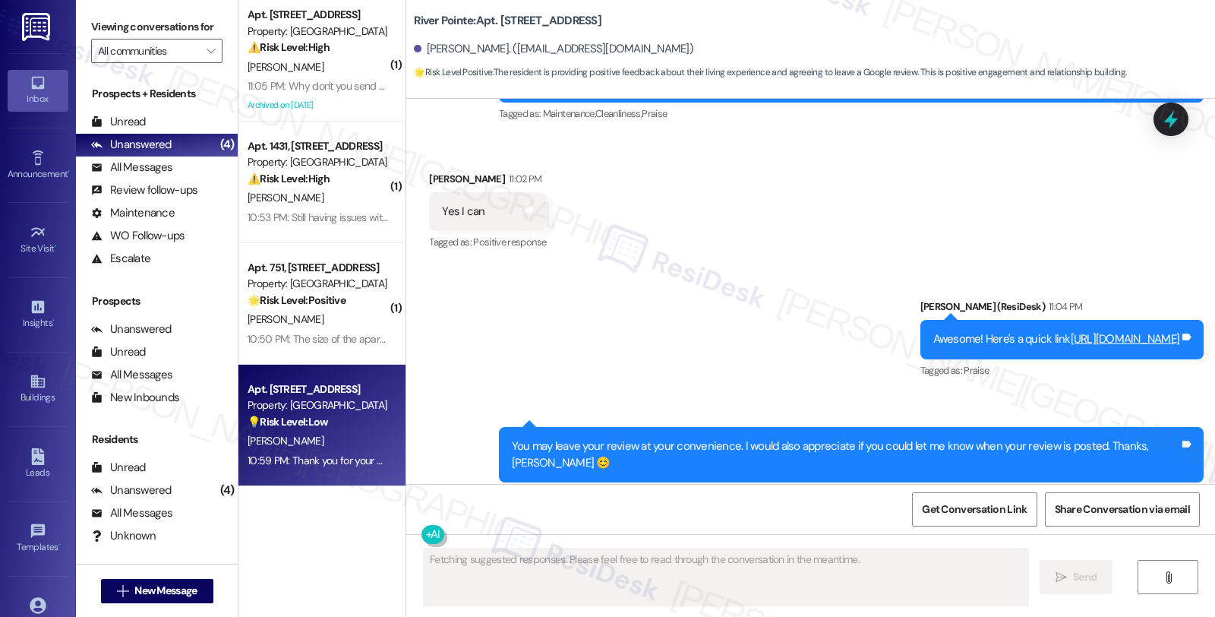
click at [327, 423] on div "💡 Risk Level: Low The resident's response indicates dissatisfaction but does no…" at bounding box center [318, 422] width 140 height 16
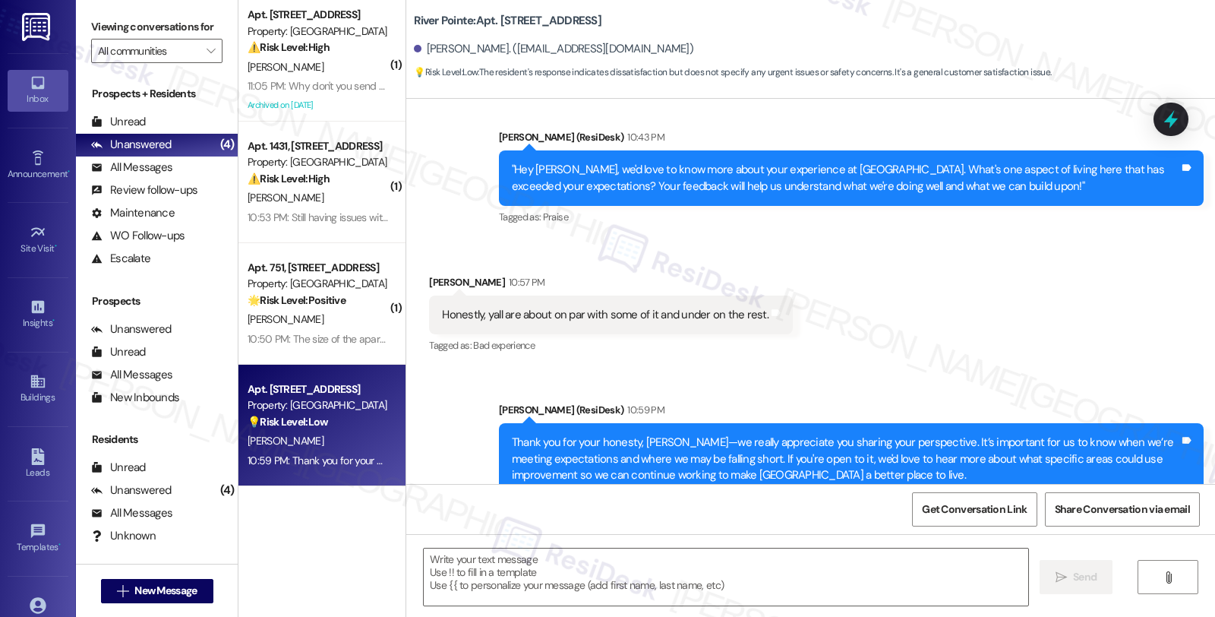
scroll to position [2554, 0]
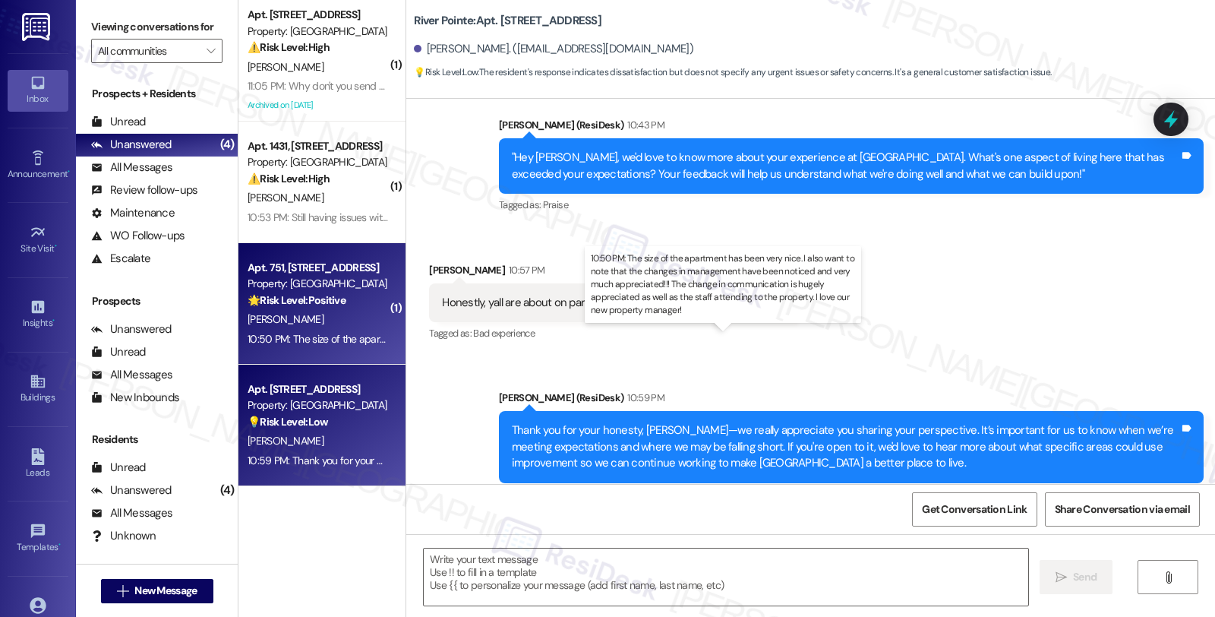
click at [372, 334] on div "10:50 PM: The size of the apartment has been very nice. I also want to note tha…" at bounding box center [888, 339] width 1280 height 14
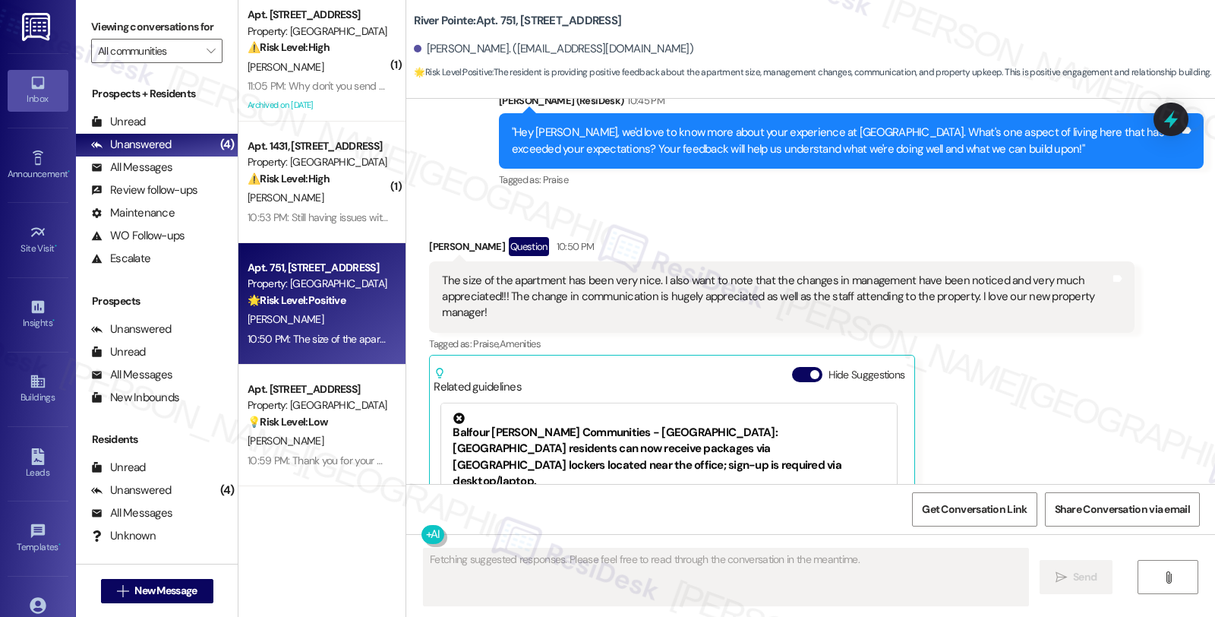
scroll to position [3898, 0]
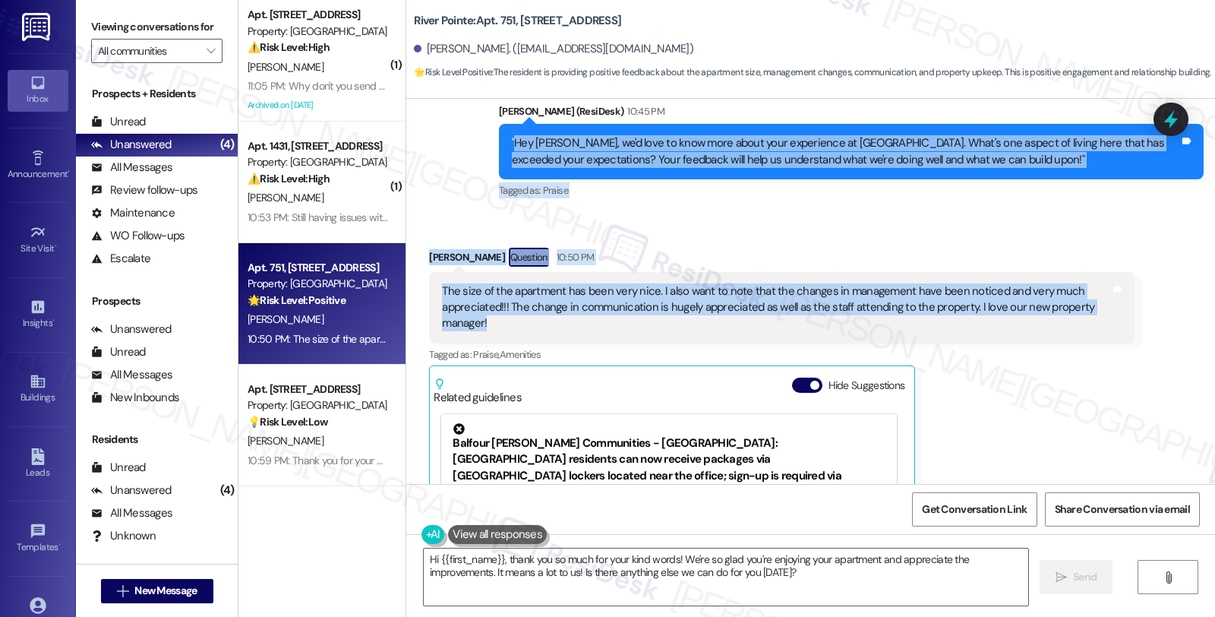
drag, startPoint x: 505, startPoint y: 128, endPoint x: 541, endPoint y: 313, distance: 188.7
click at [541, 313] on div "Lease started [DATE] 8:00 AM Announcement, sent via SMS [PERSON_NAME] (ResiDesk…" at bounding box center [810, 291] width 809 height 385
copy div "Hey [PERSON_NAME], we'd love to know more about your experience at [GEOGRAPHIC_…"
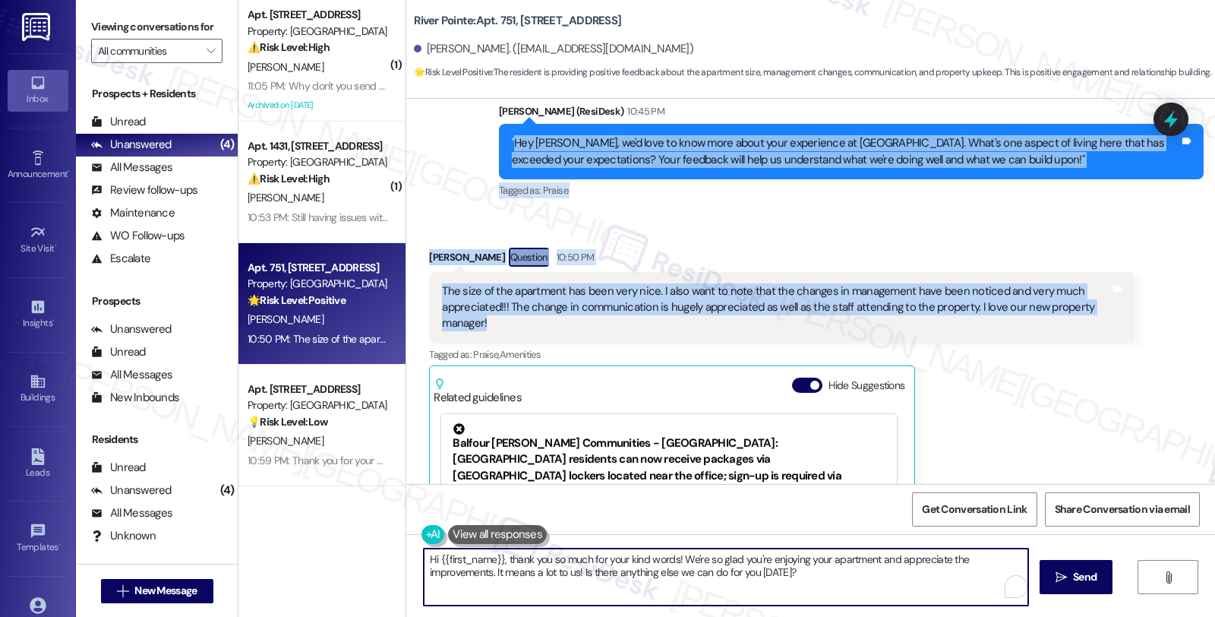
click at [544, 582] on textarea "Hi {{first_name}}, thank you so much for your kind words! We're so glad you're …" at bounding box center [726, 576] width 604 height 57
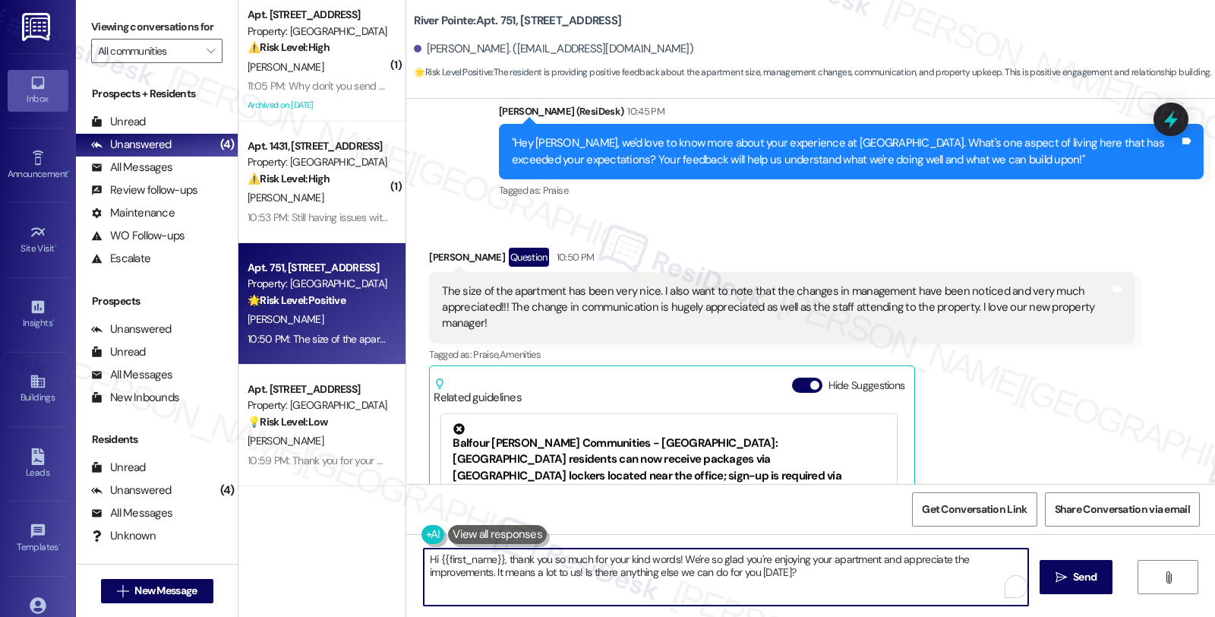
paste textarea "Thank you so much, [PERSON_NAME]! We're thrilled to hear that you're enjoying t…"
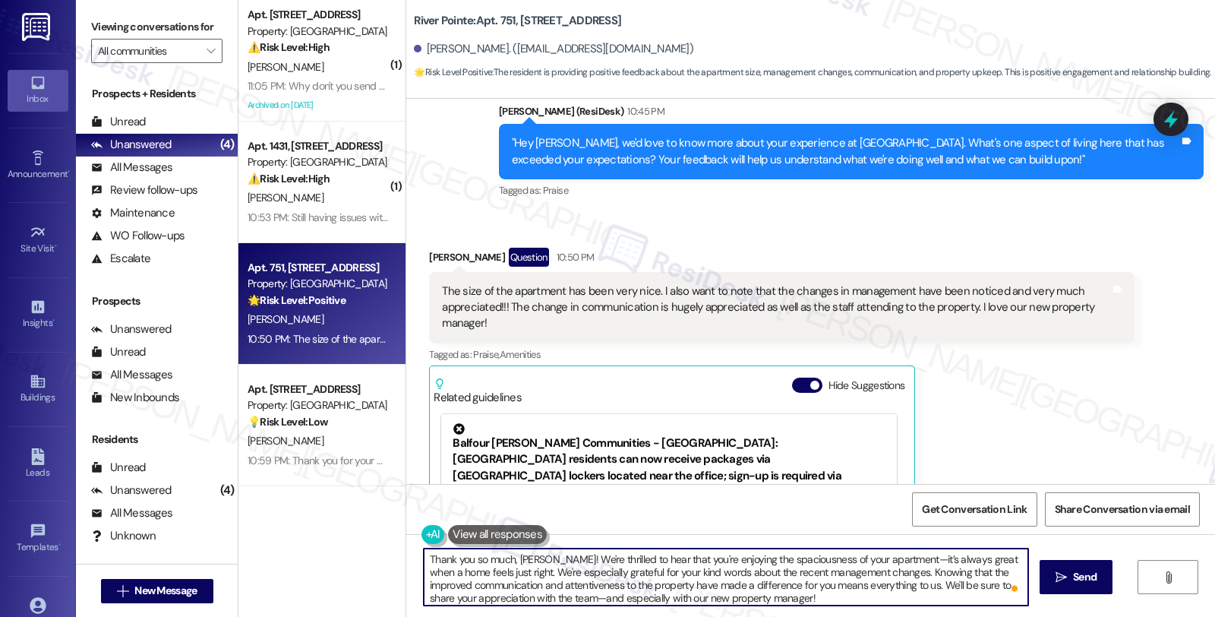
scroll to position [3, 0]
drag, startPoint x: 891, startPoint y: 585, endPoint x: 896, endPoint y: 603, distance: 18.0
click at [896, 603] on textarea "Thank you so much, [PERSON_NAME]! We're thrilled to hear that you're enjoying t…" at bounding box center [726, 576] width 604 height 57
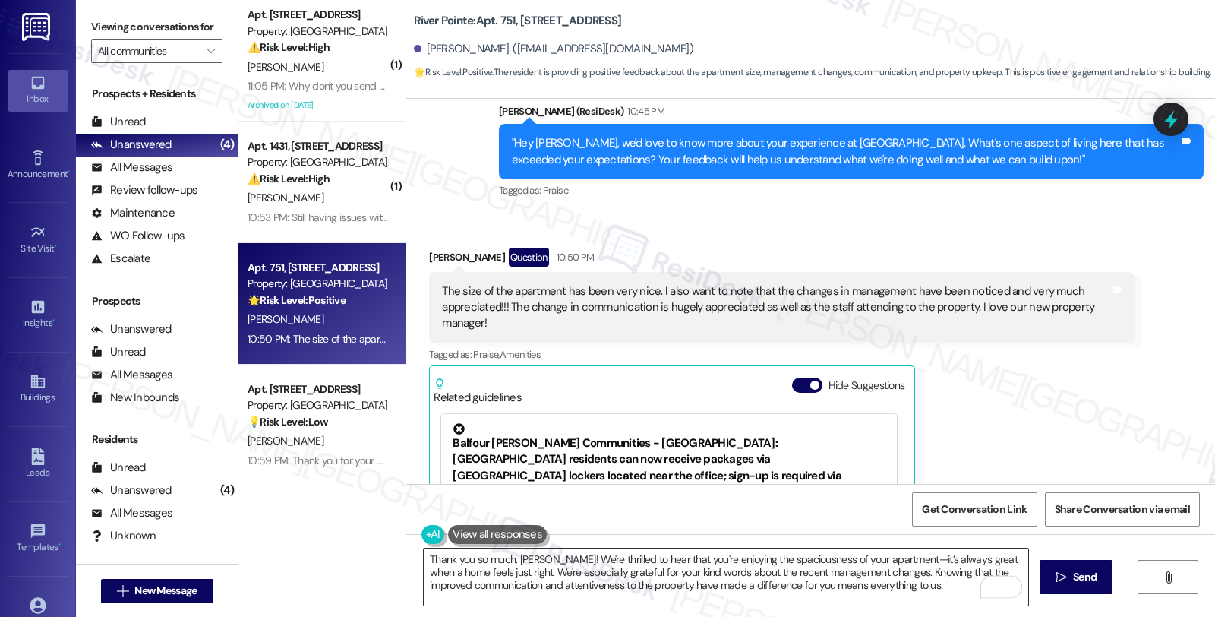
click at [647, 598] on textarea "Thank you so much, [PERSON_NAME]! We're thrilled to hear that you're enjoying t…" at bounding box center [726, 576] width 604 height 57
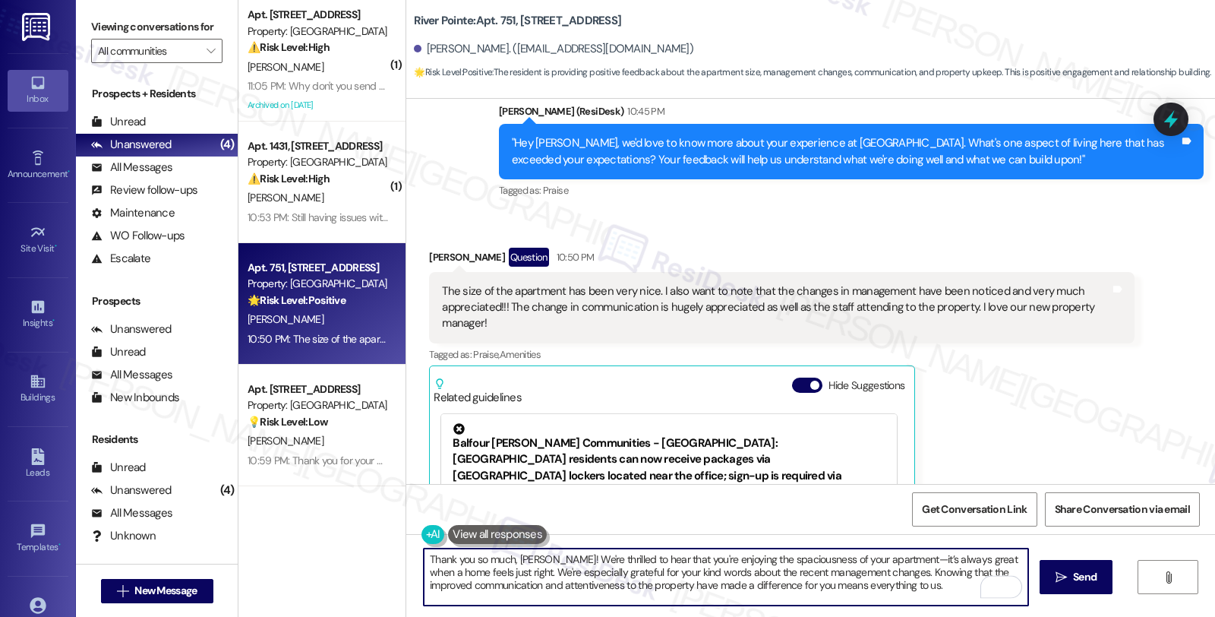
paste textarea "Can I ask a quick favor...would you mind sharing your positive experience by wr…"
type textarea "Thank you so much, [PERSON_NAME]! We're thrilled to hear that you're enjoying t…"
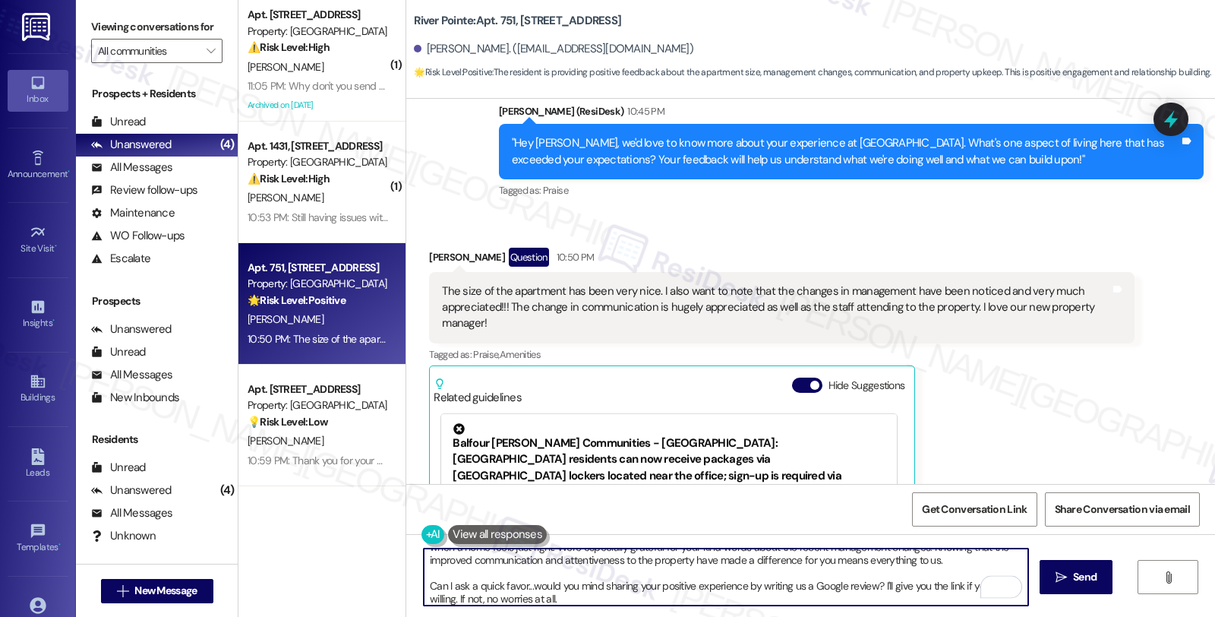
scroll to position [25, 0]
click at [570, 588] on textarea "Thank you so much, [PERSON_NAME]! We're thrilled to hear that you're enjoying t…" at bounding box center [728, 576] width 604 height 57
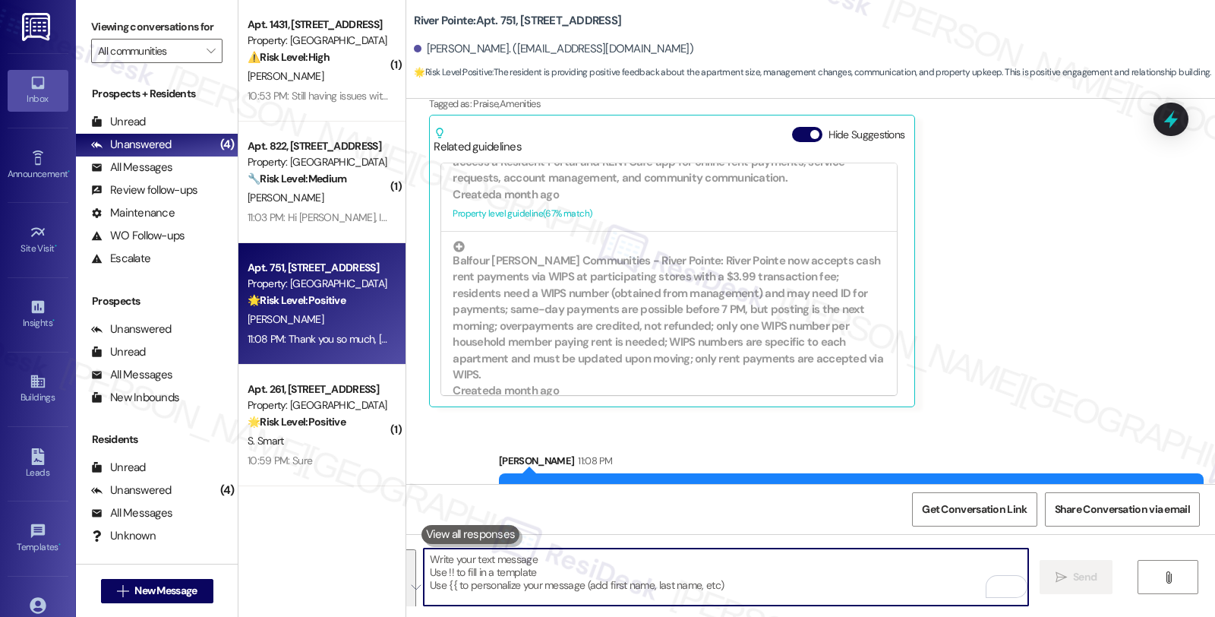
scroll to position [4254, 0]
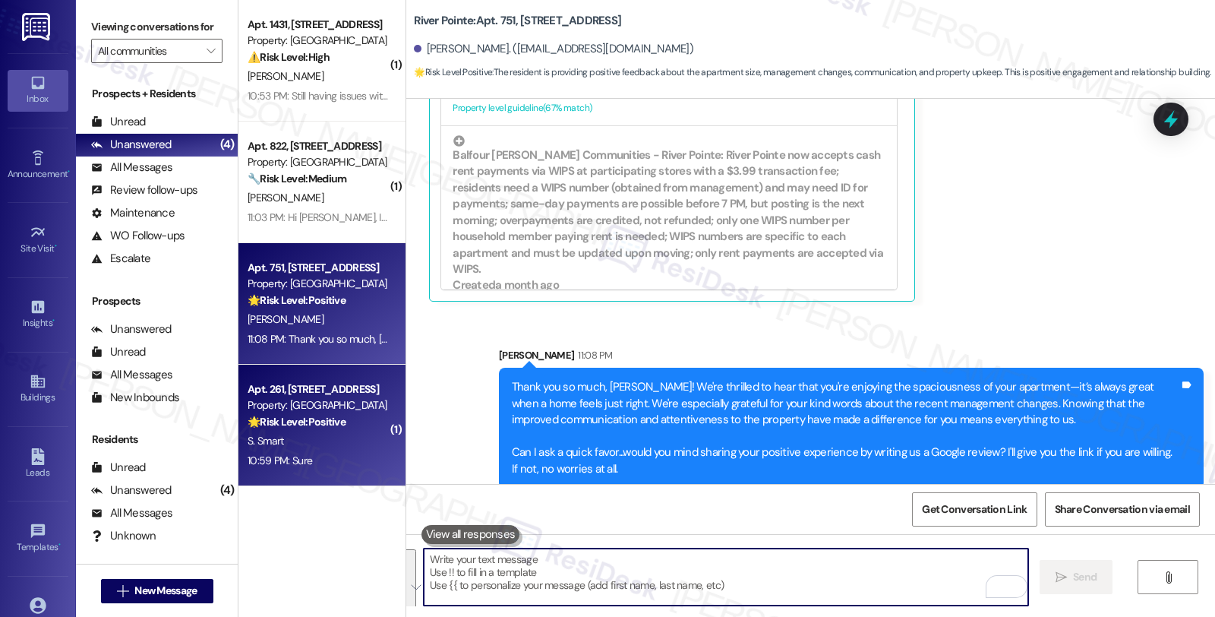
click at [305, 415] on strong "🌟 Risk Level: Positive" at bounding box center [297, 422] width 98 height 14
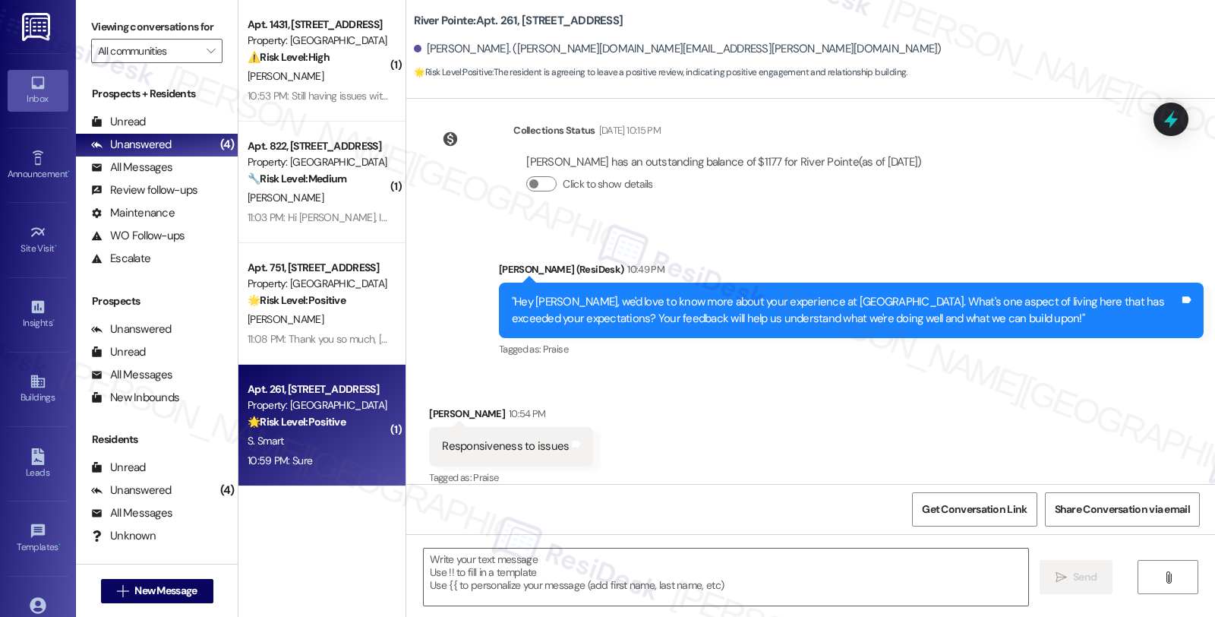
type textarea "Fetching suggested responses. Please feel free to read through the conversation…"
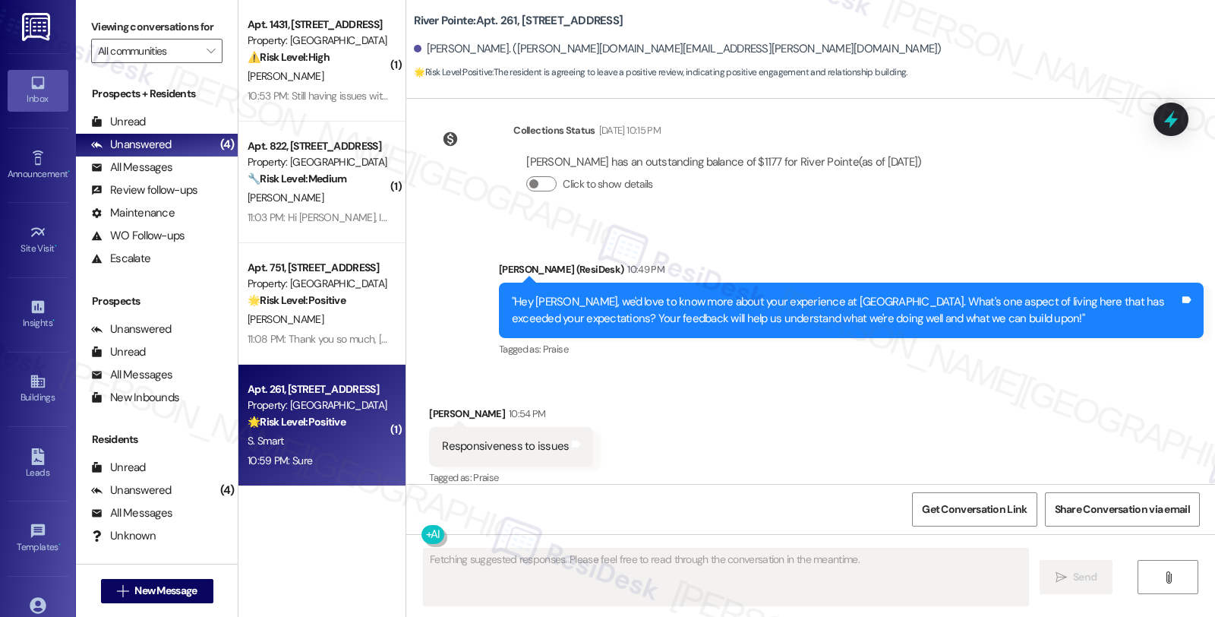
scroll to position [2814, 0]
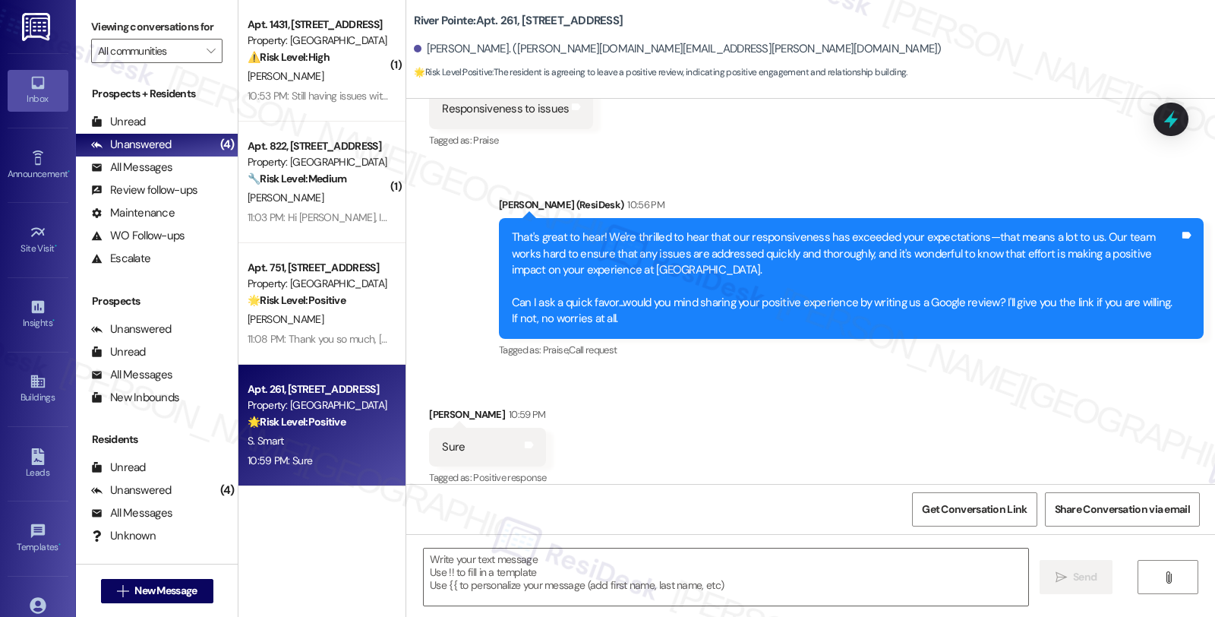
click at [753, 413] on div "Received via SMS [PERSON_NAME] 10:59 PM Sure Tags and notes Tagged as: Positive…" at bounding box center [810, 436] width 809 height 128
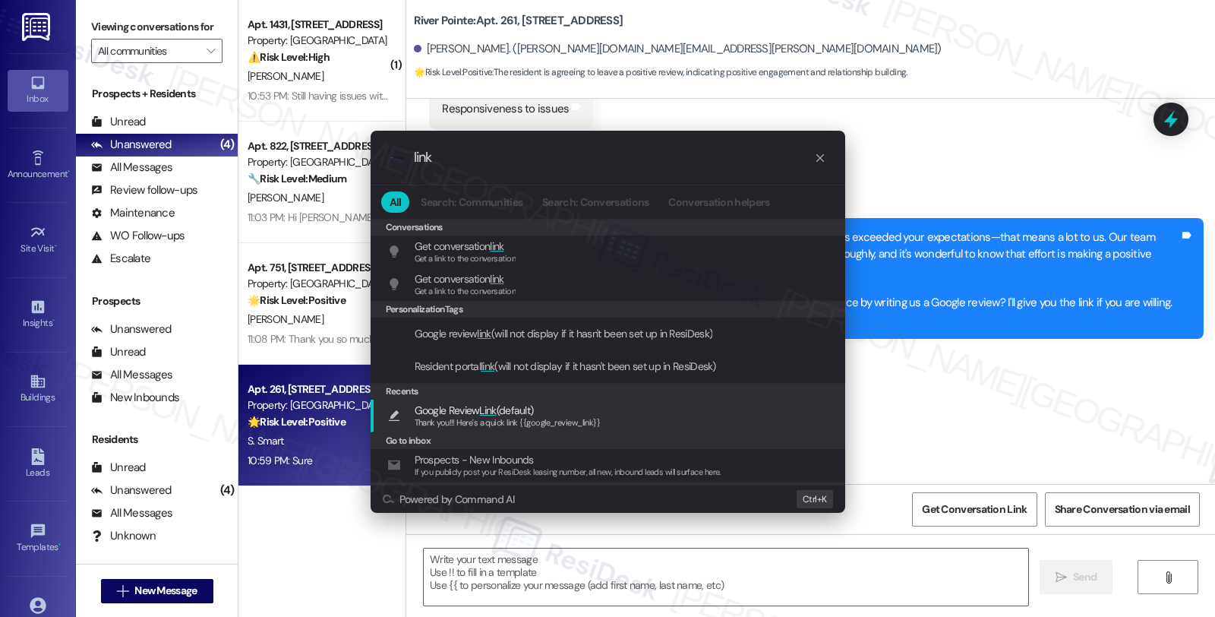
type input "link"
click at [547, 416] on div "Thank you!!! Here's a quick link {{google_review_link}}" at bounding box center [508, 423] width 186 height 14
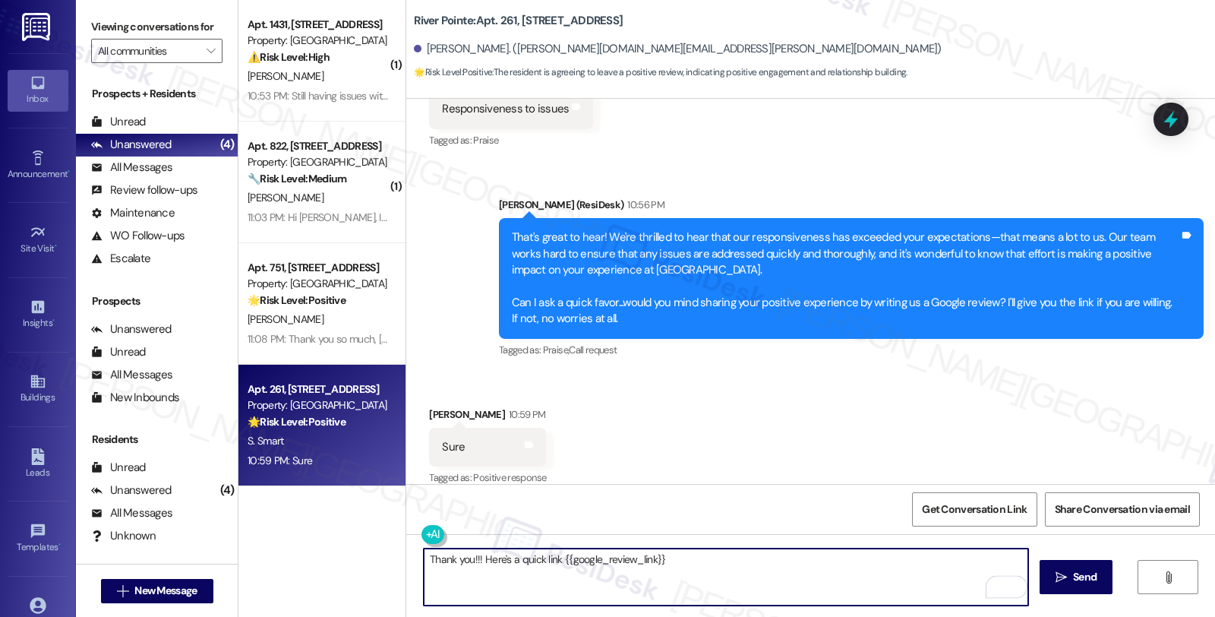
click at [435, 406] on div "[PERSON_NAME] 10:59 PM" at bounding box center [487, 416] width 117 height 21
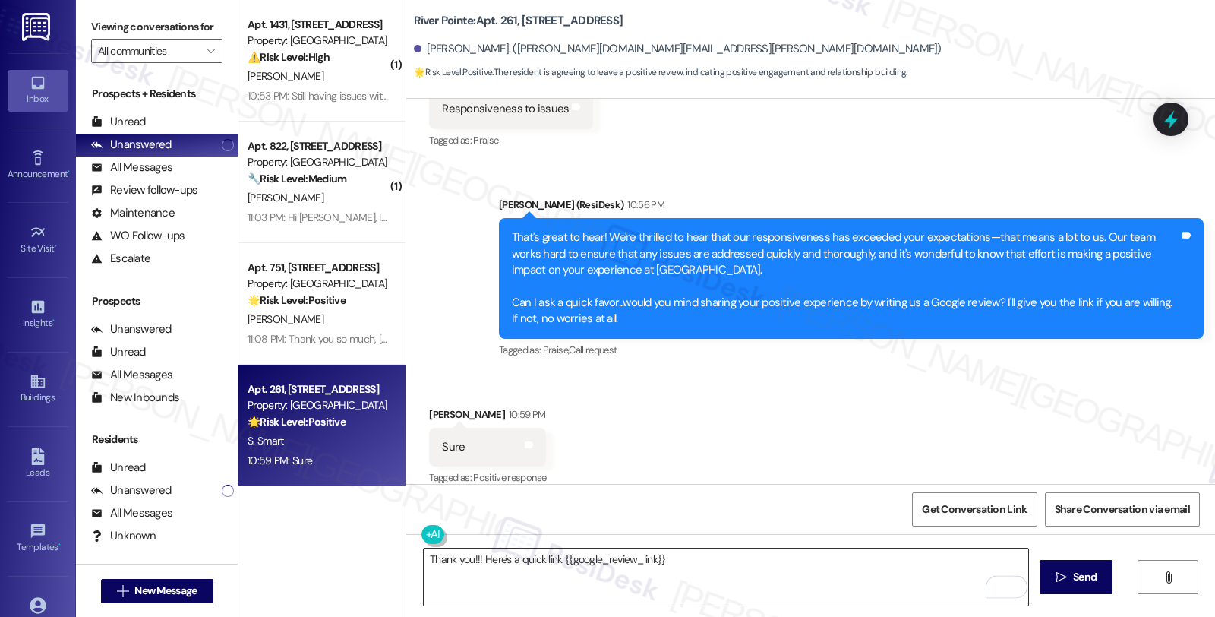
click at [424, 557] on textarea "Thank you!!! Here's a quick link {{google_review_link}}" at bounding box center [726, 576] width 604 height 57
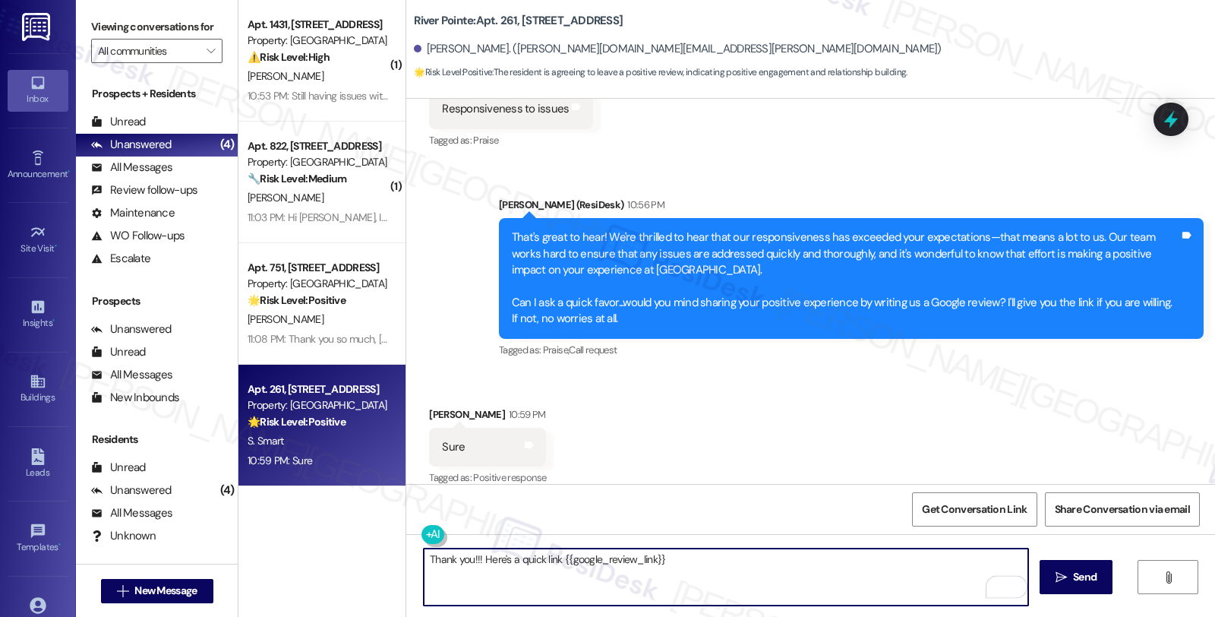
click at [465, 557] on textarea "Thank you!!! Here's a quick link {{google_review_link}}" at bounding box center [726, 576] width 604 height 57
type textarea "Thank you! Here's a quick link {{google_review_link}}"
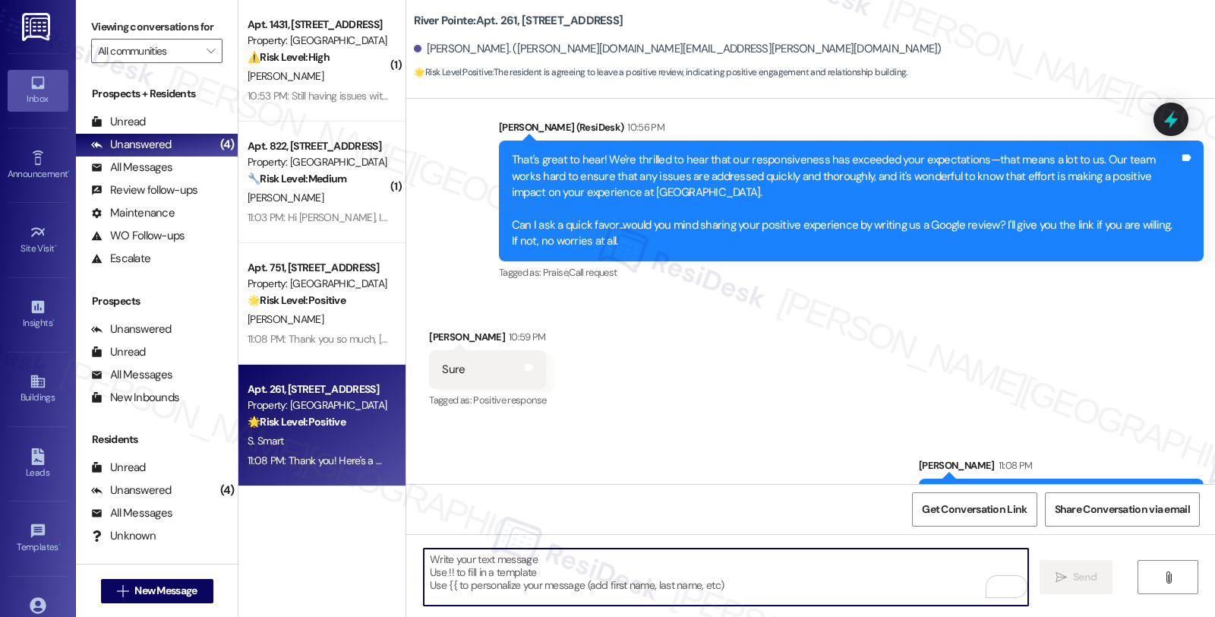
scroll to position [2920, 0]
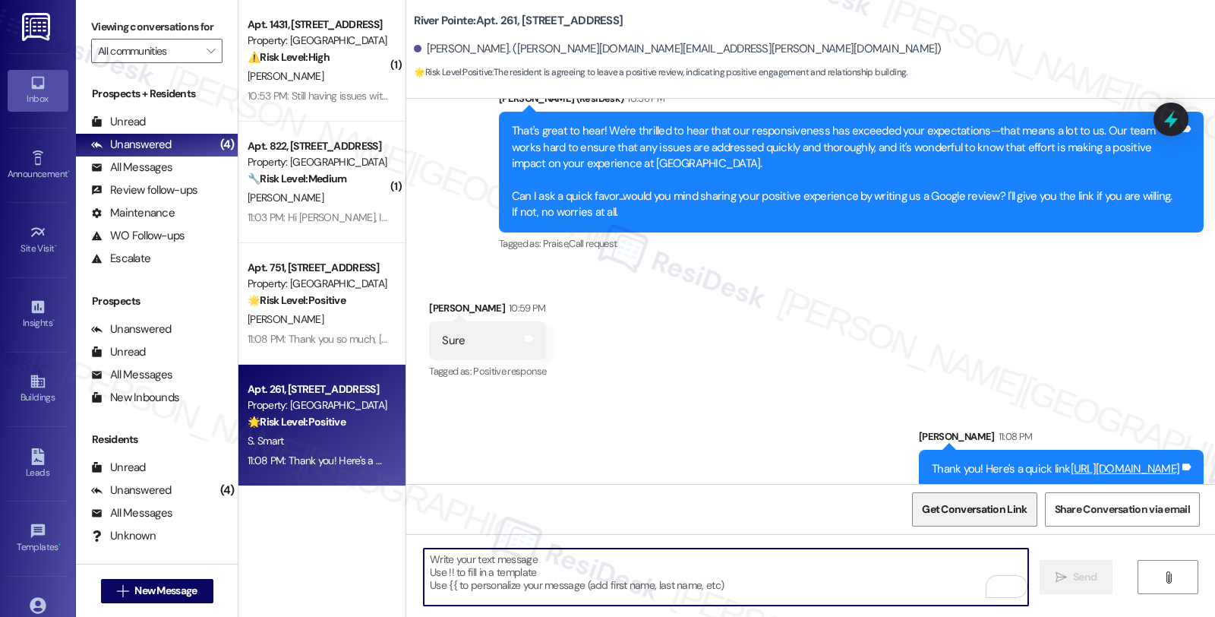
click at [958, 515] on span "Get Conversation Link" at bounding box center [974, 509] width 105 height 16
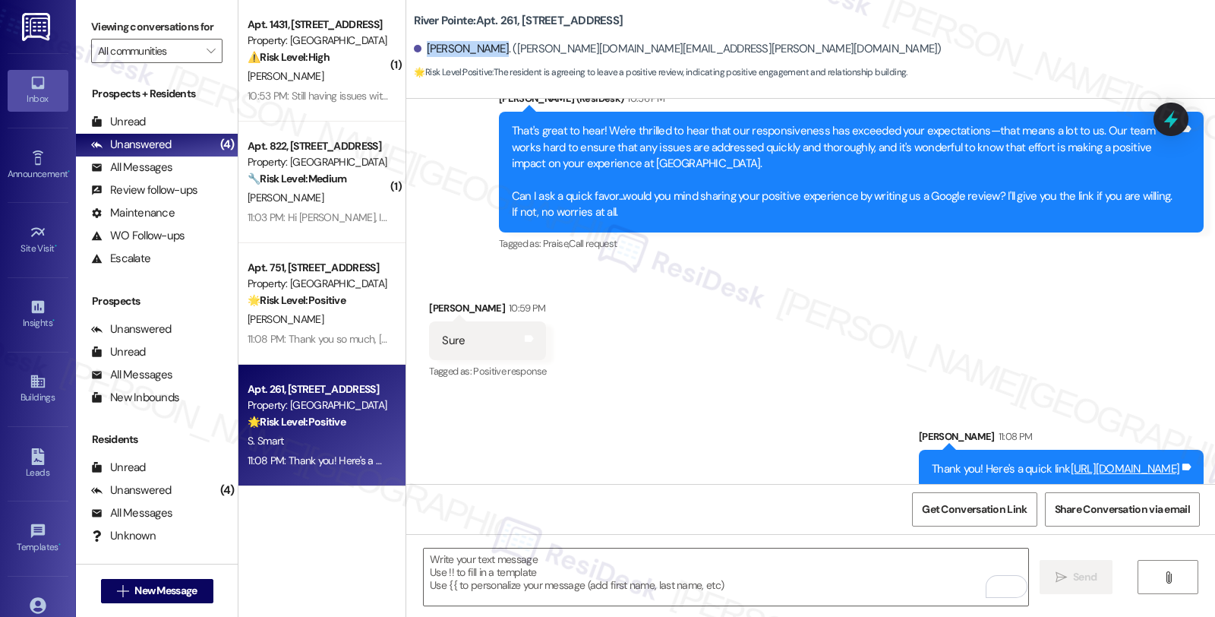
drag, startPoint x: 418, startPoint y: 51, endPoint x: 481, endPoint y: 55, distance: 63.1
click at [481, 55] on div "[PERSON_NAME]. ([PERSON_NAME][DOMAIN_NAME][EMAIL_ADDRESS][PERSON_NAME][DOMAIN_N…" at bounding box center [677, 49] width 527 height 16
copy div "Sharon Smart."
click at [588, 575] on textarea "To enrich screen reader interactions, please activate Accessibility in Grammarl…" at bounding box center [726, 576] width 604 height 57
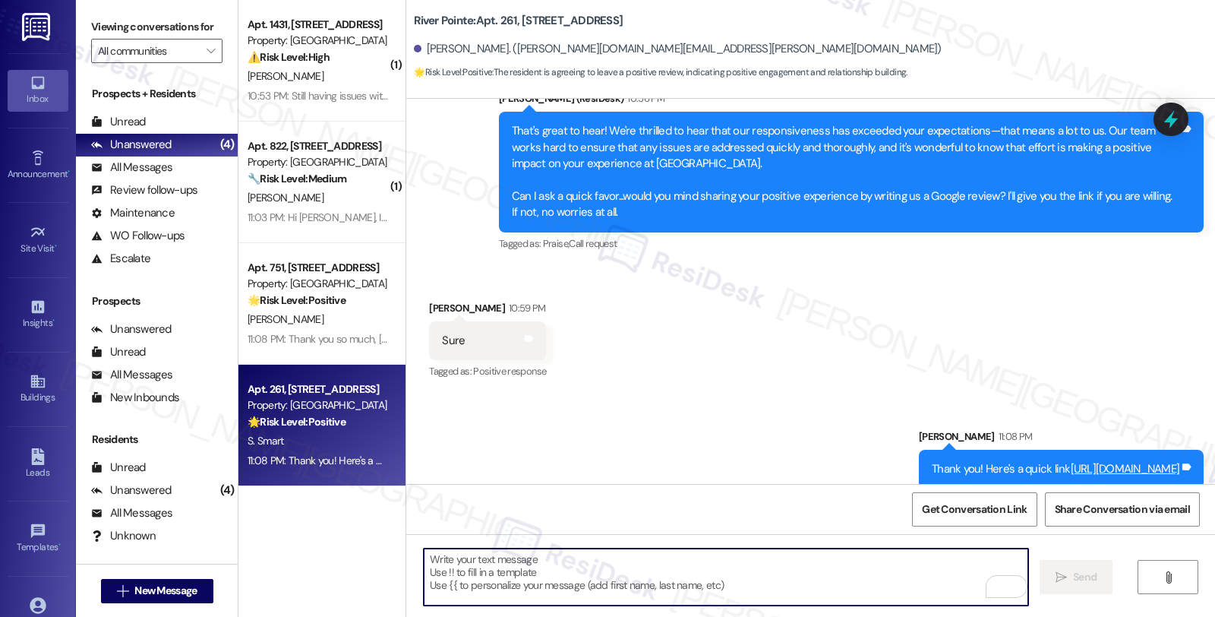
paste textarea "You may leave your review at your convenience. I would also appreciate if you c…"
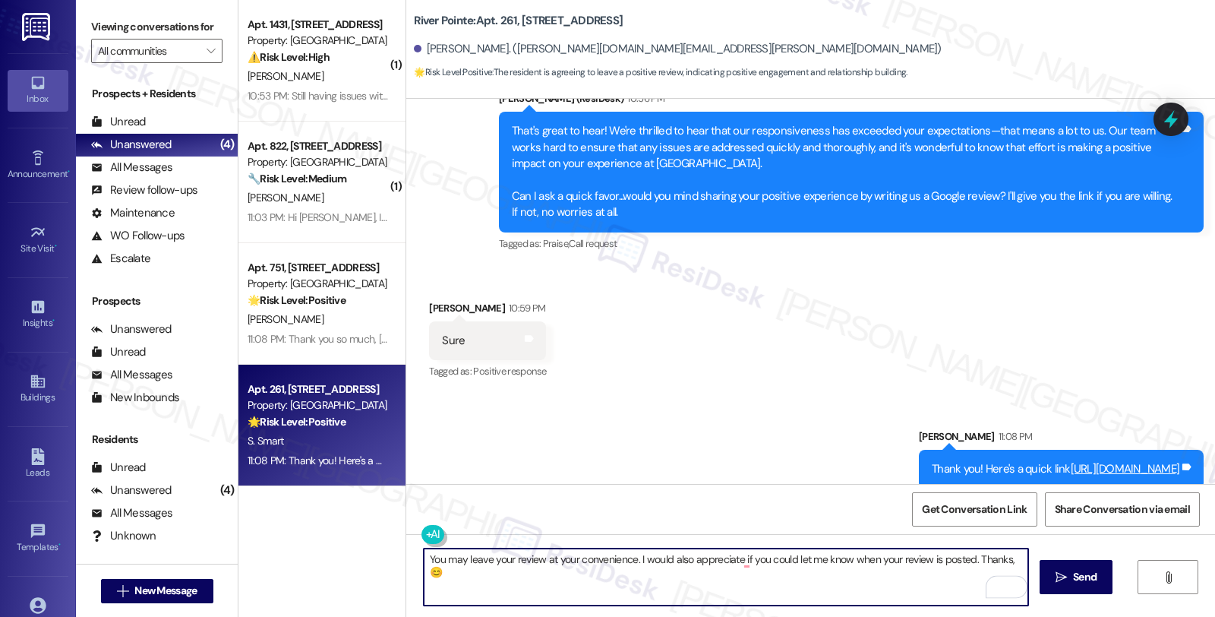
click at [442, 300] on div "[PERSON_NAME] 10:59 PM" at bounding box center [487, 310] width 117 height 21
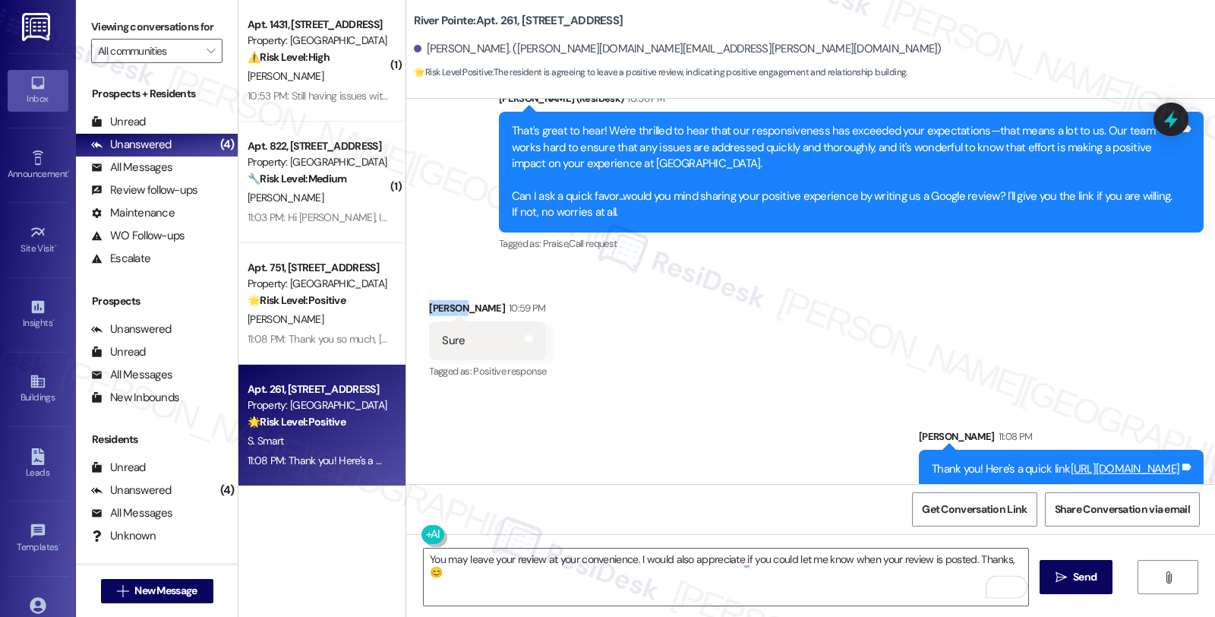
click at [442, 300] on div "[PERSON_NAME] 10:59 PM" at bounding box center [487, 310] width 117 height 21
copy div "Sharon"
click at [1002, 560] on textarea "You may leave your review at your convenience. I would also appreciate if you c…" at bounding box center [726, 576] width 604 height 57
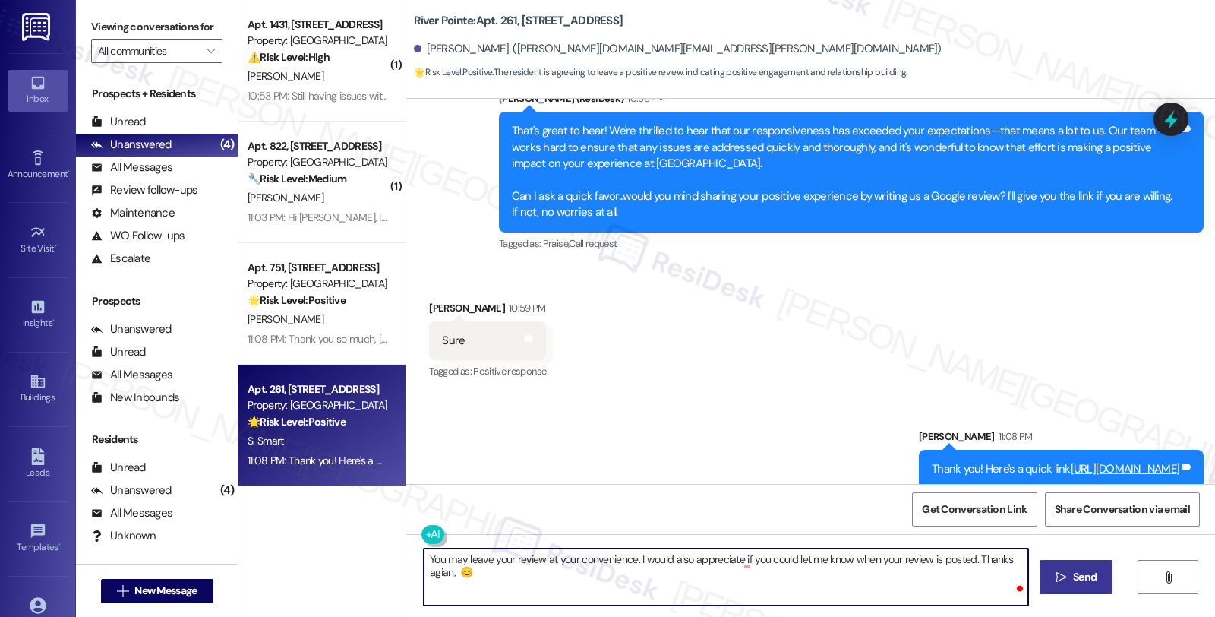
paste textarea "Sharon"
type textarea "You may leave your review at your convenience. I would also appreciate if you c…"
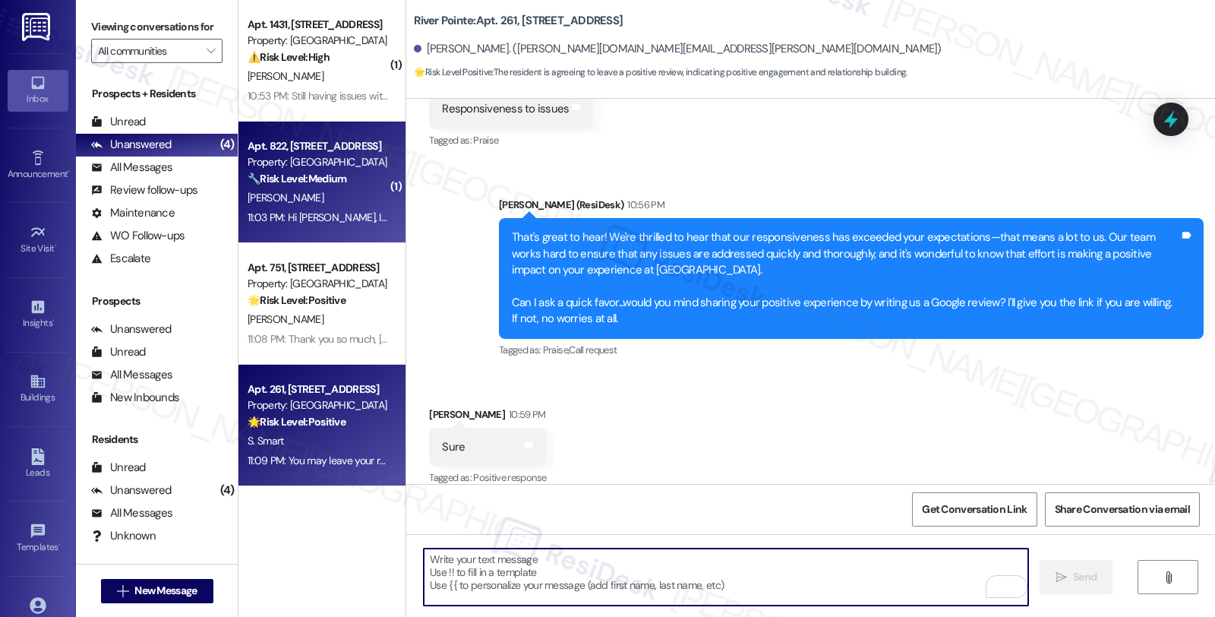
click at [320, 188] on div "[PERSON_NAME]" at bounding box center [318, 197] width 144 height 19
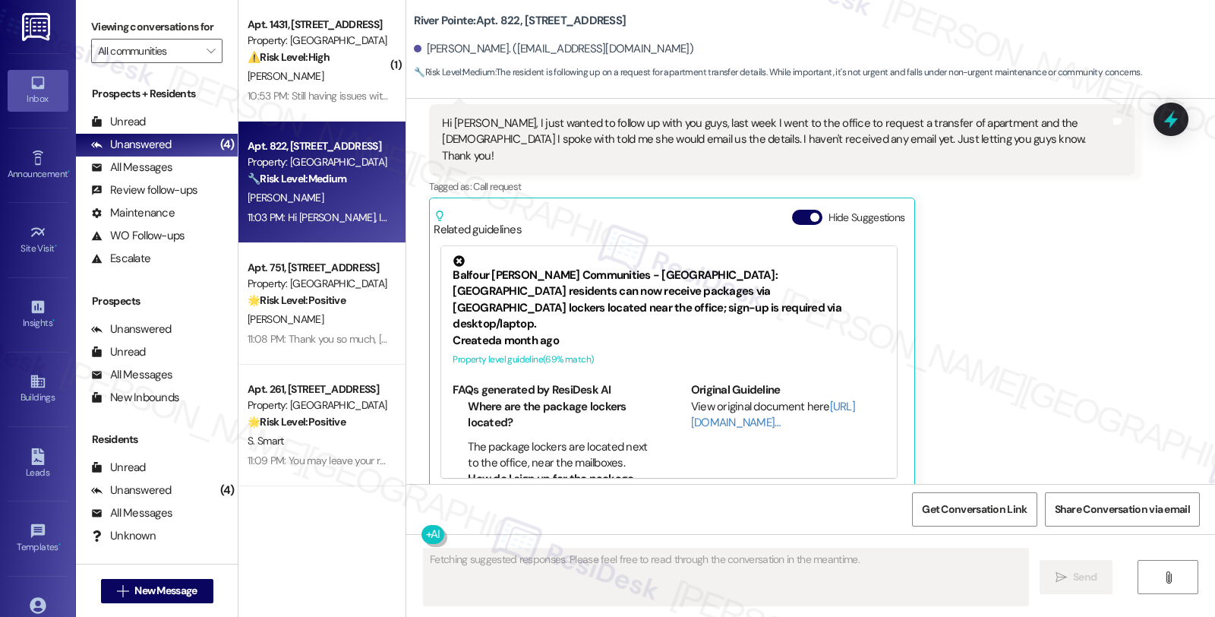
scroll to position [845, 0]
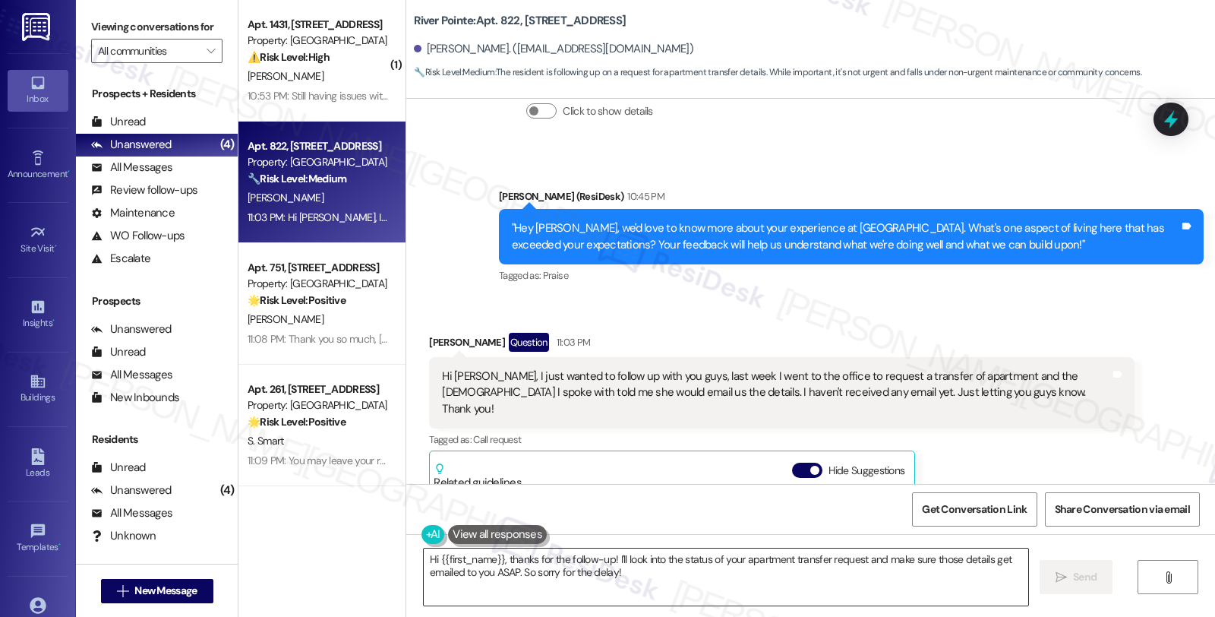
click at [544, 560] on textarea "Hi {{first_name}}, thanks for the follow-up! I'll look into the status of your …" at bounding box center [726, 576] width 604 height 57
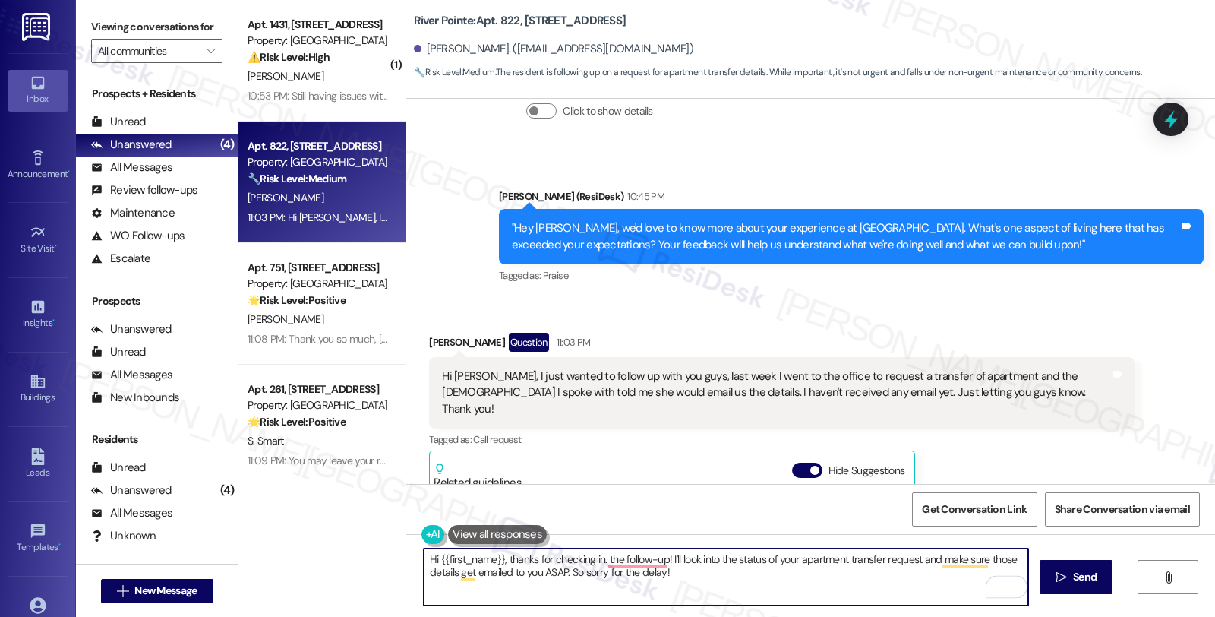
click at [596, 562] on textarea "Hi {{first_name}}, thanks for checking in. the follow-up! I'll look into the st…" at bounding box center [726, 576] width 604 height 57
click at [598, 557] on textarea "Hi {{first_name}}, thanks for checking in. I'll look into the status of your ap…" at bounding box center [726, 576] width 604 height 57
type textarea "Hi {{first_name}}, thanks for checking in. I'm happy to follow up for you. Do y…"
click at [1073, 571] on span "Send" at bounding box center [1085, 577] width 24 height 16
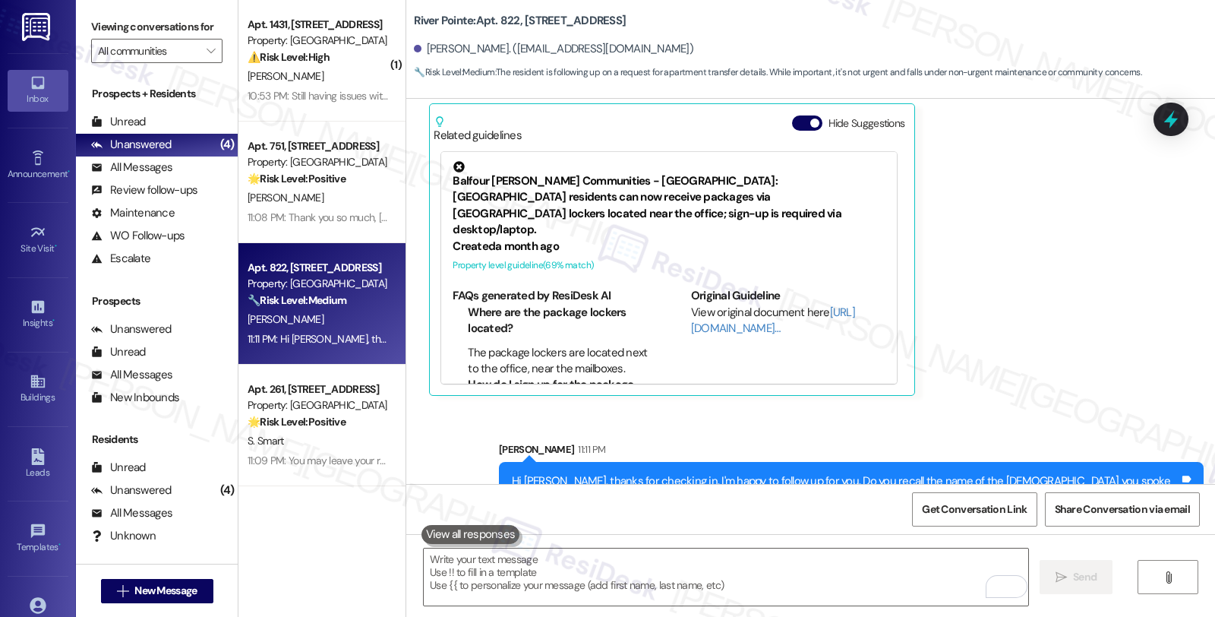
scroll to position [1204, 0]
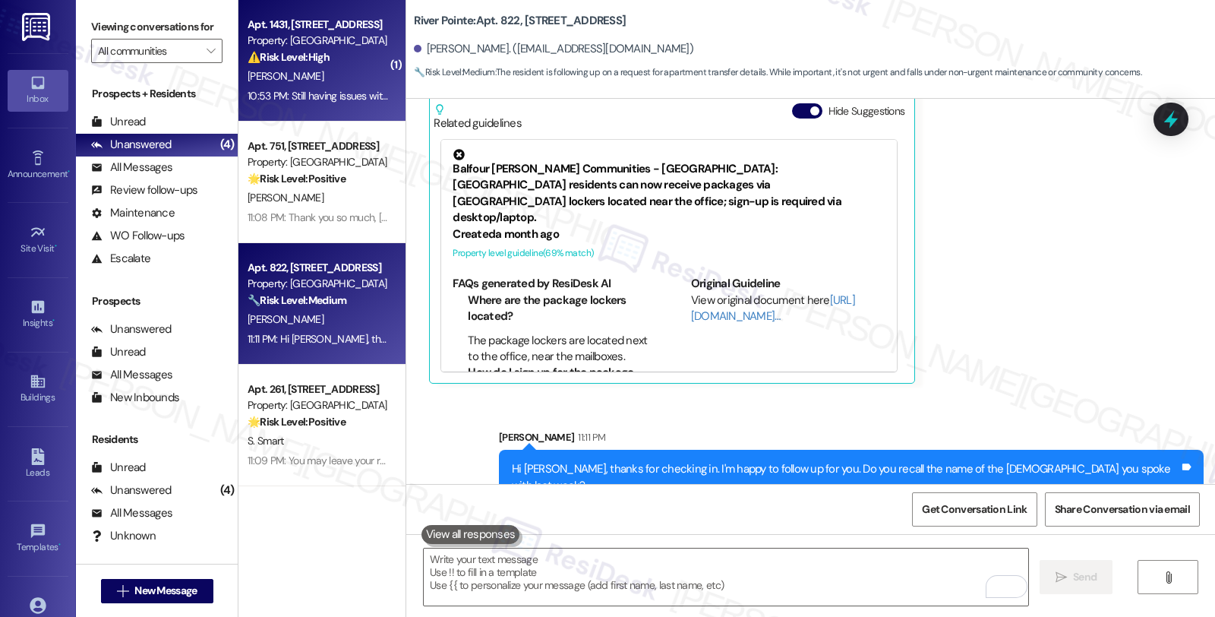
click at [383, 58] on div "Apt. 1431, 1600 River Pointe Dr Property: River Pointe ⚠️ Risk Level: High The …" at bounding box center [321, 60] width 167 height 121
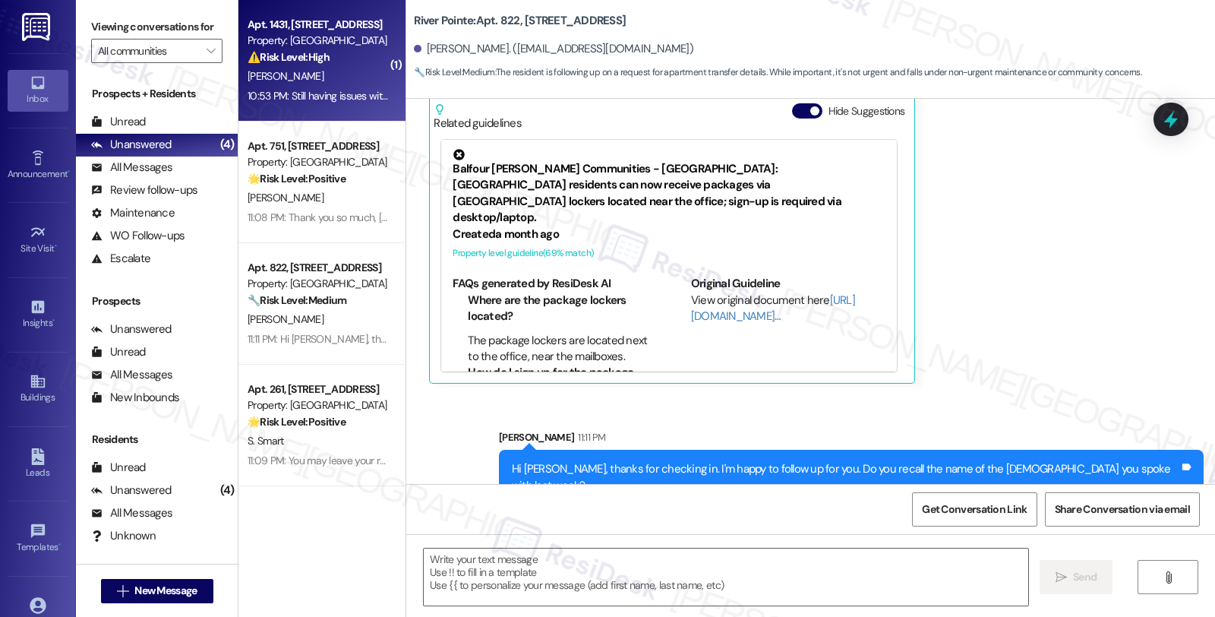
type textarea "Fetching suggested responses. Please feel free to read through the conversation…"
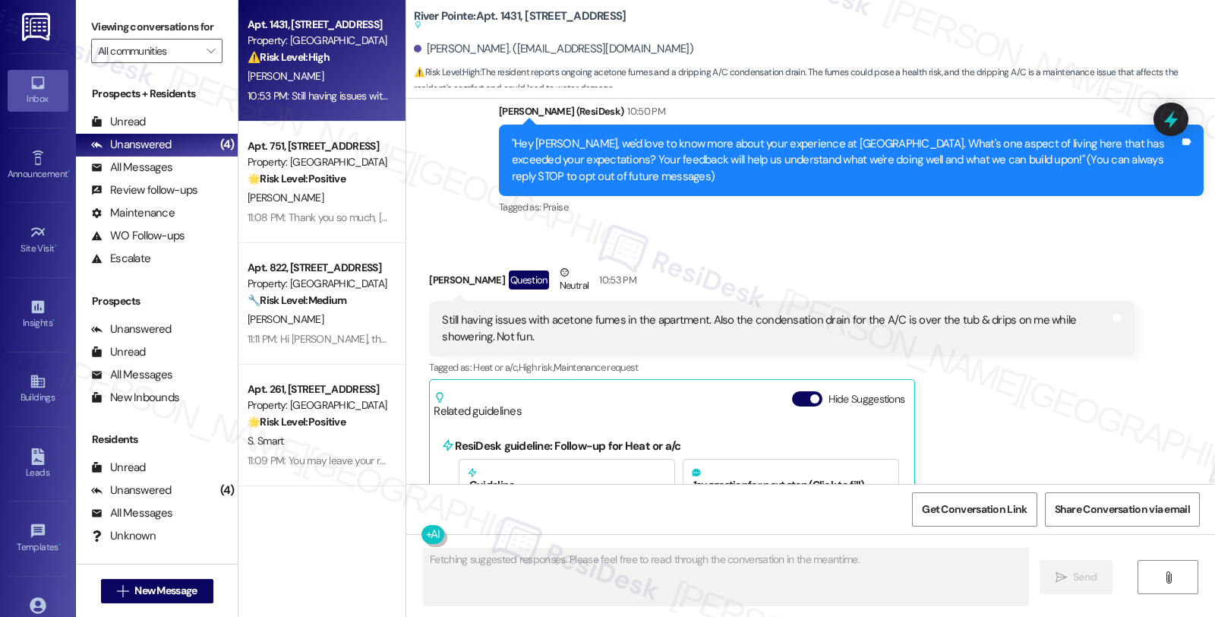
scroll to position [109, 0]
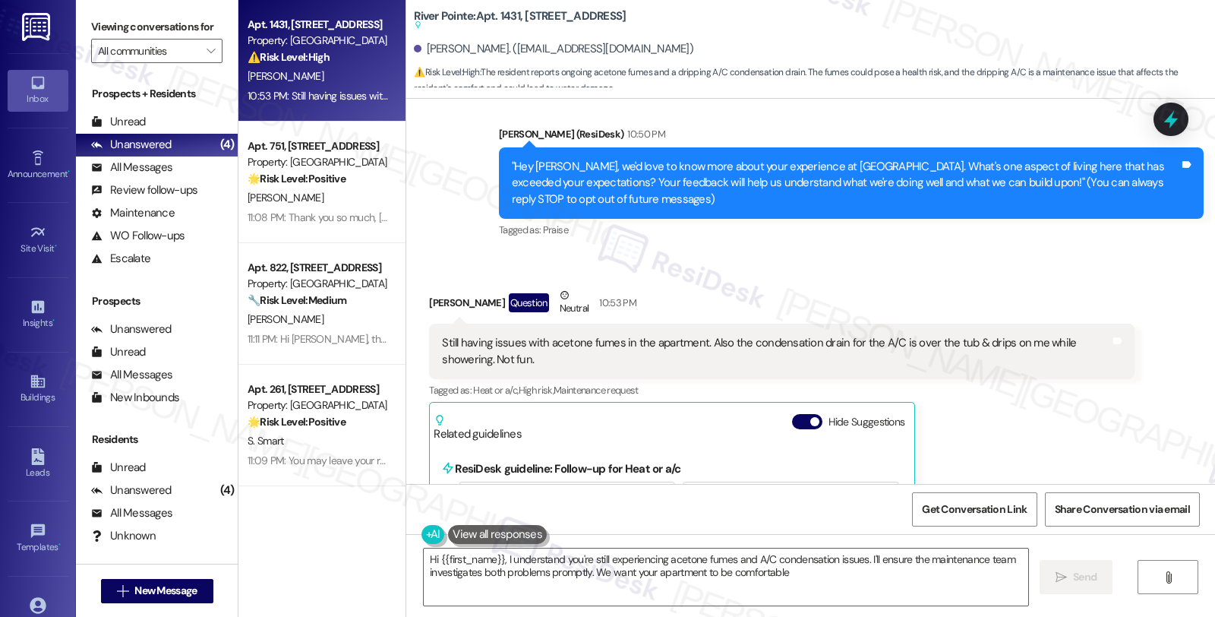
type textarea "Hi {{first_name}}, I understand you're still experiencing acetone fumes and A/C…"
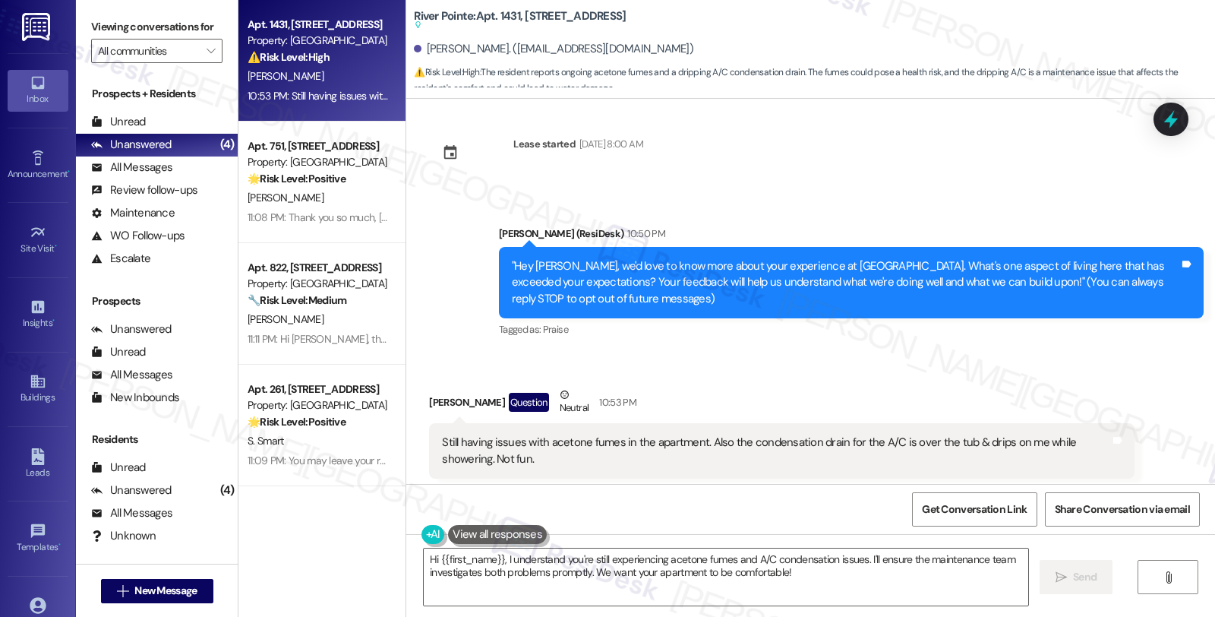
scroll to position [0, 0]
